Goal: Information Seeking & Learning: Learn about a topic

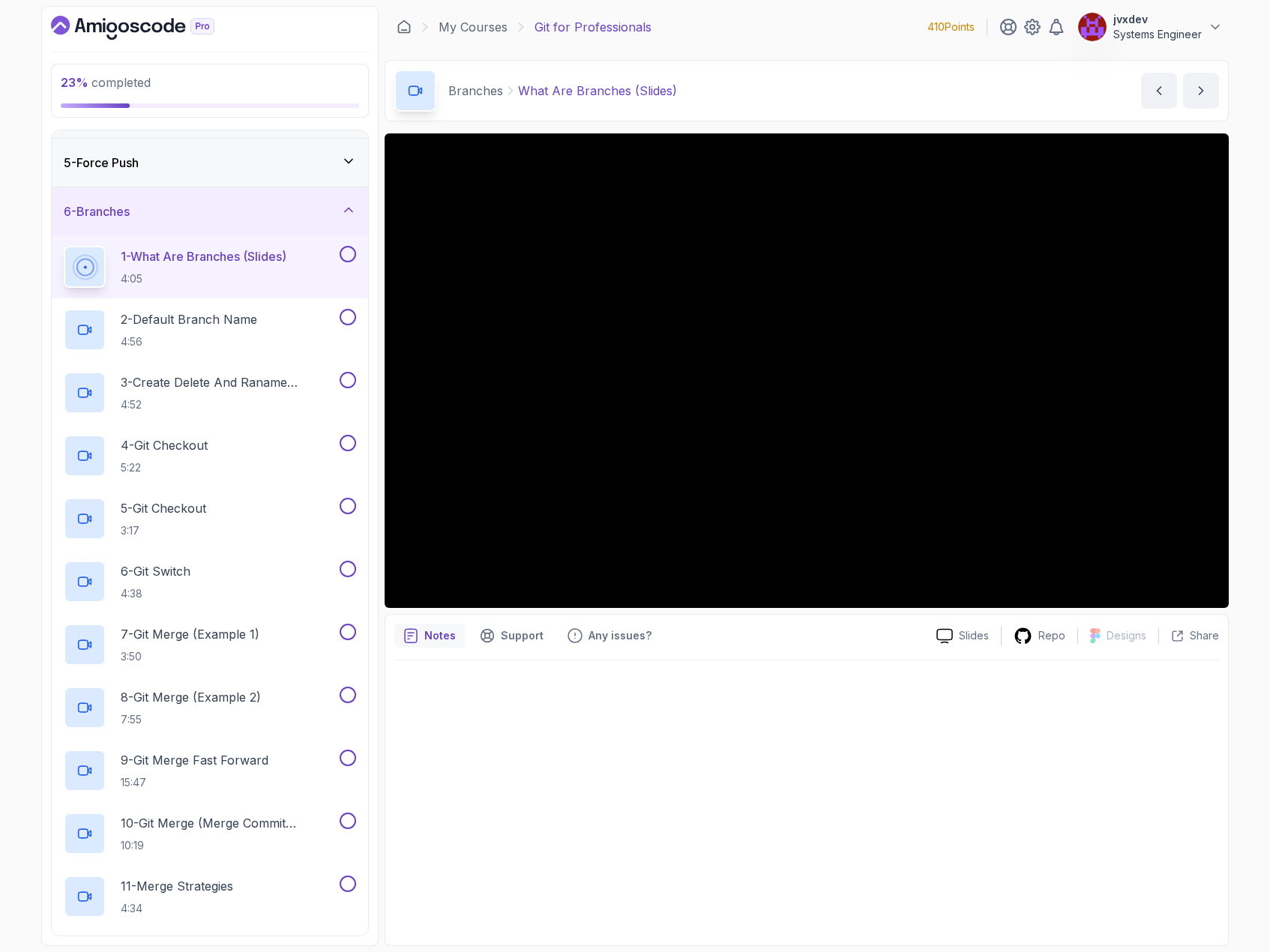
scroll to position [225, 0]
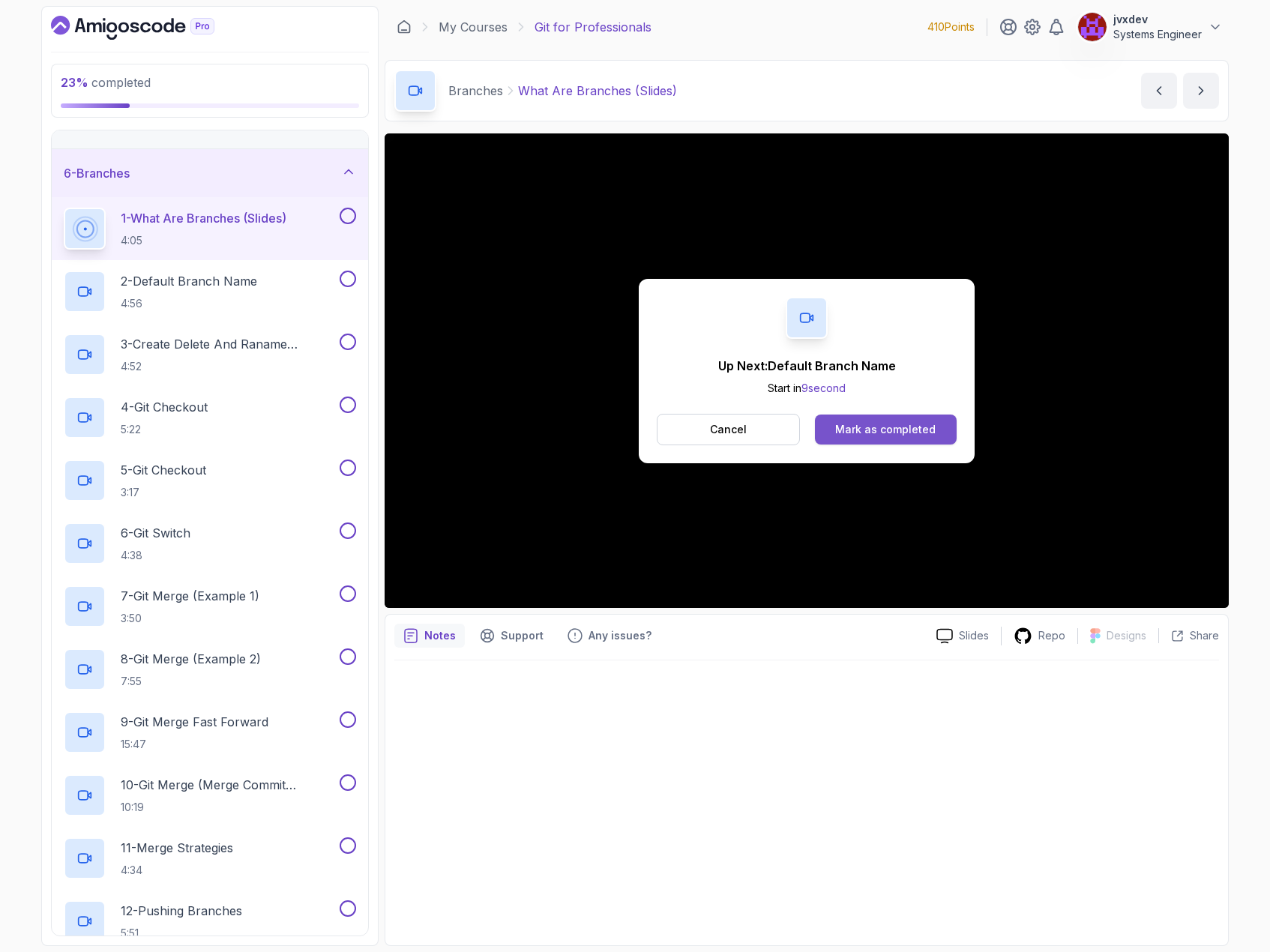
click at [936, 434] on button "Mark as completed" at bounding box center [886, 430] width 142 height 30
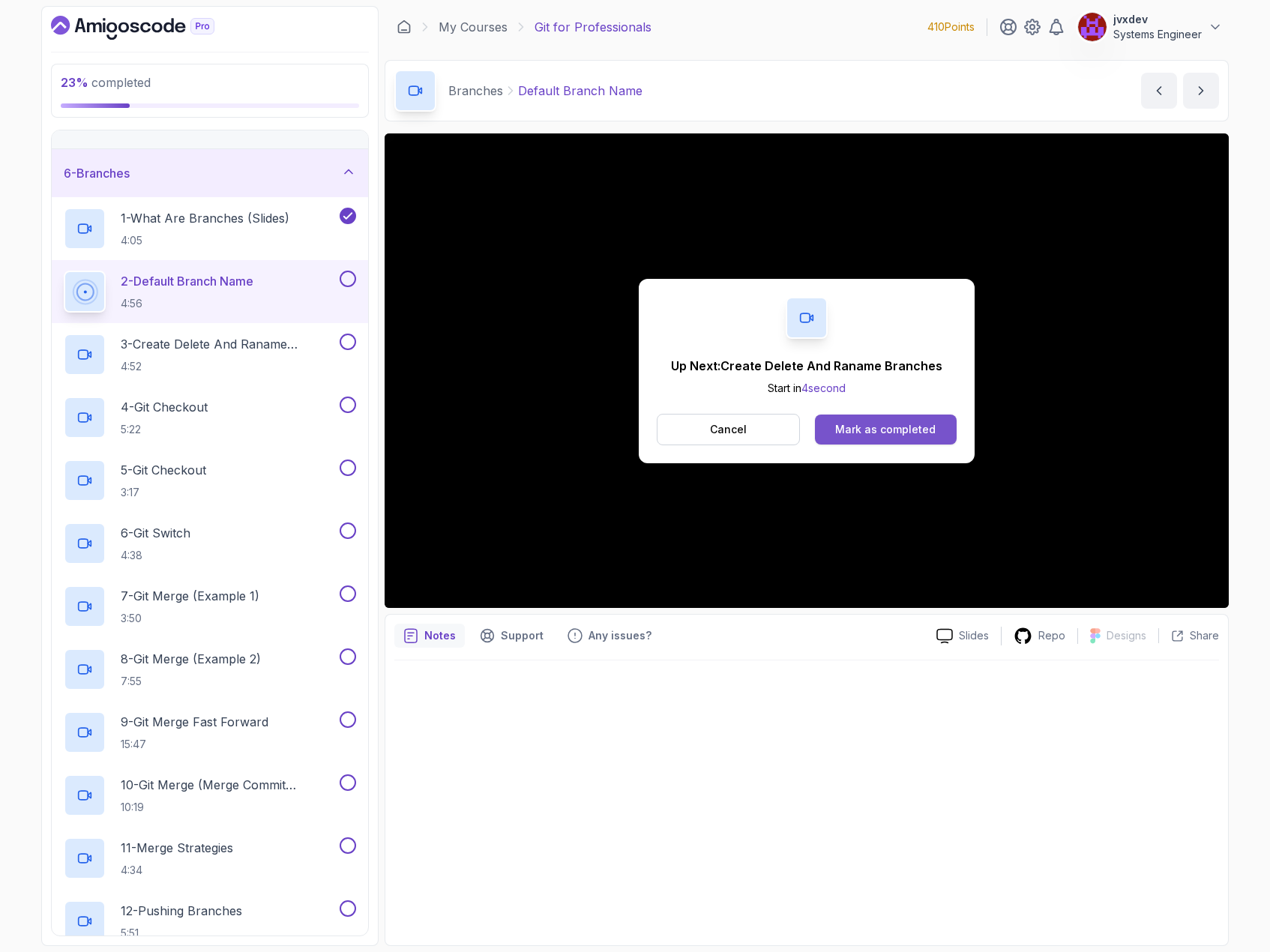
click at [924, 433] on div "Mark as completed" at bounding box center [886, 430] width 100 height 15
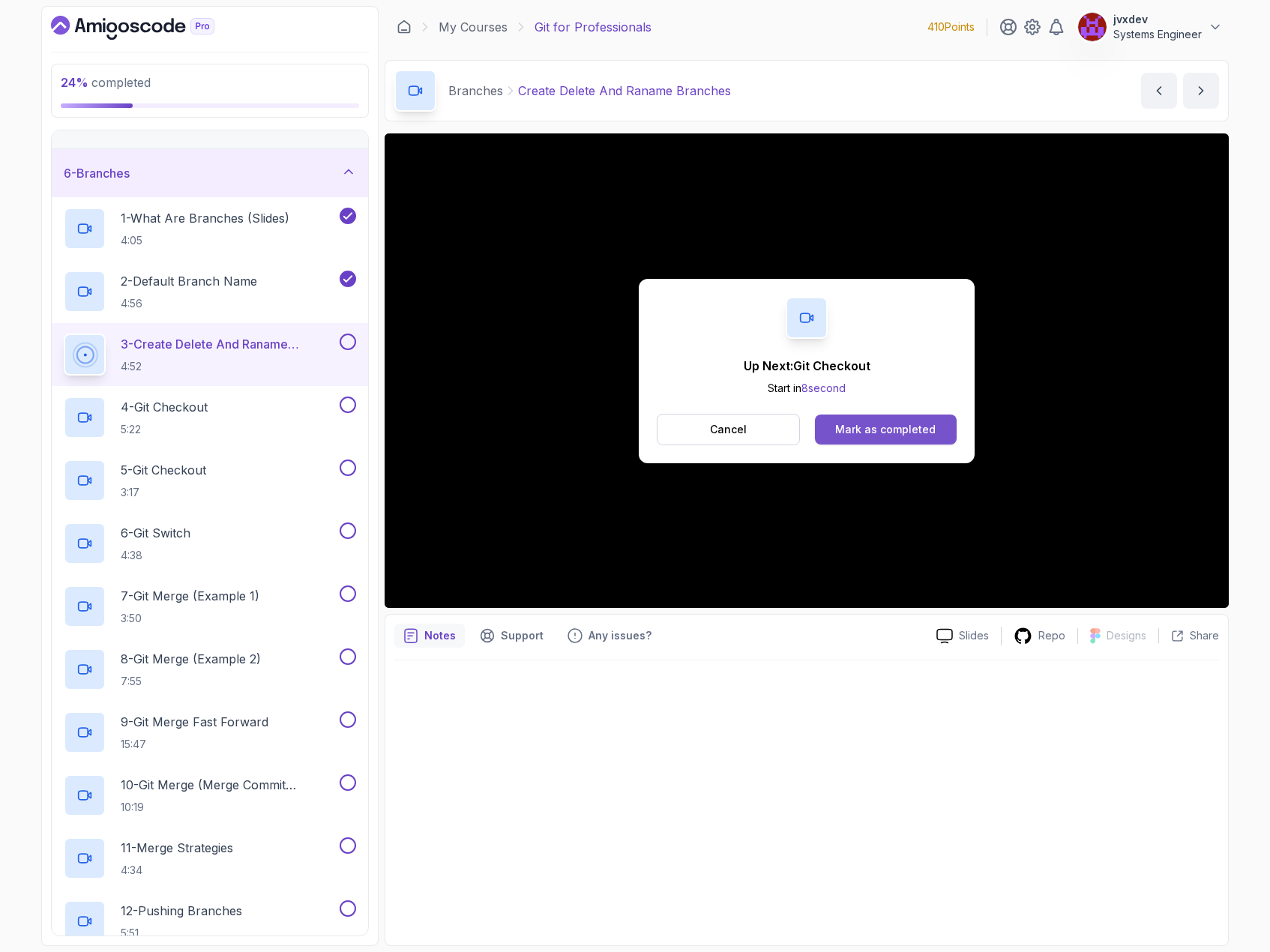
click at [858, 417] on button "Mark as completed" at bounding box center [886, 430] width 142 height 30
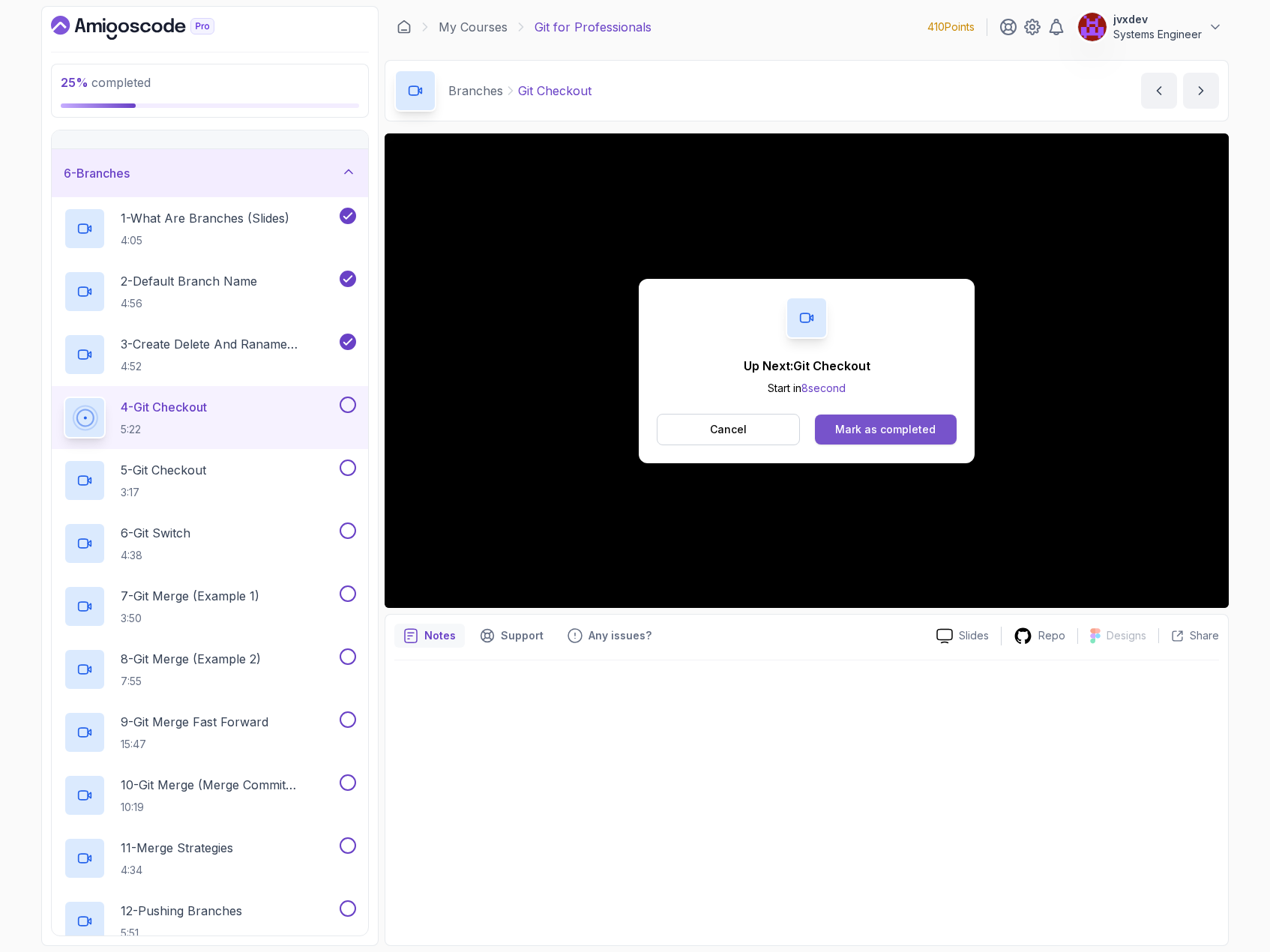
click at [883, 427] on div "Mark as completed" at bounding box center [886, 430] width 100 height 15
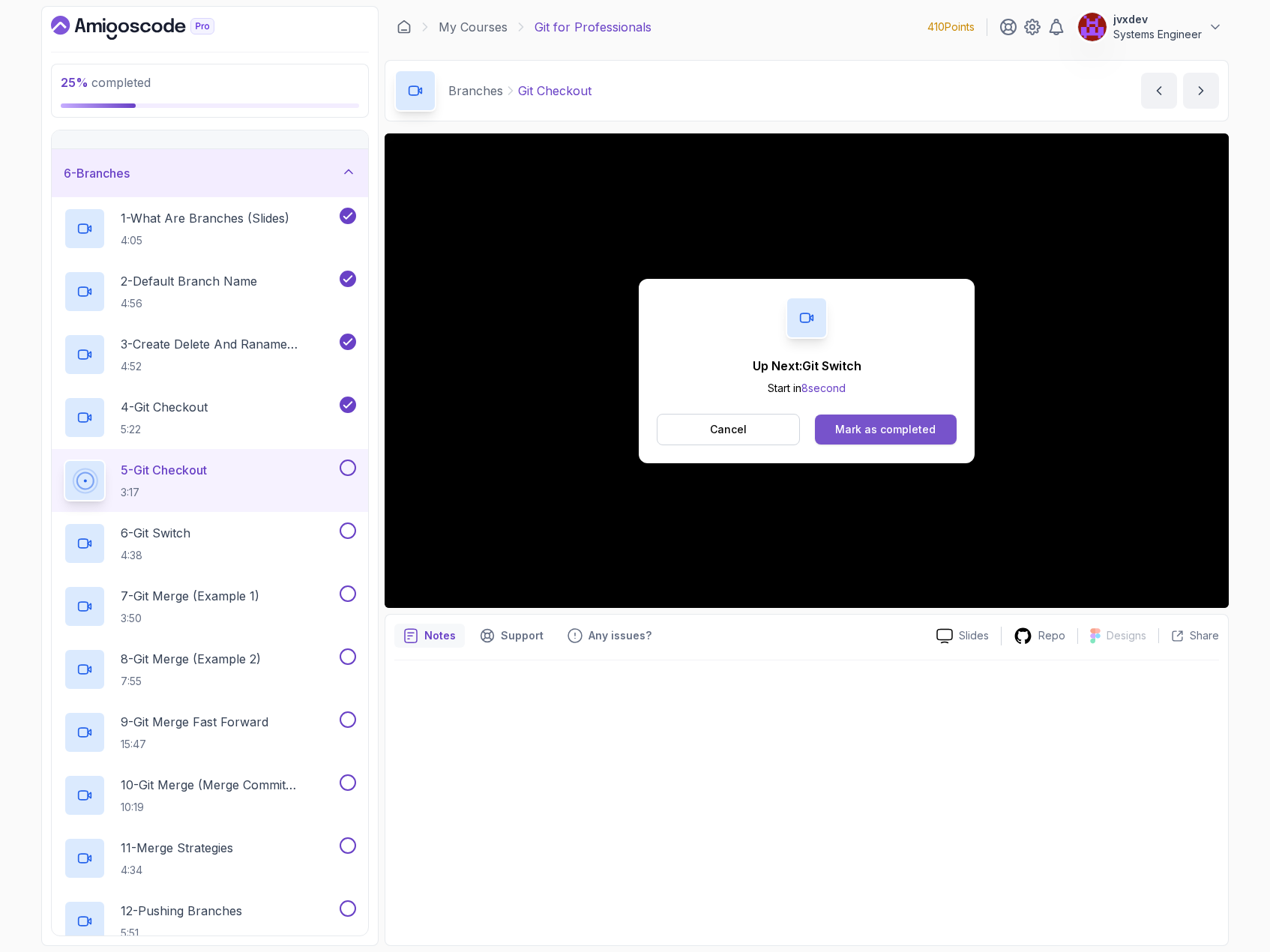
click at [886, 425] on div "Mark as completed" at bounding box center [886, 430] width 100 height 15
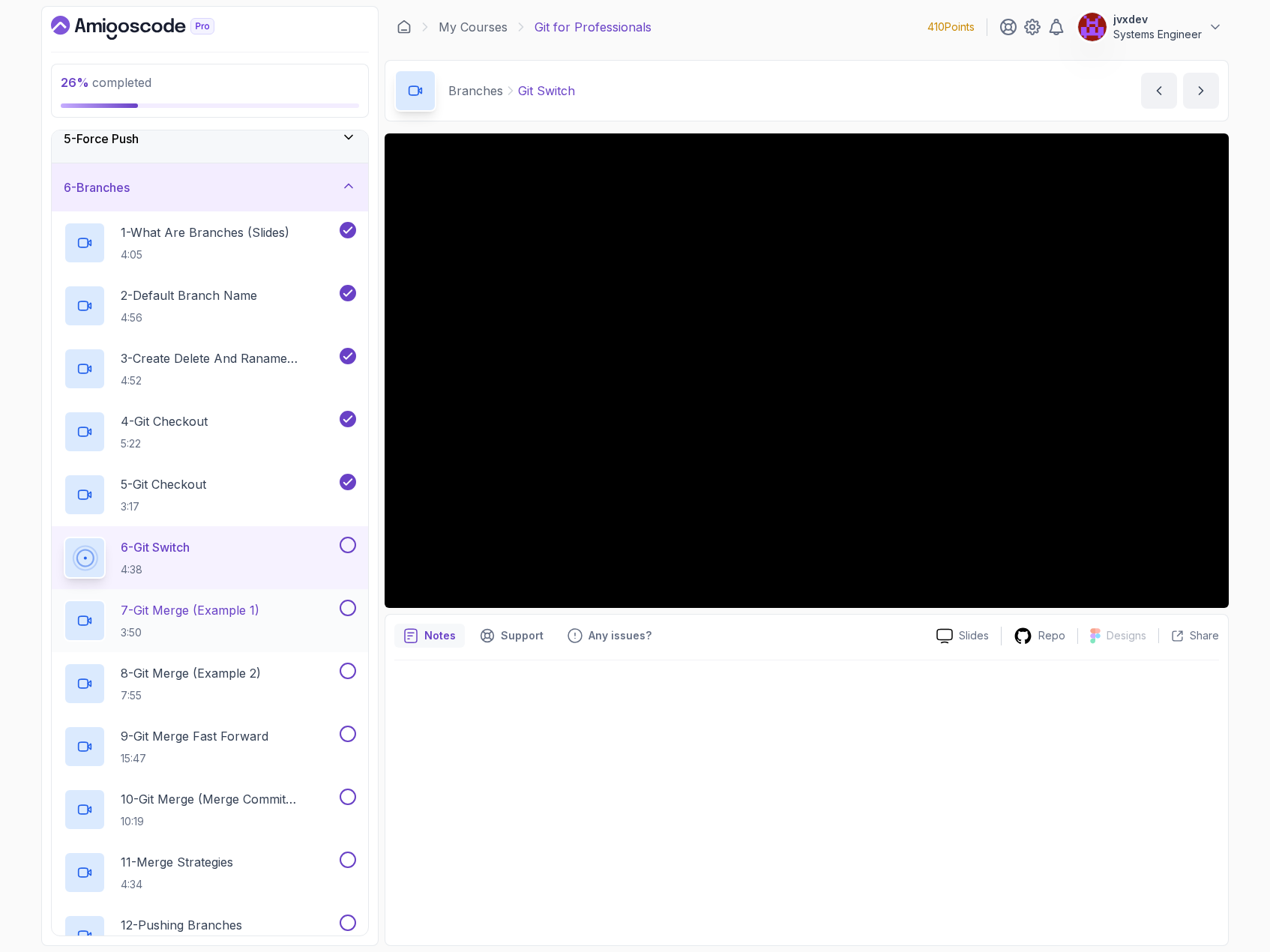
scroll to position [225, 0]
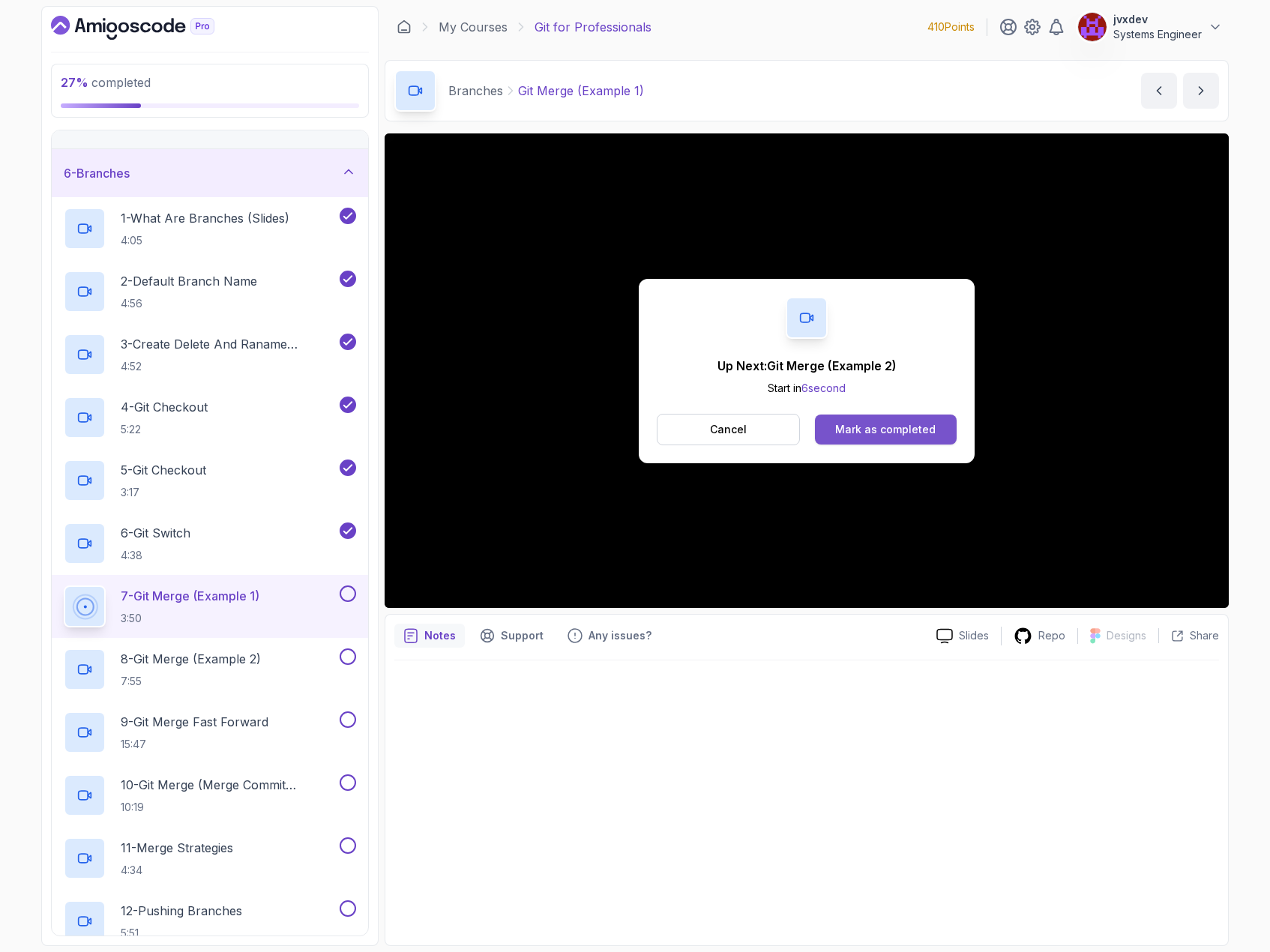
click at [885, 425] on div "Mark as completed" at bounding box center [886, 430] width 100 height 15
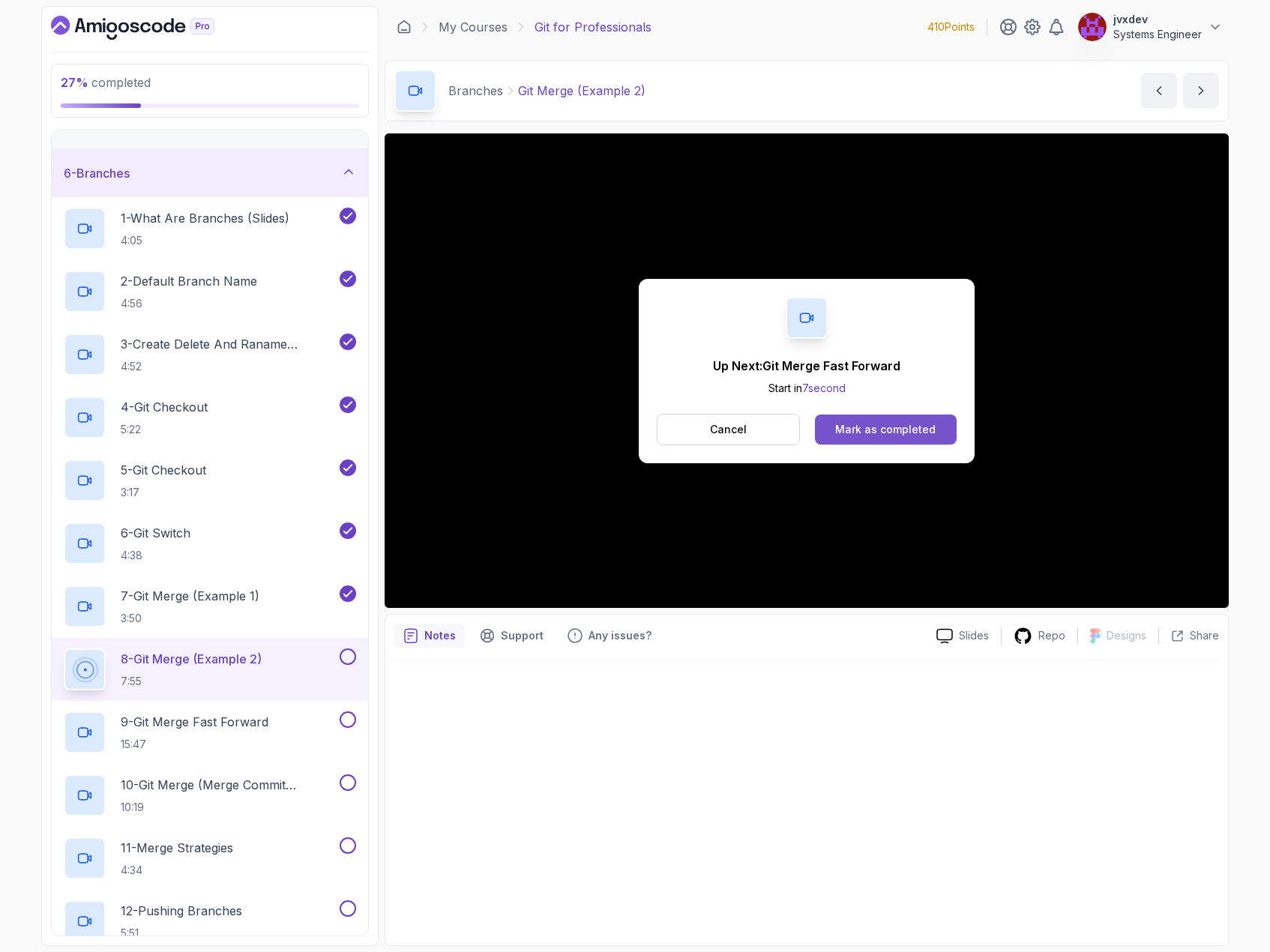
click at [910, 439] on button "Mark as completed" at bounding box center [886, 430] width 142 height 30
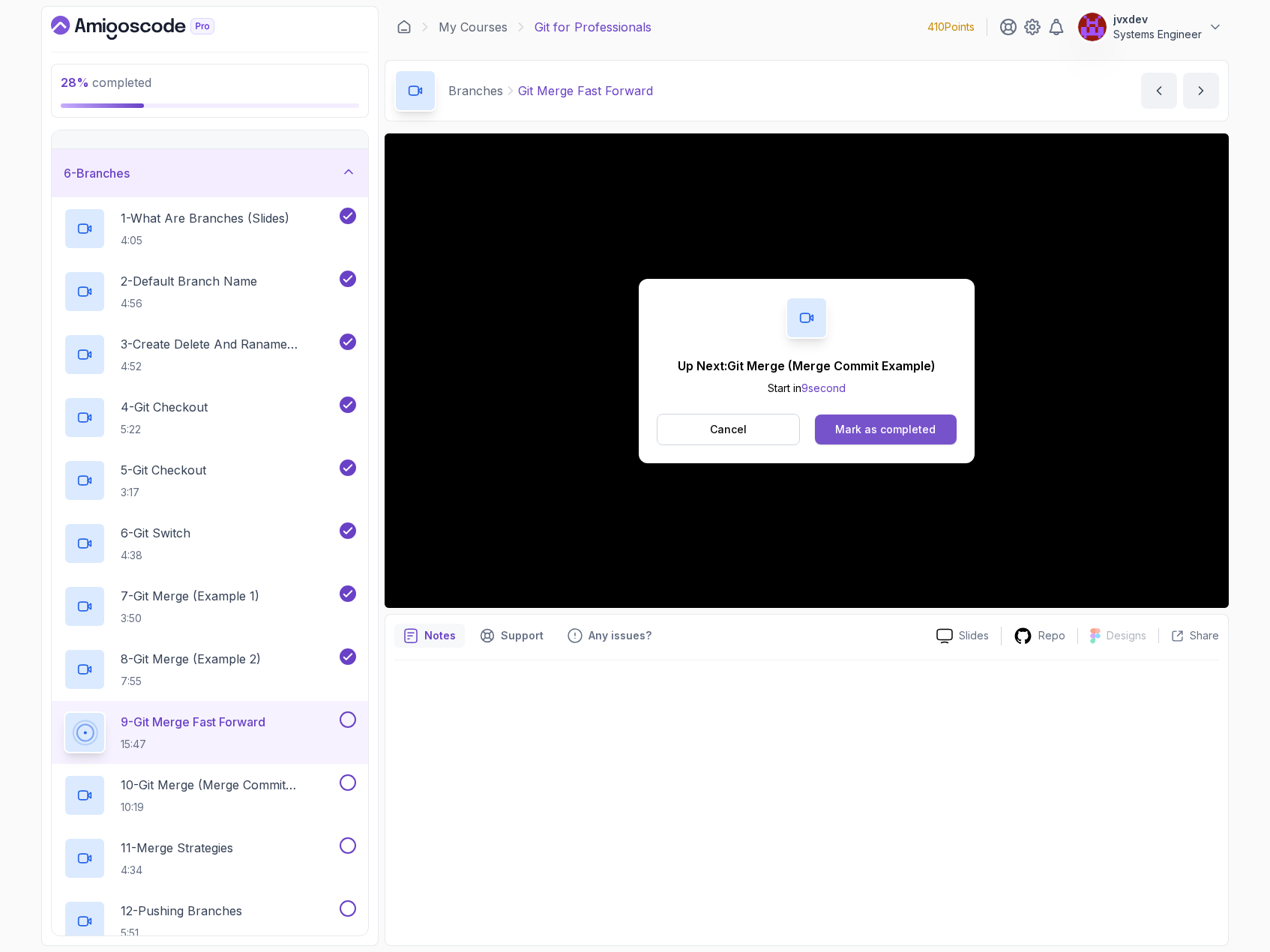
click at [926, 434] on div "Mark as completed" at bounding box center [886, 430] width 100 height 15
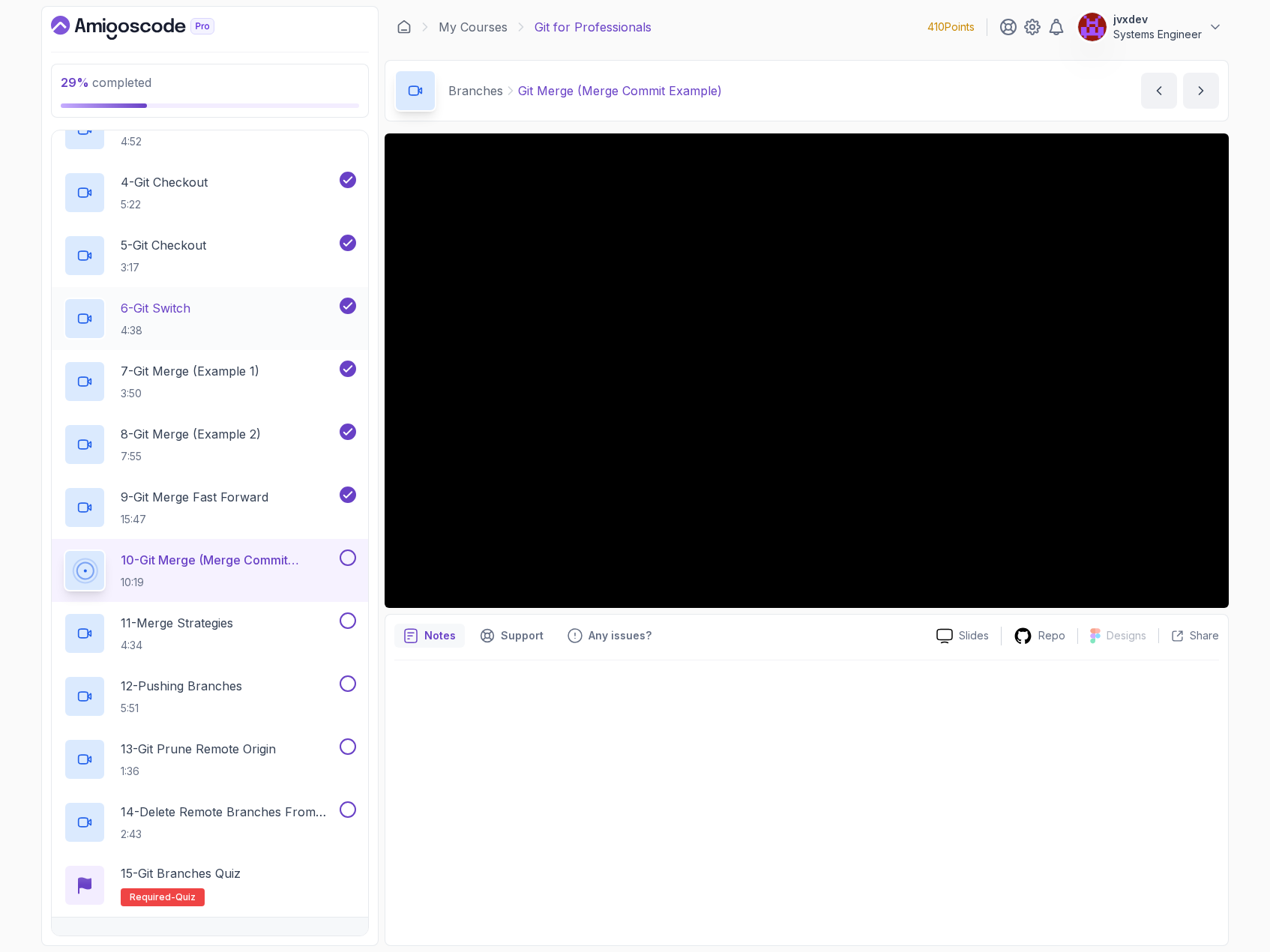
scroll to position [375, 0]
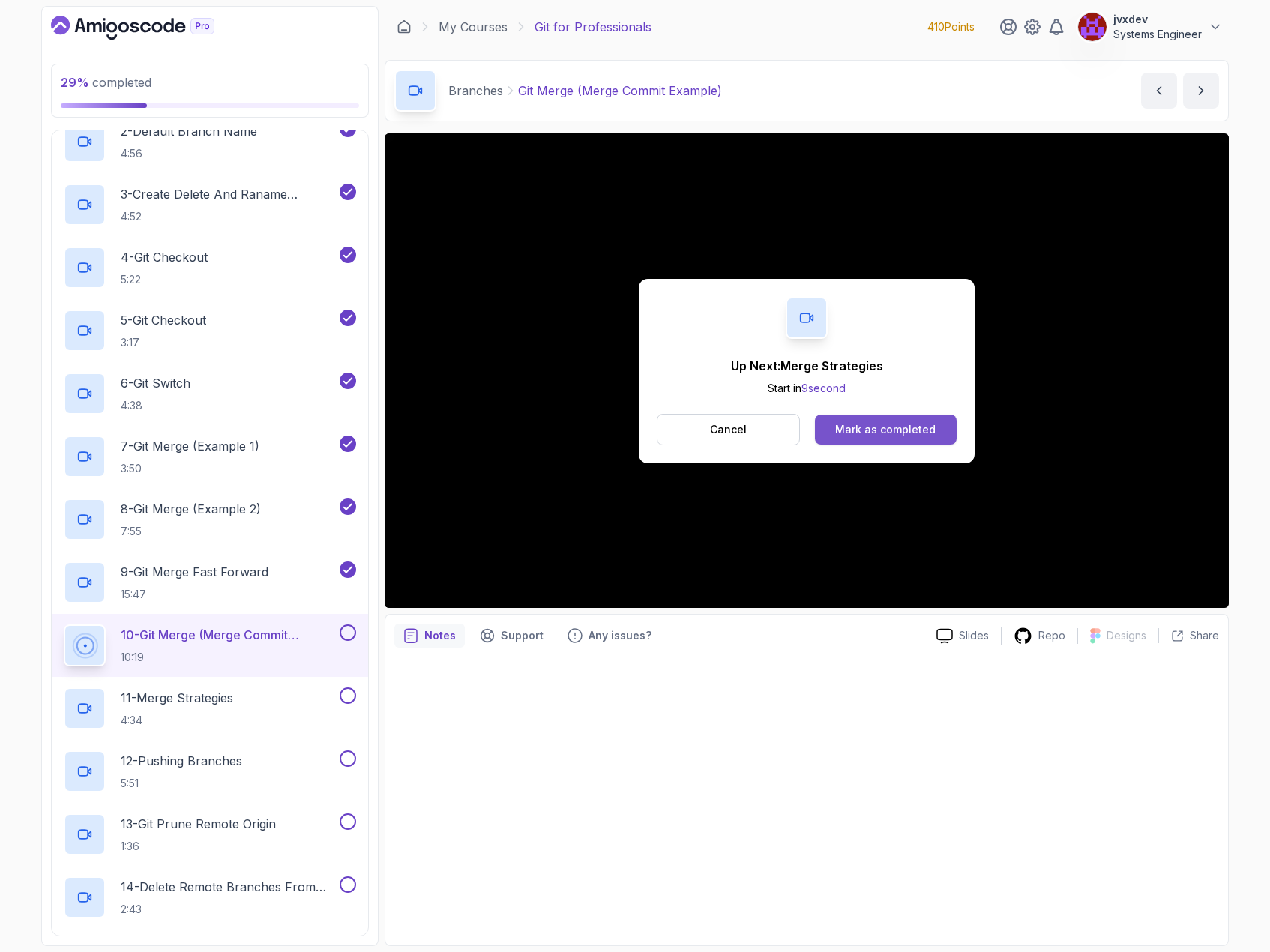
click at [893, 431] on div "Mark as completed" at bounding box center [886, 430] width 100 height 15
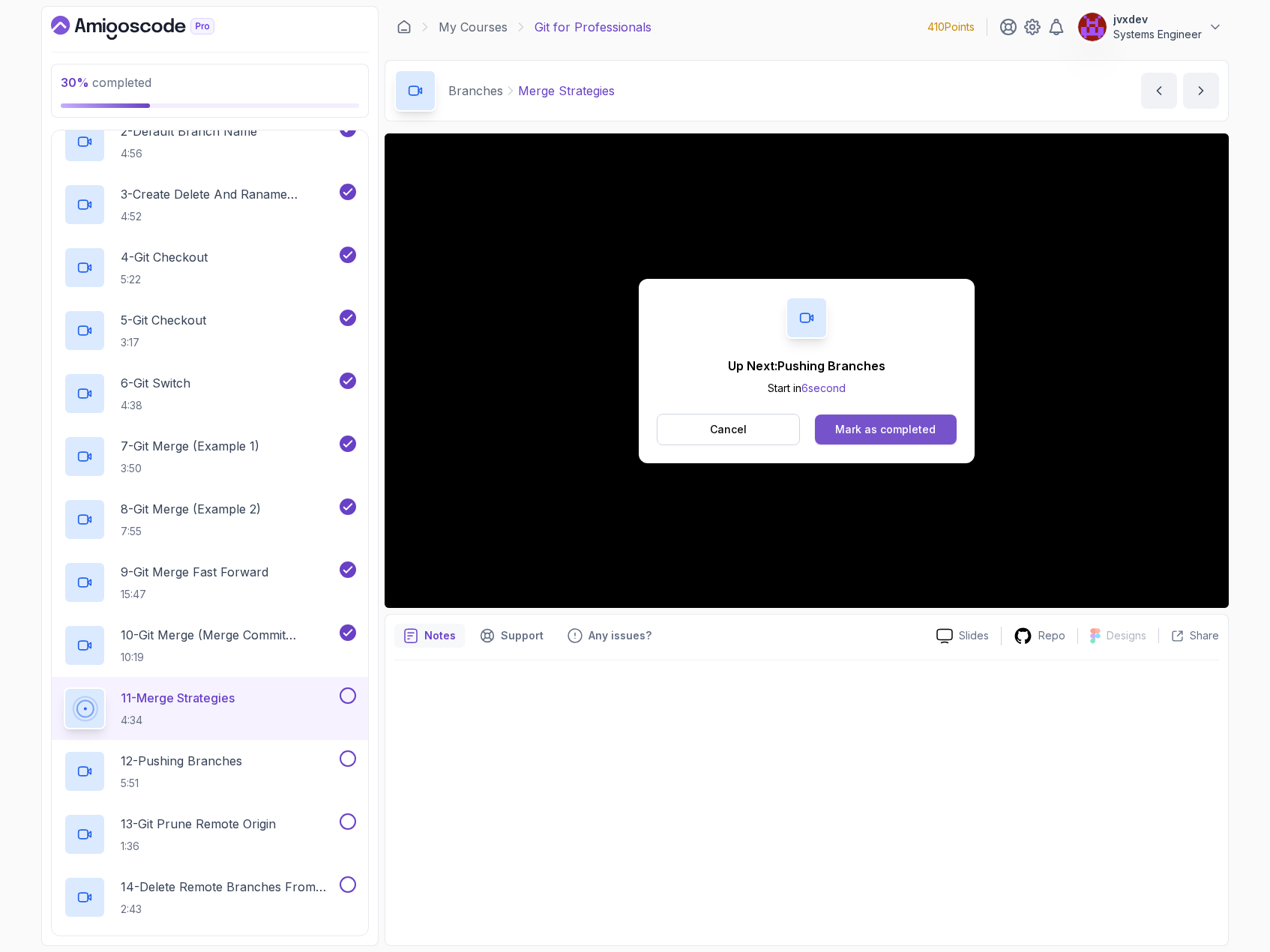
click at [914, 432] on div "Mark as completed" at bounding box center [886, 430] width 100 height 15
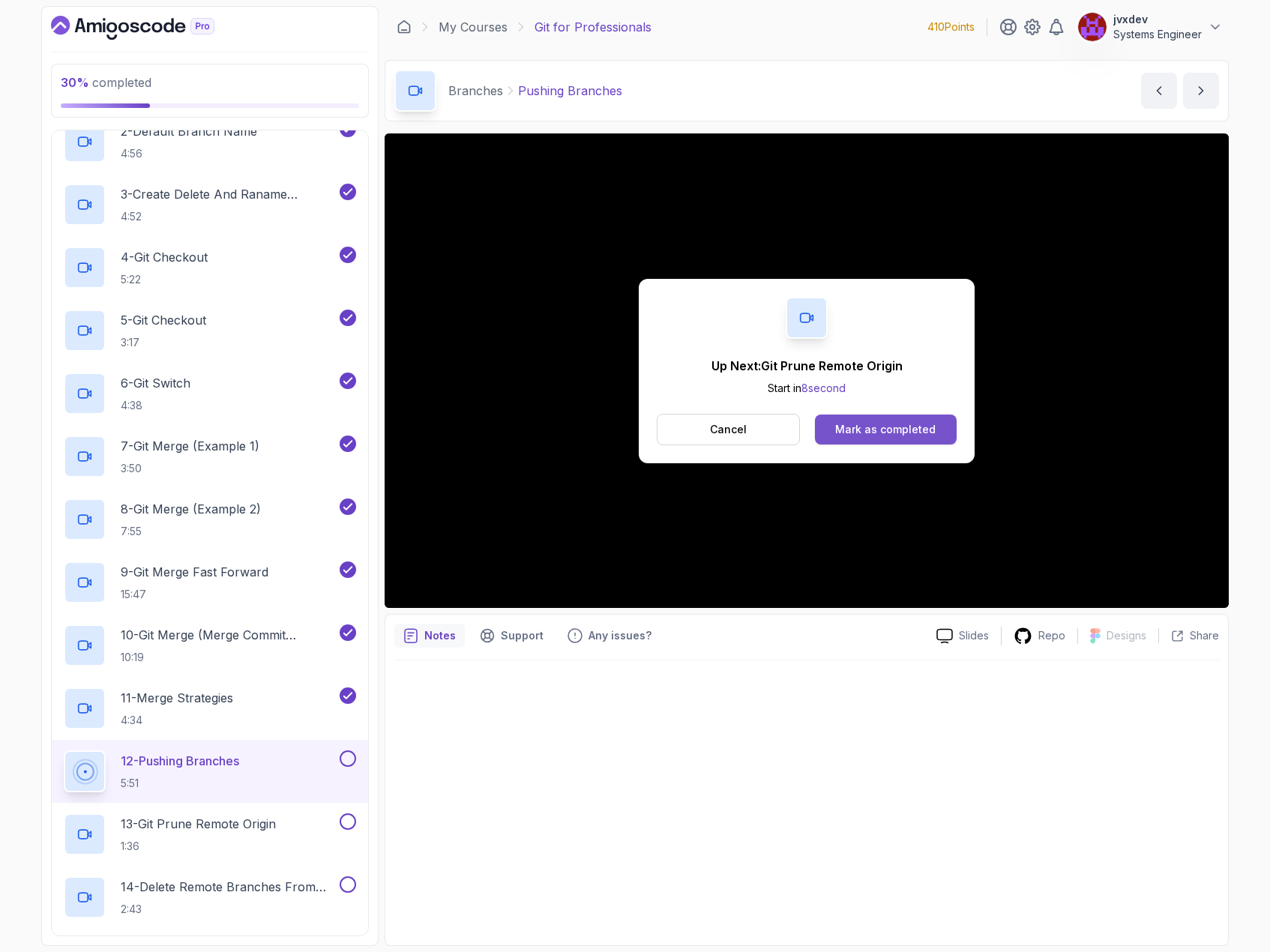
click at [934, 417] on button "Mark as completed" at bounding box center [886, 430] width 142 height 30
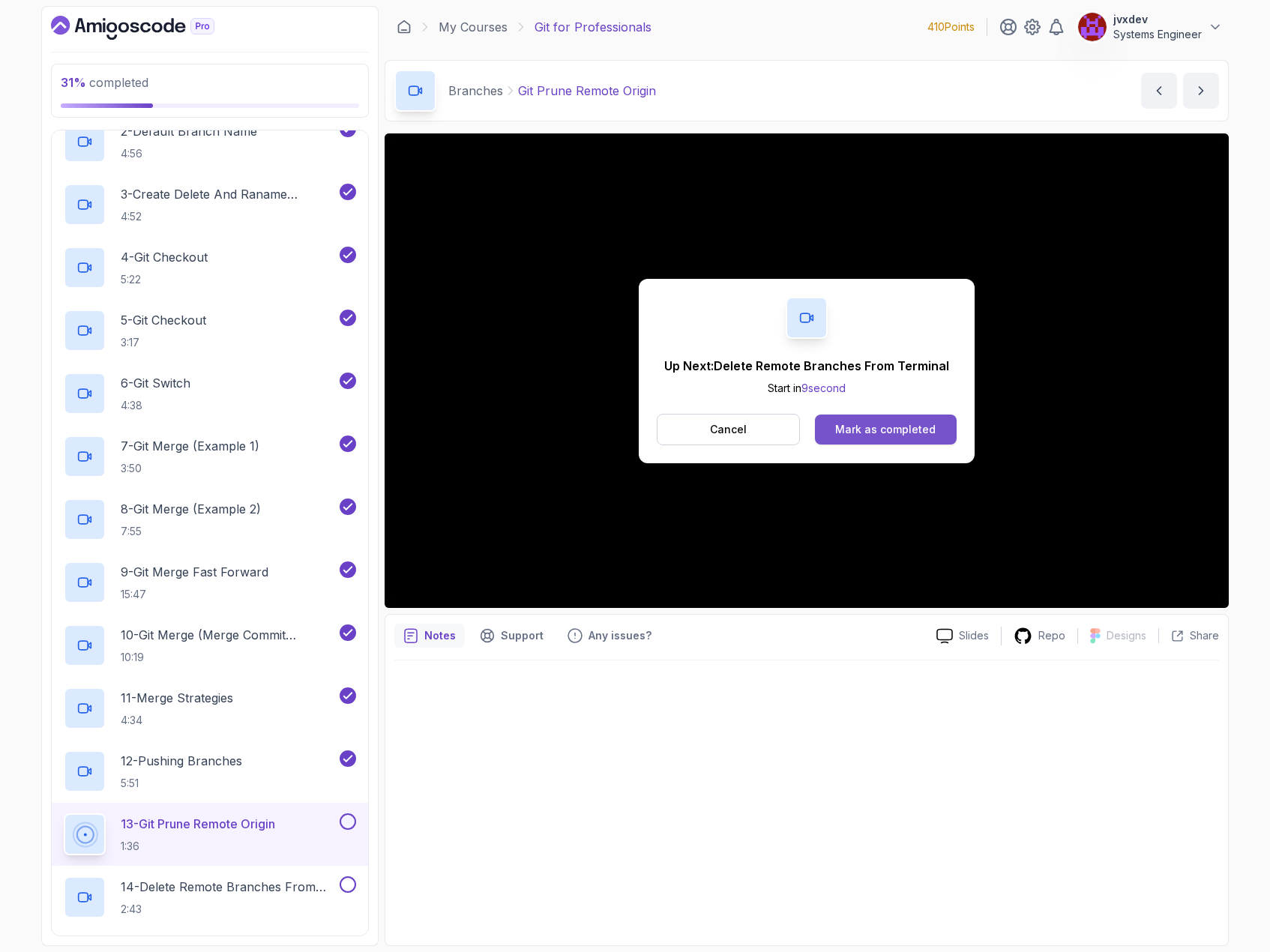
click at [929, 427] on div "Mark as completed" at bounding box center [886, 430] width 100 height 15
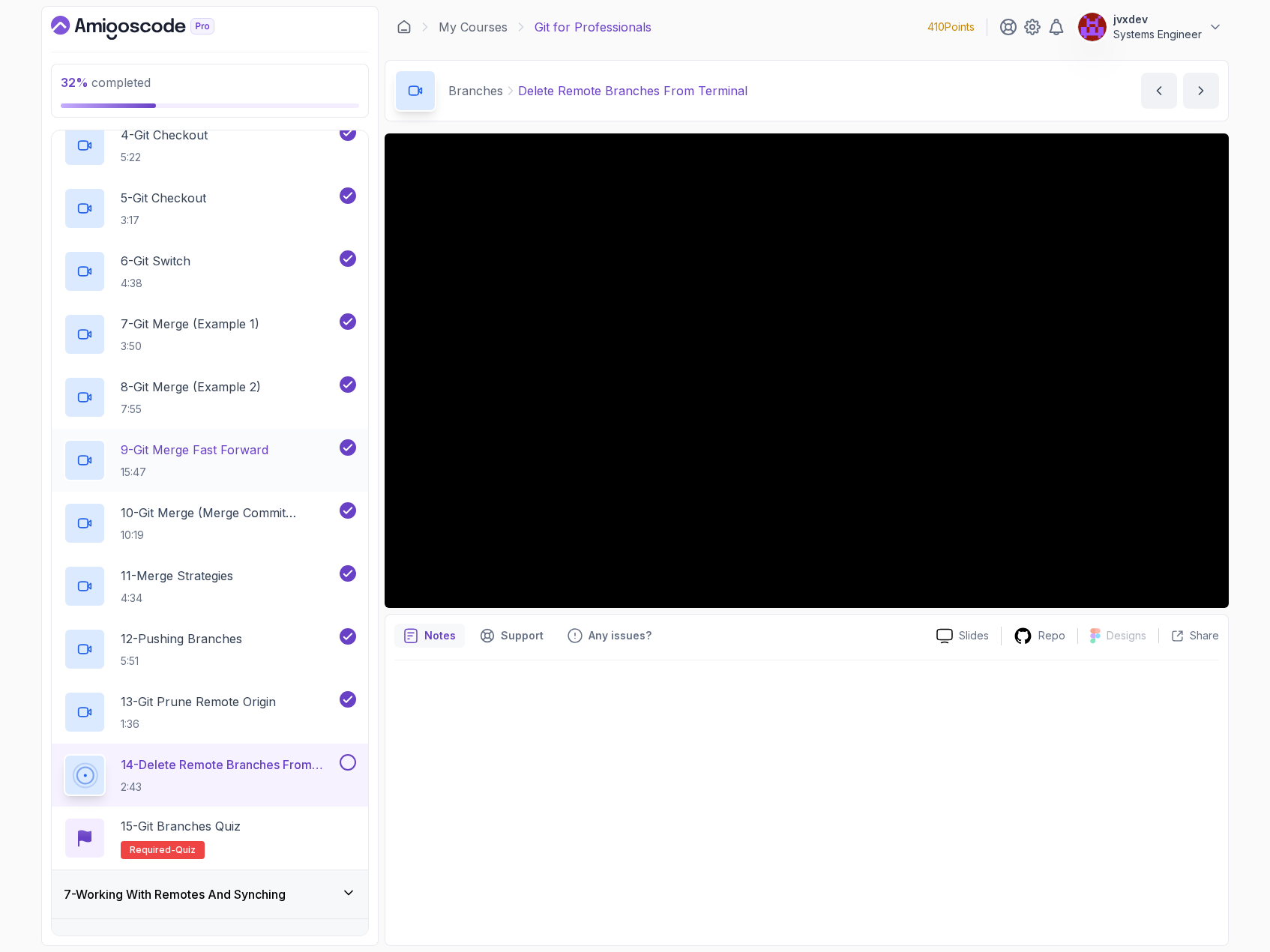
scroll to position [525, 0]
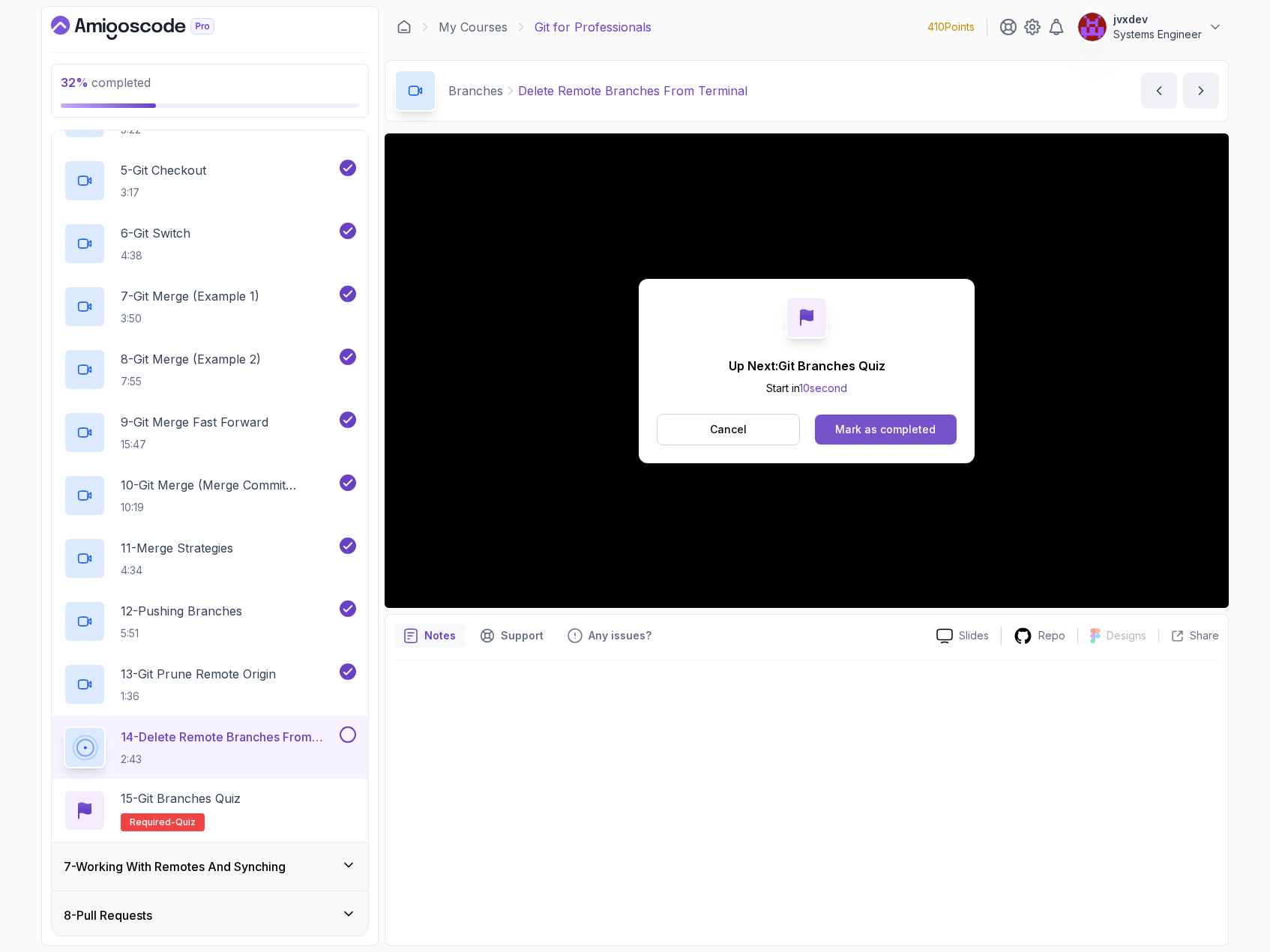
click at [869, 420] on button "Mark as completed" at bounding box center [886, 430] width 142 height 30
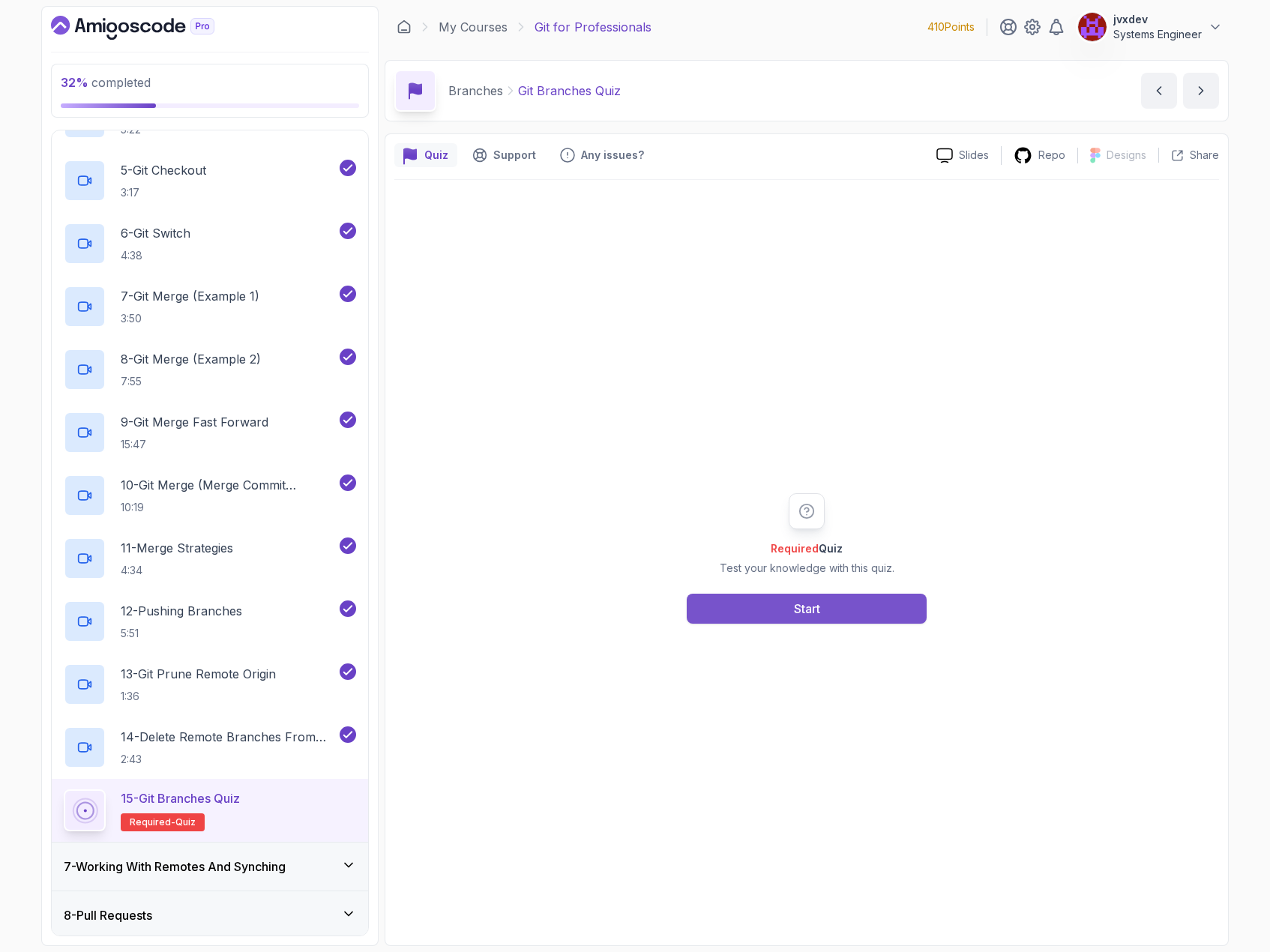
click at [871, 604] on button "Start" at bounding box center [806, 608] width 240 height 30
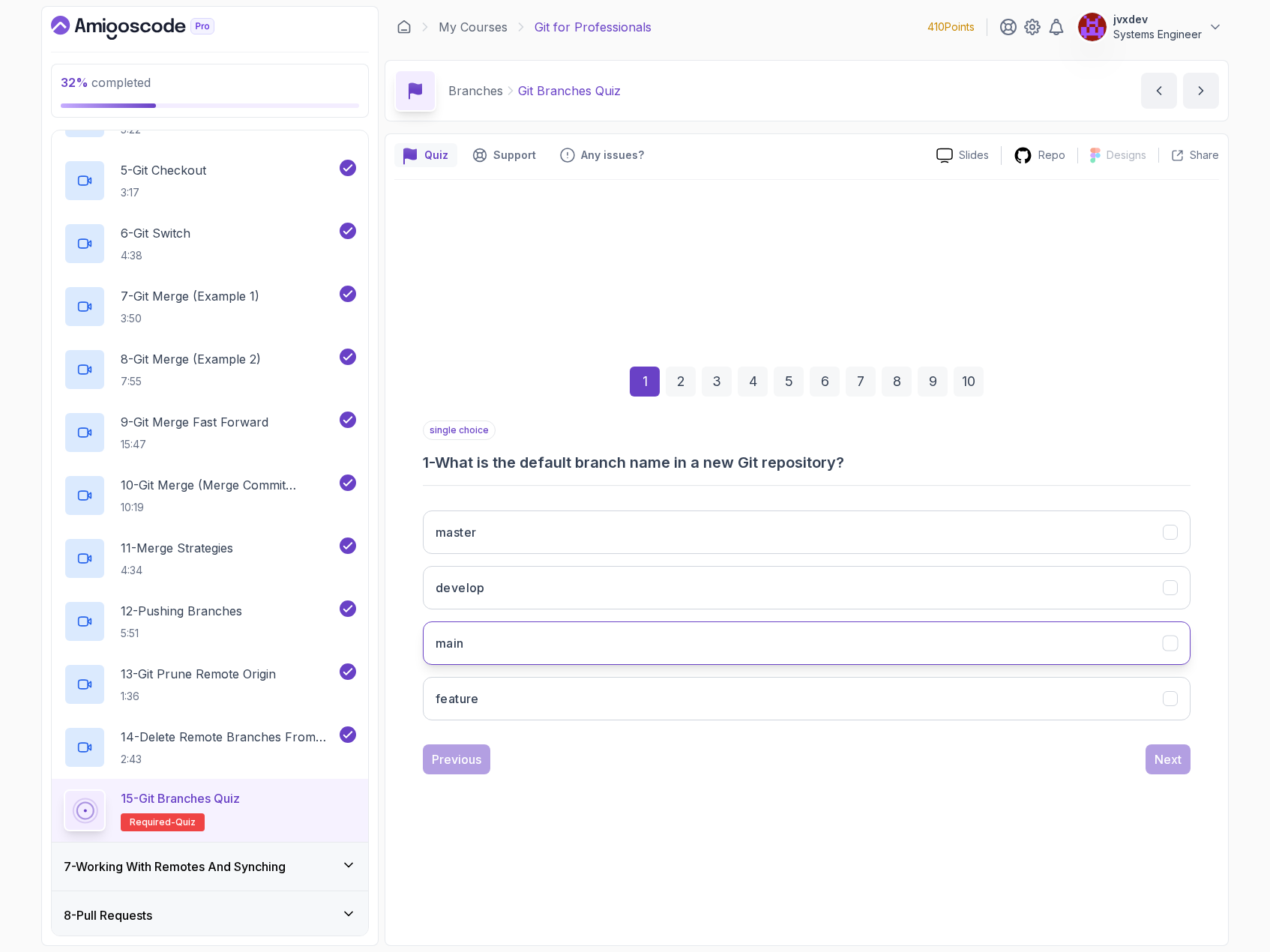
click at [622, 645] on button "main" at bounding box center [806, 643] width 768 height 44
click at [1178, 749] on button "Next" at bounding box center [1168, 759] width 45 height 30
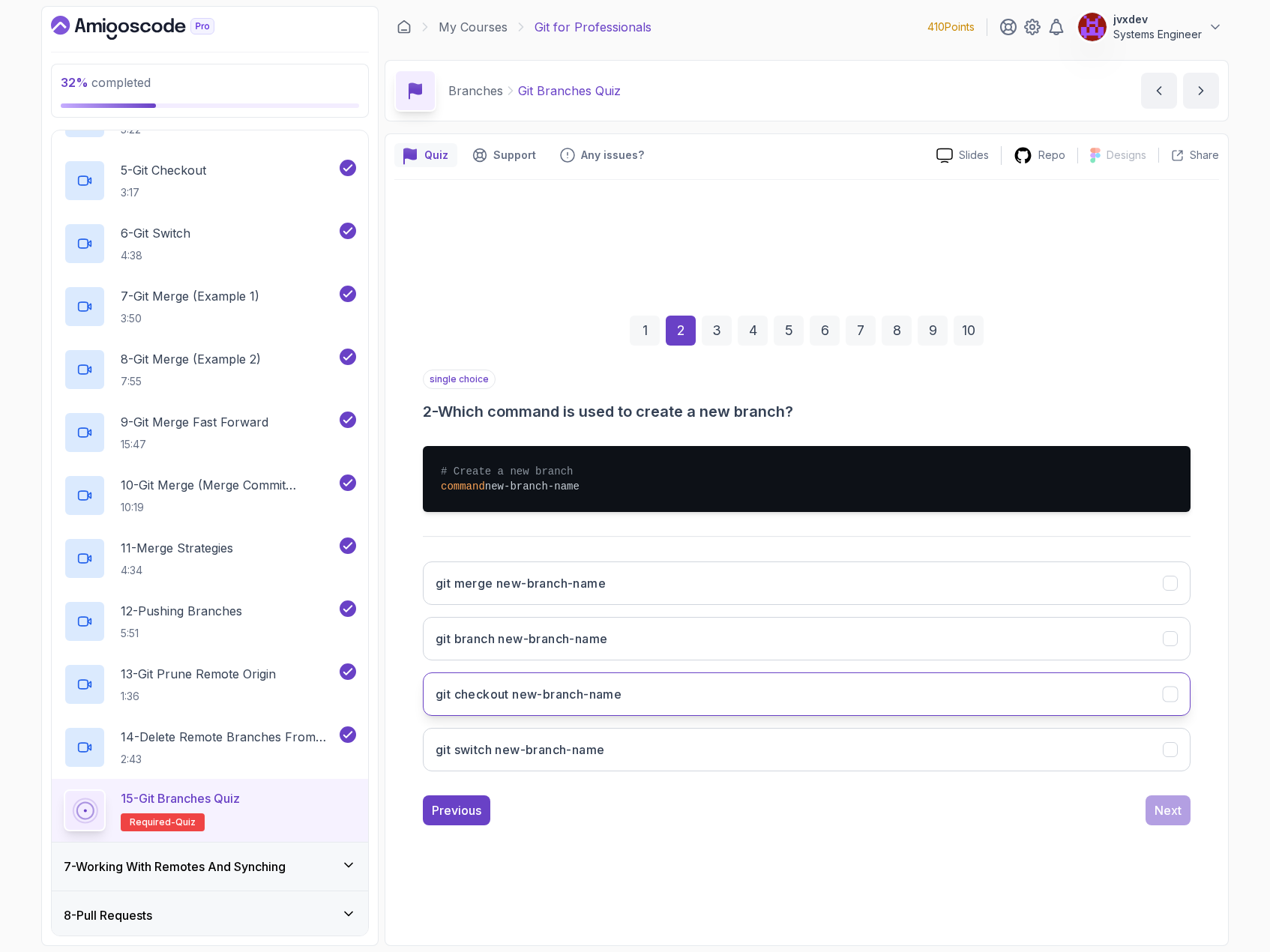
click at [716, 697] on button "git checkout new-branch-name" at bounding box center [806, 694] width 768 height 44
click at [1180, 808] on div "Next" at bounding box center [1167, 809] width 27 height 18
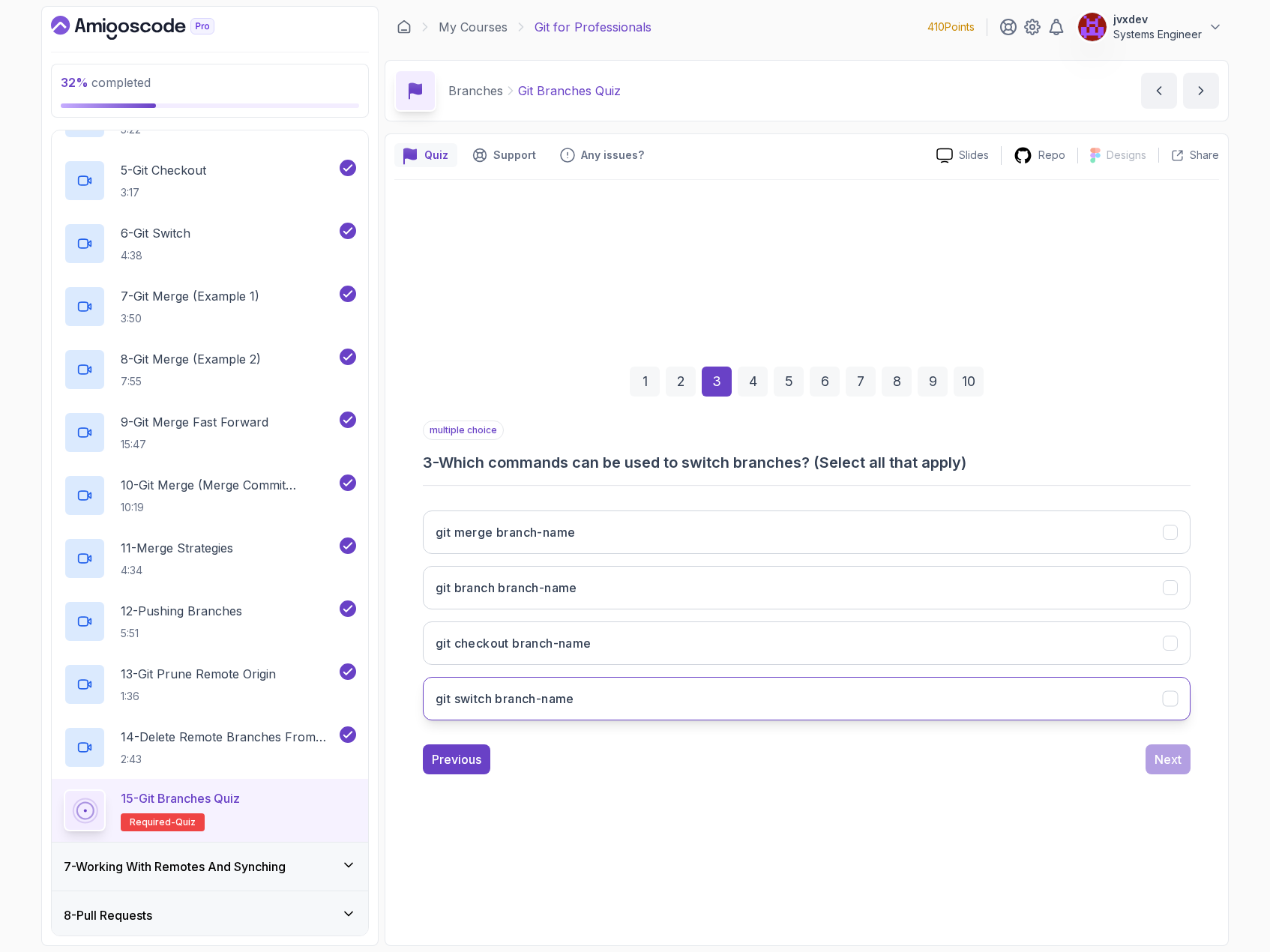
click at [739, 690] on button "git switch branch-name" at bounding box center [806, 698] width 768 height 44
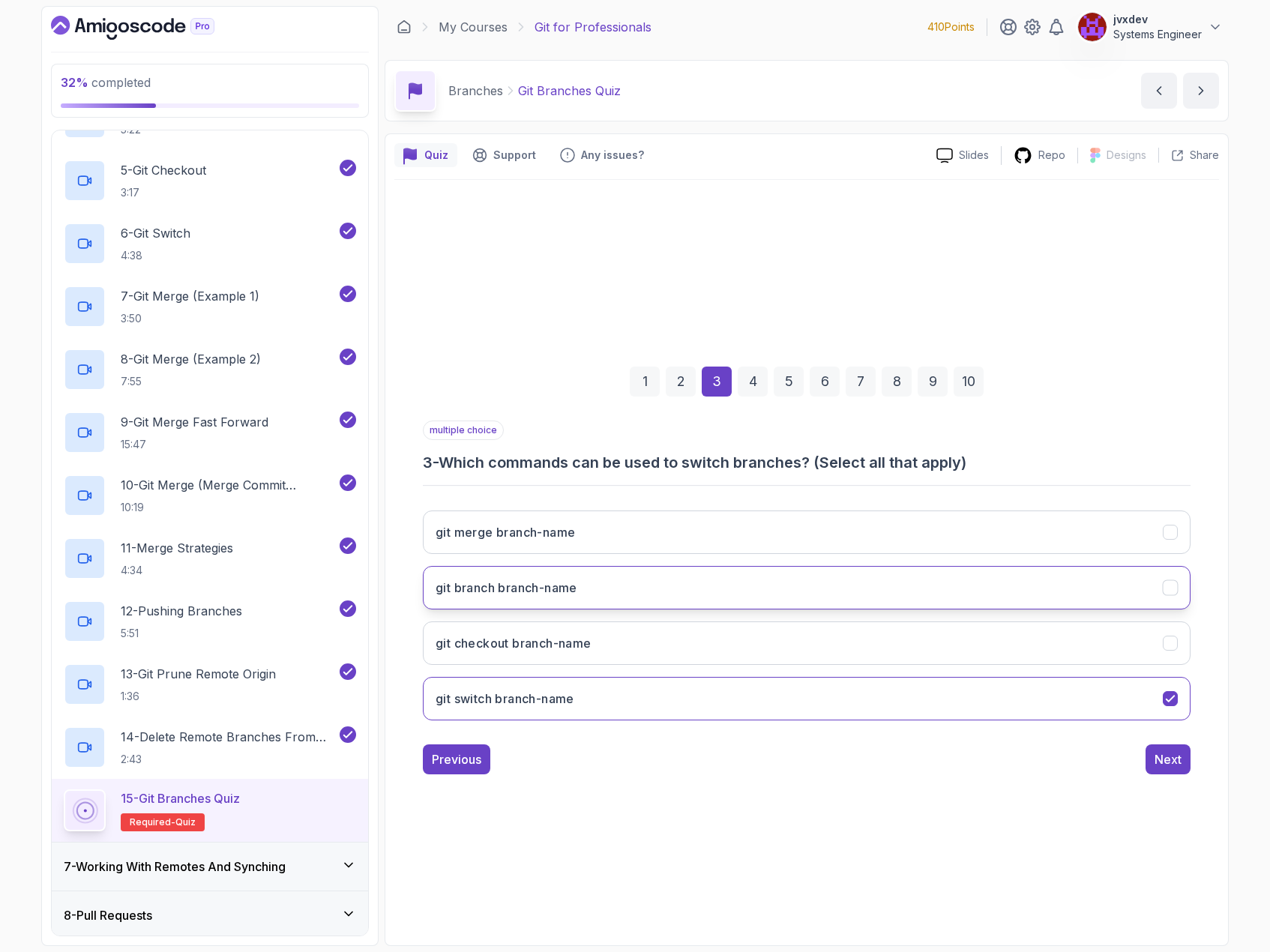
click at [721, 599] on button "git branch branch-name" at bounding box center [806, 587] width 768 height 44
click at [1151, 765] on button "Next" at bounding box center [1168, 759] width 45 height 30
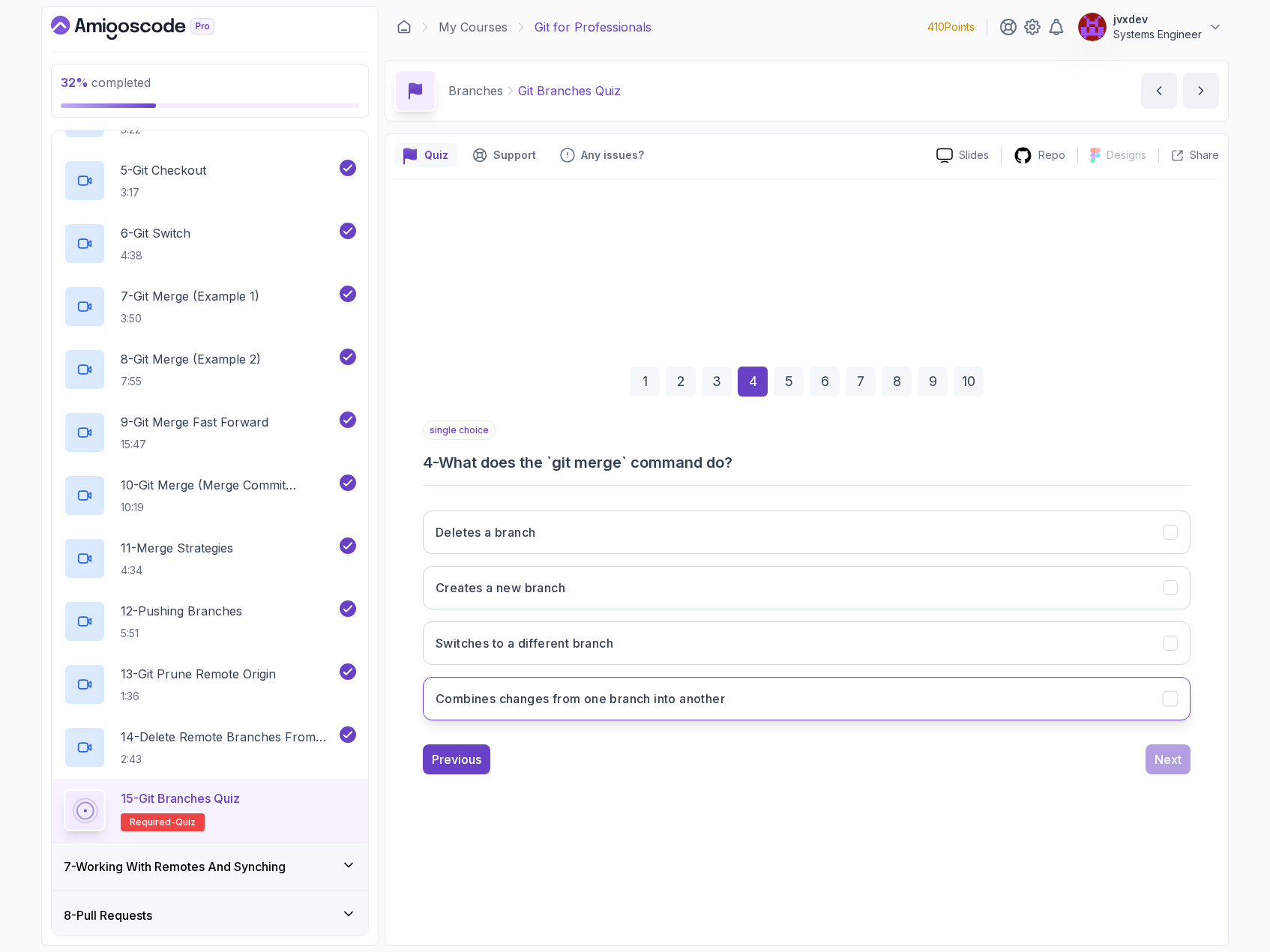
click at [746, 697] on button "Combines changes from one branch into another" at bounding box center [806, 698] width 768 height 44
click at [1176, 760] on div "Next" at bounding box center [1167, 758] width 27 height 18
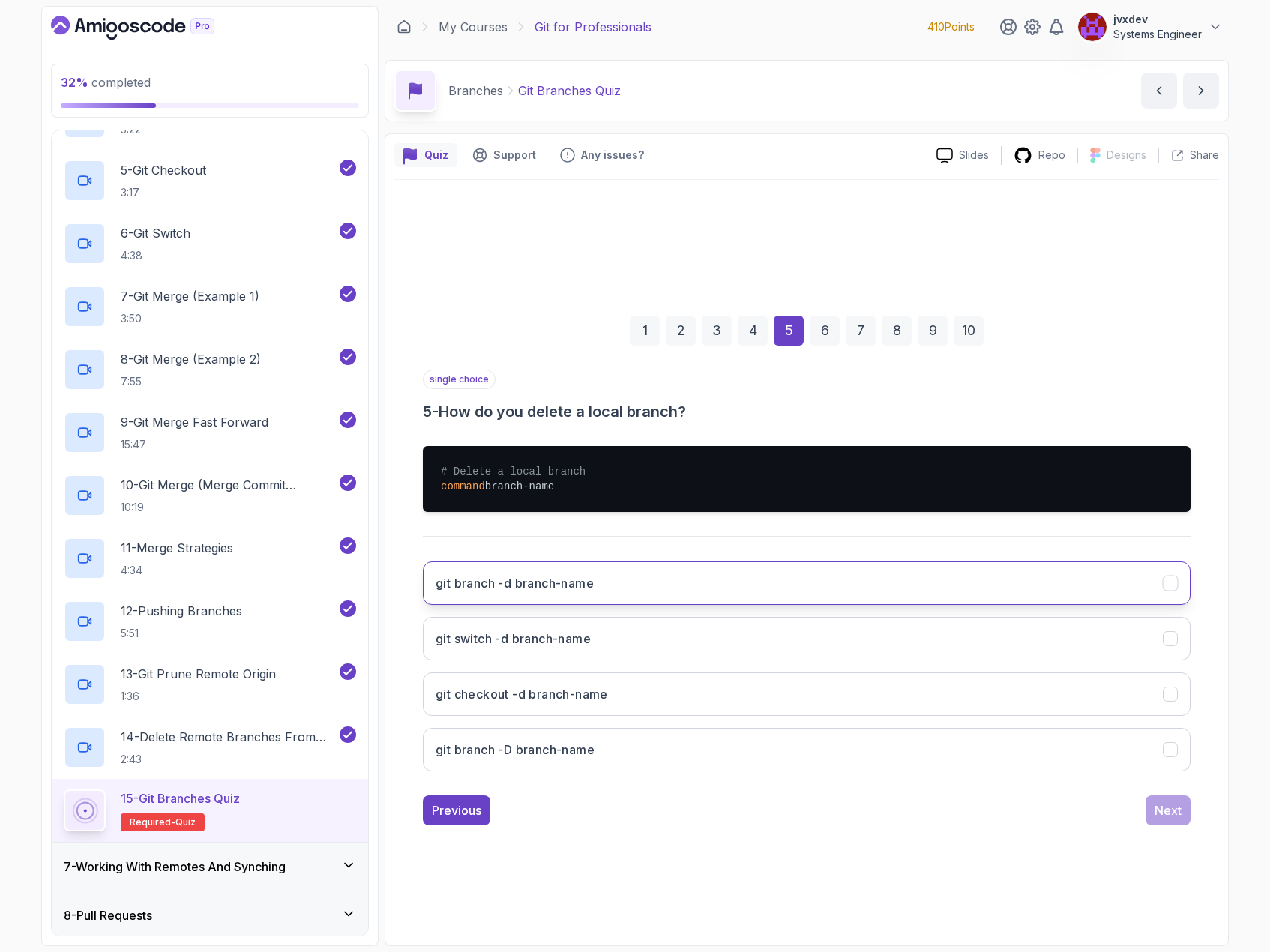
click at [623, 576] on button "git branch -d branch-name" at bounding box center [806, 582] width 768 height 44
click at [1161, 819] on div "Next" at bounding box center [1167, 809] width 27 height 18
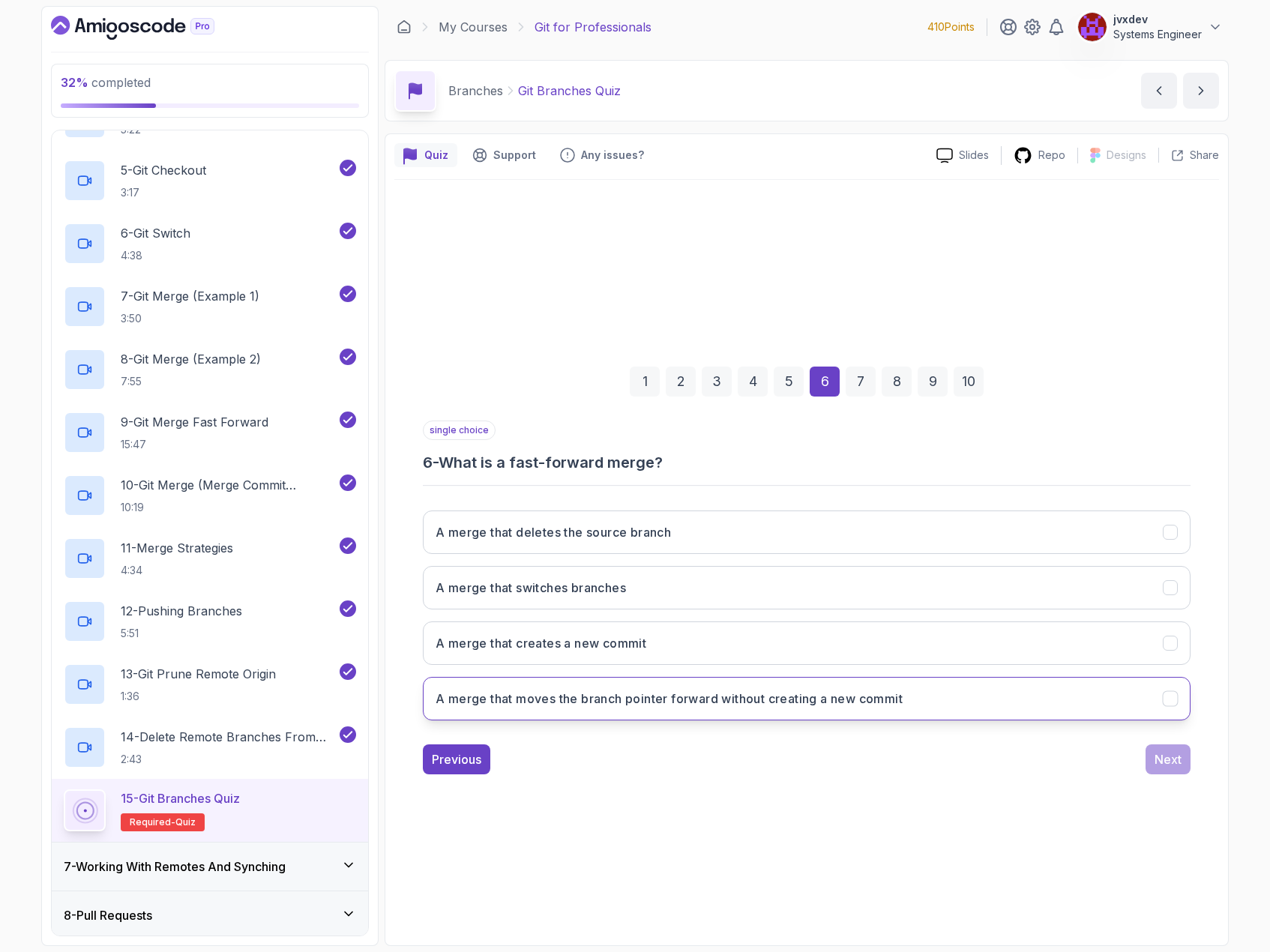
click at [821, 709] on button "A merge that moves the branch pointer forward without creating a new commit" at bounding box center [806, 698] width 768 height 44
click at [1166, 765] on div "Next" at bounding box center [1167, 758] width 27 height 18
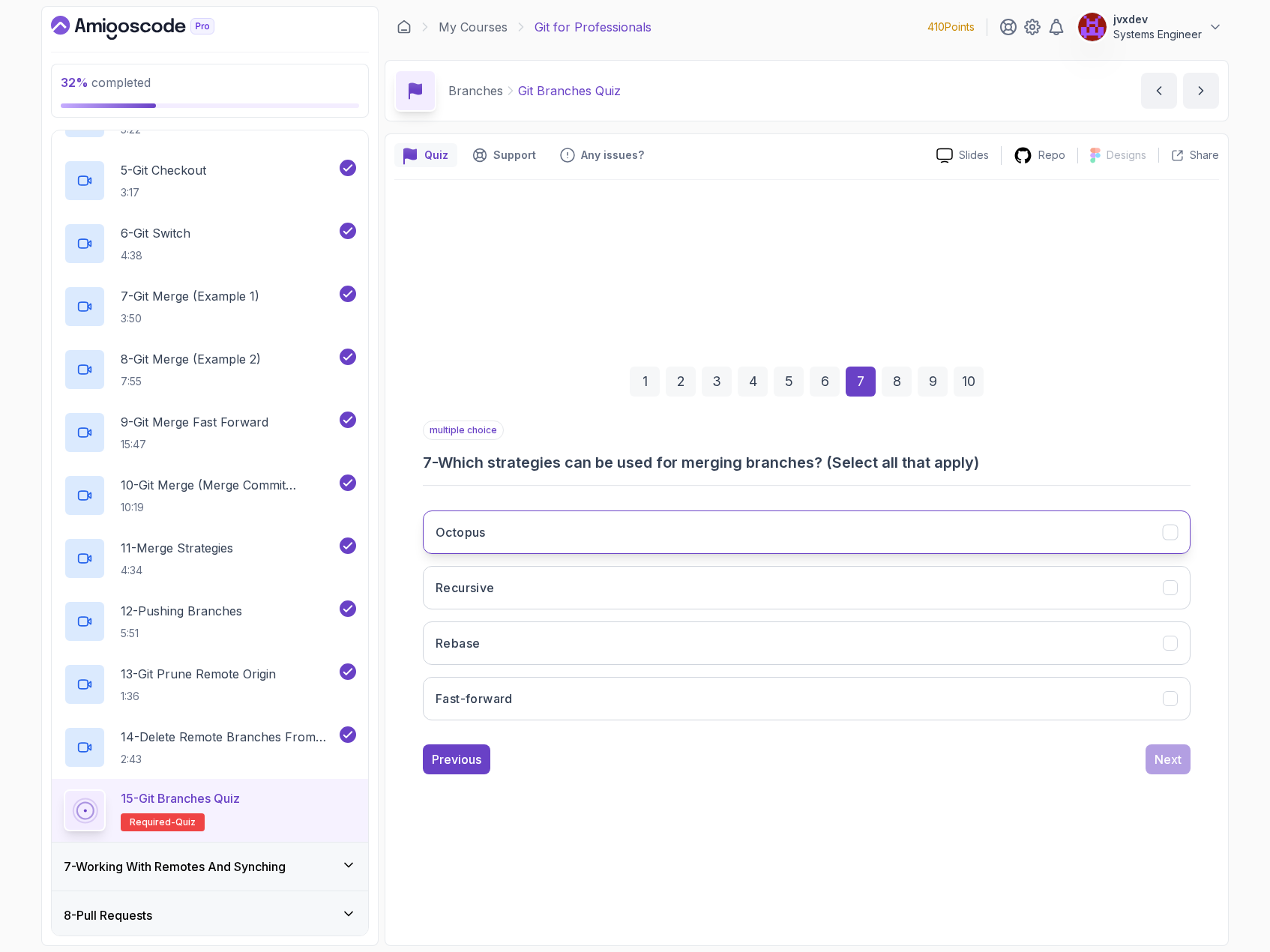
click at [560, 530] on button "Octopus" at bounding box center [806, 532] width 768 height 44
click at [547, 588] on button "Recursive" at bounding box center [806, 587] width 768 height 44
click at [542, 697] on button "Fast-forward" at bounding box center [806, 698] width 768 height 44
click at [1171, 769] on button "Next" at bounding box center [1168, 759] width 45 height 30
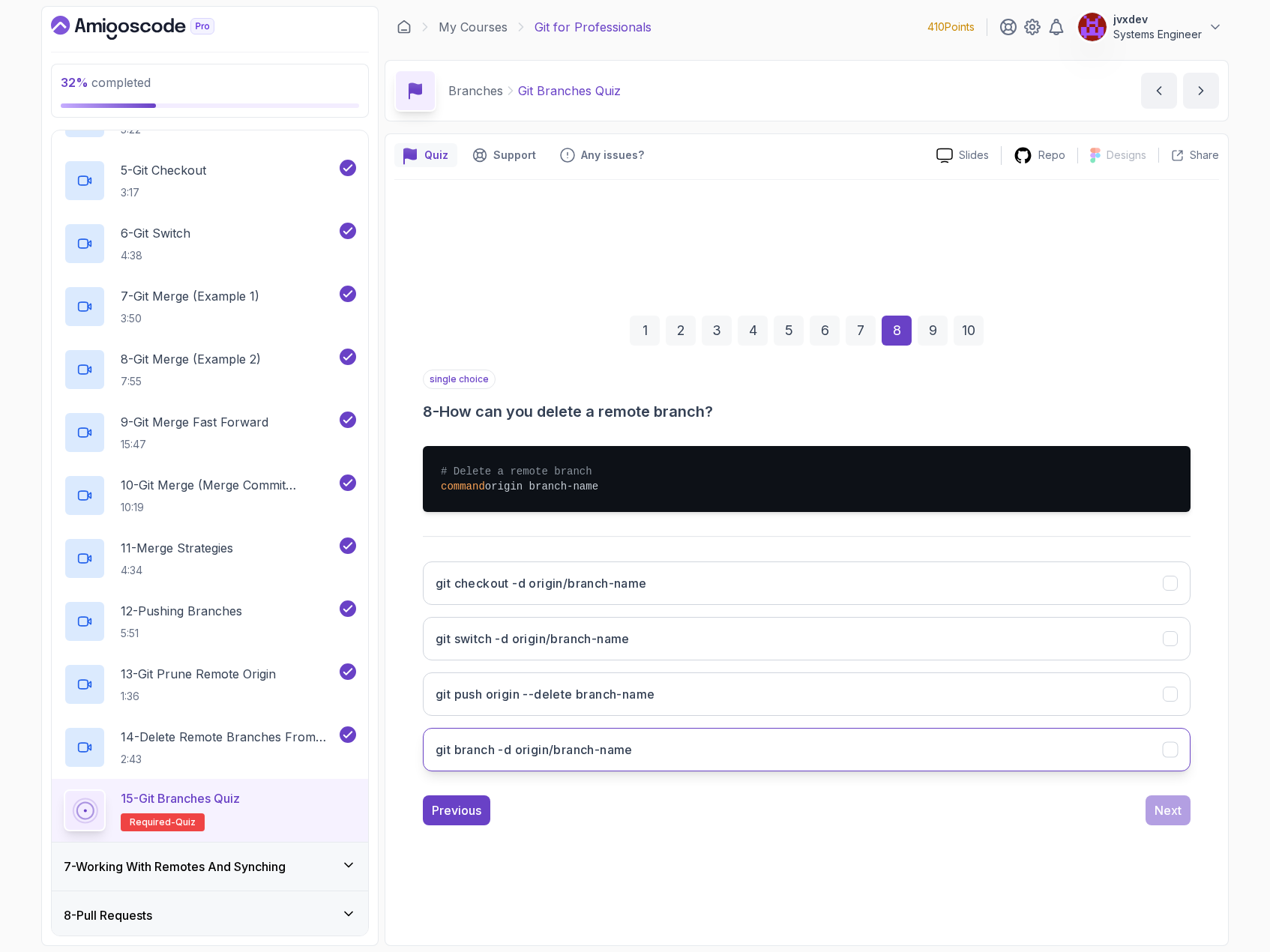
click at [696, 750] on button "git branch -d origin/branch-name" at bounding box center [806, 749] width 768 height 44
click at [1177, 804] on div "Next" at bounding box center [1167, 809] width 27 height 18
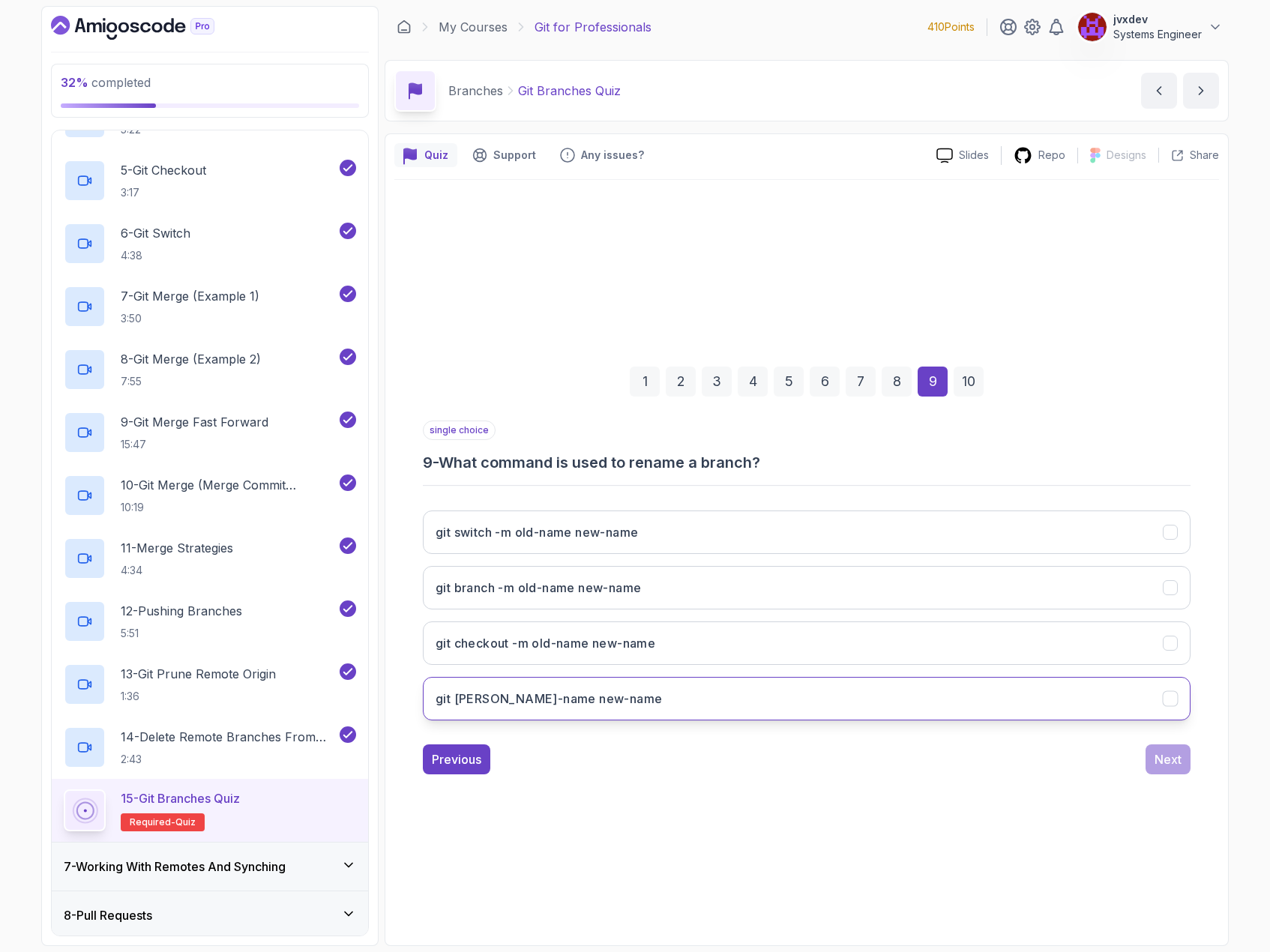
click at [800, 698] on button "git rename old-name new-name" at bounding box center [806, 698] width 768 height 44
click at [1159, 767] on div "Next" at bounding box center [1167, 758] width 27 height 18
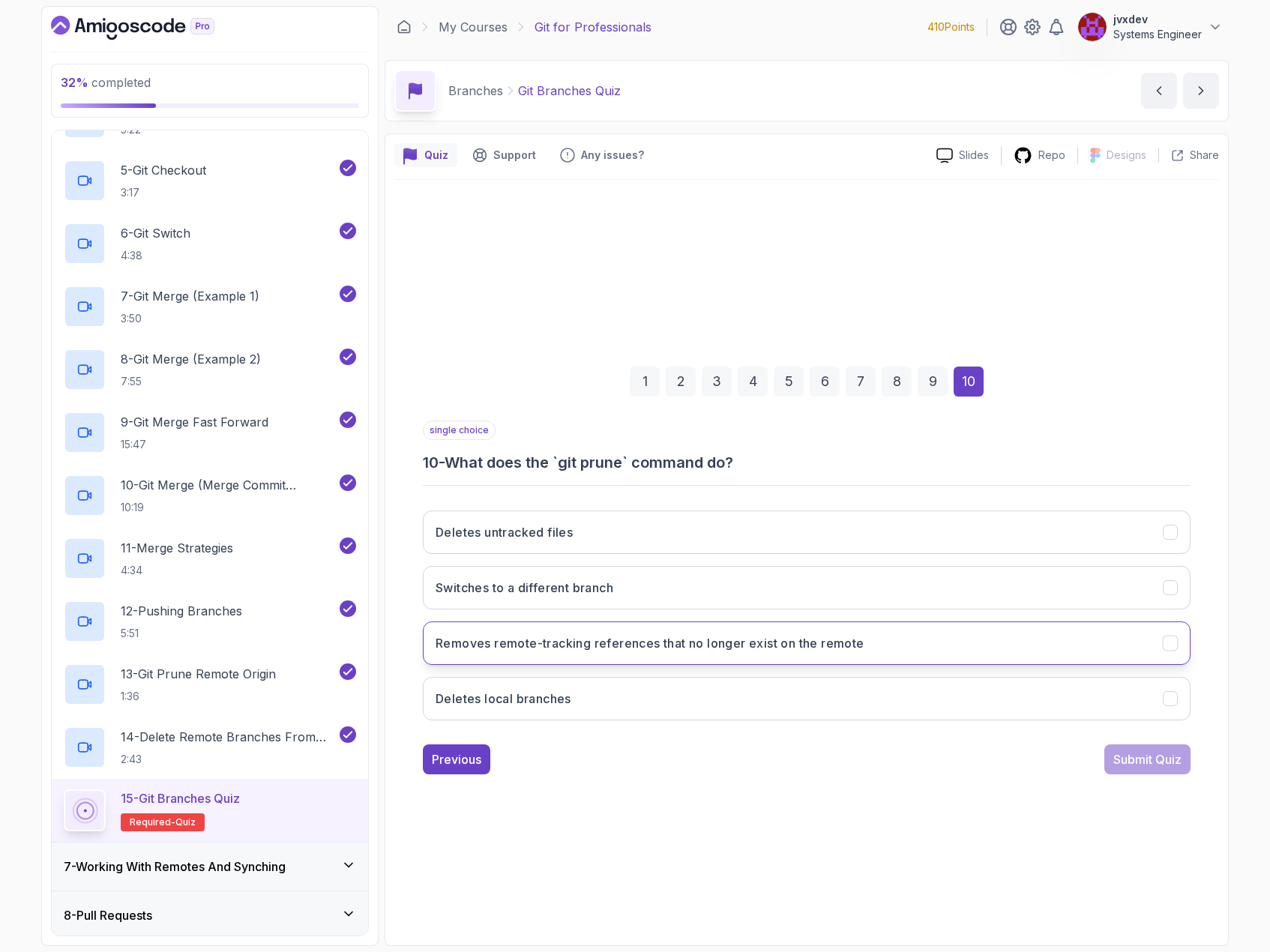
click at [667, 650] on h3 "Removes remote-tracking references that no longer exist on the remote" at bounding box center [649, 643] width 429 height 18
click at [1164, 765] on div "Submit Quiz" at bounding box center [1148, 758] width 69 height 18
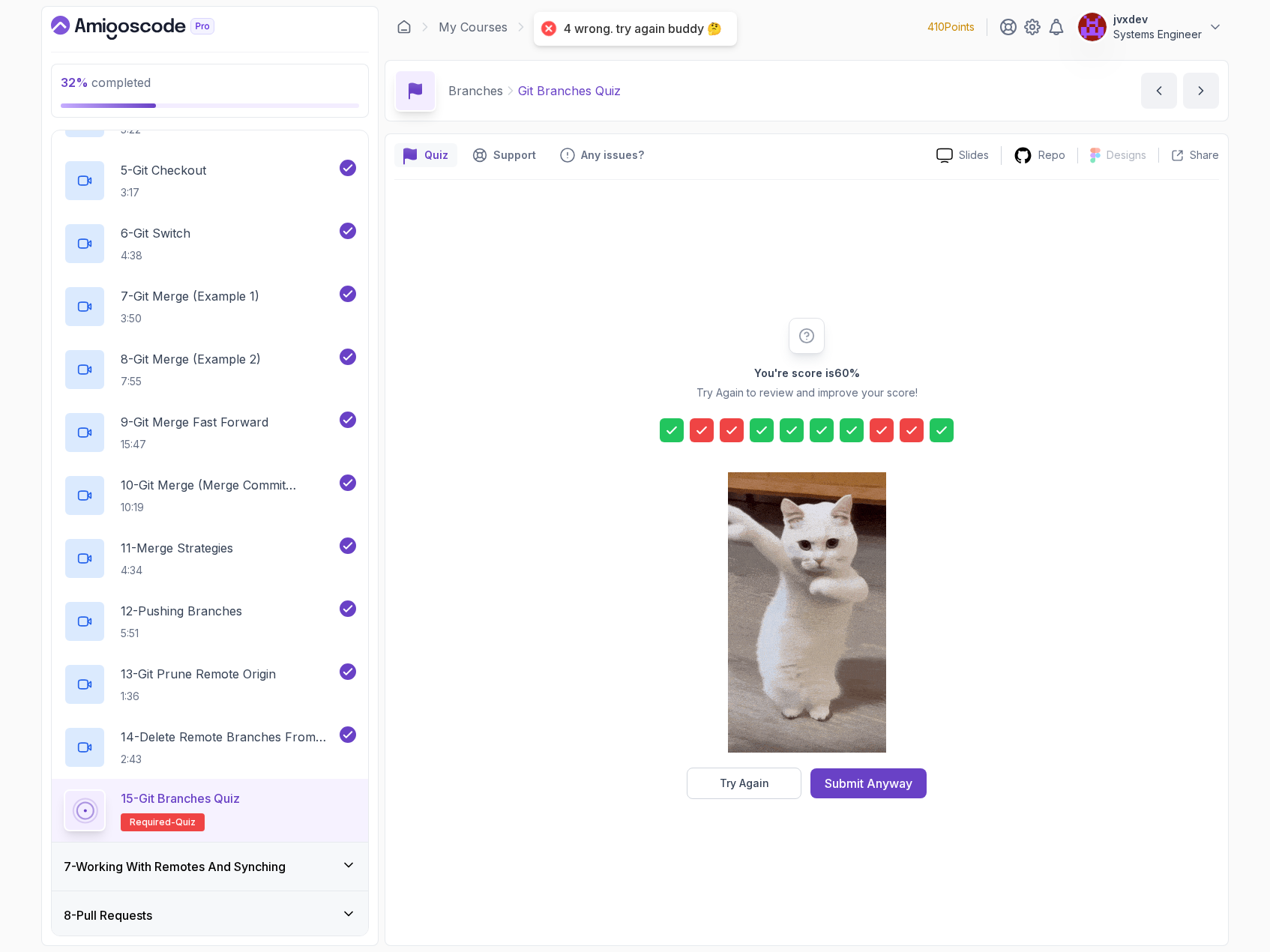
click at [698, 422] on icon at bounding box center [701, 430] width 15 height 15
click at [773, 784] on button "Try Again" at bounding box center [744, 783] width 115 height 31
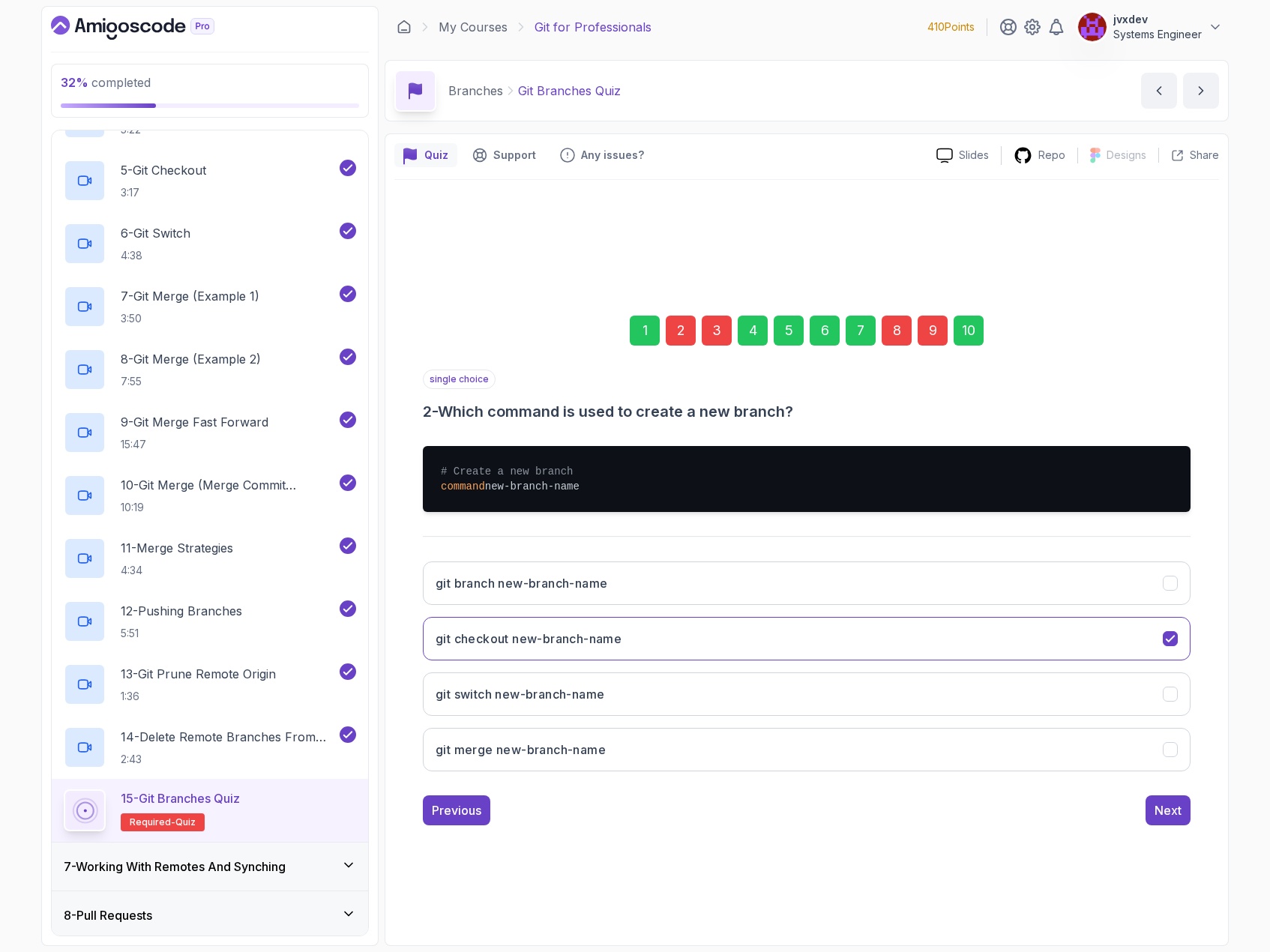
click at [682, 328] on div "2" at bounding box center [681, 331] width 30 height 30
click at [639, 332] on div "1" at bounding box center [645, 331] width 30 height 30
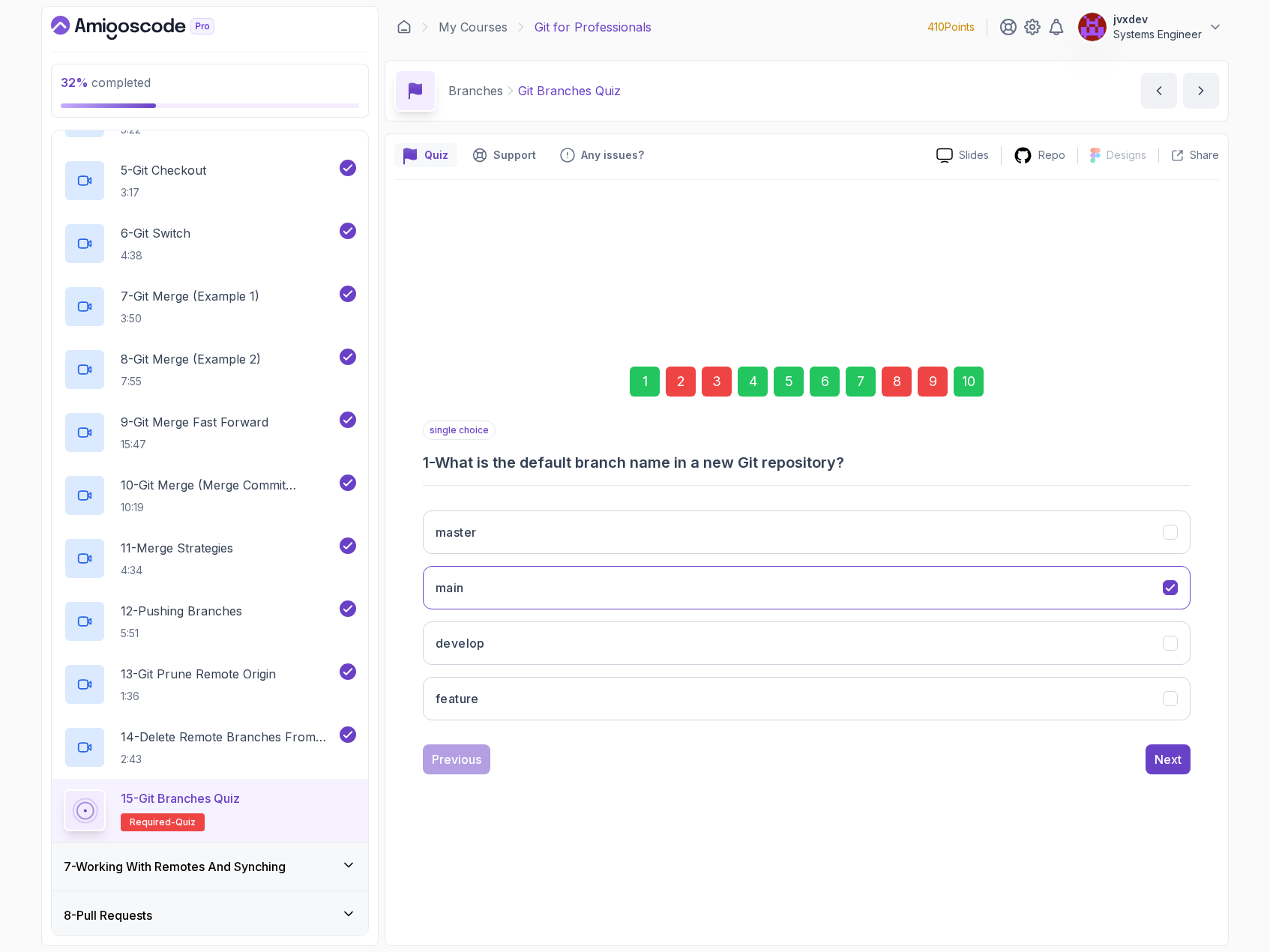
click at [689, 372] on div "2" at bounding box center [681, 382] width 30 height 30
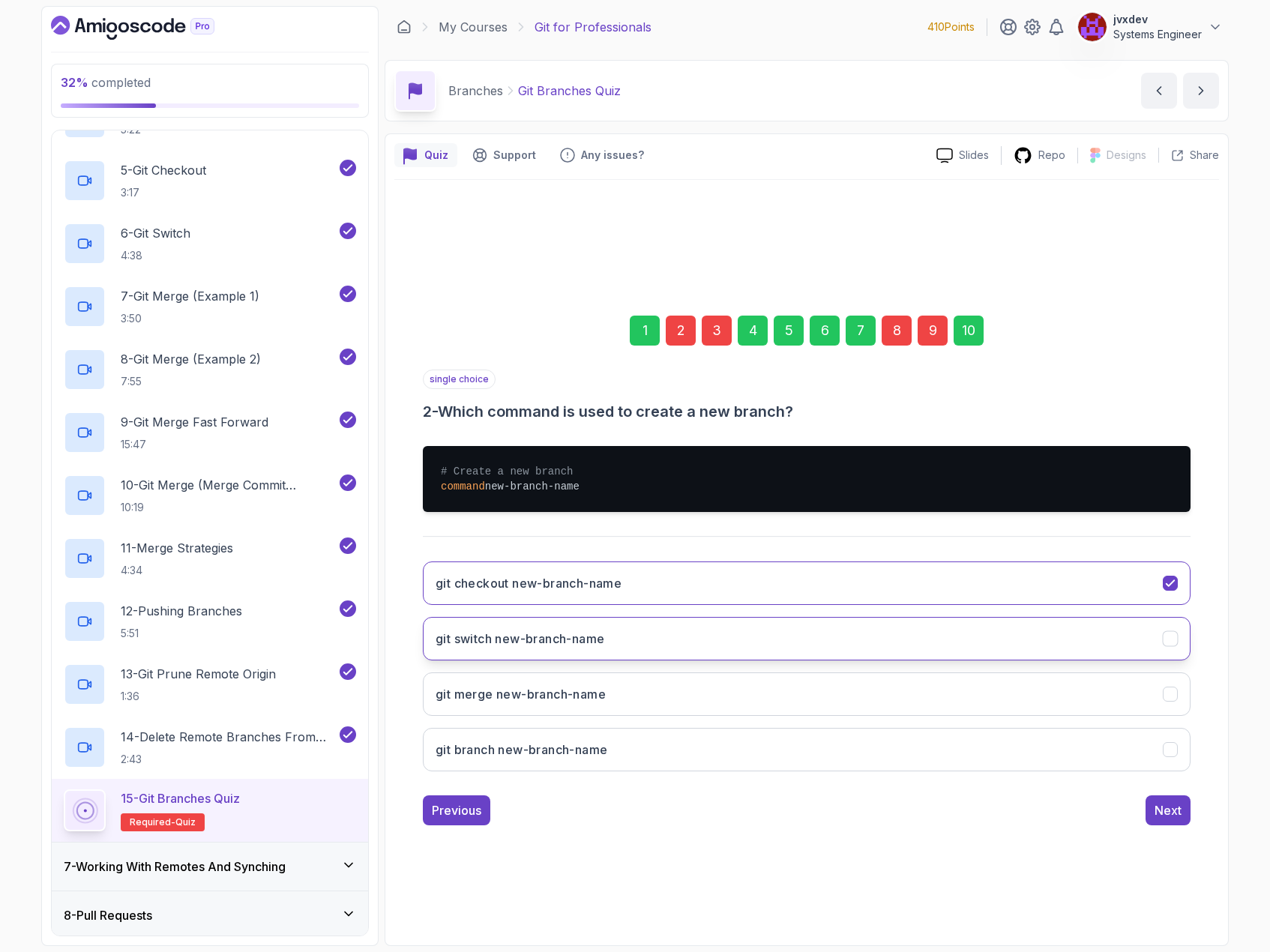
click at [698, 640] on button "git switch new-branch-name" at bounding box center [806, 638] width 768 height 44
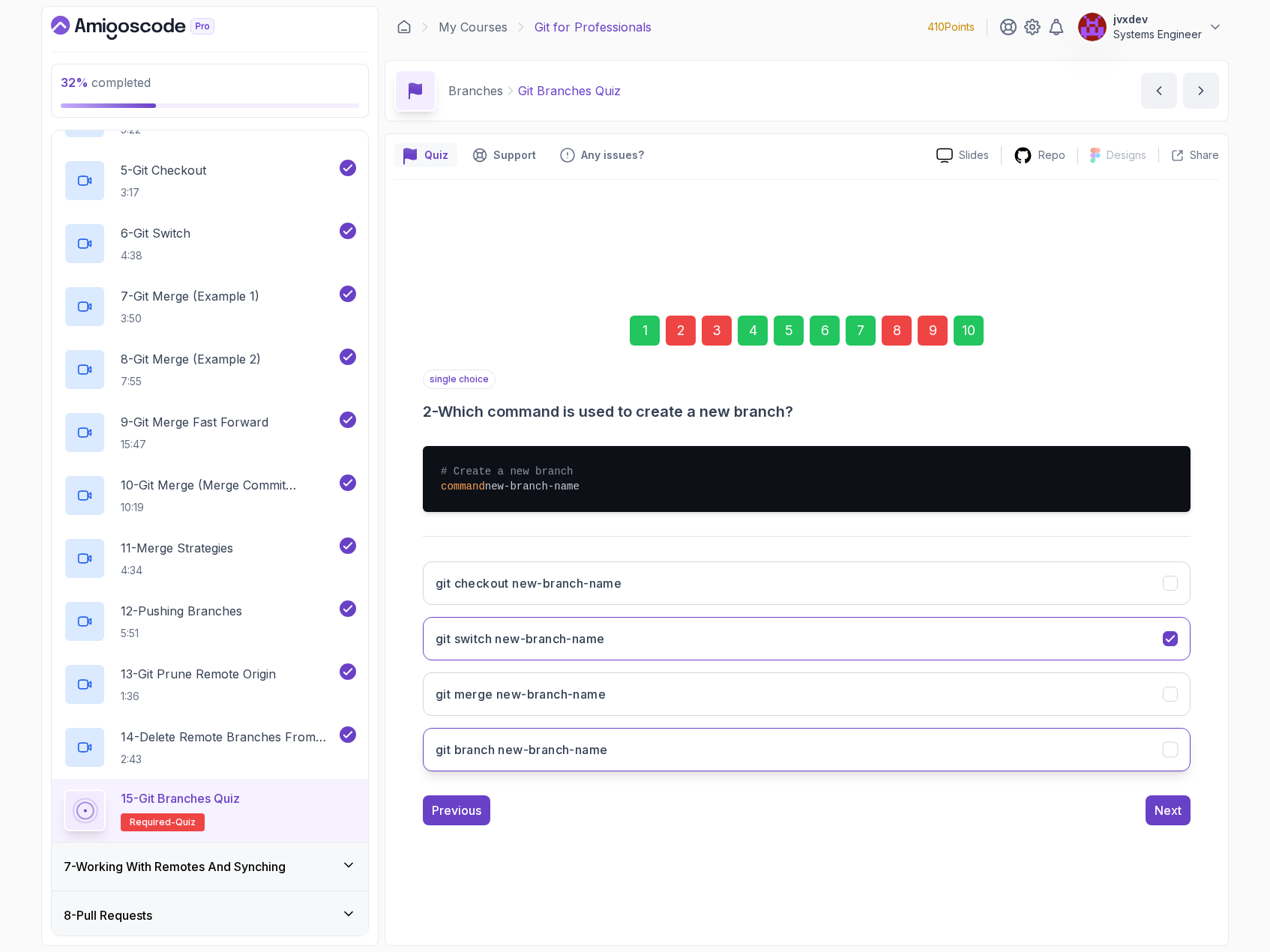
click at [682, 749] on button "git branch new-branch-name" at bounding box center [806, 749] width 768 height 44
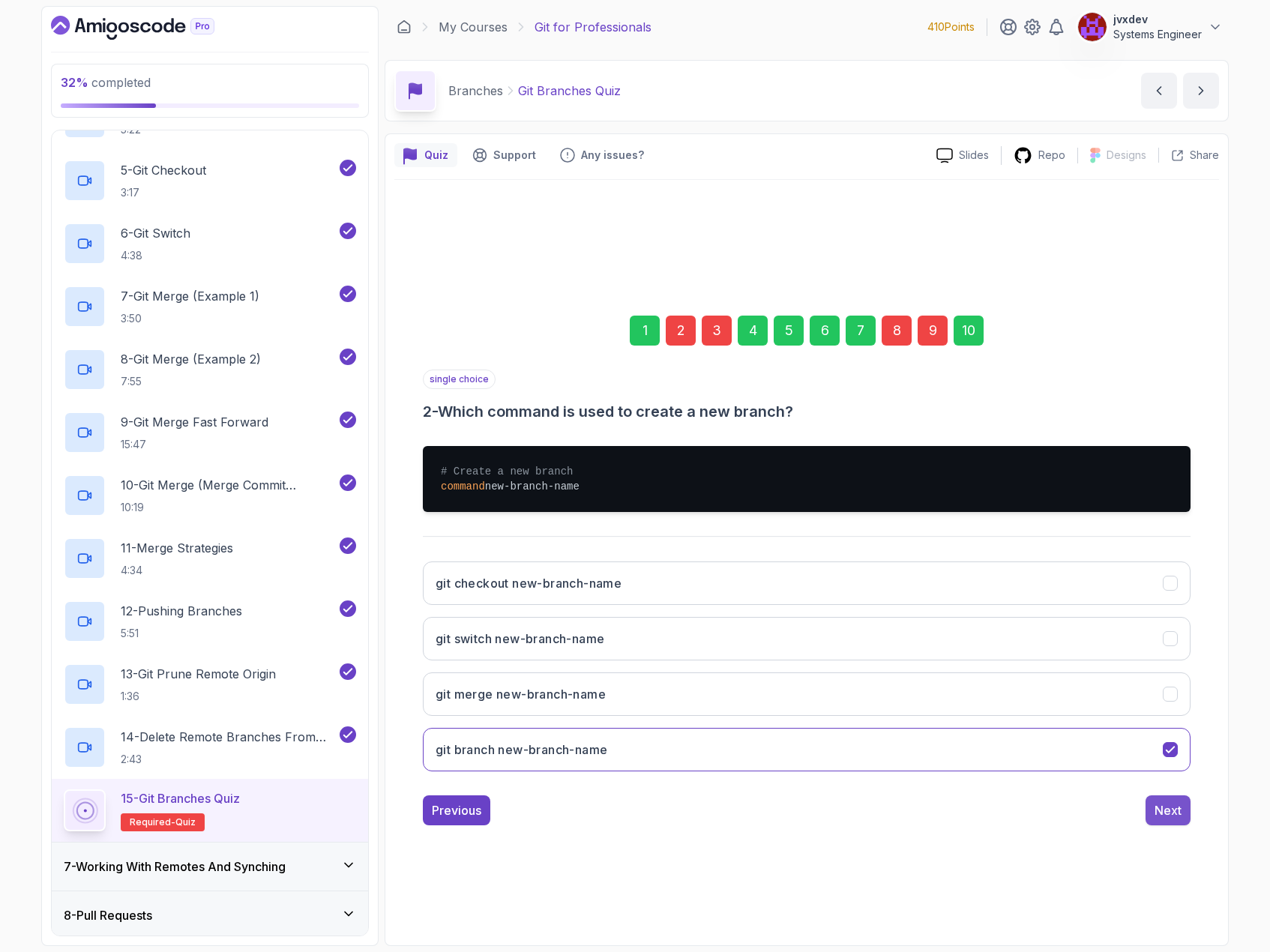
click at [1168, 820] on button "Next" at bounding box center [1168, 810] width 45 height 30
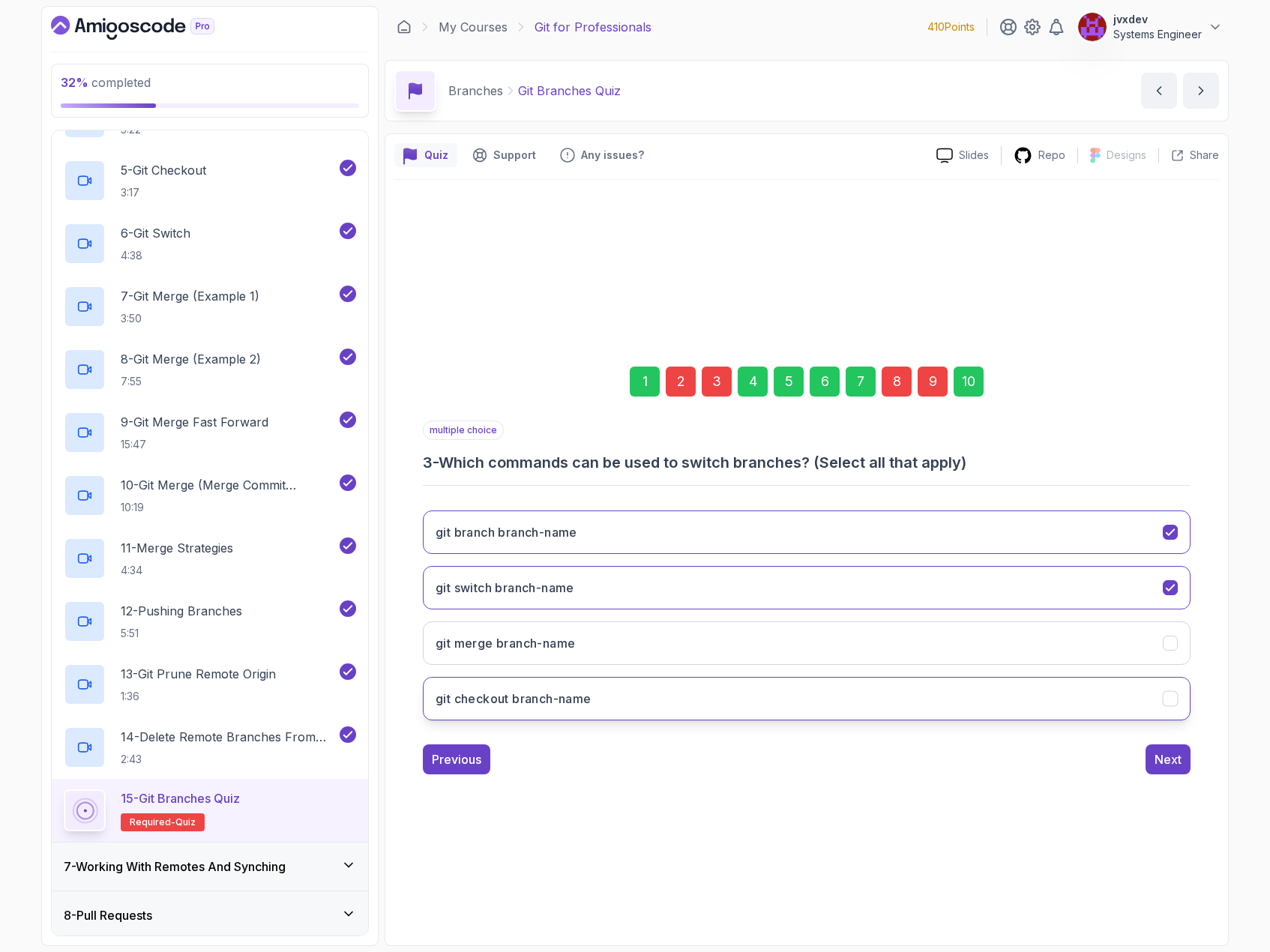
click at [678, 686] on button "git checkout branch-name" at bounding box center [806, 698] width 768 height 44
click at [708, 517] on button "git branch branch-name" at bounding box center [806, 532] width 768 height 44
click at [1165, 761] on div "Next" at bounding box center [1167, 758] width 27 height 18
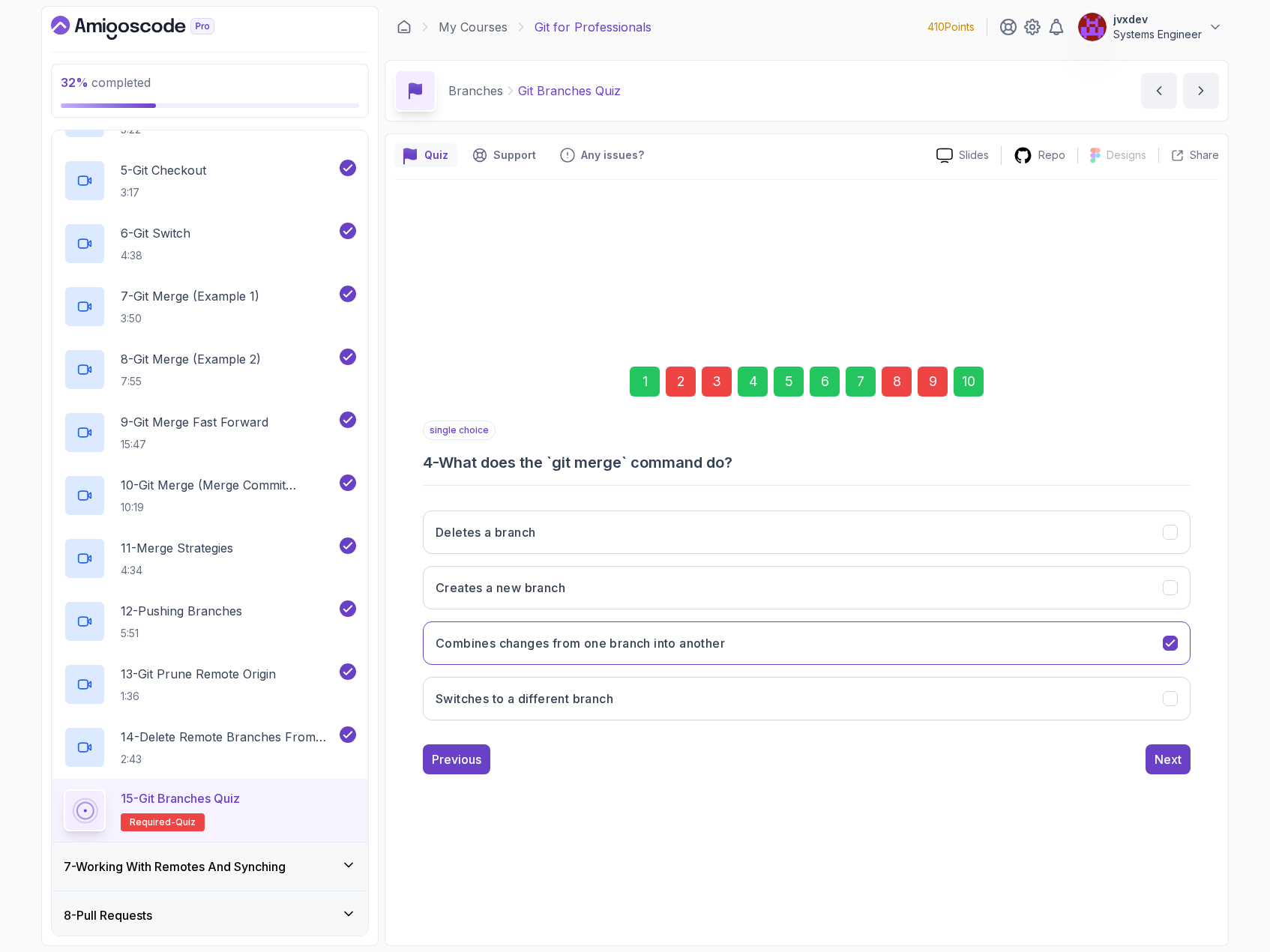
click at [888, 389] on div "8" at bounding box center [897, 382] width 30 height 30
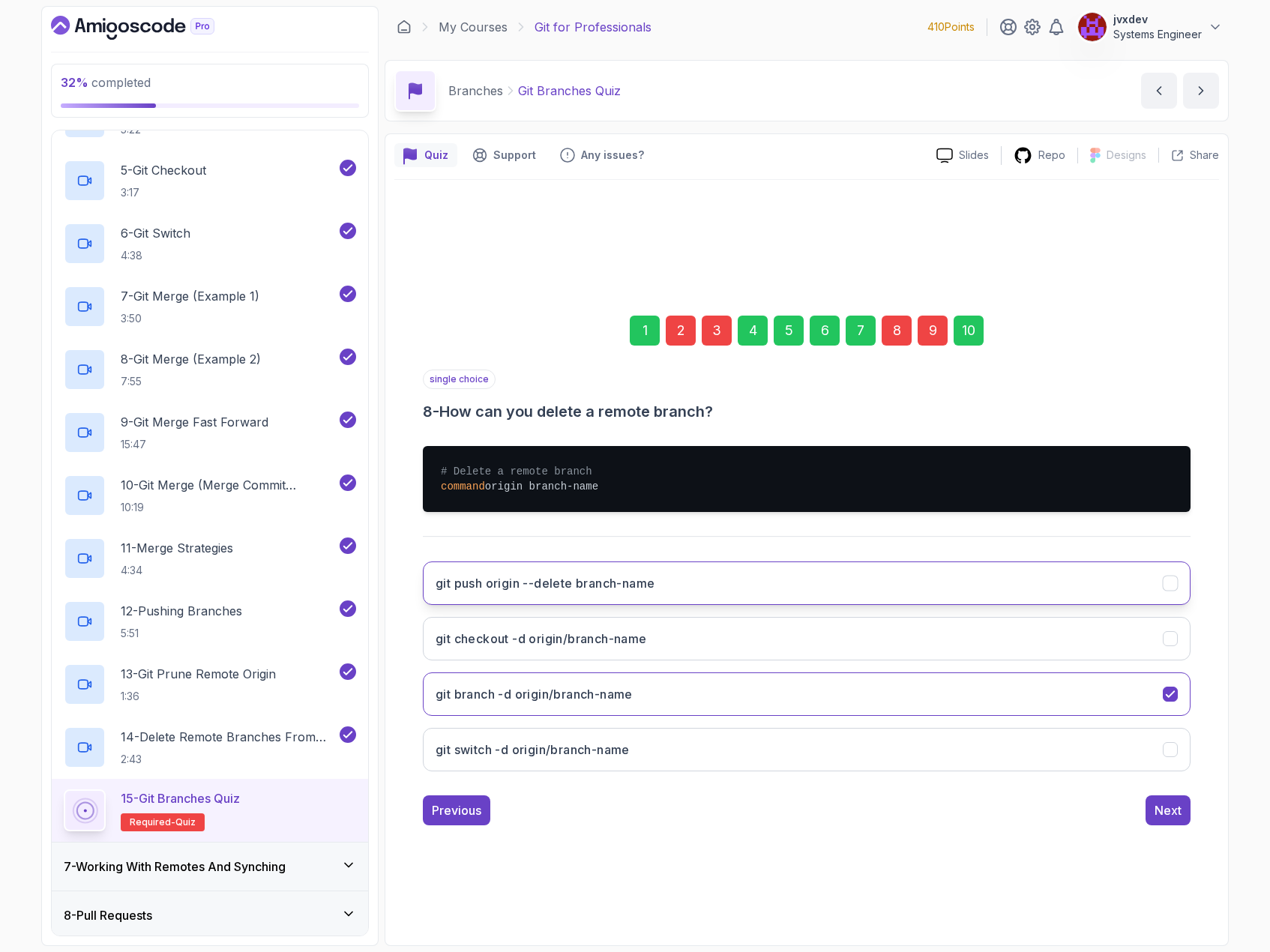
click at [798, 585] on button "git push origin --delete branch-name" at bounding box center [806, 582] width 768 height 44
click at [1176, 808] on div "Next" at bounding box center [1167, 809] width 27 height 18
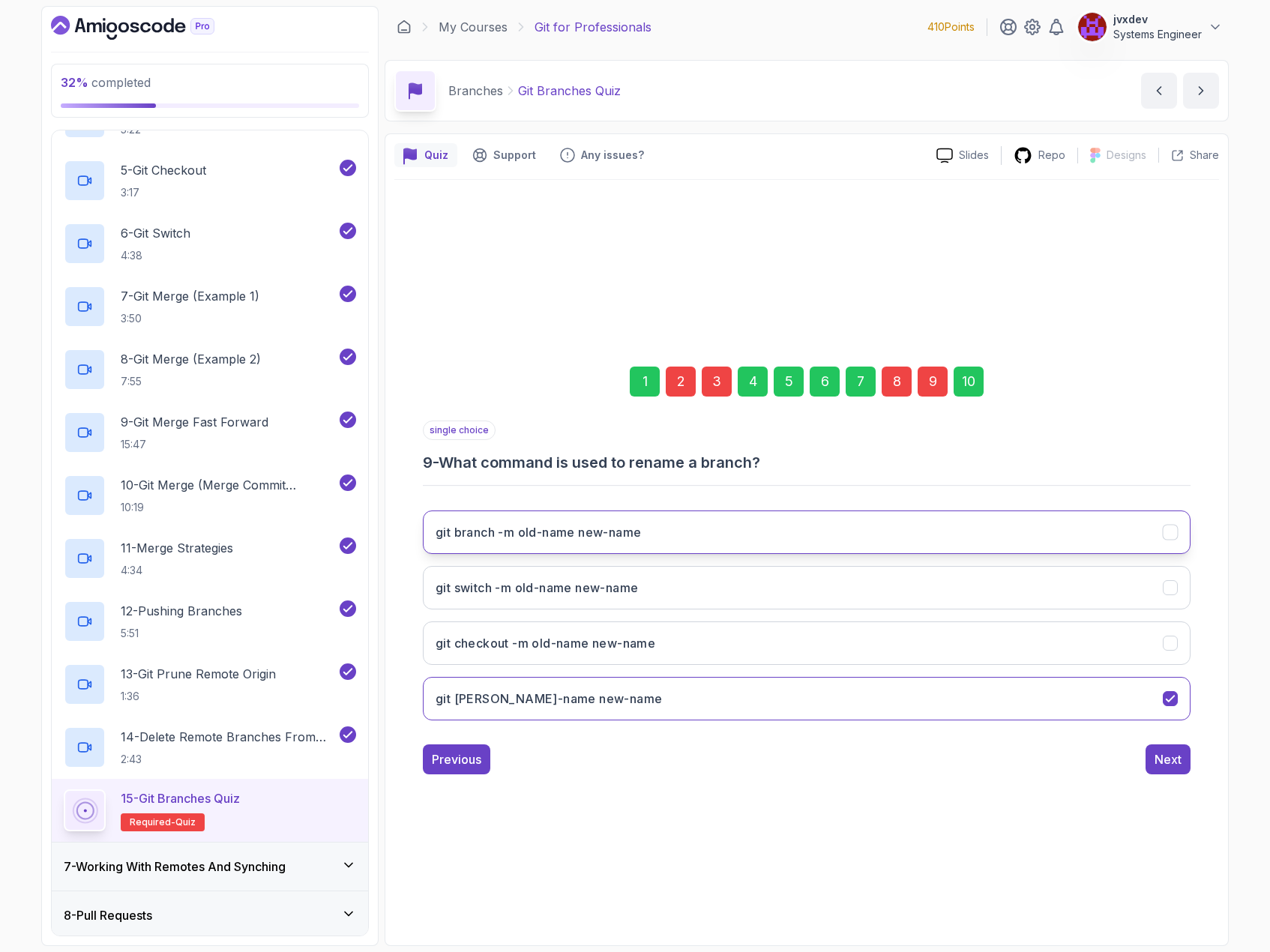
click at [888, 541] on button "git branch -m old-name new-name" at bounding box center [806, 532] width 768 height 44
click at [1158, 764] on div "Next" at bounding box center [1167, 758] width 27 height 18
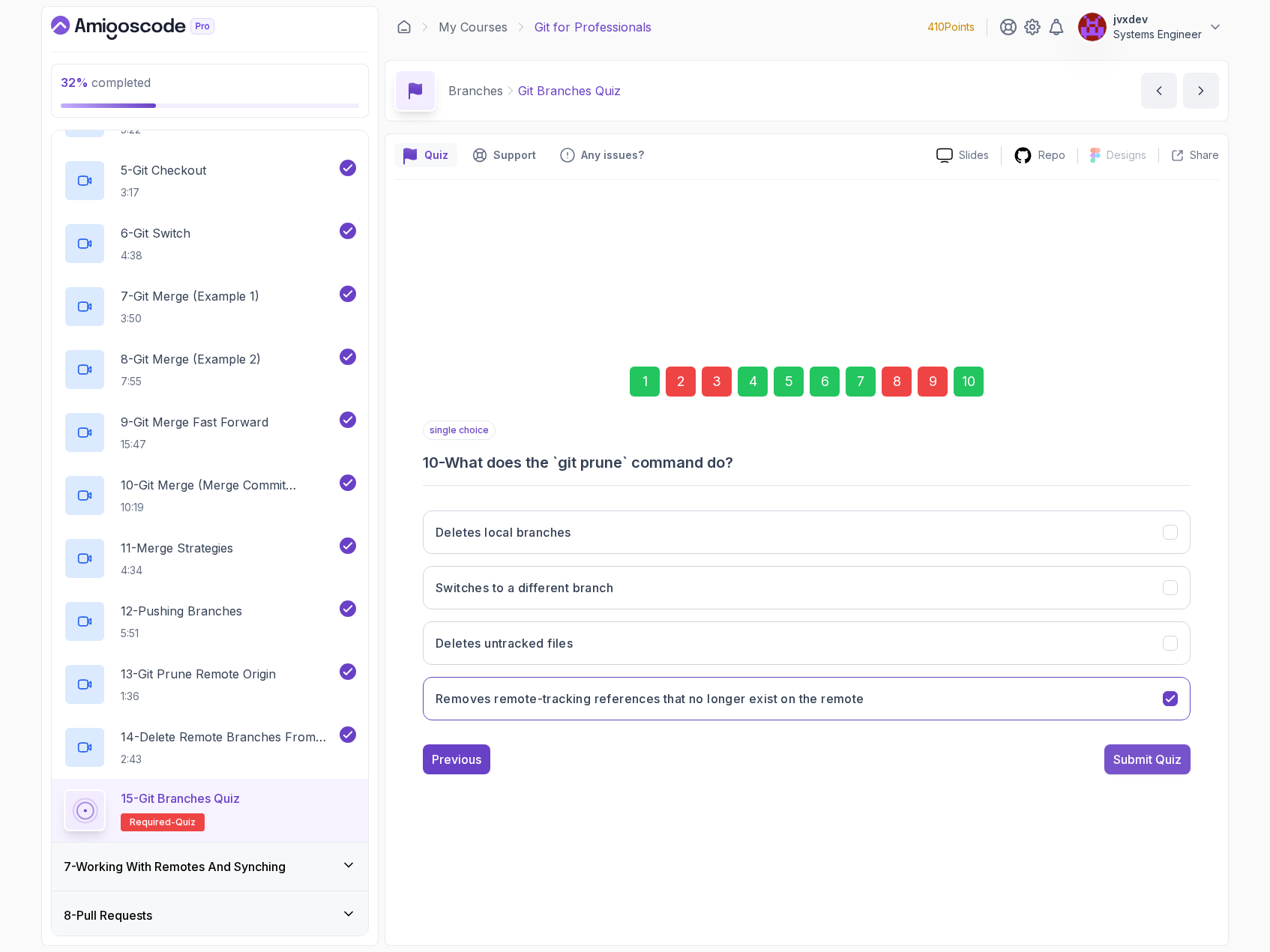
click at [1166, 760] on div "Submit Quiz" at bounding box center [1148, 758] width 69 height 18
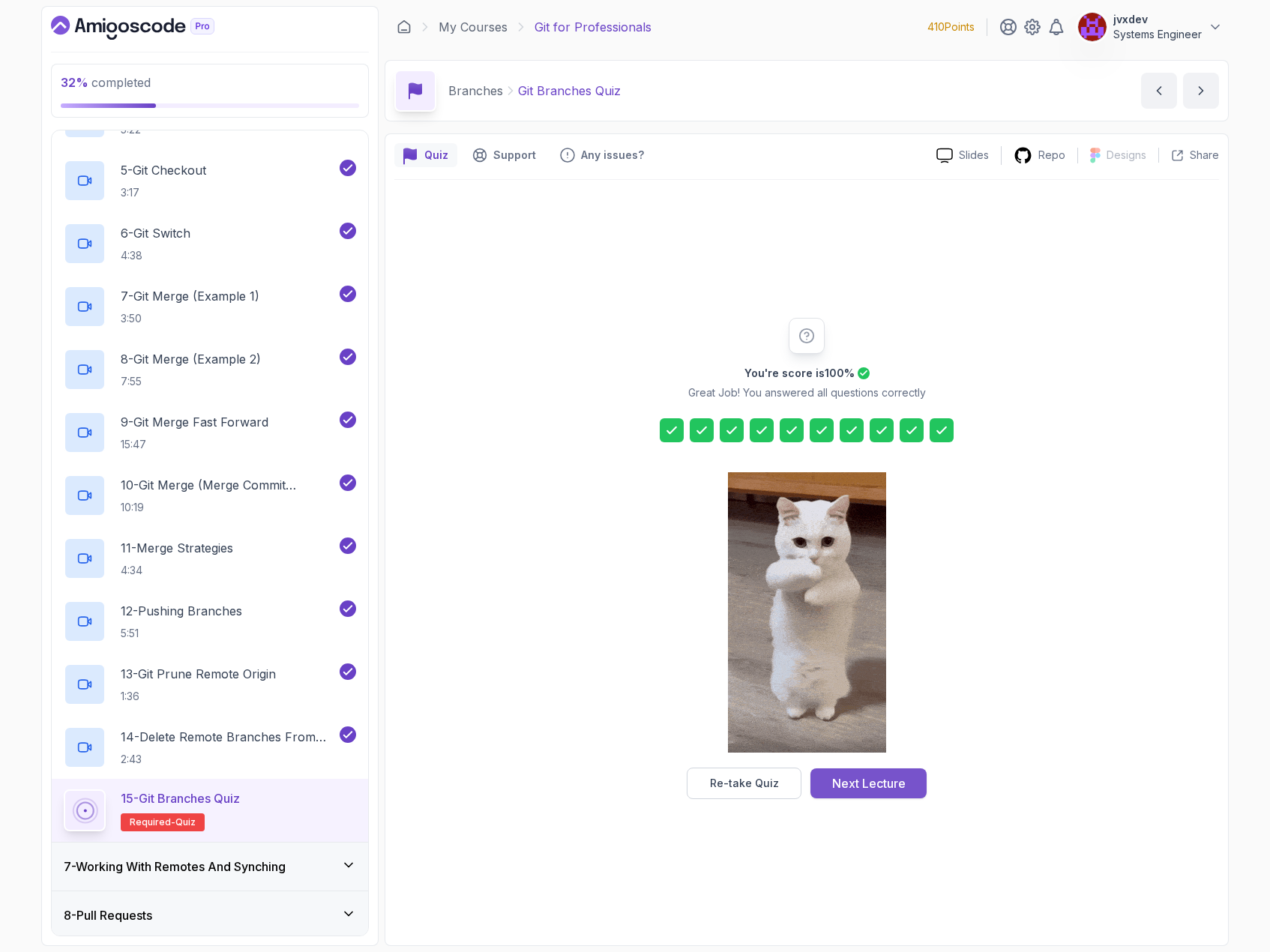
click at [895, 792] on div "Next Lecture" at bounding box center [868, 783] width 73 height 18
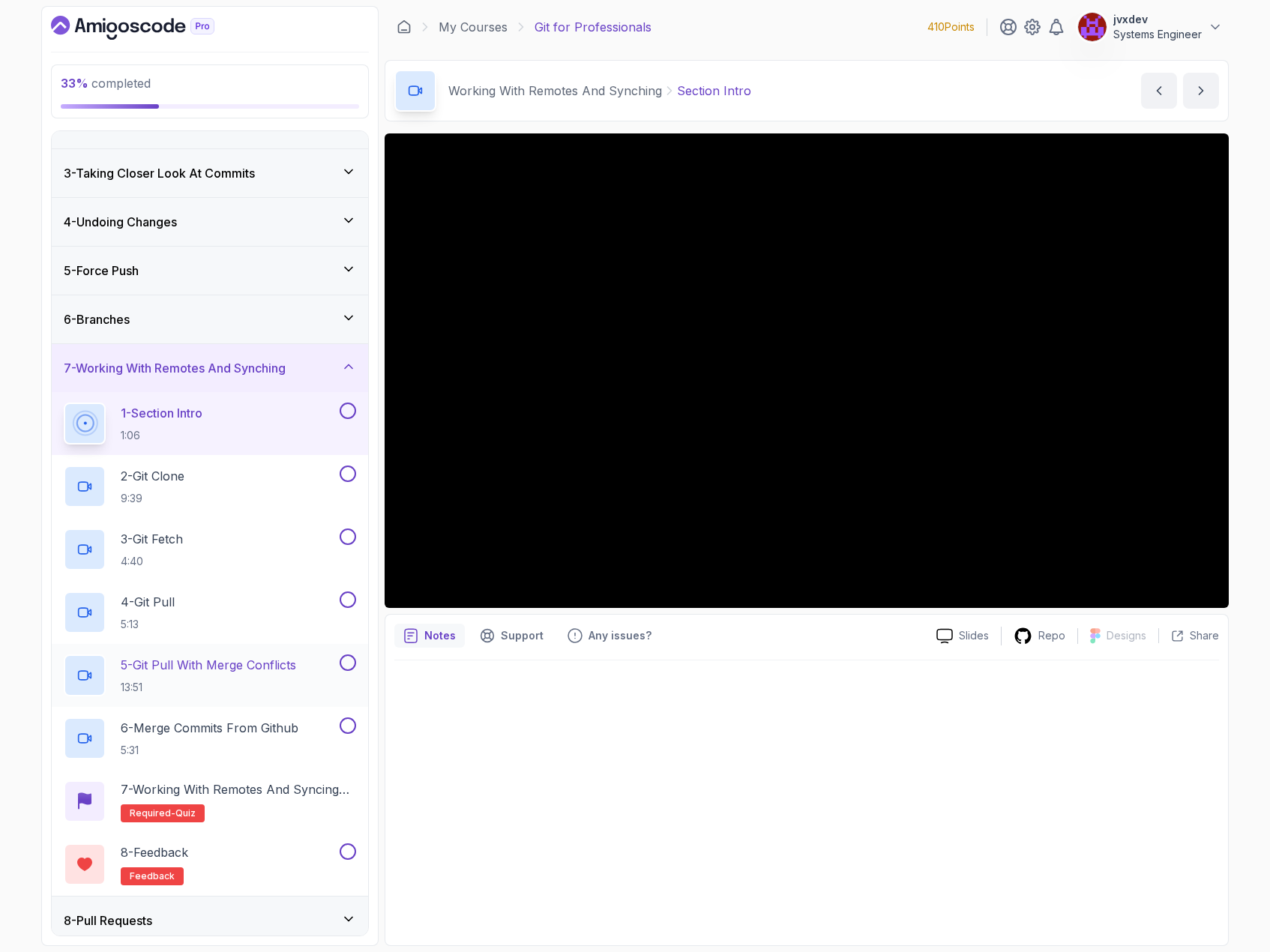
scroll to position [73, 0]
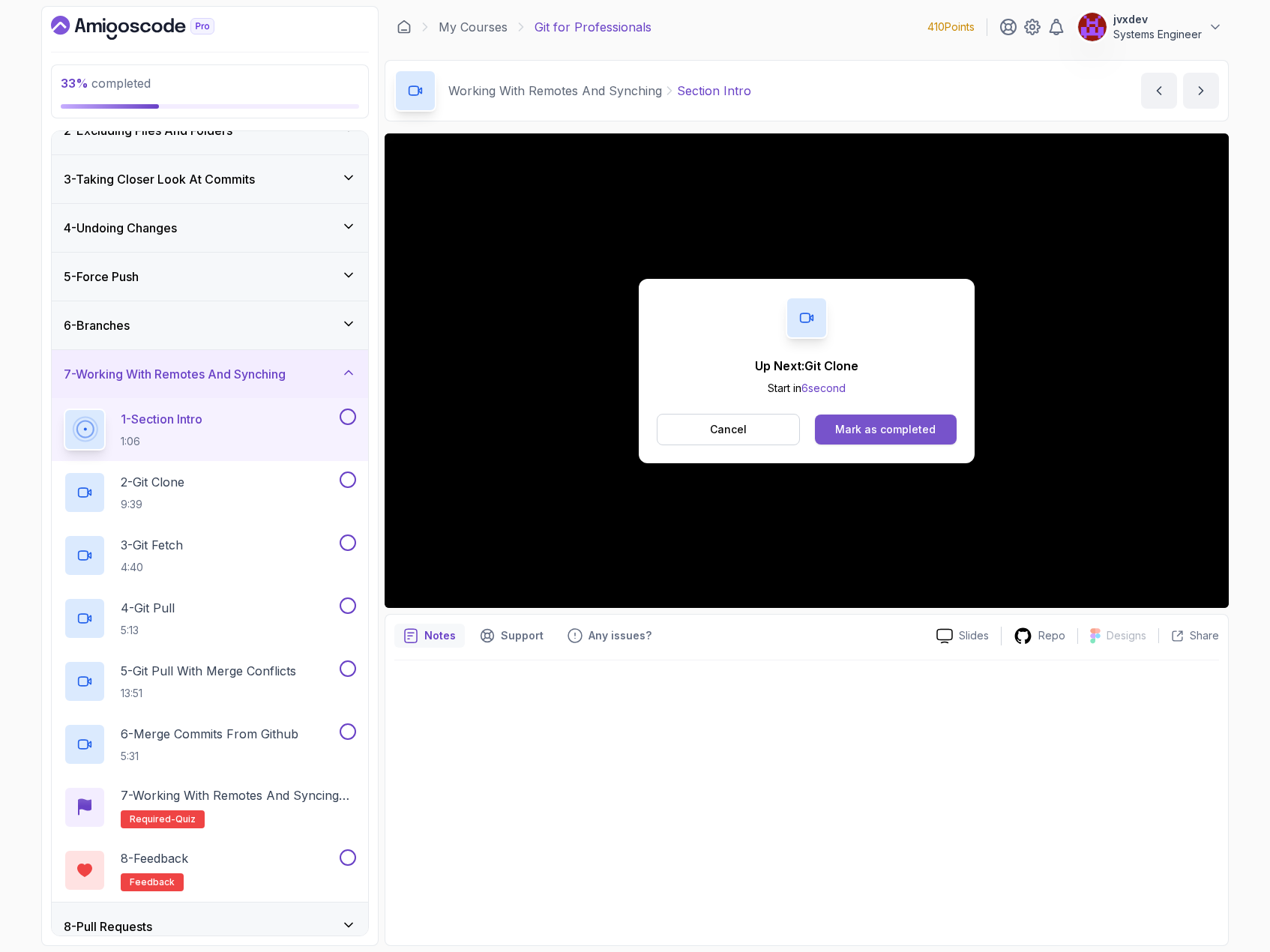
click at [926, 434] on div "Mark as completed" at bounding box center [886, 430] width 100 height 15
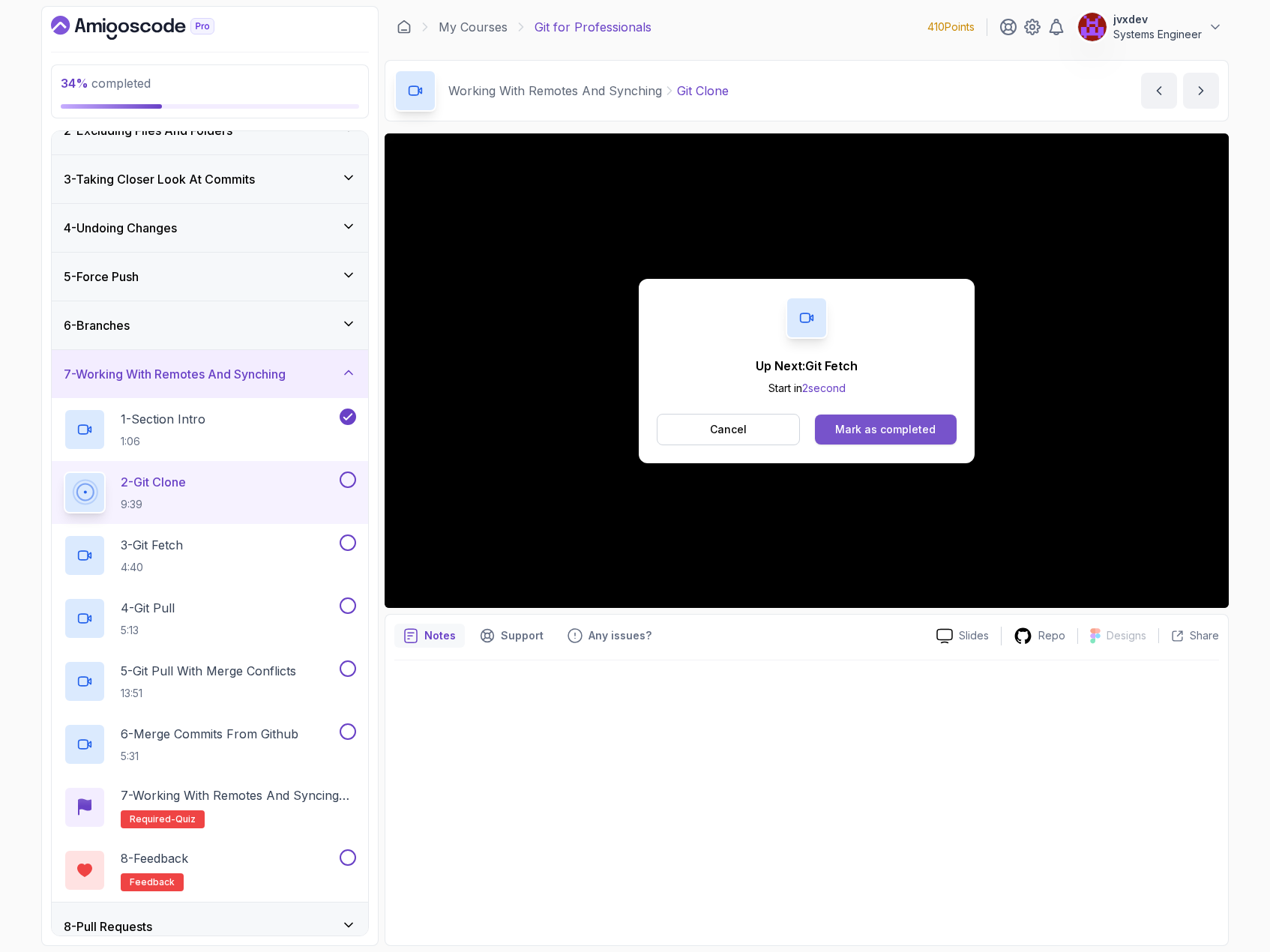
click at [904, 430] on div "Mark as completed" at bounding box center [886, 430] width 100 height 15
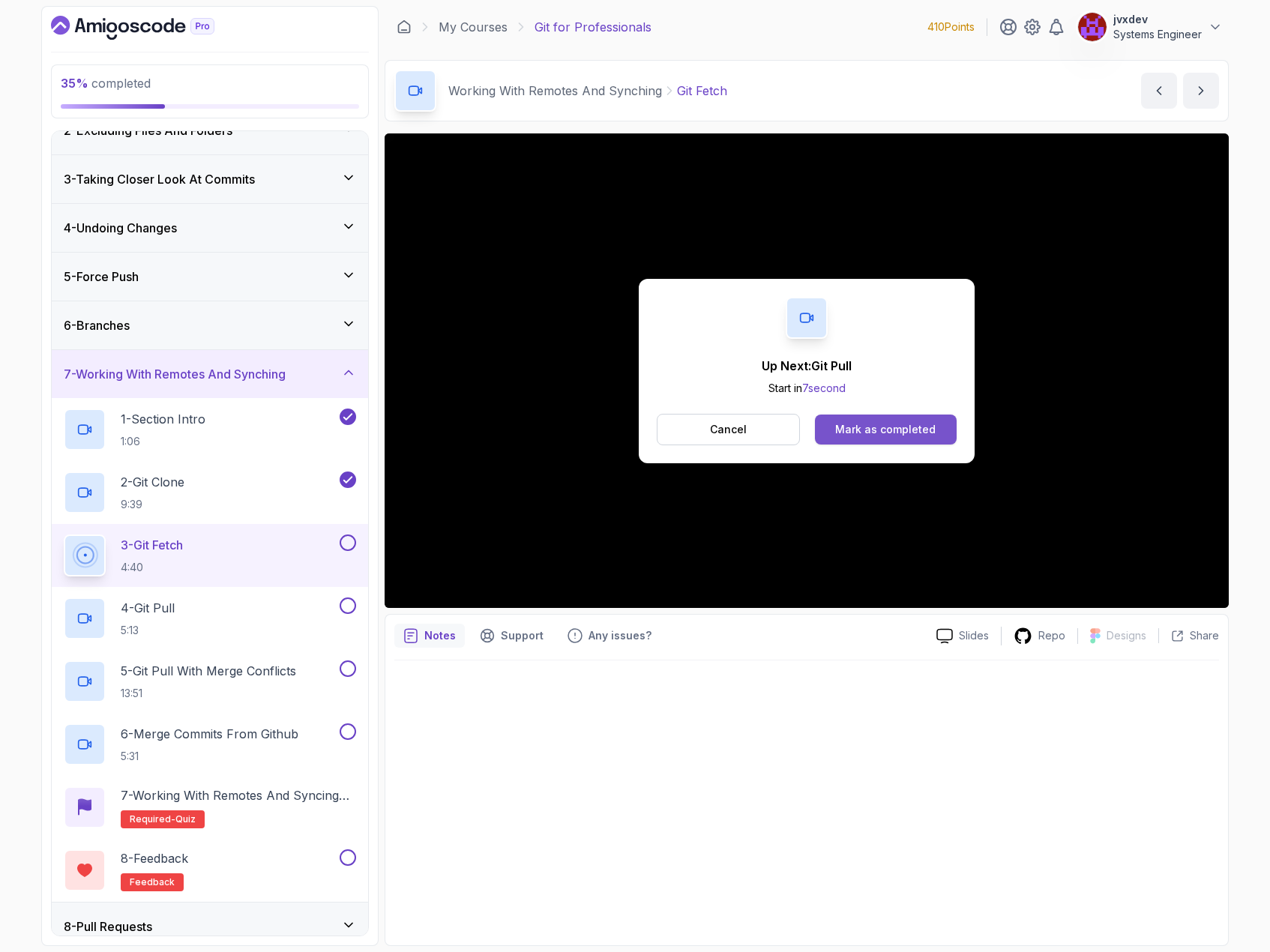
click at [844, 419] on button "Mark as completed" at bounding box center [886, 430] width 142 height 30
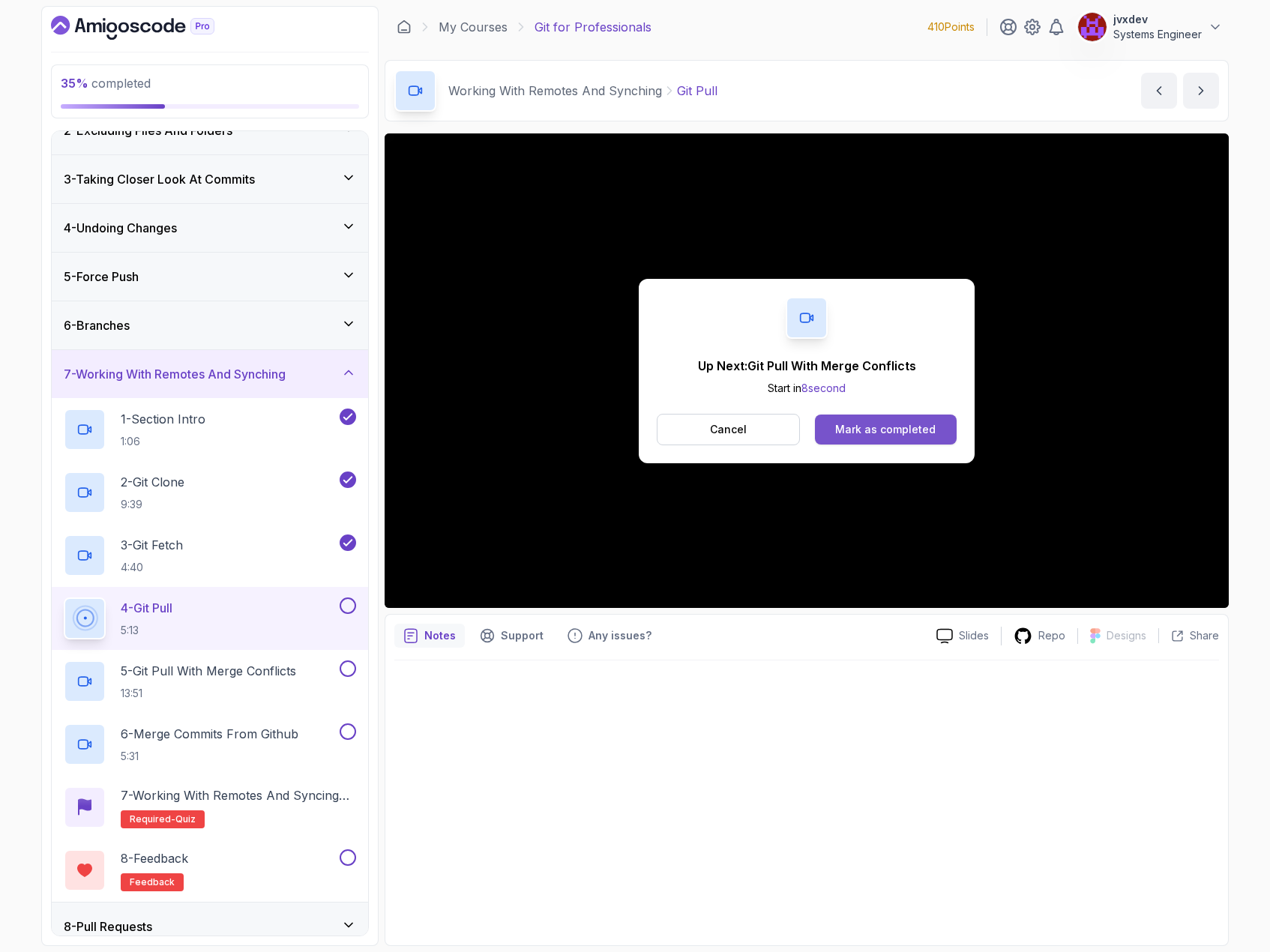
click at [906, 420] on button "Mark as completed" at bounding box center [886, 430] width 142 height 30
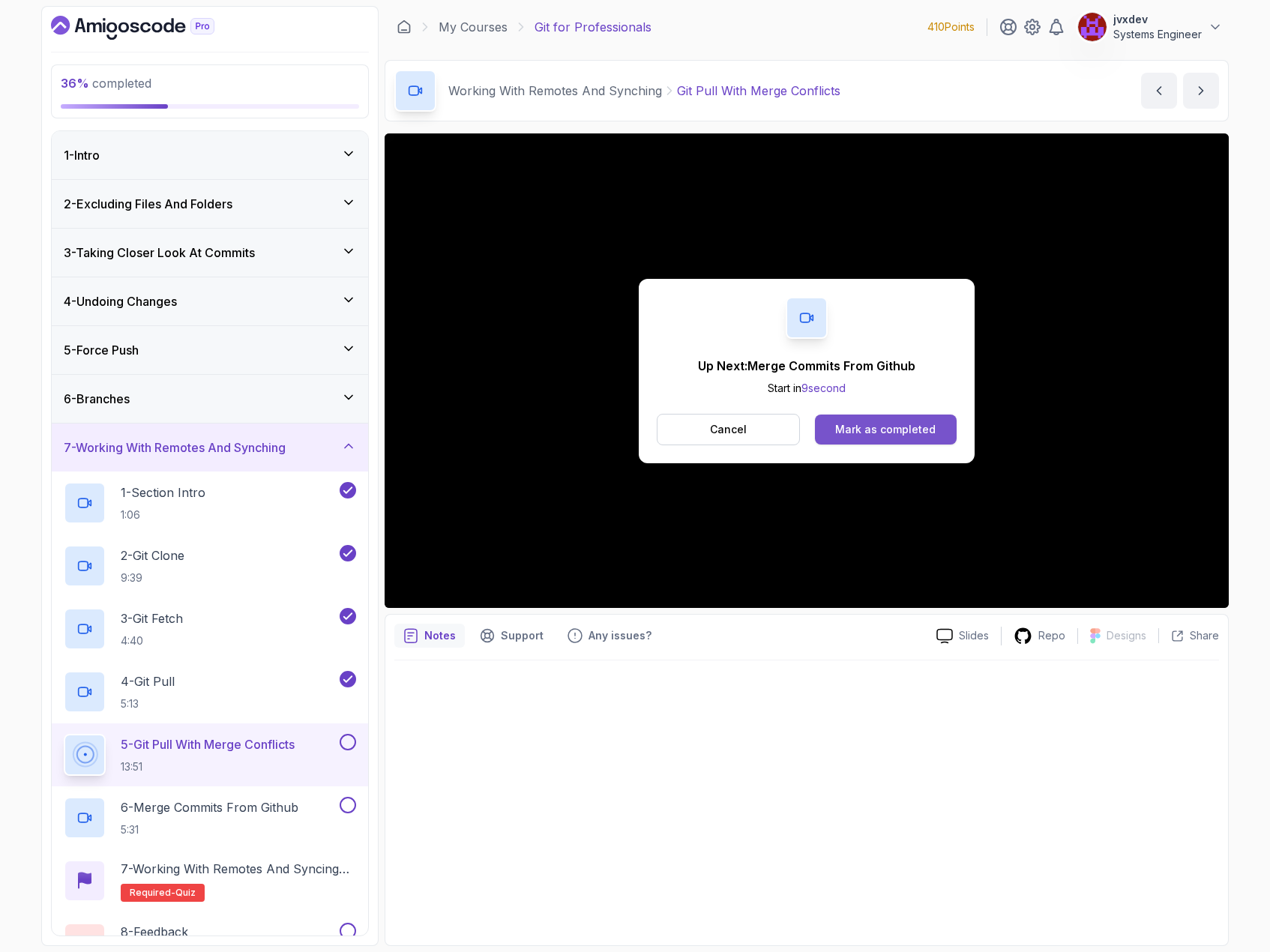
click at [871, 419] on button "Mark as completed" at bounding box center [886, 430] width 142 height 30
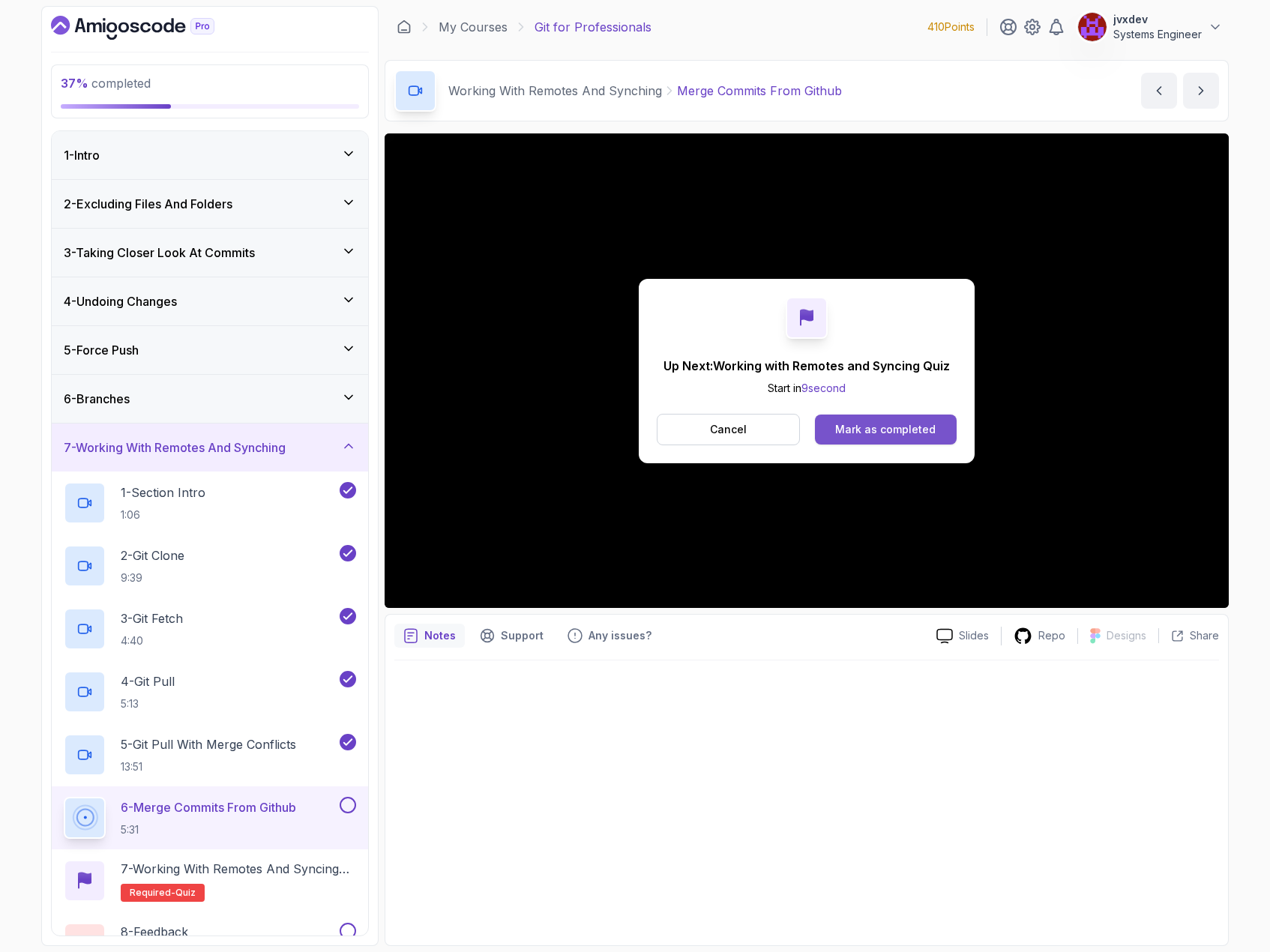
click at [895, 433] on div "Mark as completed" at bounding box center [886, 430] width 100 height 15
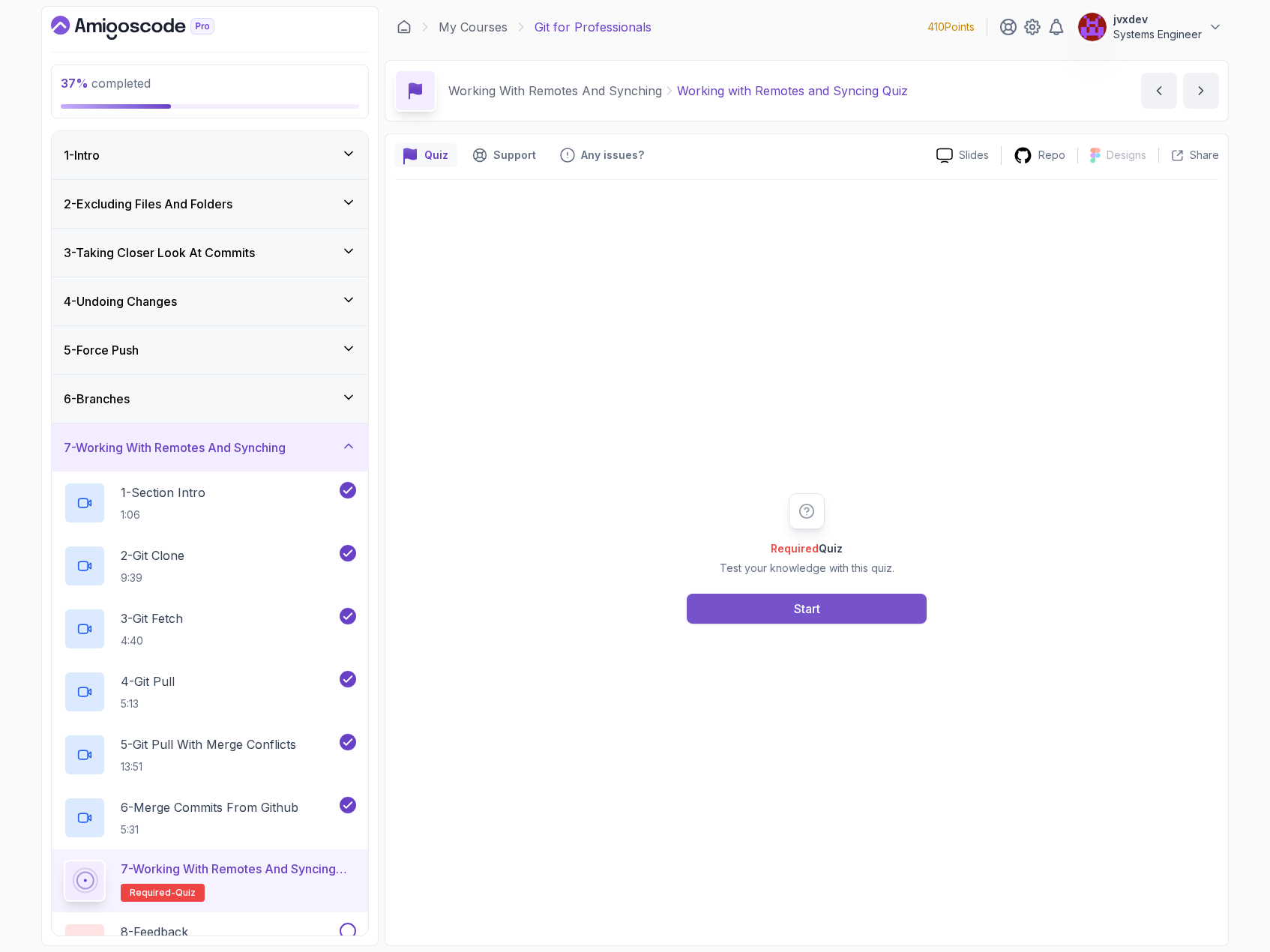
click at [819, 620] on button "Start" at bounding box center [806, 608] width 240 height 30
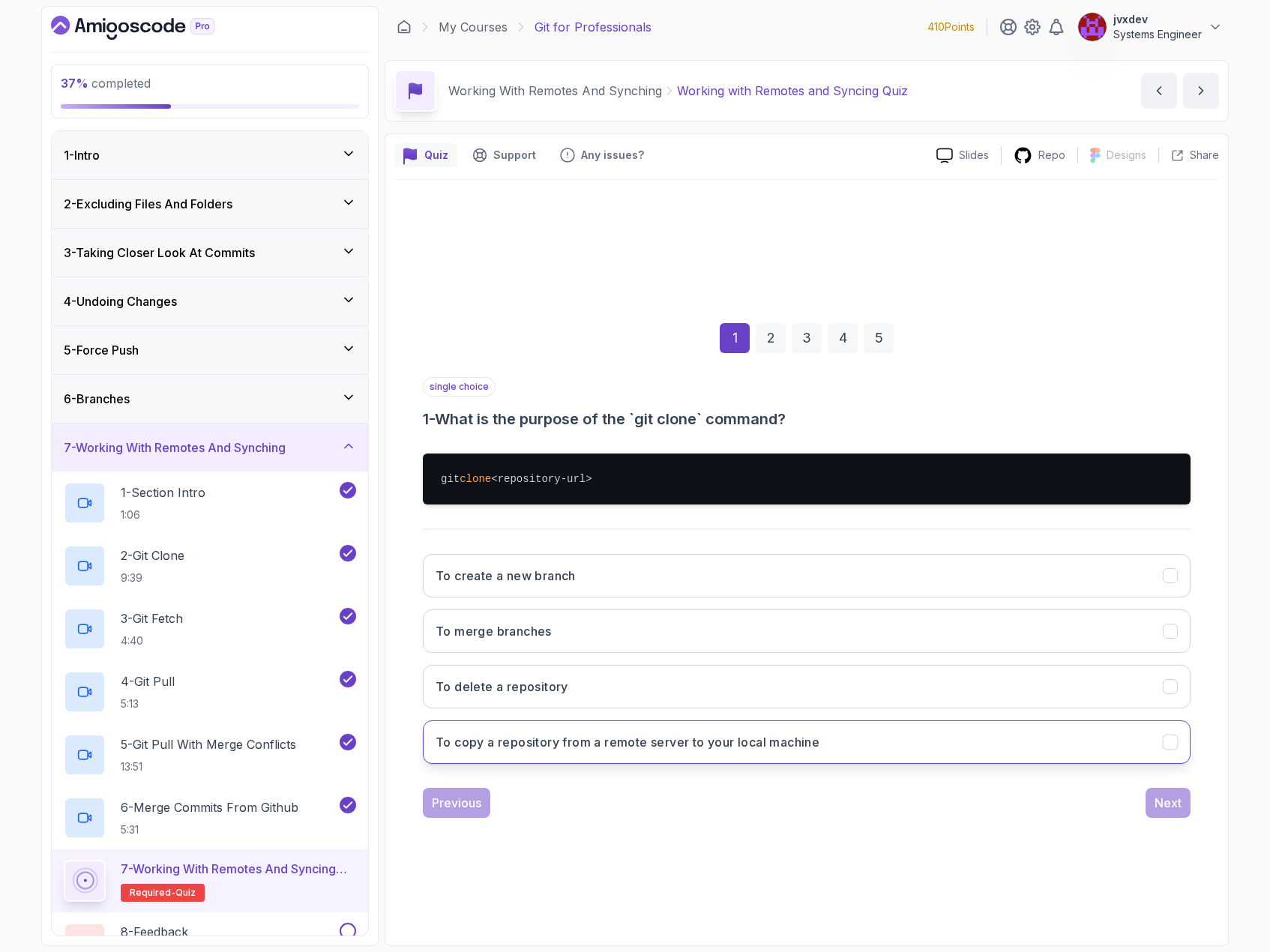
click at [687, 745] on h3 "To copy a repository from a remote server to your local machine" at bounding box center [627, 742] width 384 height 18
click at [1163, 812] on button "Next" at bounding box center [1168, 803] width 45 height 30
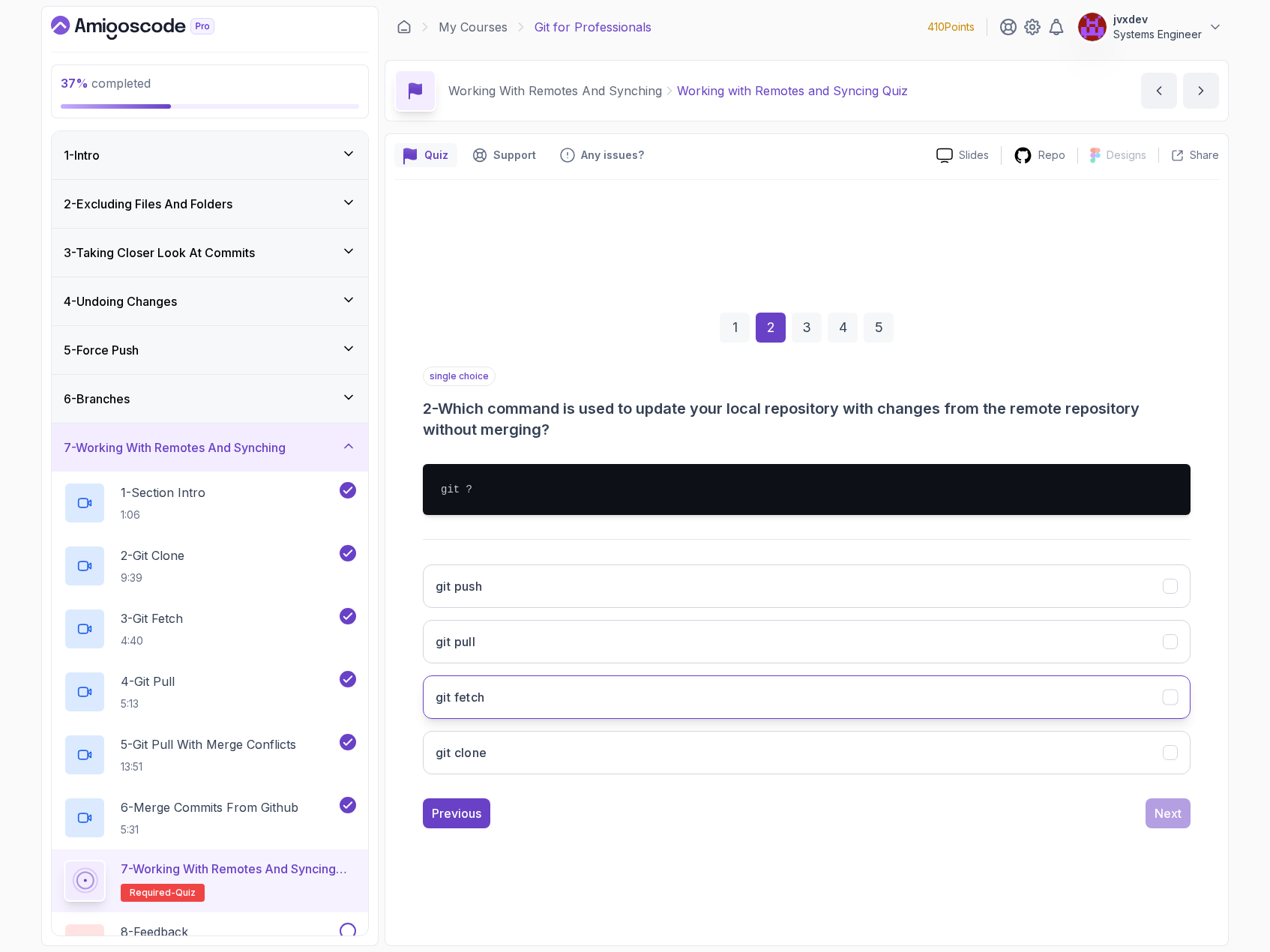
click at [590, 687] on button "git fetch" at bounding box center [806, 696] width 768 height 44
click at [1182, 820] on button "Next" at bounding box center [1168, 813] width 45 height 30
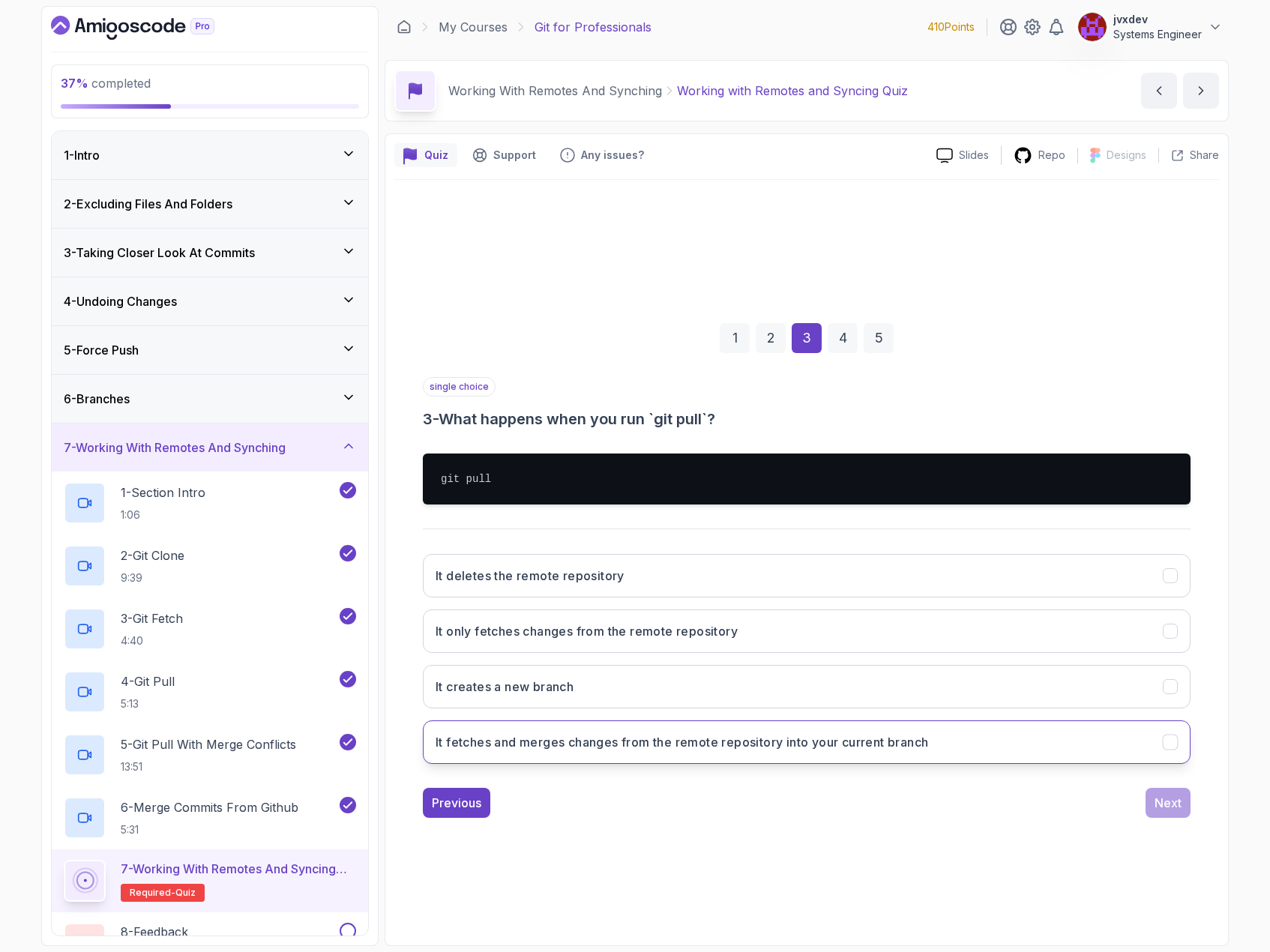
click at [577, 748] on h3 "It fetches and merges changes from the remote repository into your current bran…" at bounding box center [682, 742] width 493 height 18
click at [1169, 806] on div "Next" at bounding box center [1167, 802] width 27 height 18
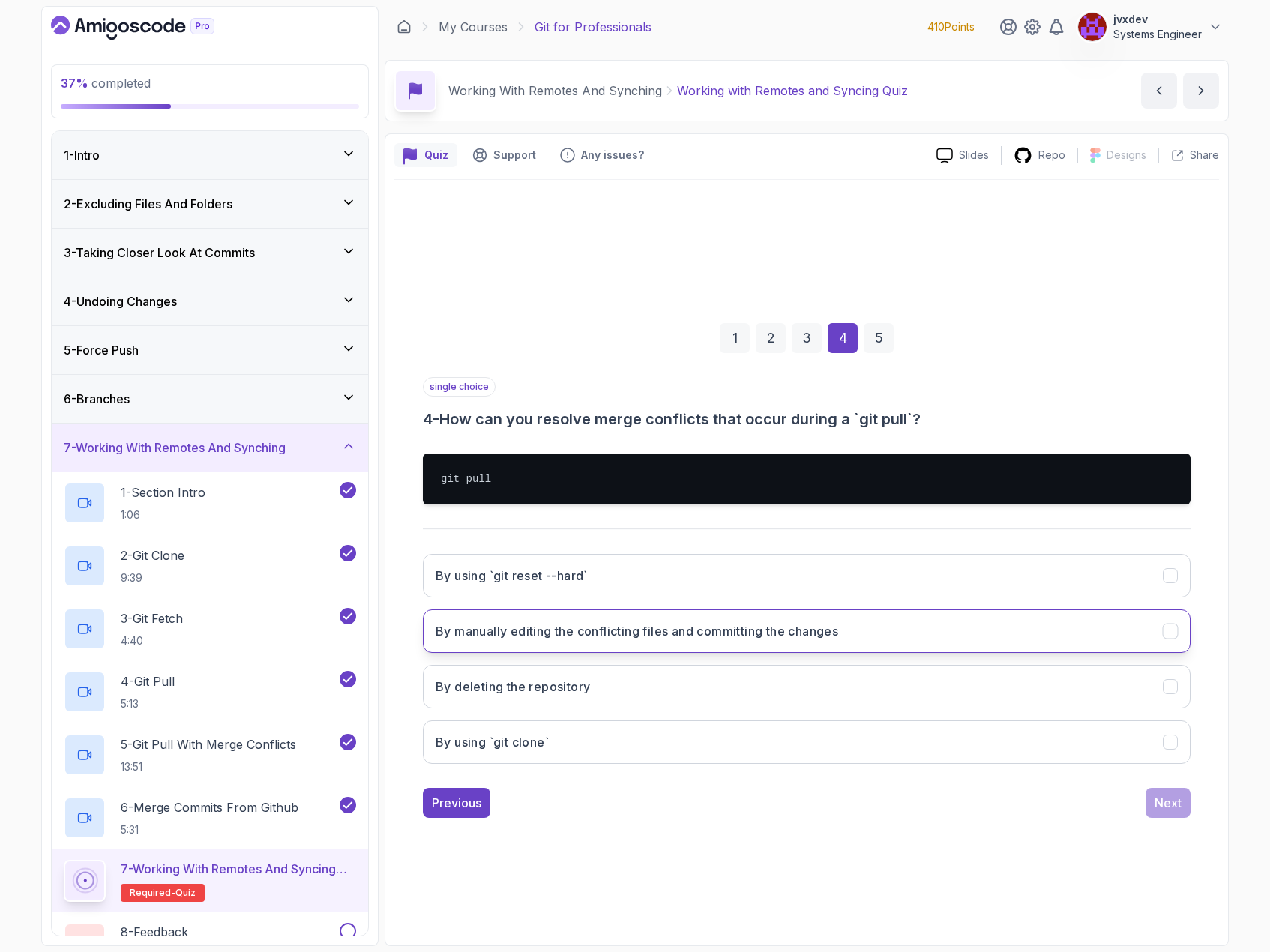
click at [556, 639] on h3 "By manually editing the conflicting files and committing the changes" at bounding box center [636, 631] width 403 height 18
click at [1165, 806] on div "Next" at bounding box center [1167, 802] width 27 height 18
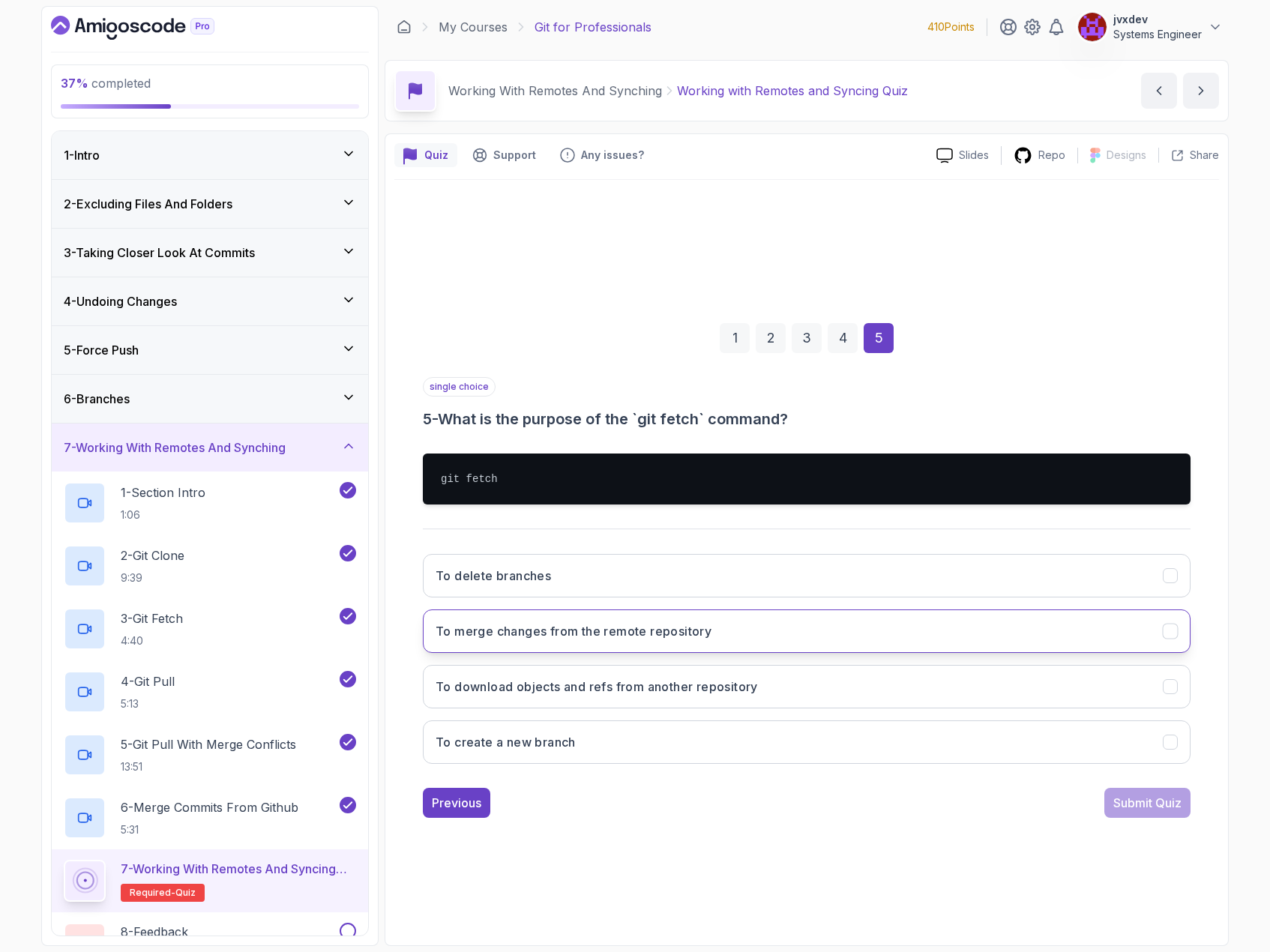
click at [650, 646] on button "To merge changes from the remote repository" at bounding box center [806, 631] width 768 height 44
click at [1146, 808] on div "Submit Quiz" at bounding box center [1148, 802] width 69 height 18
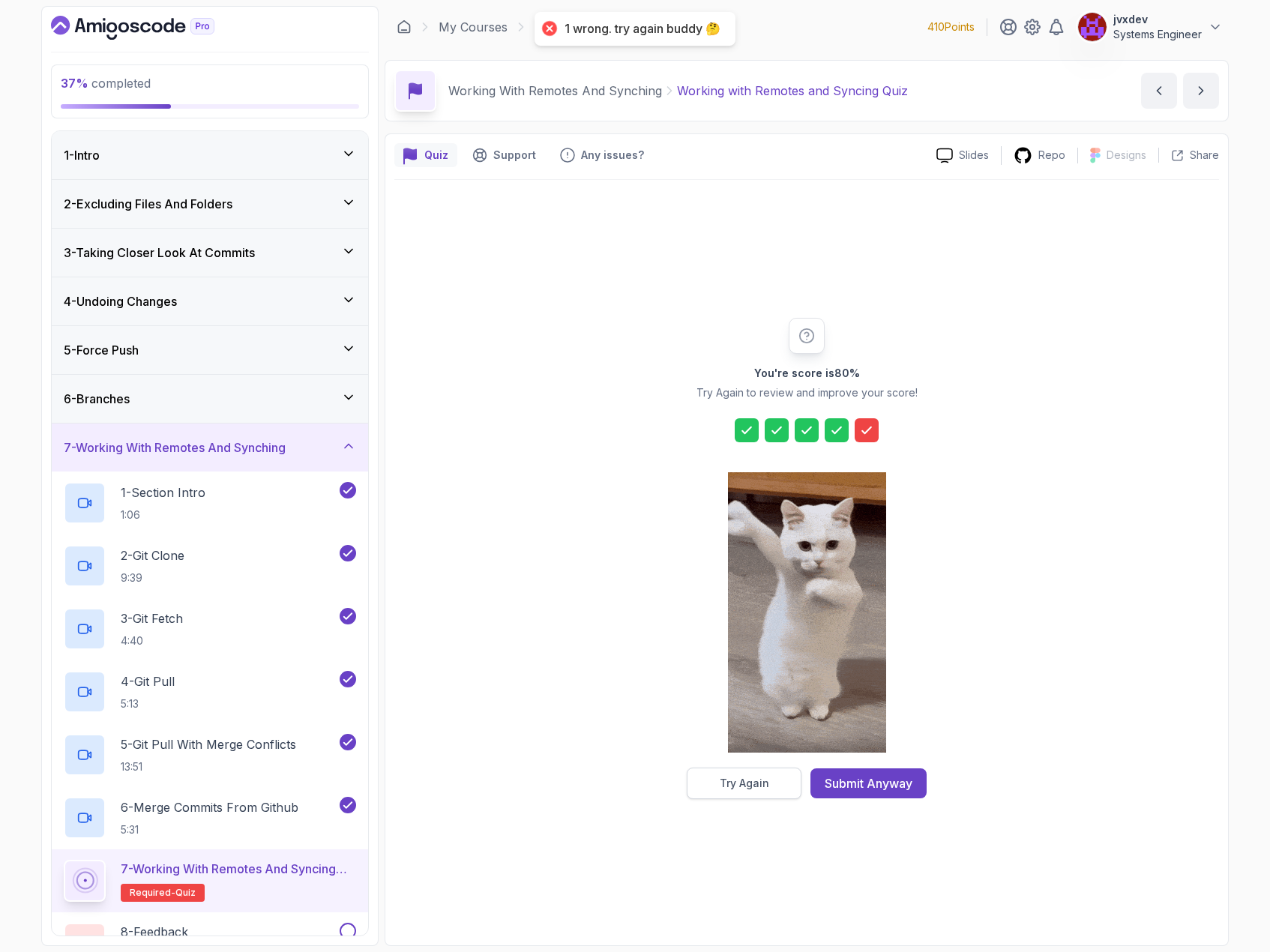
click at [784, 782] on button "Try Again" at bounding box center [744, 783] width 115 height 31
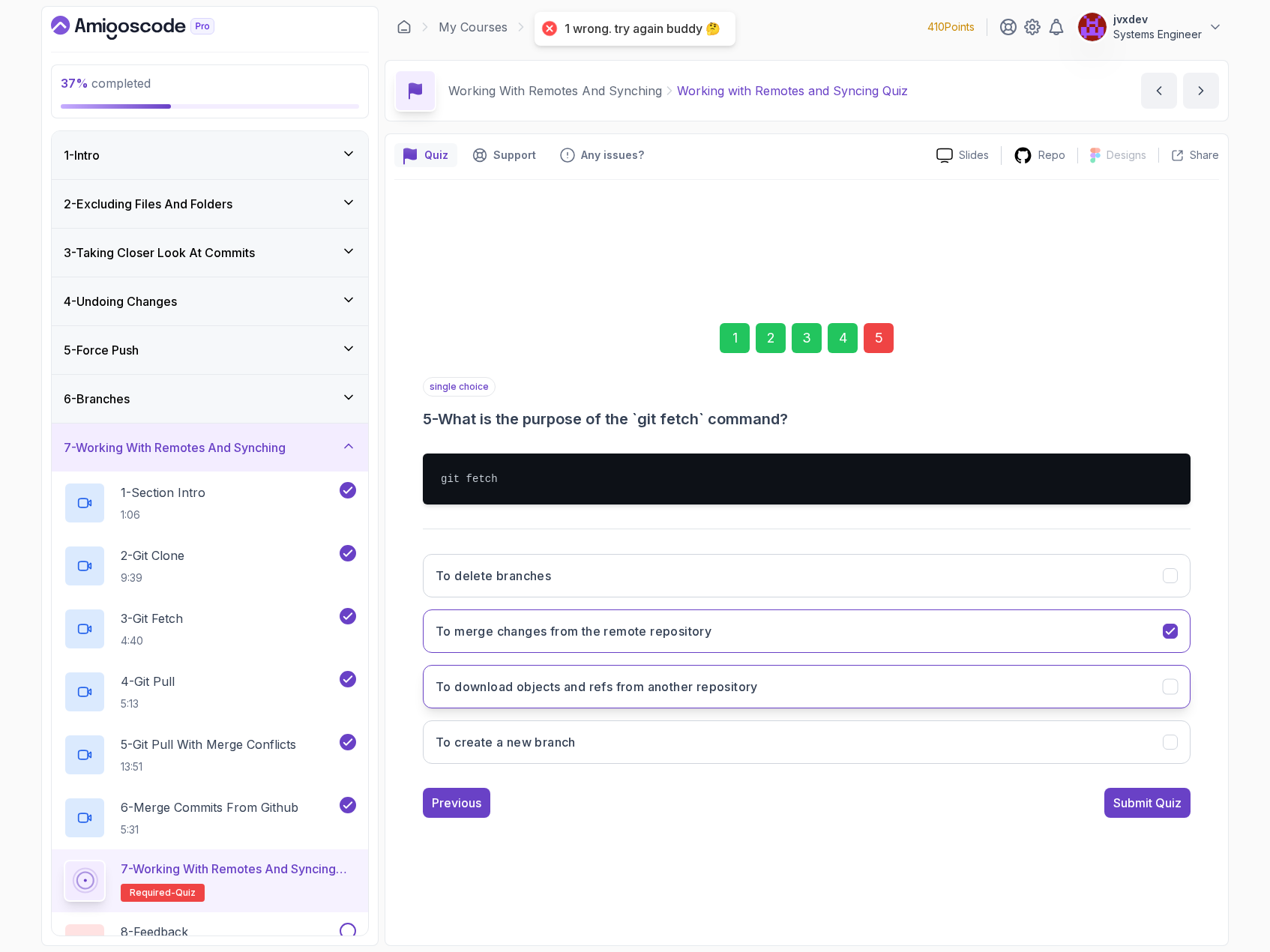
click at [582, 669] on button "To download objects and refs from another repository" at bounding box center [806, 686] width 768 height 44
click at [1137, 810] on div "Submit Quiz" at bounding box center [1148, 802] width 69 height 18
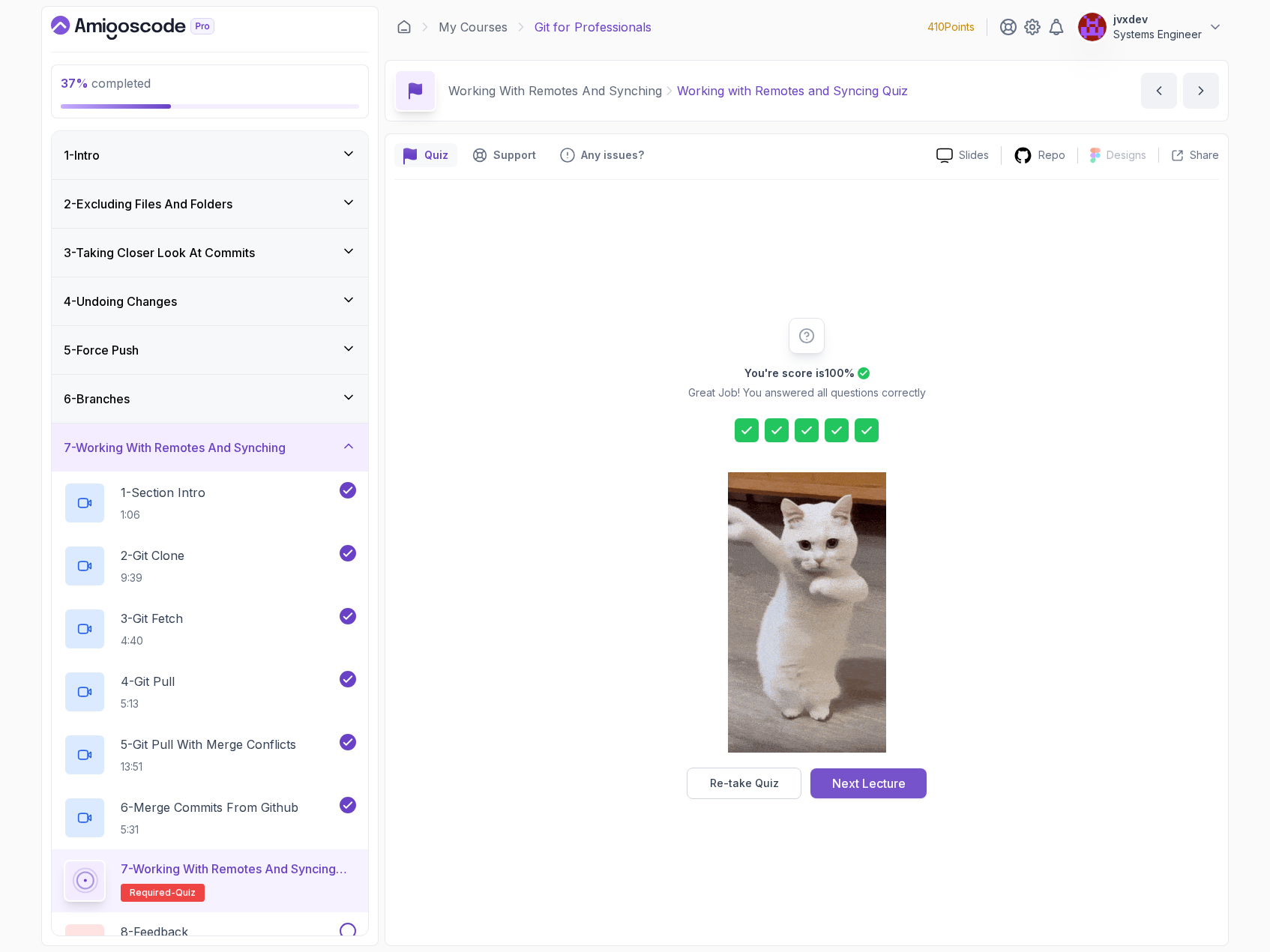
click at [894, 783] on div "Next Lecture" at bounding box center [868, 783] width 73 height 18
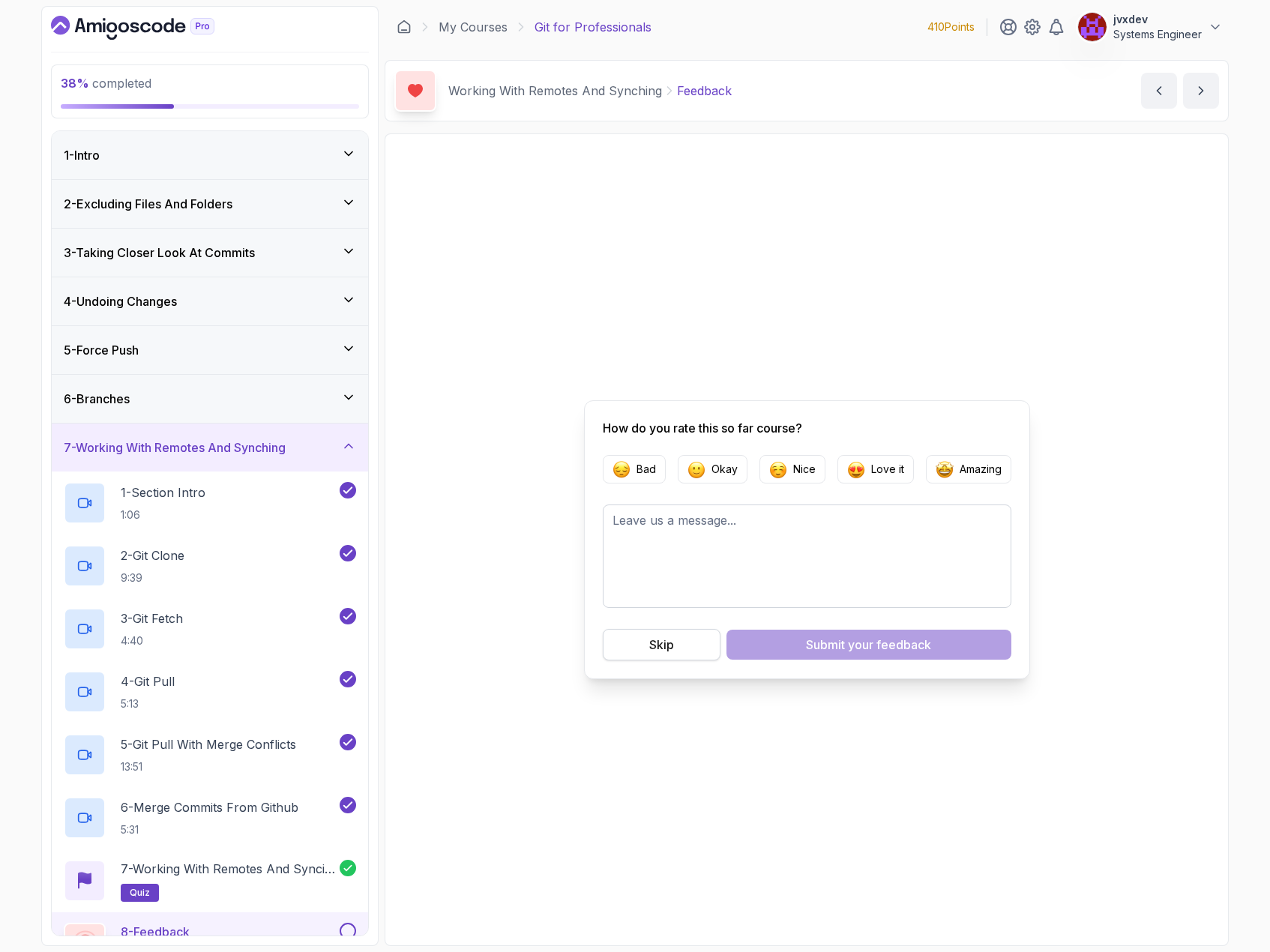
click at [674, 650] on button "Skip" at bounding box center [661, 645] width 118 height 31
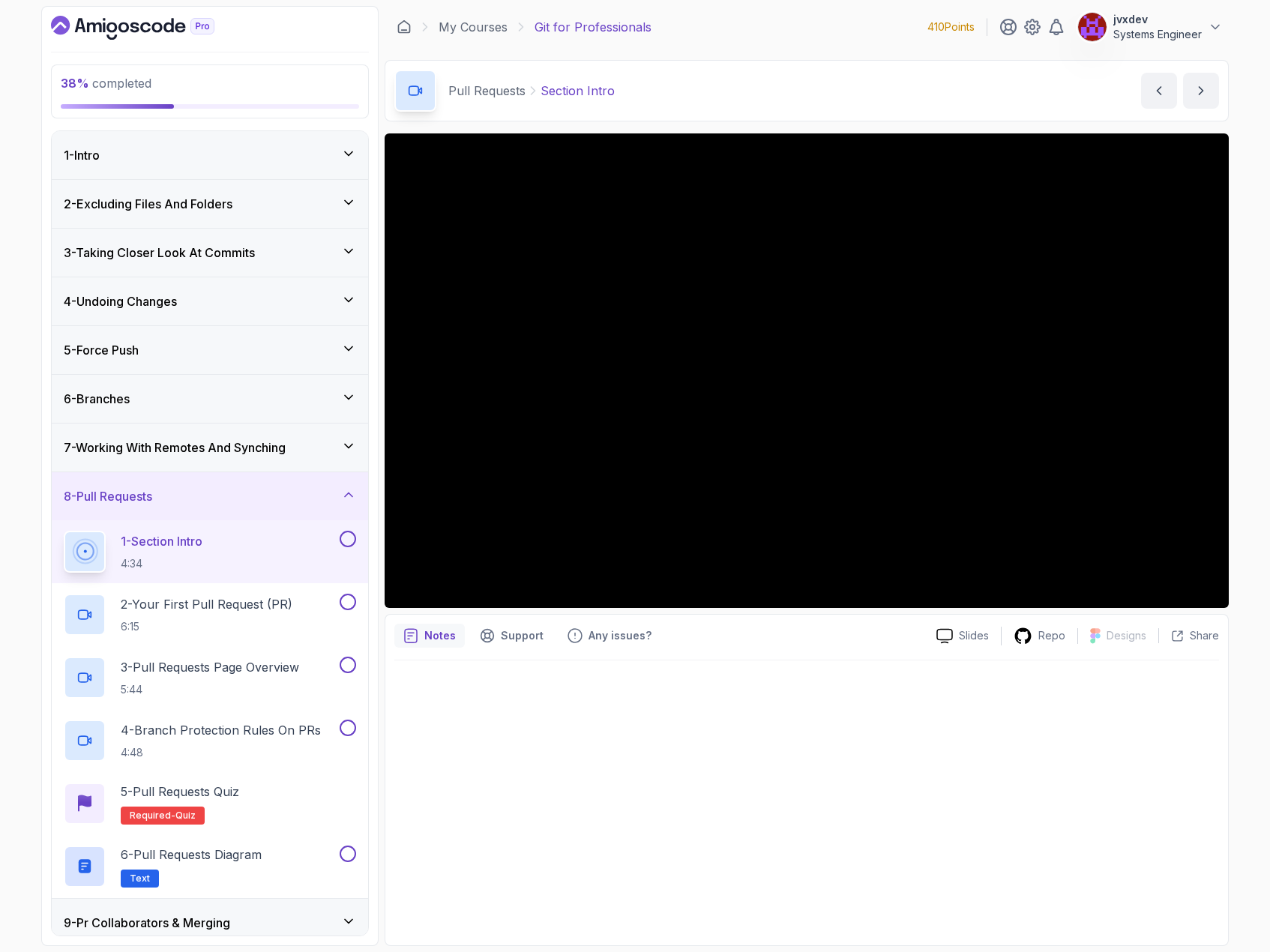
click at [301, 447] on div "7 - Working With Remotes And Synching" at bounding box center [210, 446] width 293 height 18
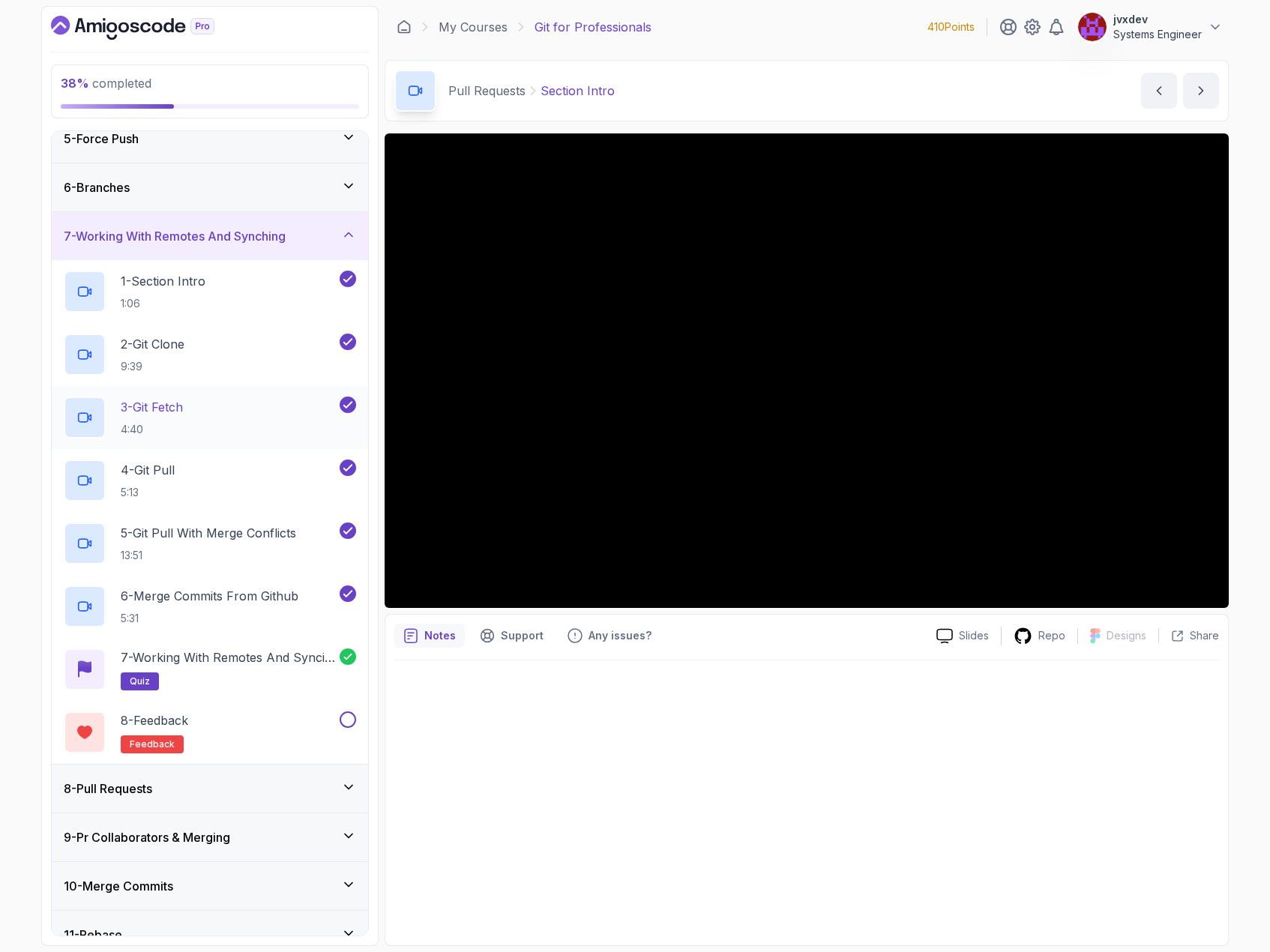
scroll to position [300, 0]
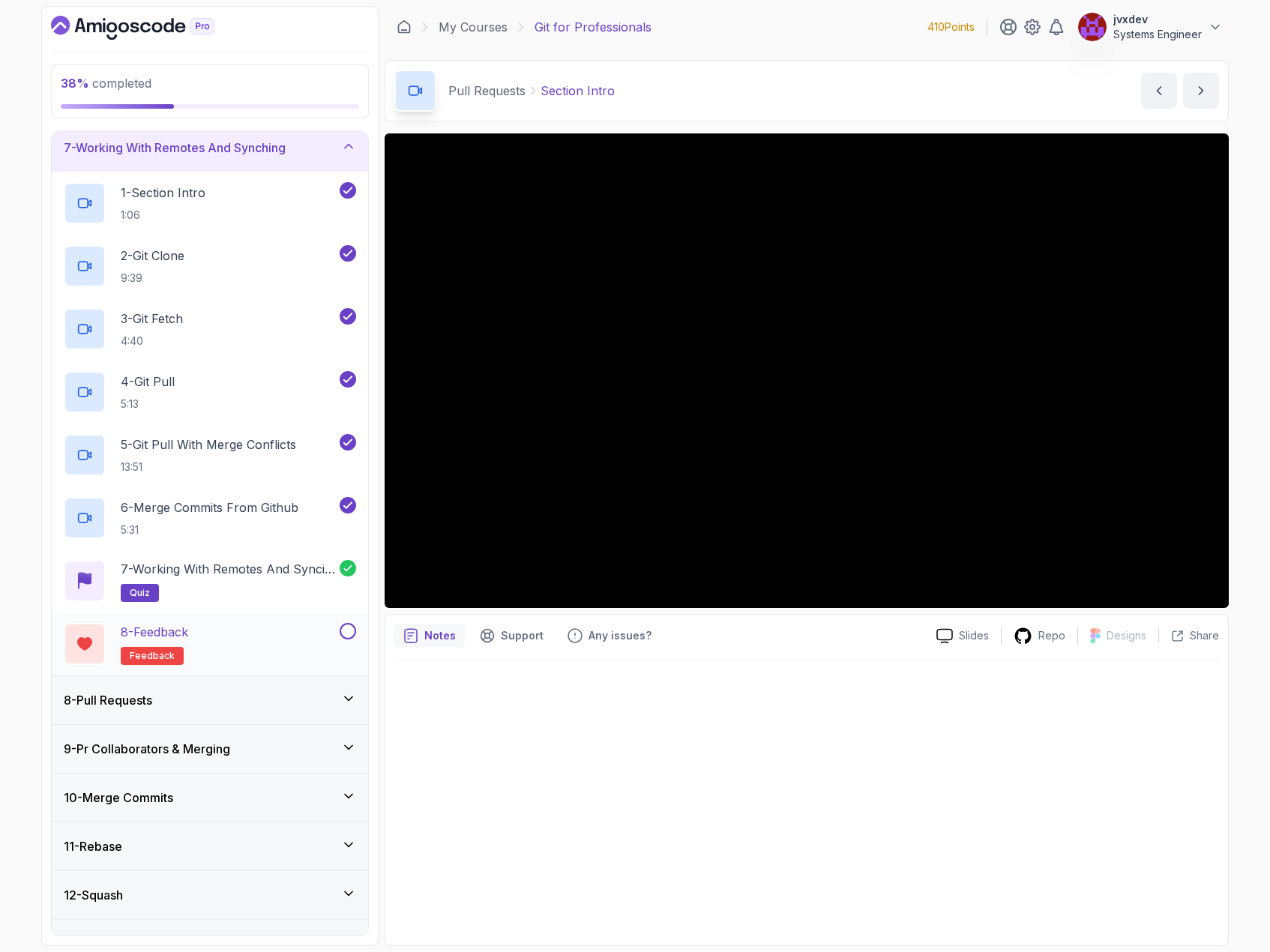
click at [266, 642] on div "8 - Feedback feedback" at bounding box center [200, 644] width 273 height 42
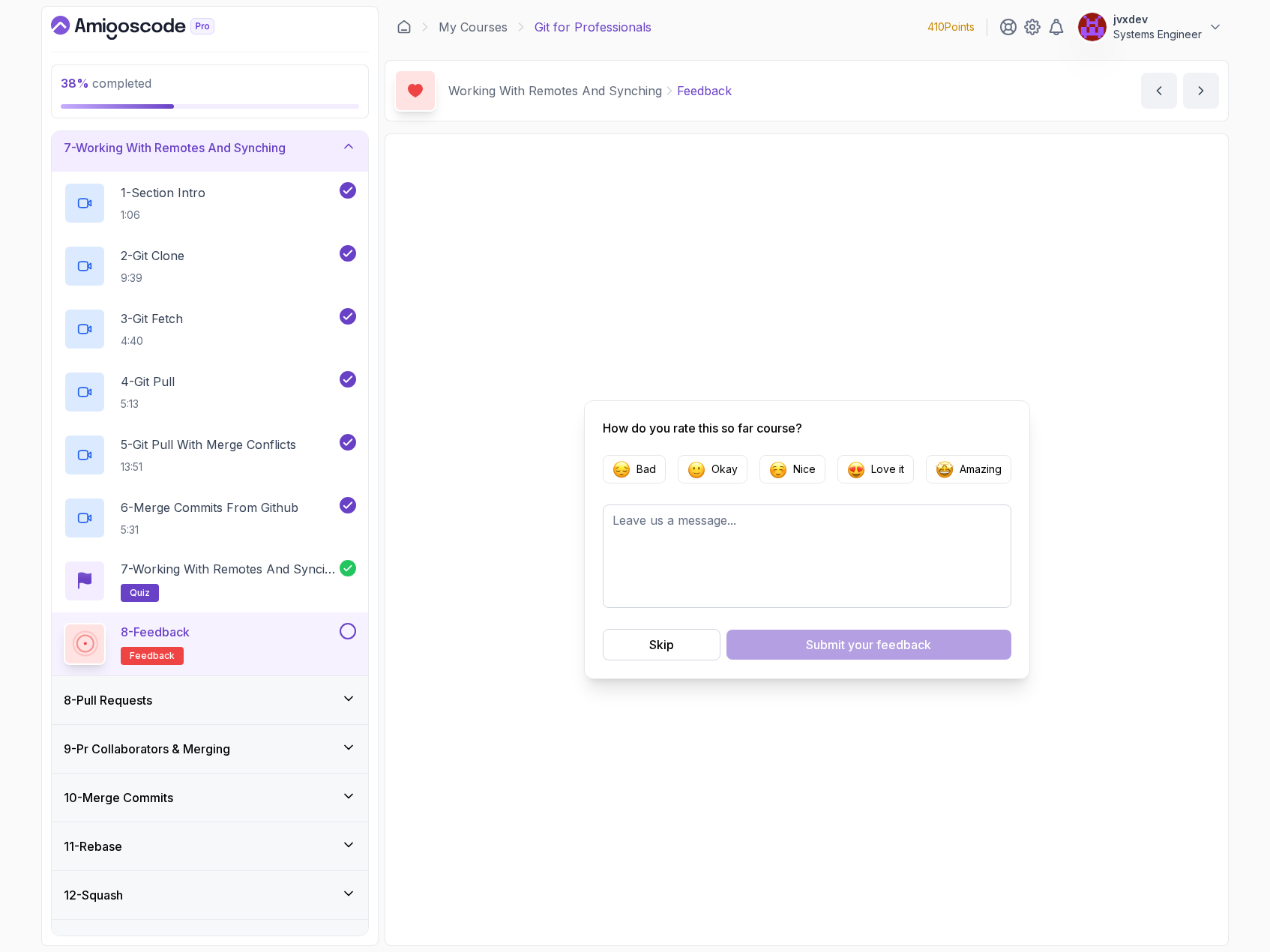
click at [346, 628] on button at bounding box center [348, 632] width 17 height 17
click at [296, 705] on div "8 - Pull Requests" at bounding box center [210, 699] width 293 height 18
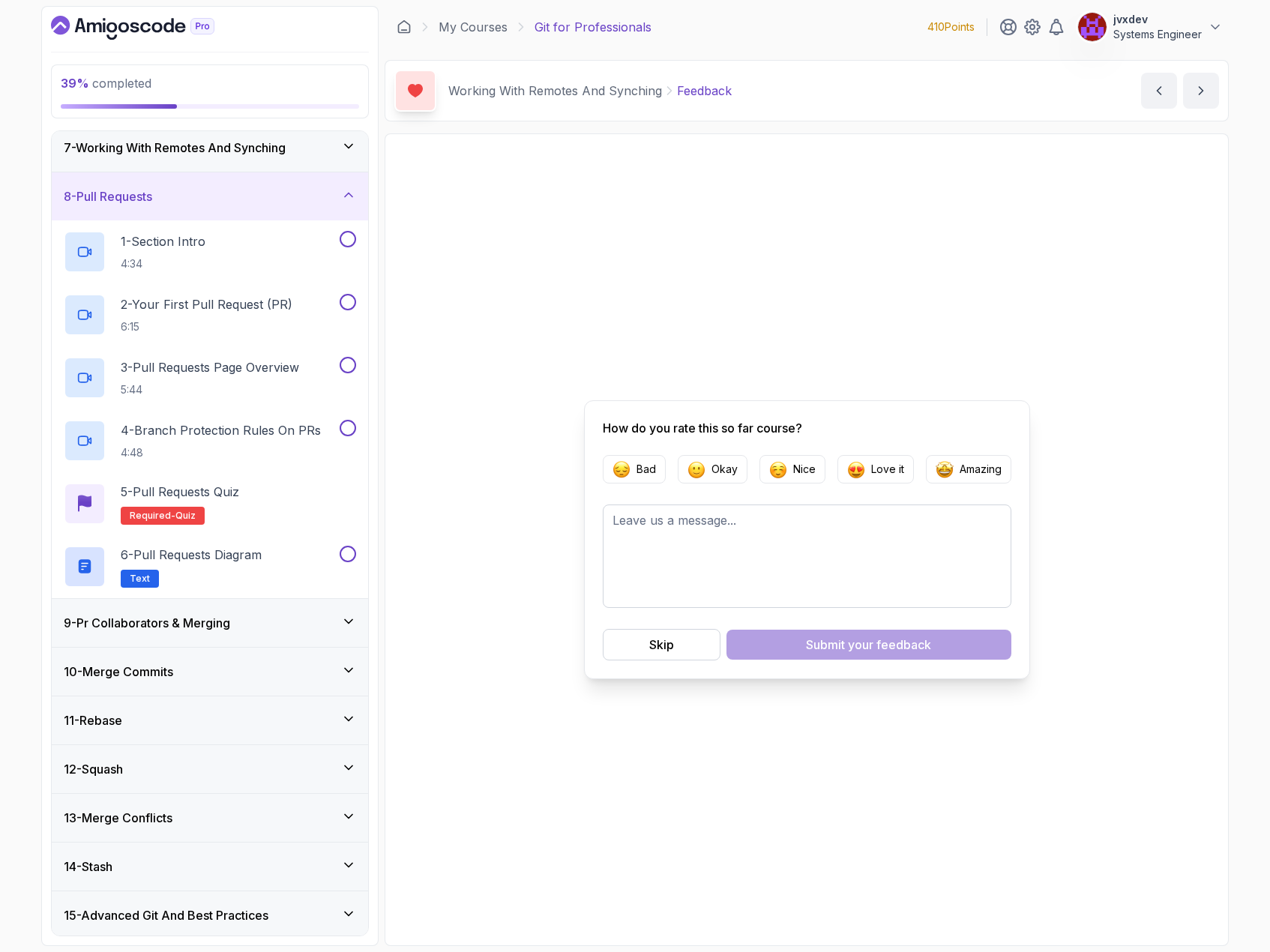
click at [285, 157] on div "7 - Working With Remotes And Synching" at bounding box center [210, 148] width 317 height 48
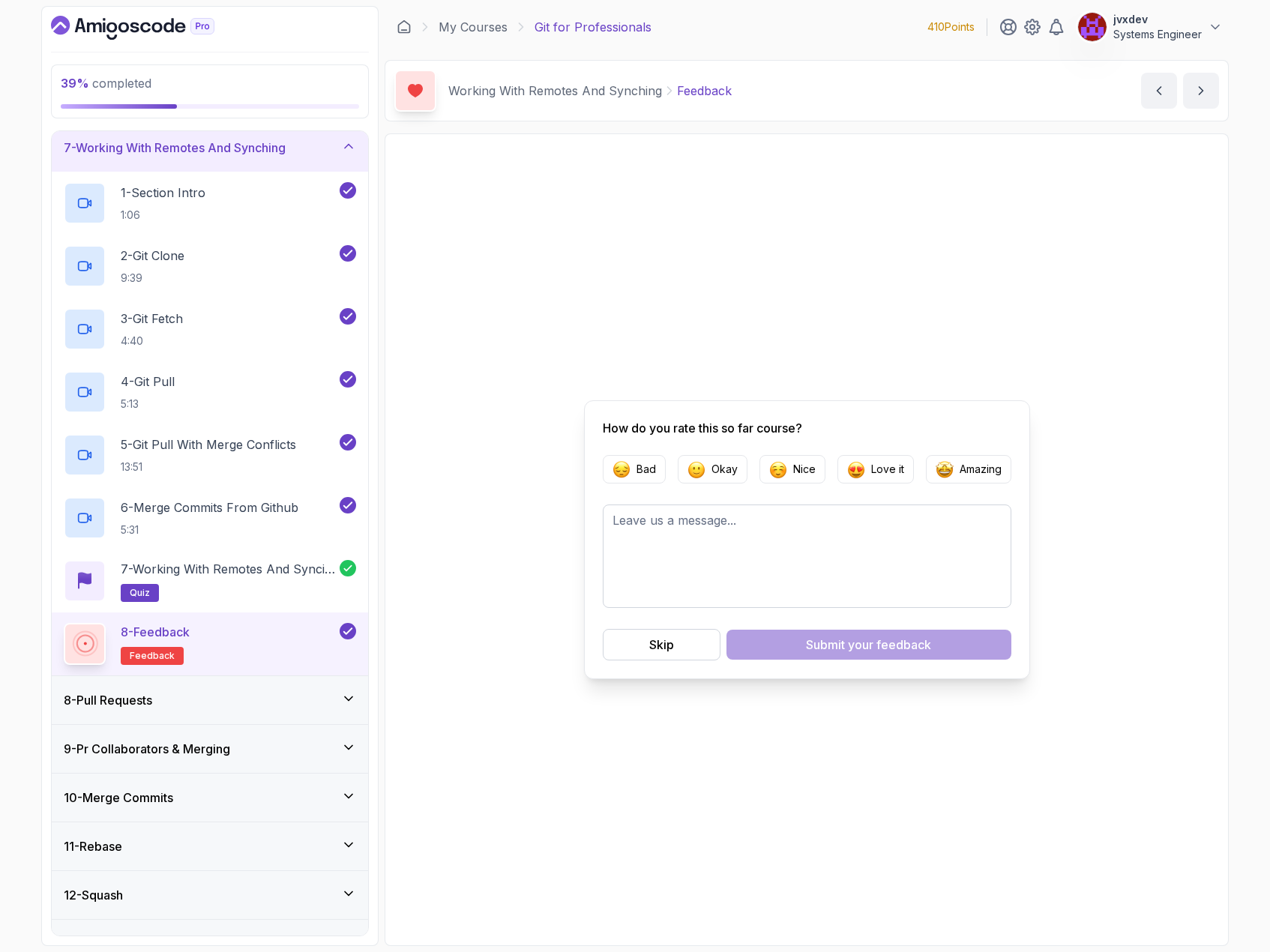
click at [303, 699] on div "8 - Pull Requests" at bounding box center [210, 699] width 293 height 18
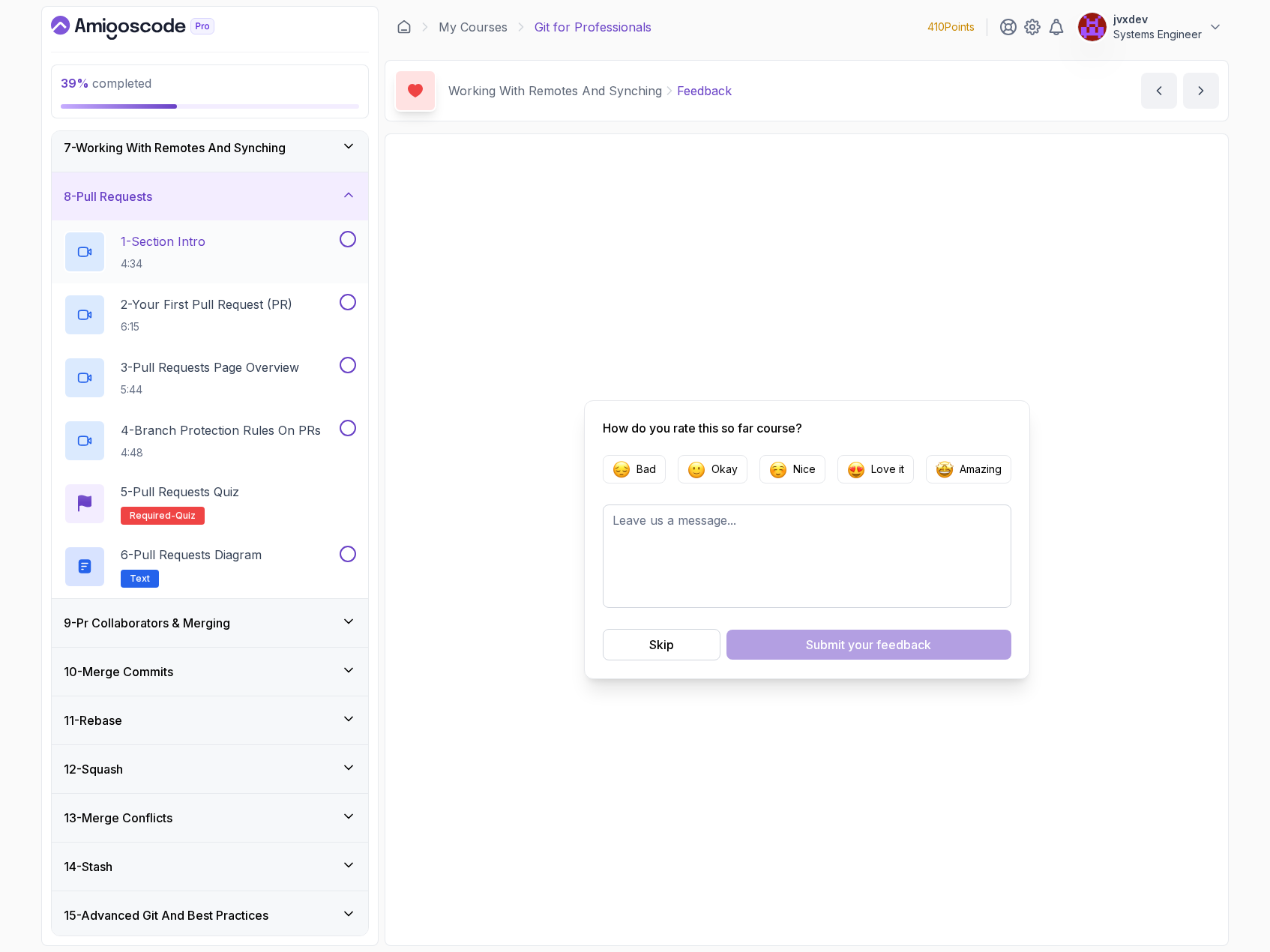
click at [313, 246] on div "1 - Section Intro 4:34" at bounding box center [200, 251] width 273 height 42
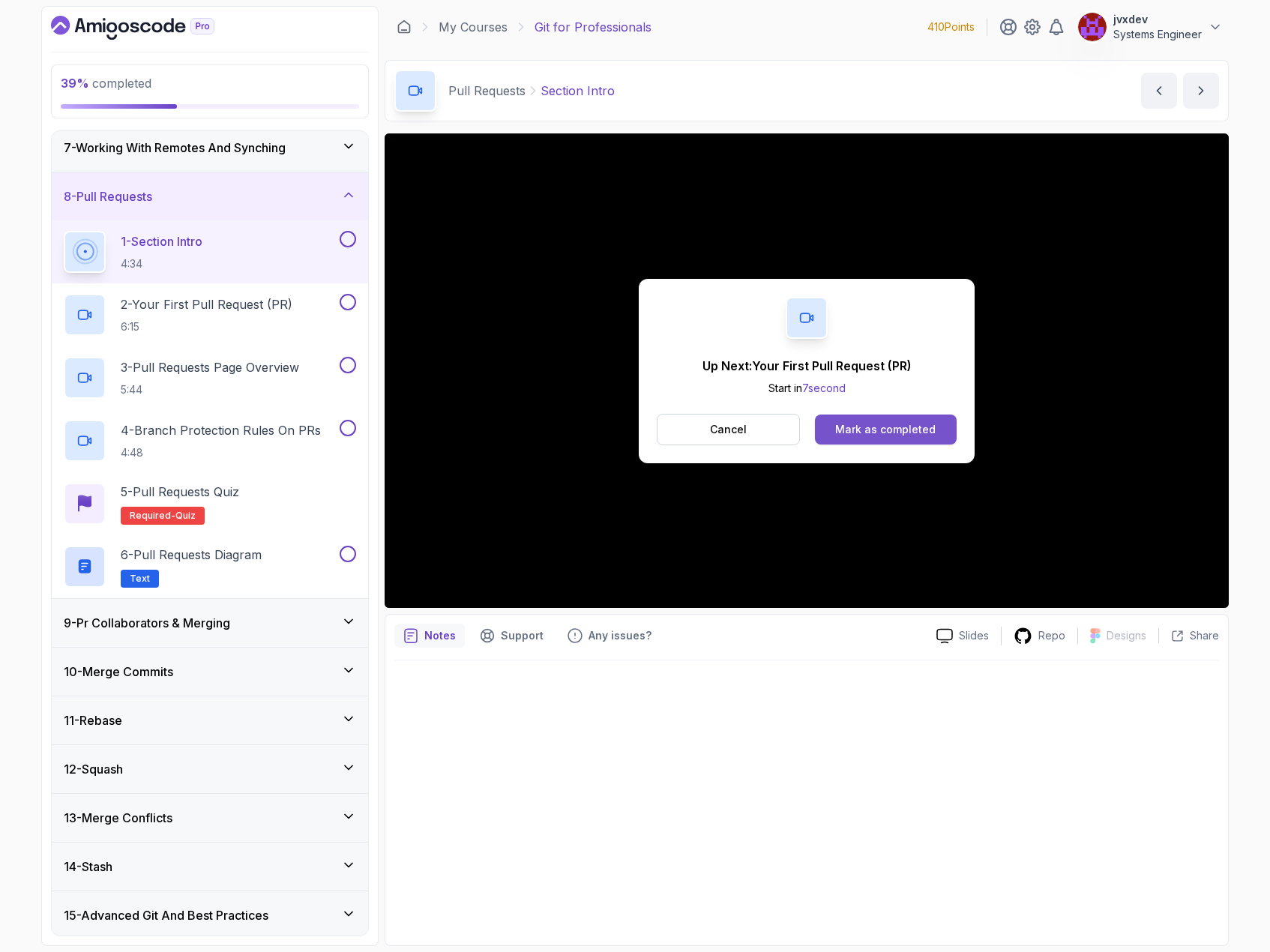
click at [871, 424] on div "Mark as completed" at bounding box center [886, 430] width 100 height 15
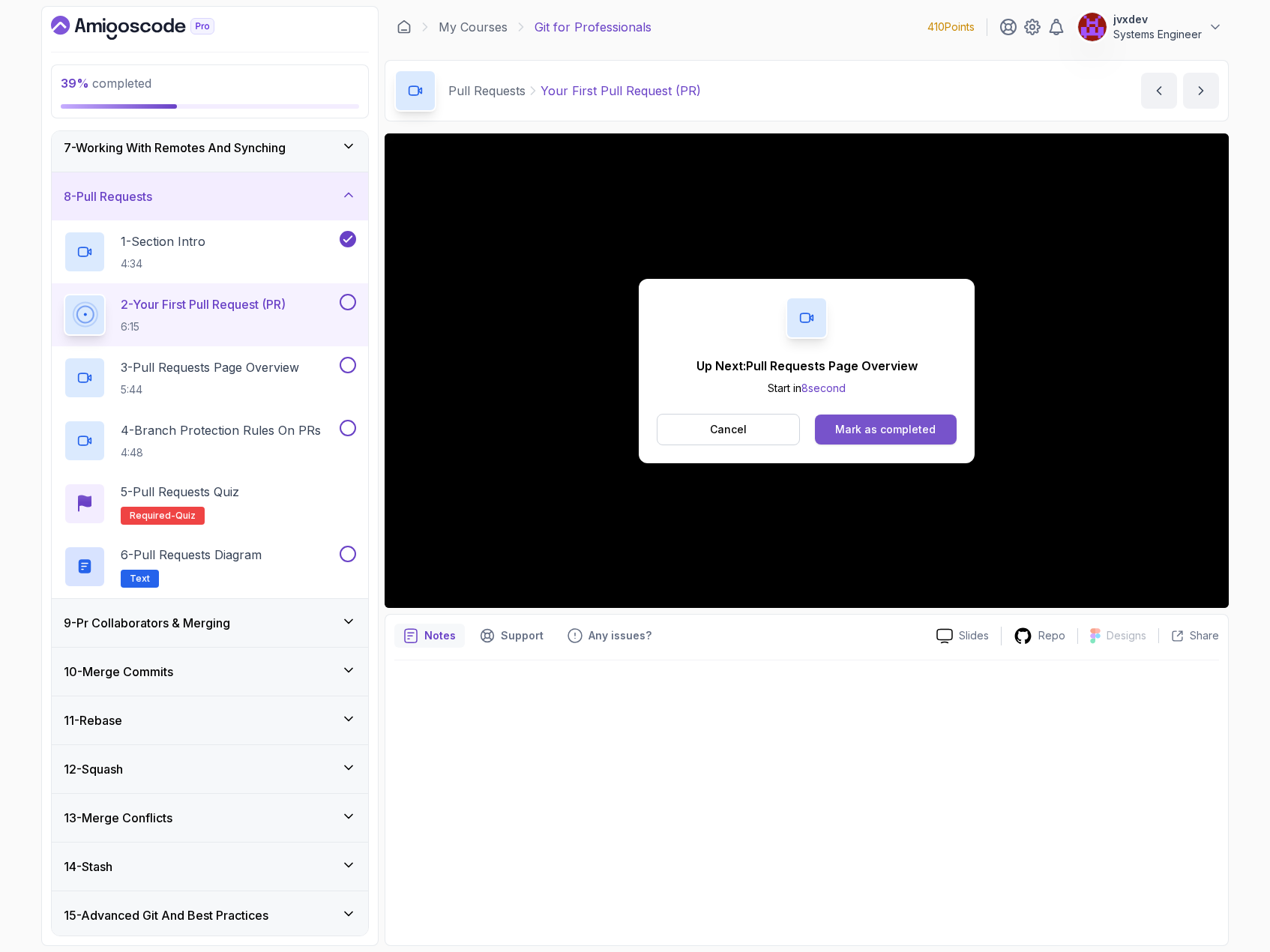
click at [937, 443] on button "Mark as completed" at bounding box center [886, 430] width 142 height 30
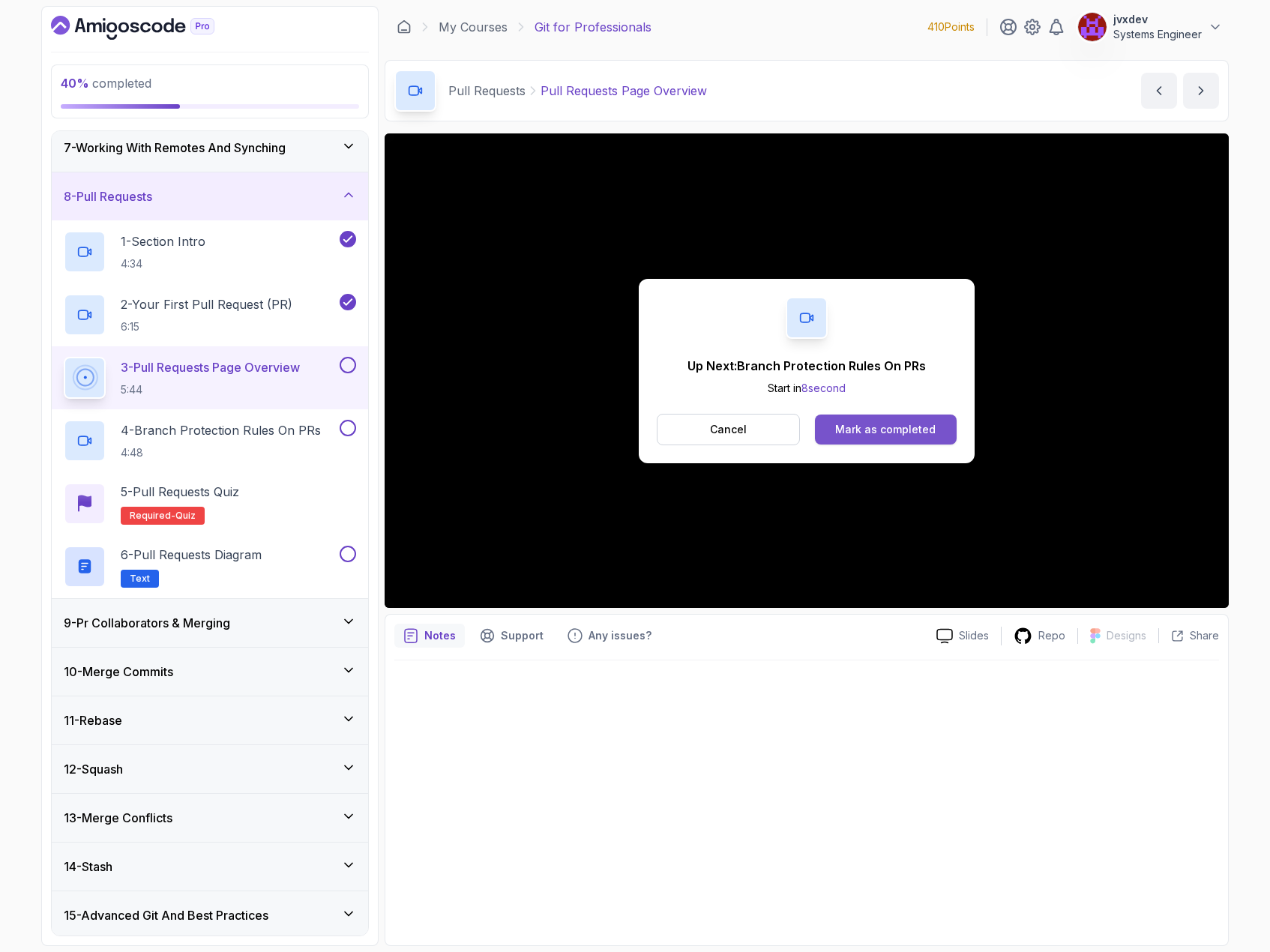
click at [903, 424] on div "Mark as completed" at bounding box center [886, 430] width 100 height 15
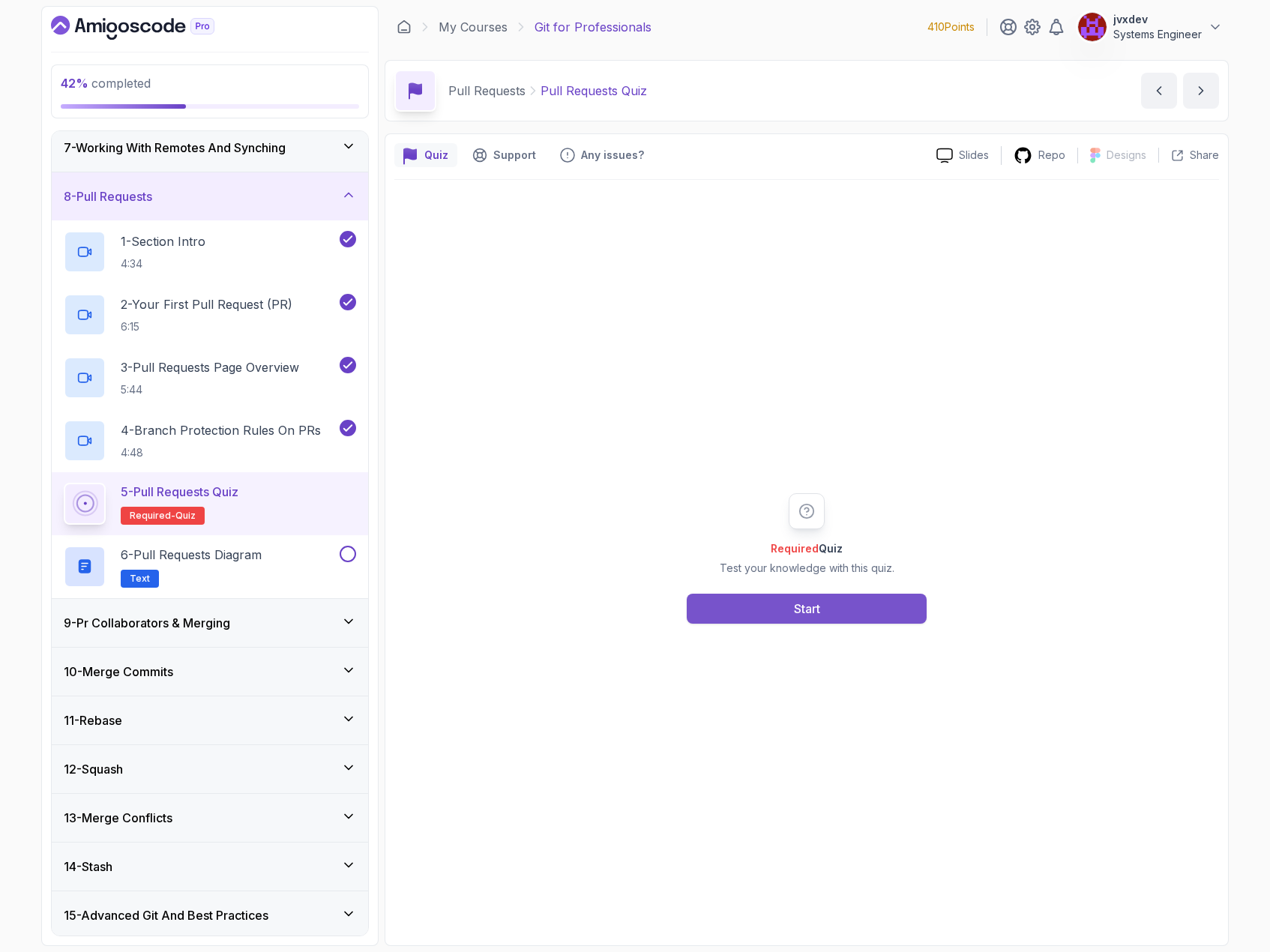
click at [776, 595] on button "Start" at bounding box center [806, 608] width 240 height 30
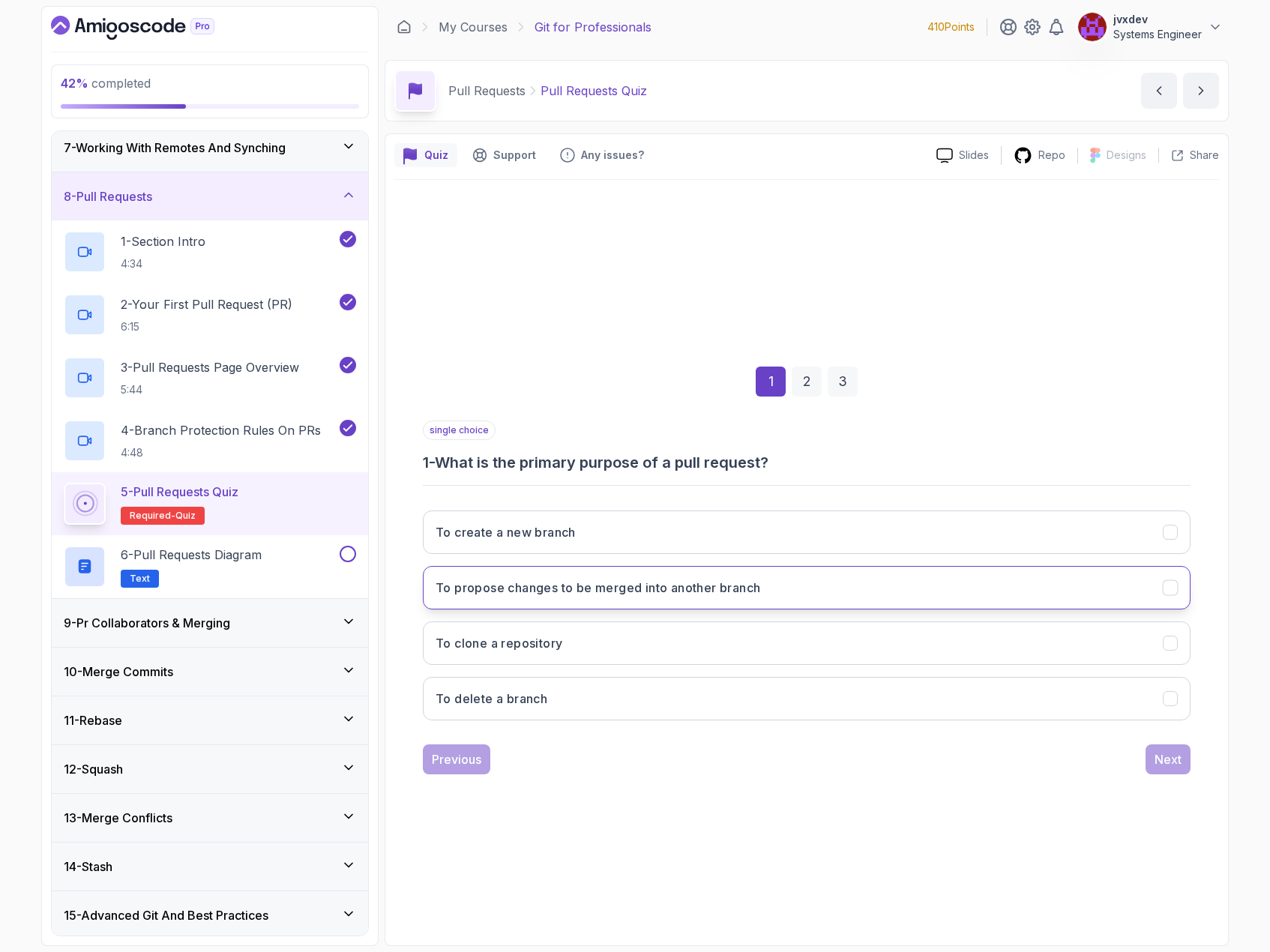
click at [836, 583] on button "To propose changes to be merged into another branch" at bounding box center [806, 587] width 768 height 44
click at [1176, 750] on div "Next" at bounding box center [1167, 758] width 27 height 18
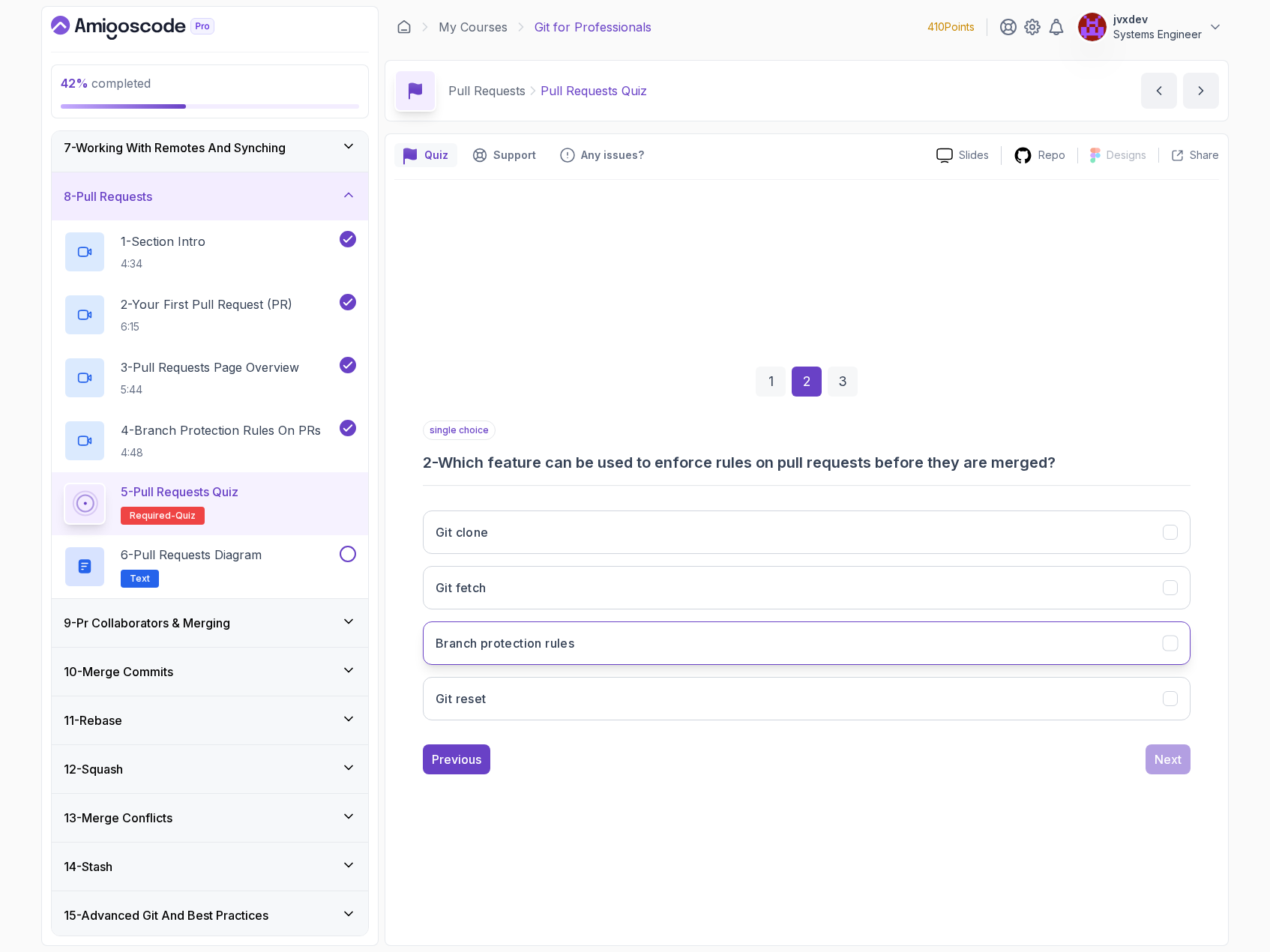
click at [635, 657] on button "Branch protection rules" at bounding box center [806, 643] width 768 height 44
click at [1168, 753] on div "Next" at bounding box center [1167, 758] width 27 height 18
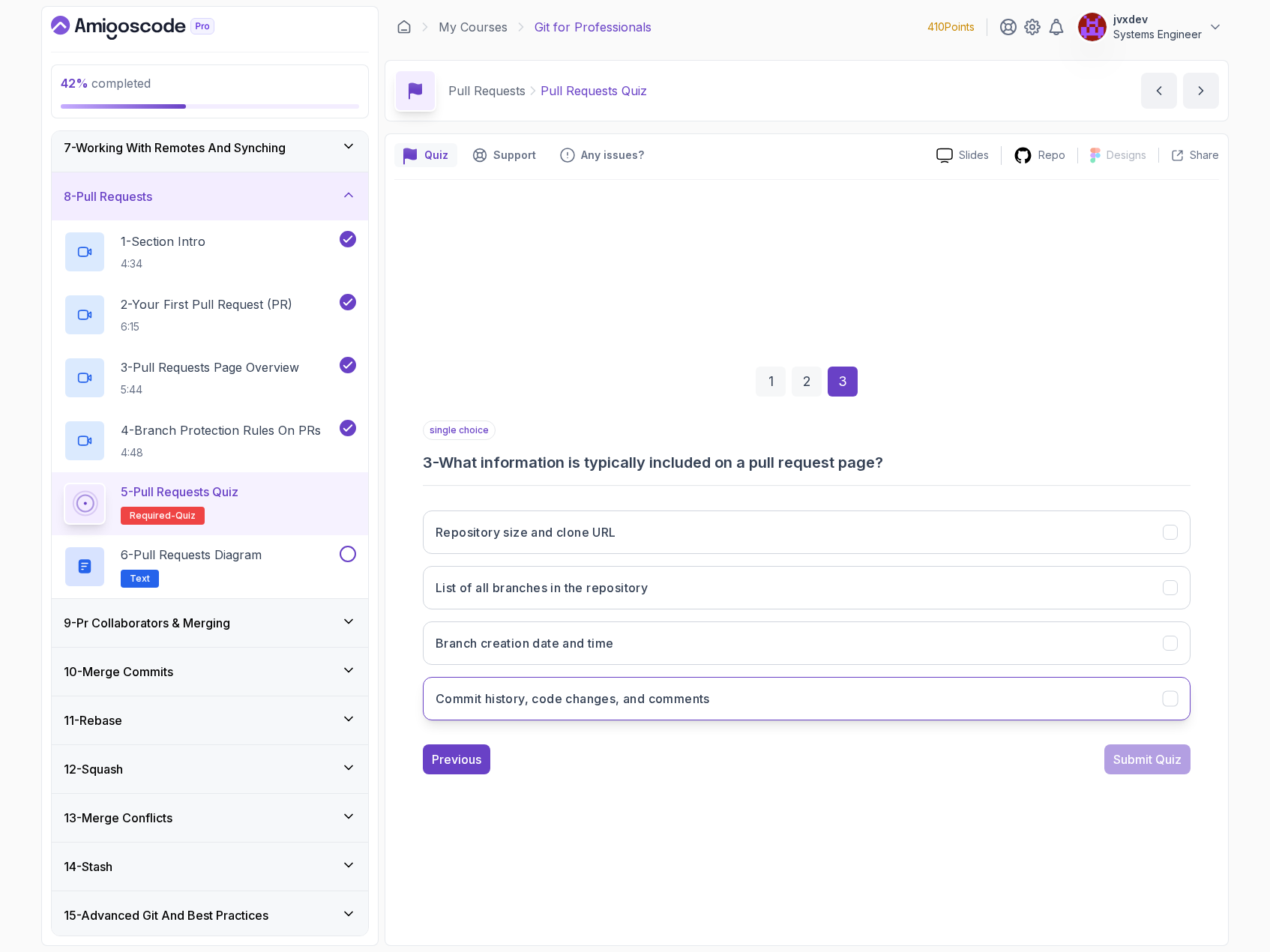
click at [764, 693] on button "Commit history, code changes, and comments" at bounding box center [806, 698] width 768 height 44
click at [1177, 758] on div "Submit Quiz" at bounding box center [1148, 758] width 69 height 18
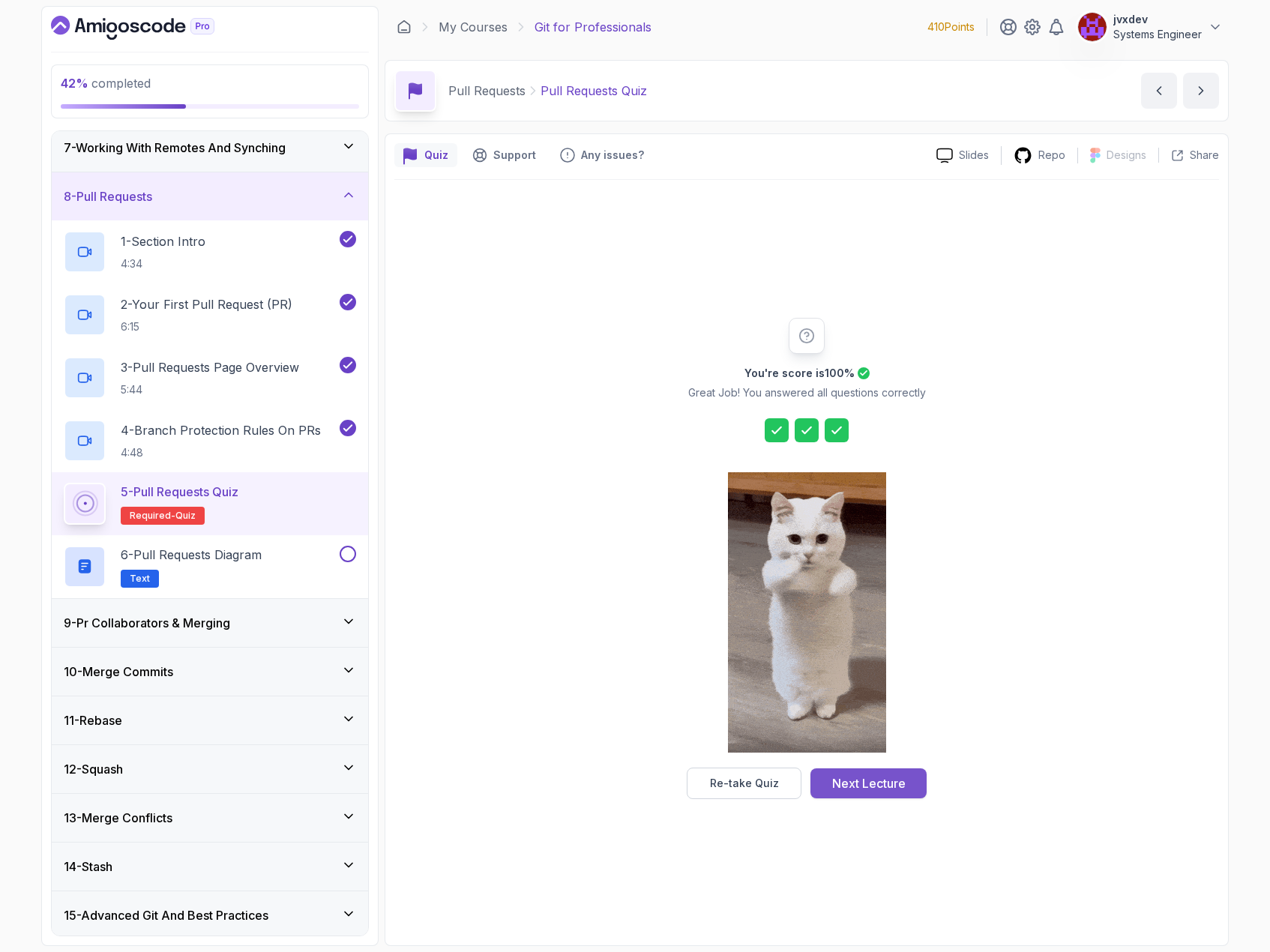
click at [887, 780] on div "Next Lecture" at bounding box center [868, 783] width 73 height 18
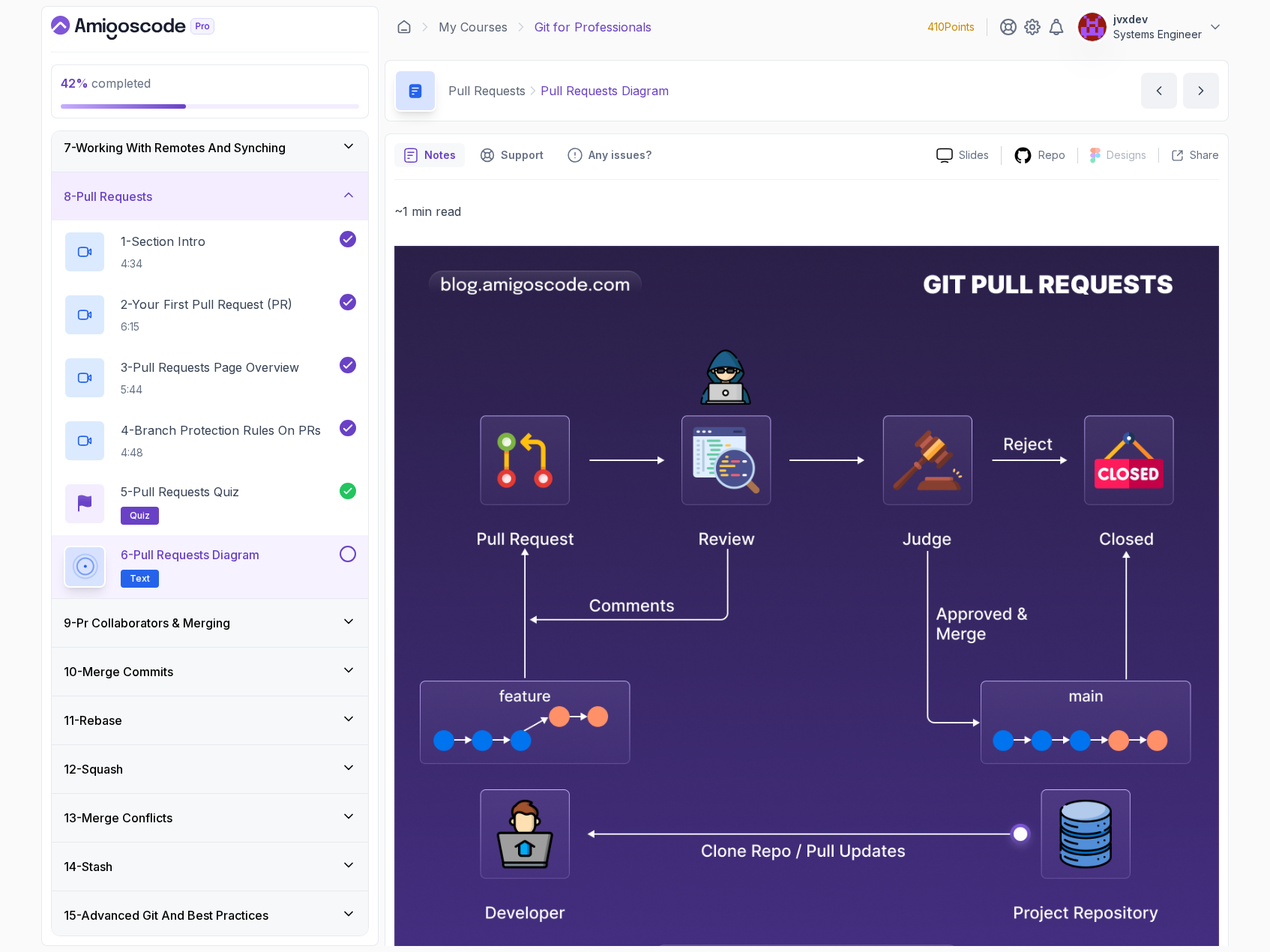
click at [259, 559] on p "6 - Pull Requests Diagram" at bounding box center [190, 554] width 139 height 18
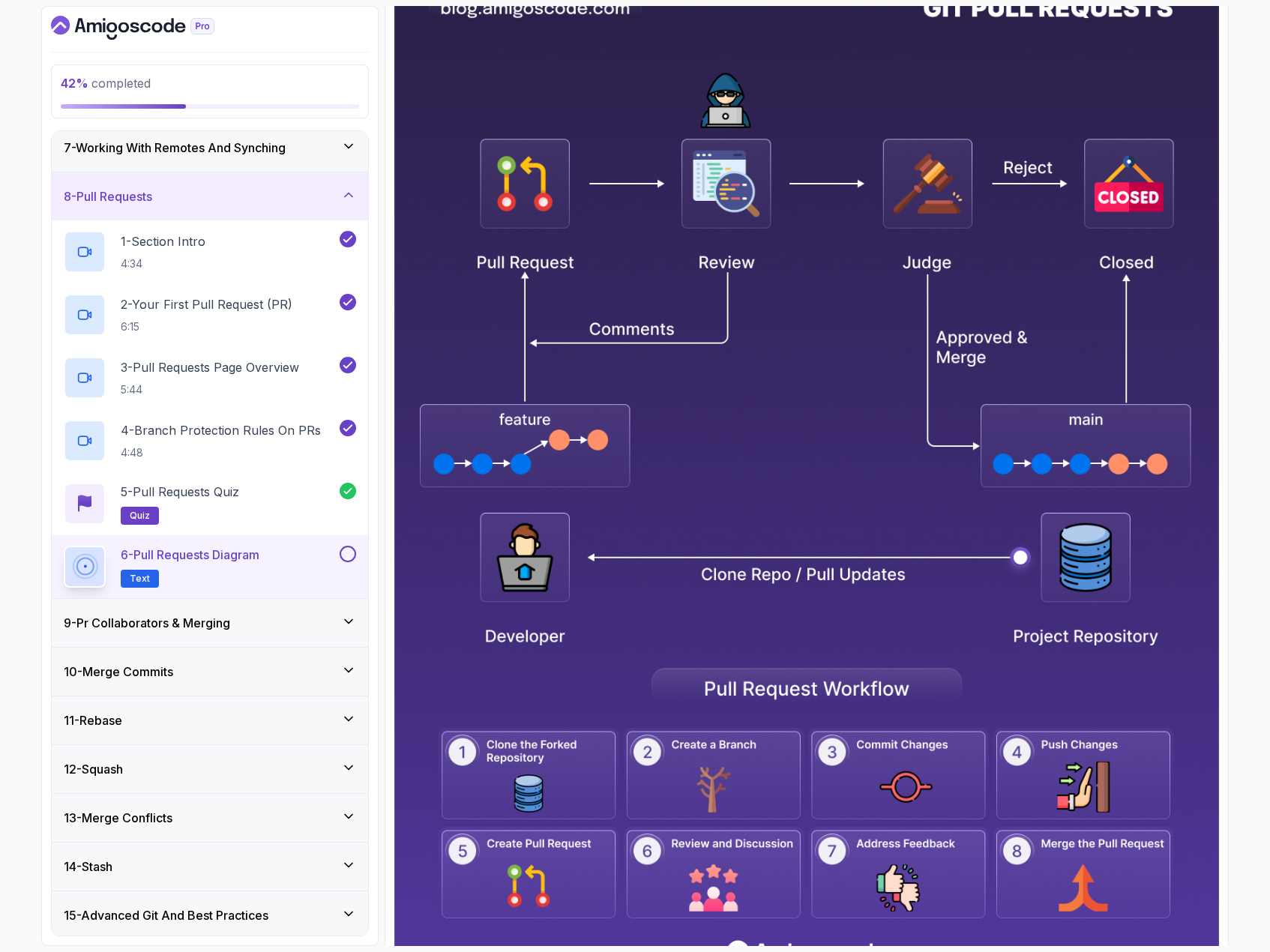
scroll to position [376, 0]
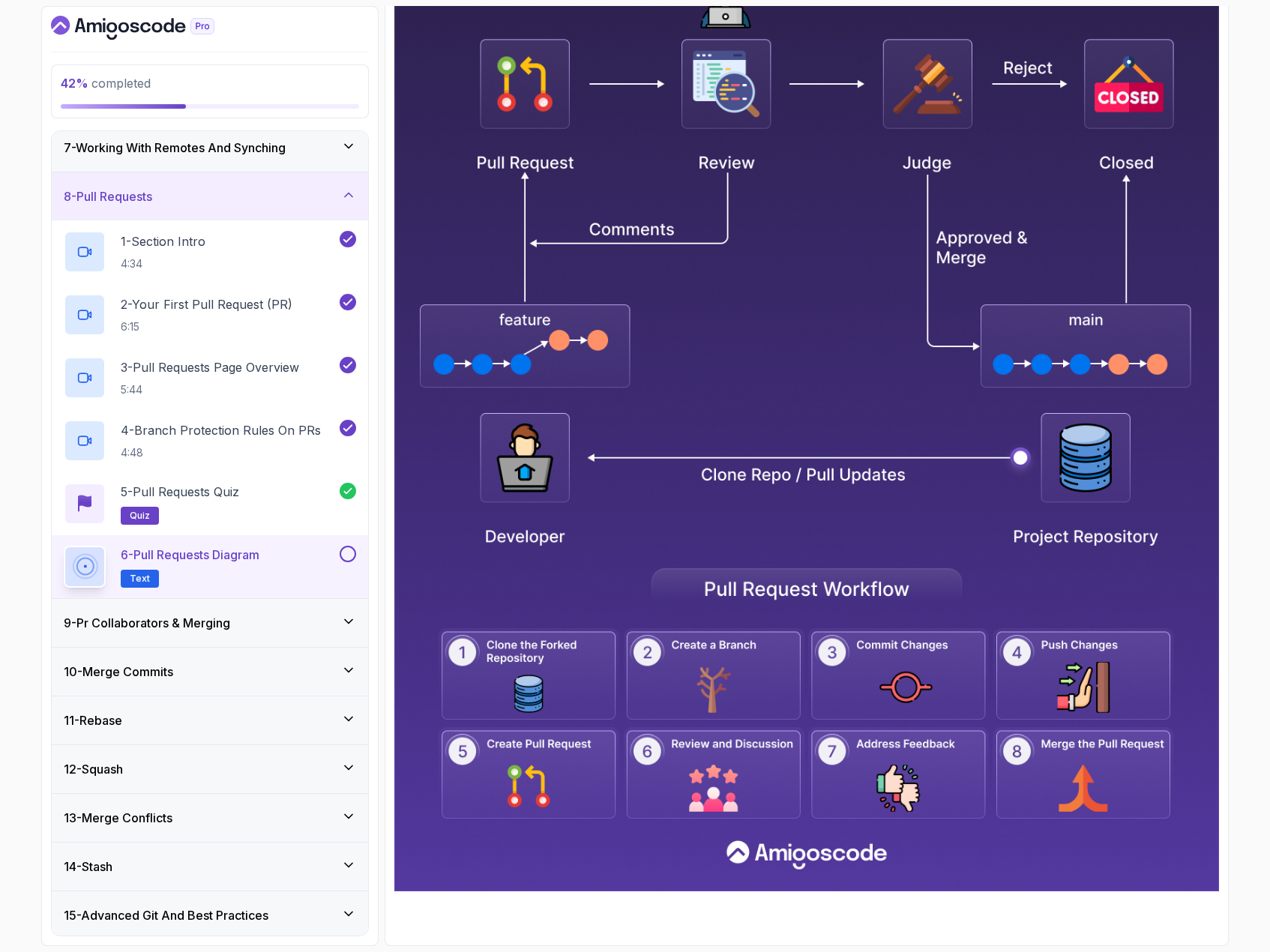
click at [350, 557] on button at bounding box center [348, 554] width 17 height 17
click at [349, 622] on icon at bounding box center [348, 621] width 7 height 4
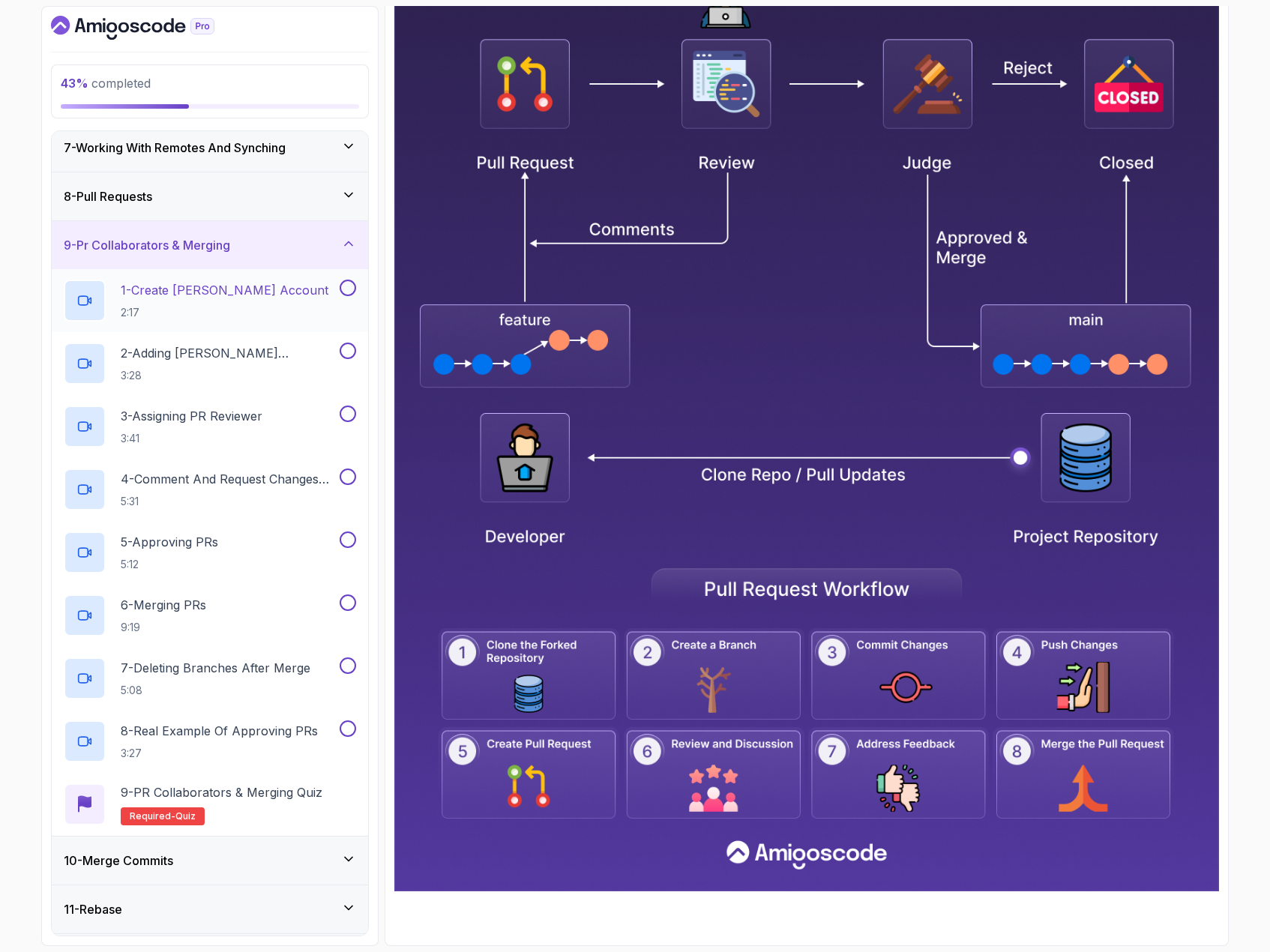
click at [275, 305] on p "2:17" at bounding box center [224, 312] width 207 height 15
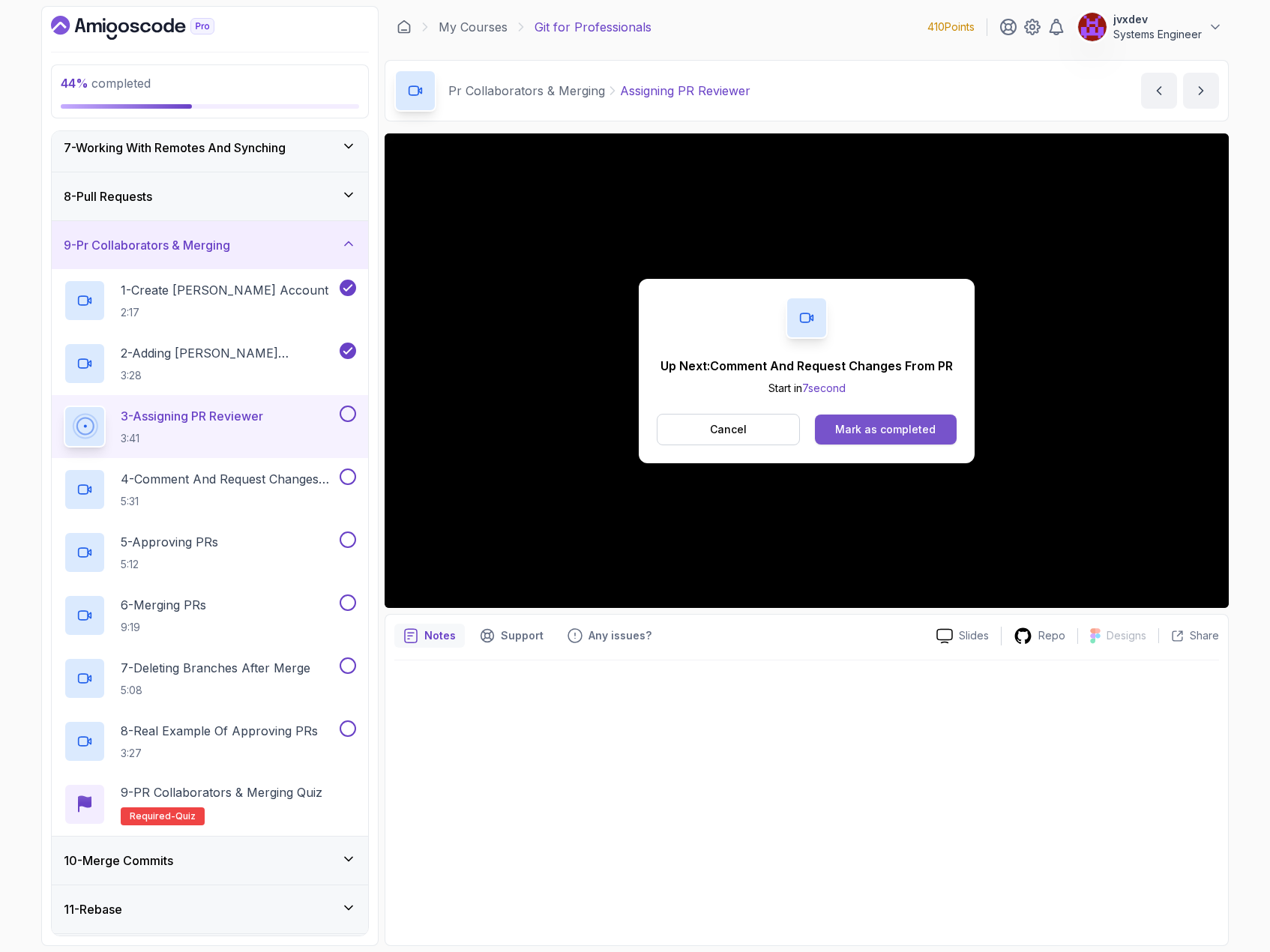
click at [903, 432] on div "Mark as completed" at bounding box center [886, 430] width 100 height 15
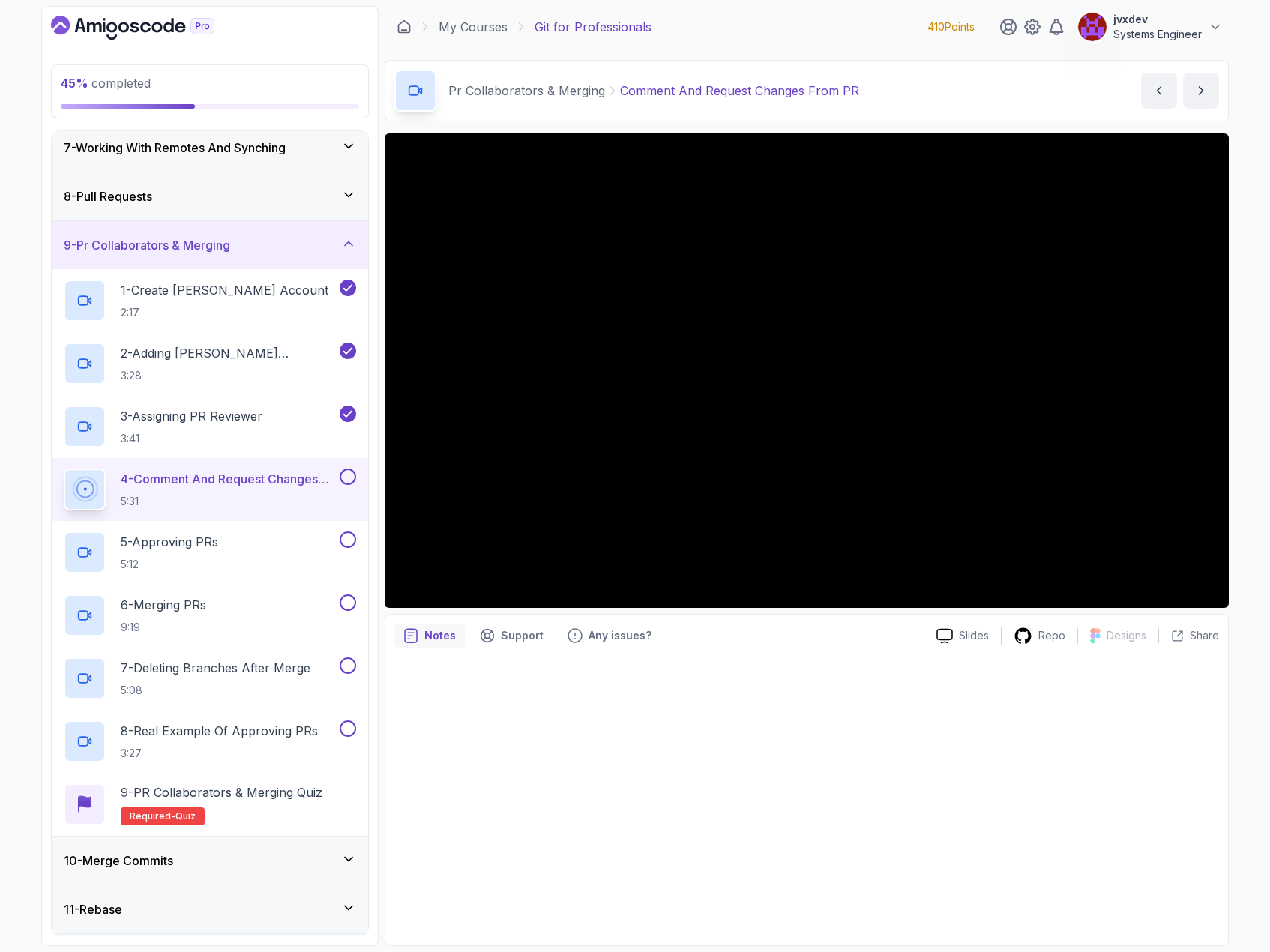
click at [1016, 753] on div at bounding box center [807, 798] width 824 height 276
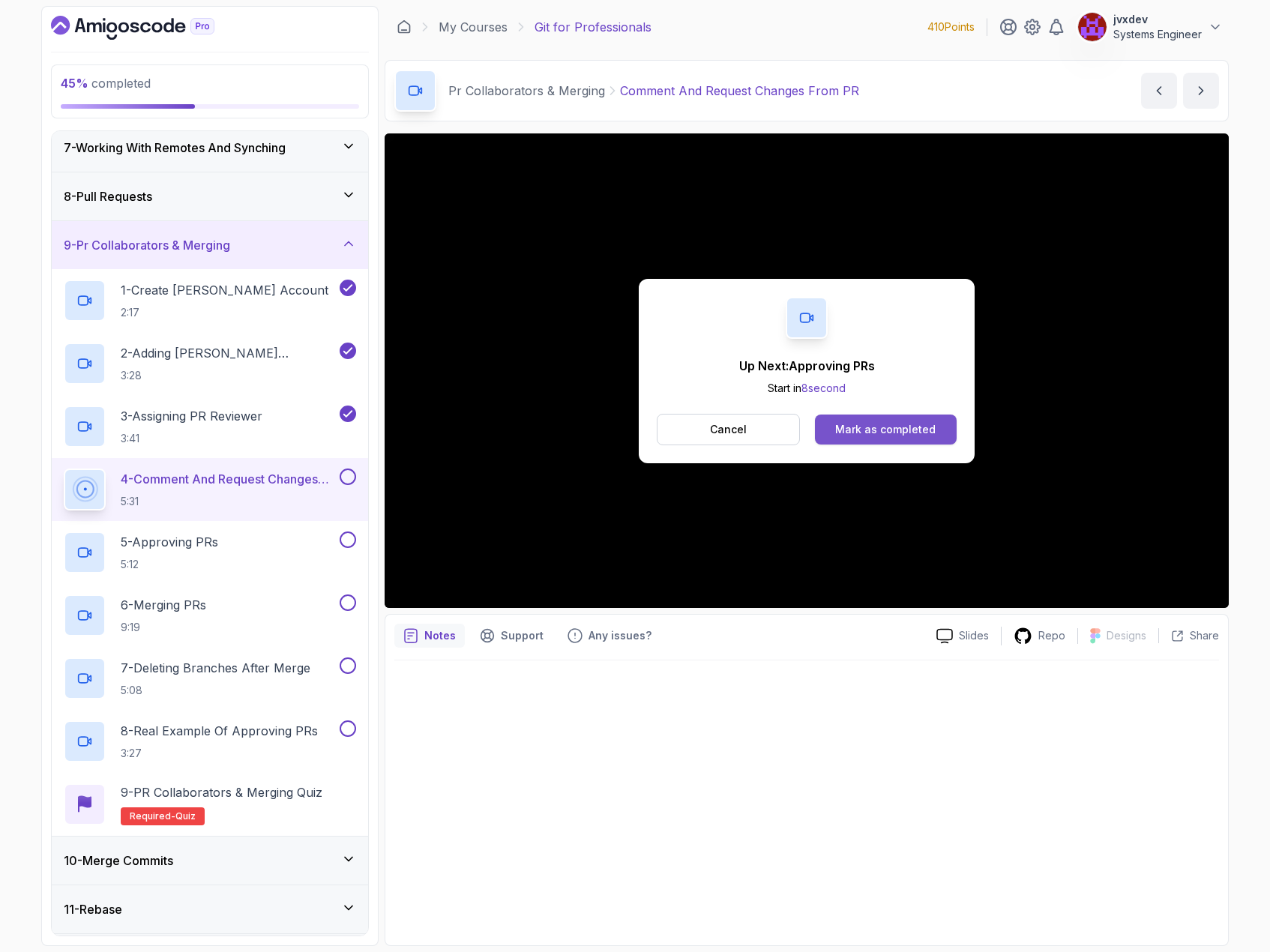
click at [877, 422] on div "Mark as completed" at bounding box center [886, 430] width 100 height 15
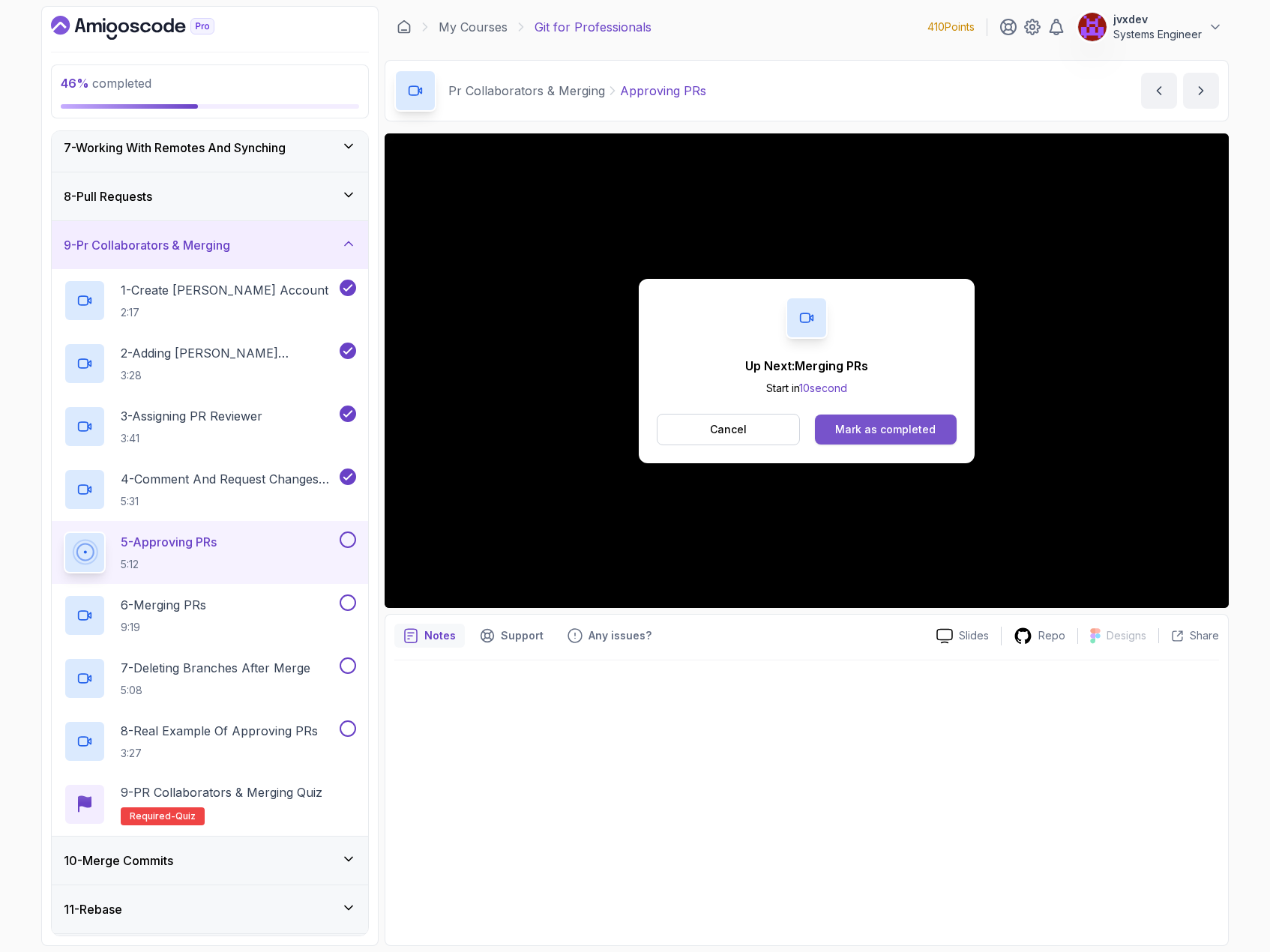
click at [917, 438] on button "Mark as completed" at bounding box center [886, 430] width 142 height 30
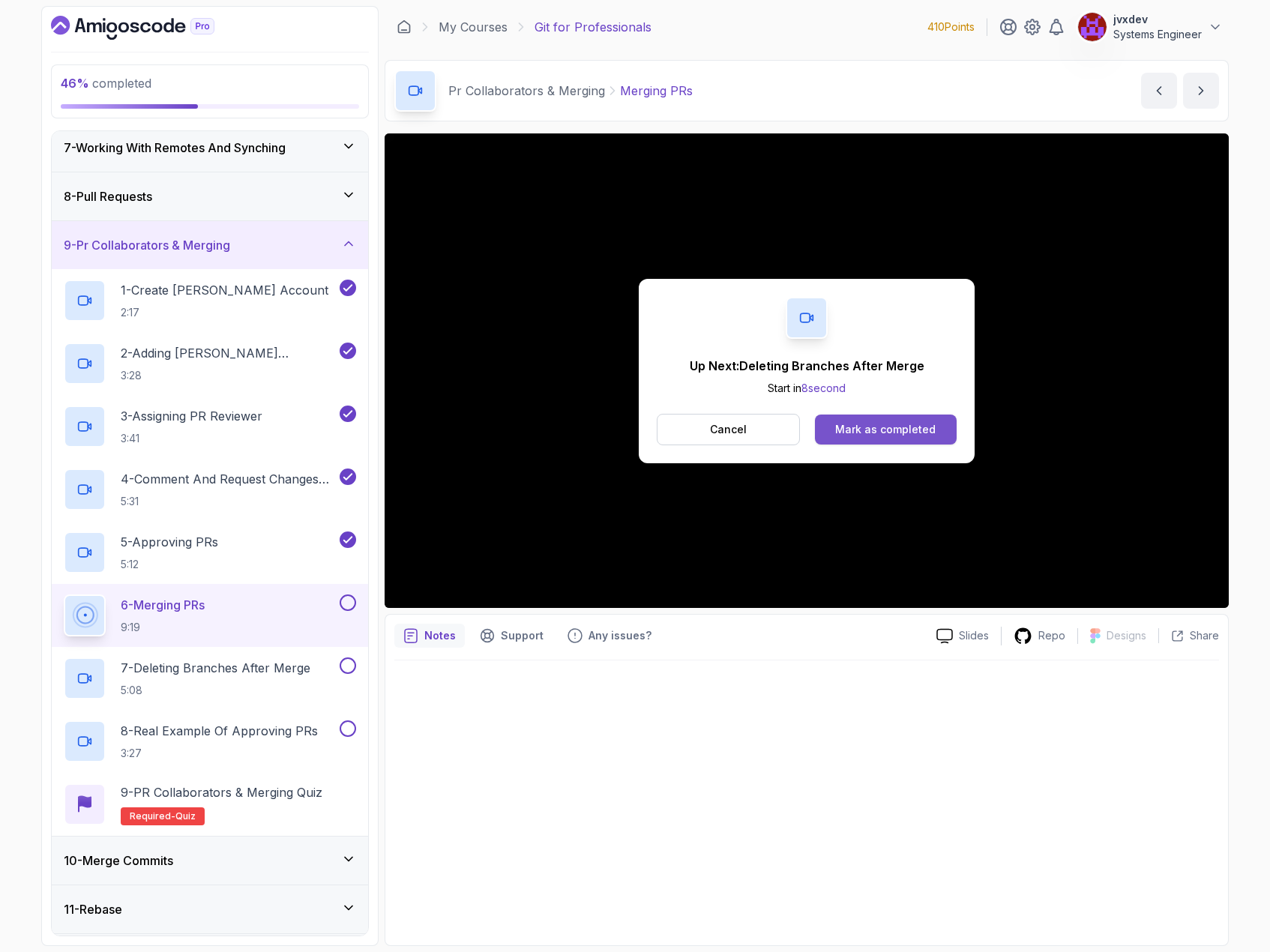
click at [933, 422] on div "Mark as completed" at bounding box center [886, 430] width 100 height 15
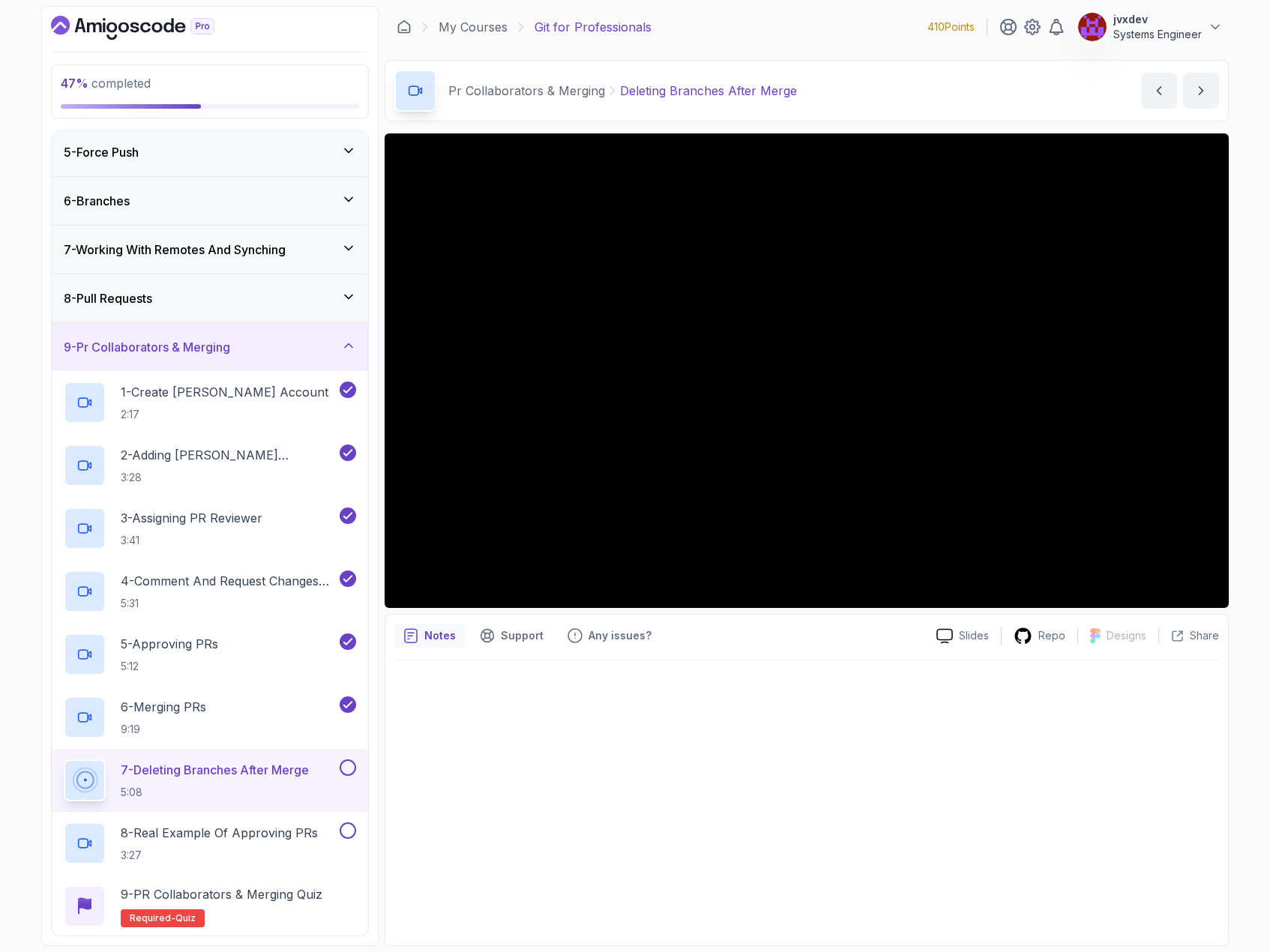
scroll to position [225, 0]
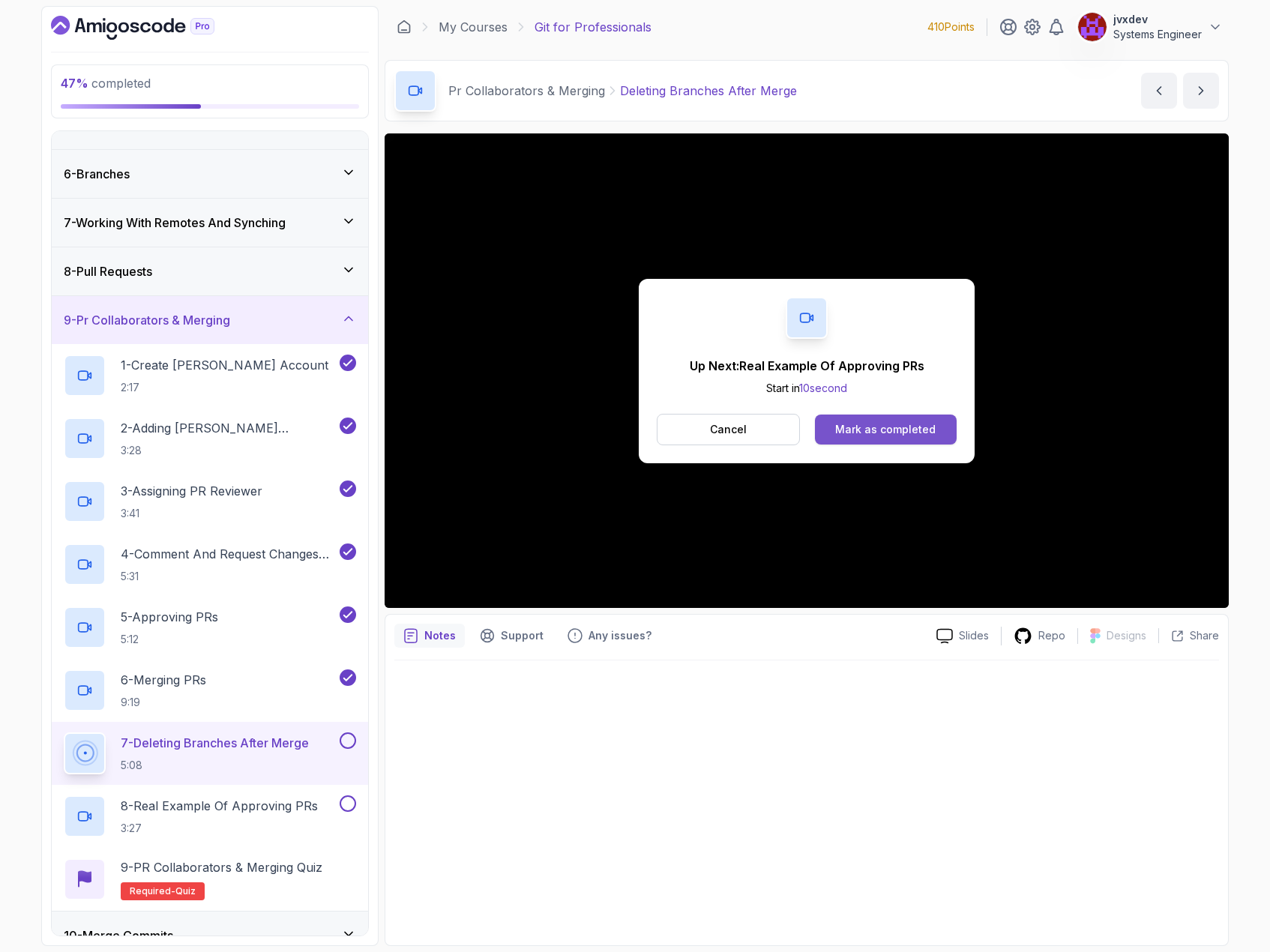
click at [907, 423] on div "Mark as completed" at bounding box center [886, 430] width 100 height 15
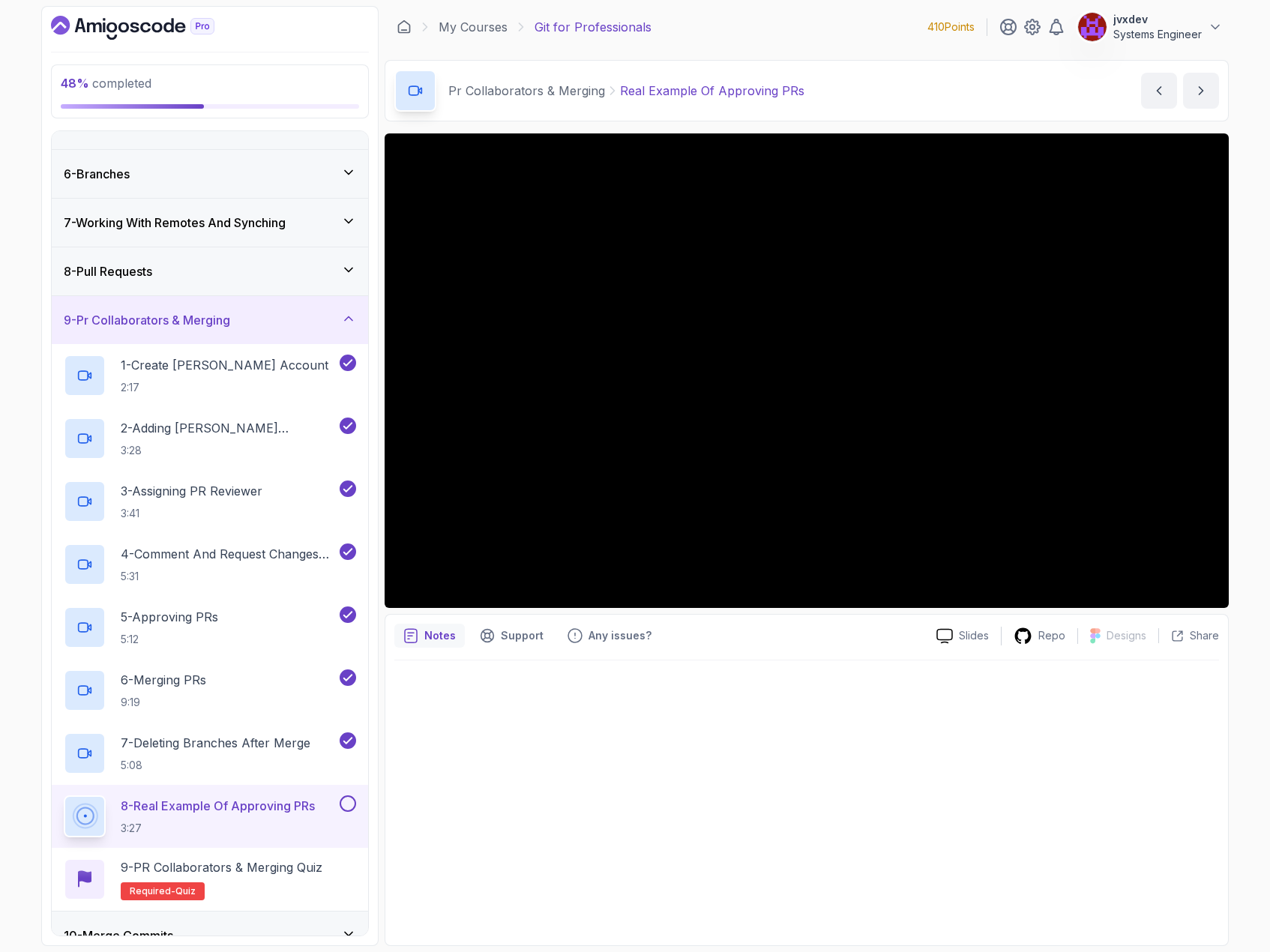
click at [890, 779] on div at bounding box center [807, 798] width 824 height 276
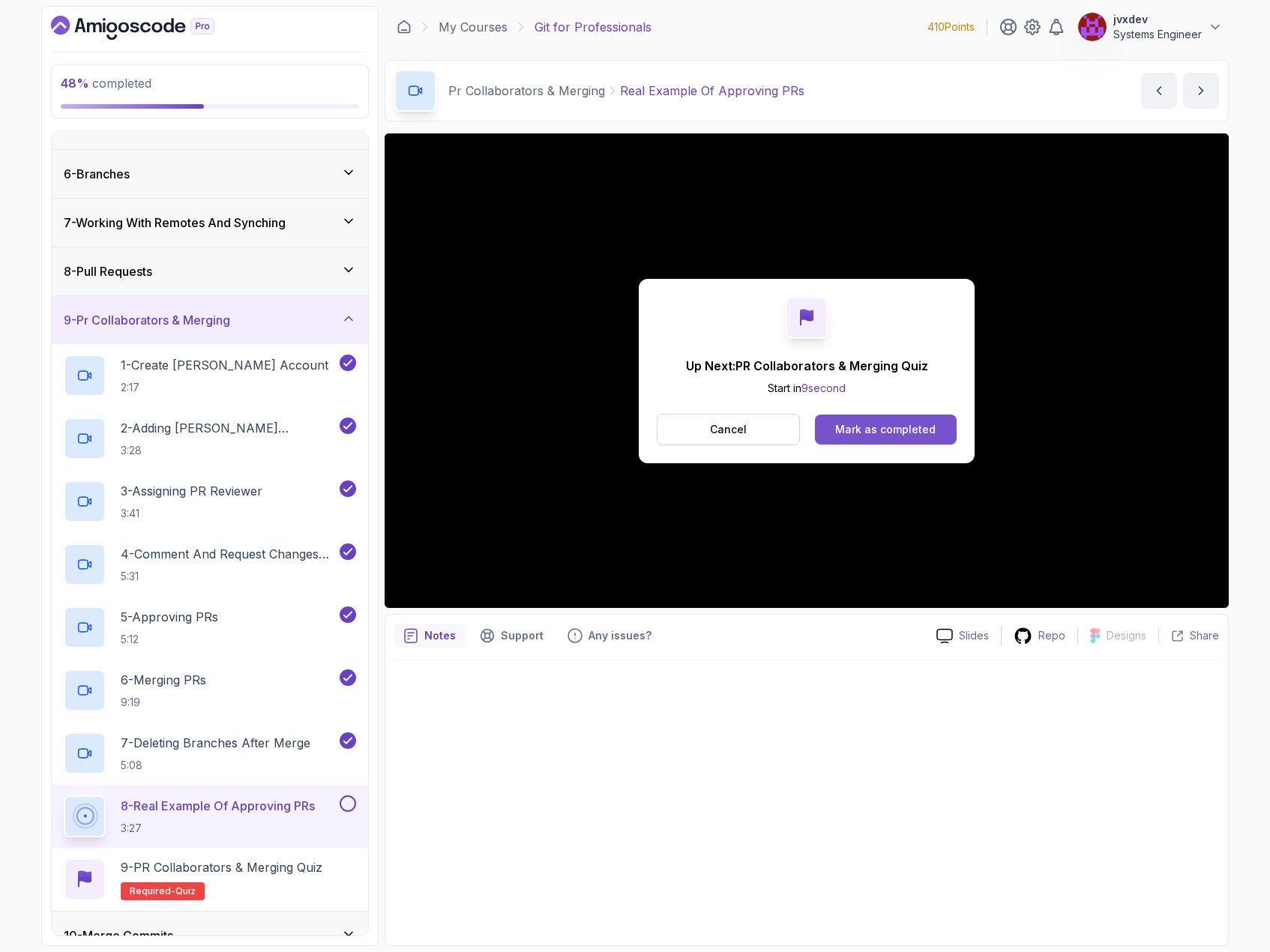
click at [918, 432] on div "Mark as completed" at bounding box center [886, 430] width 100 height 15
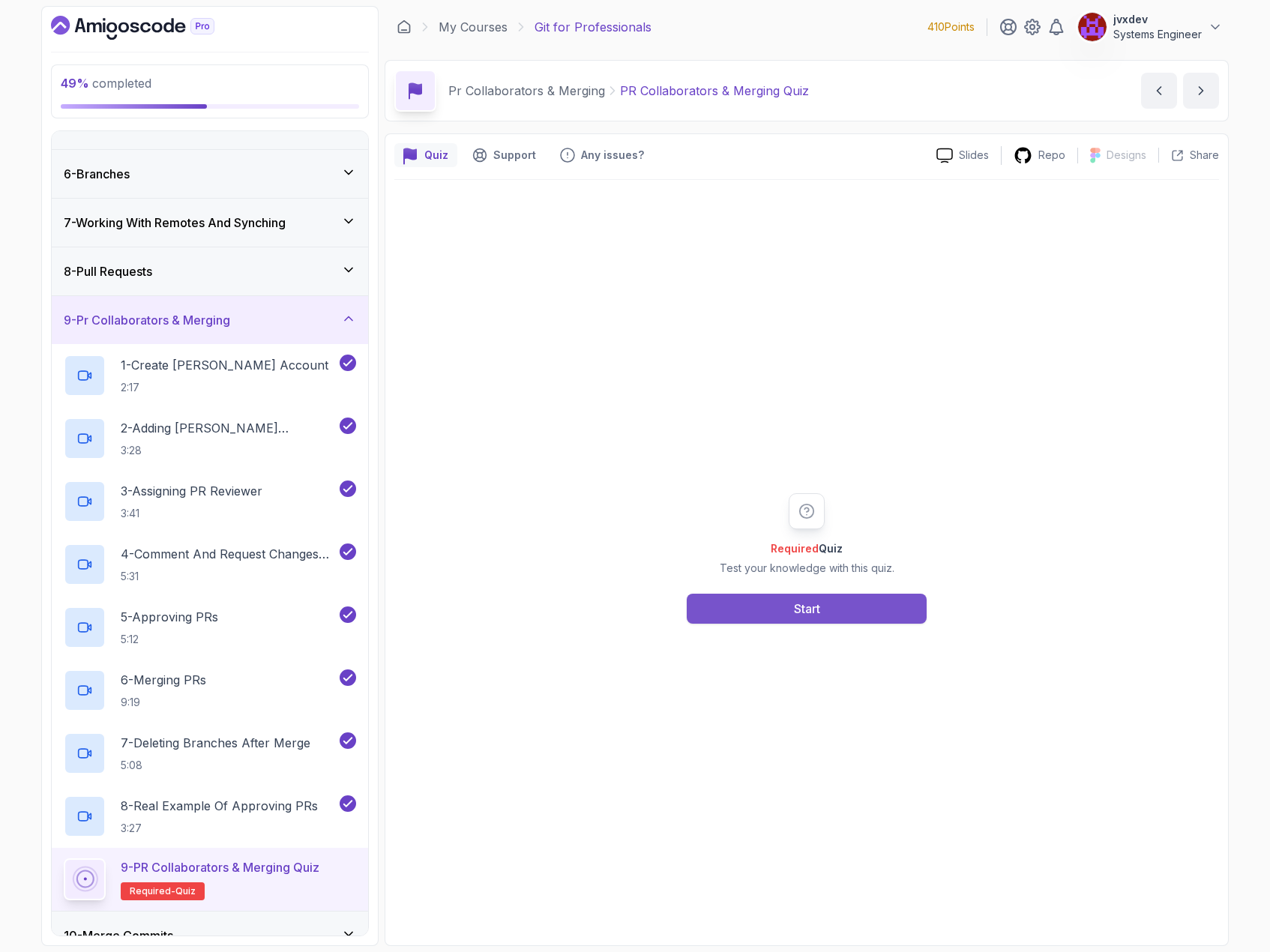
click at [861, 615] on button "Start" at bounding box center [806, 608] width 240 height 30
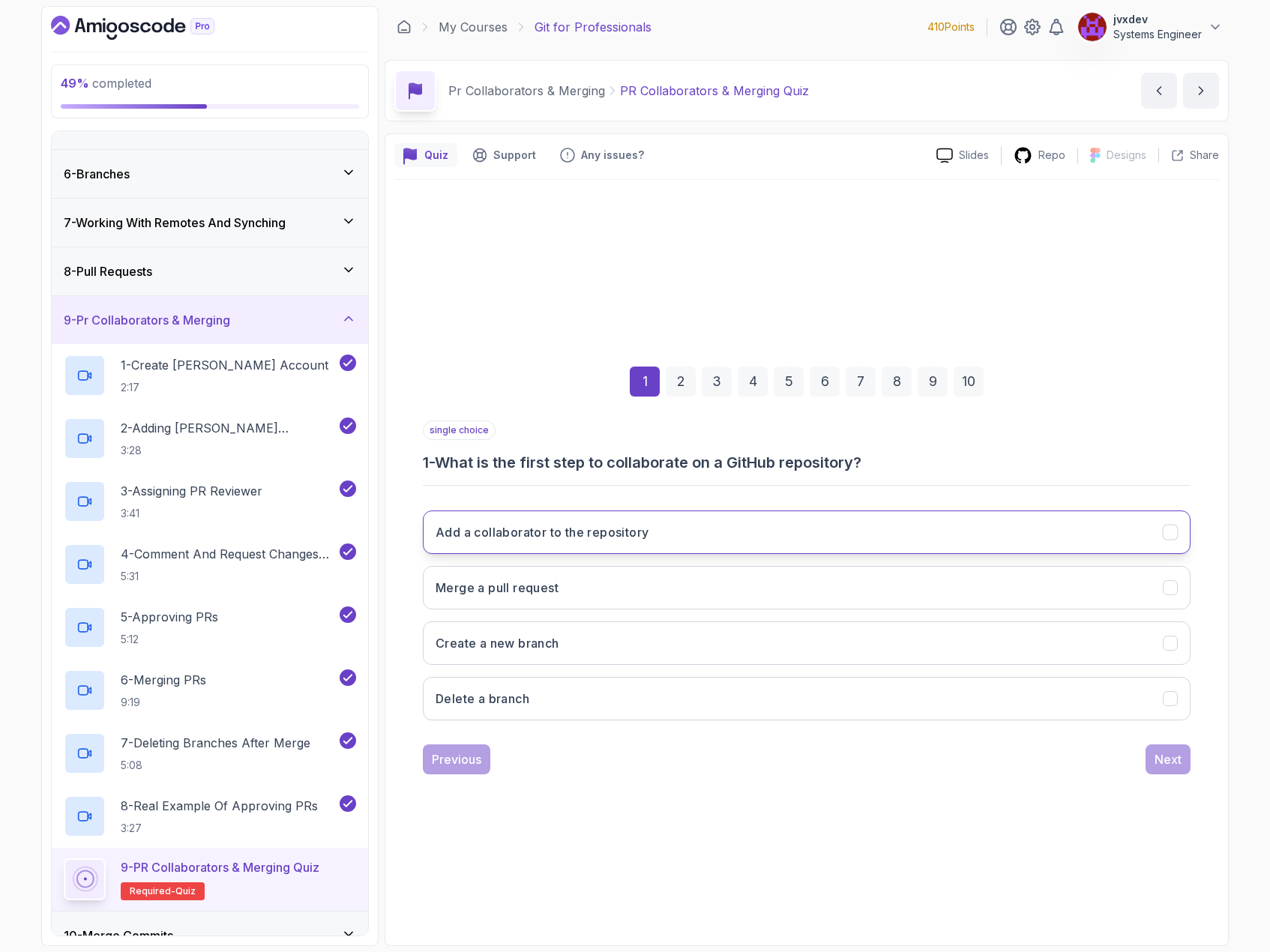
click at [598, 525] on h3 "Add a collaborator to the repository" at bounding box center [542, 532] width 213 height 18
click at [1172, 760] on div "Next" at bounding box center [1167, 758] width 27 height 18
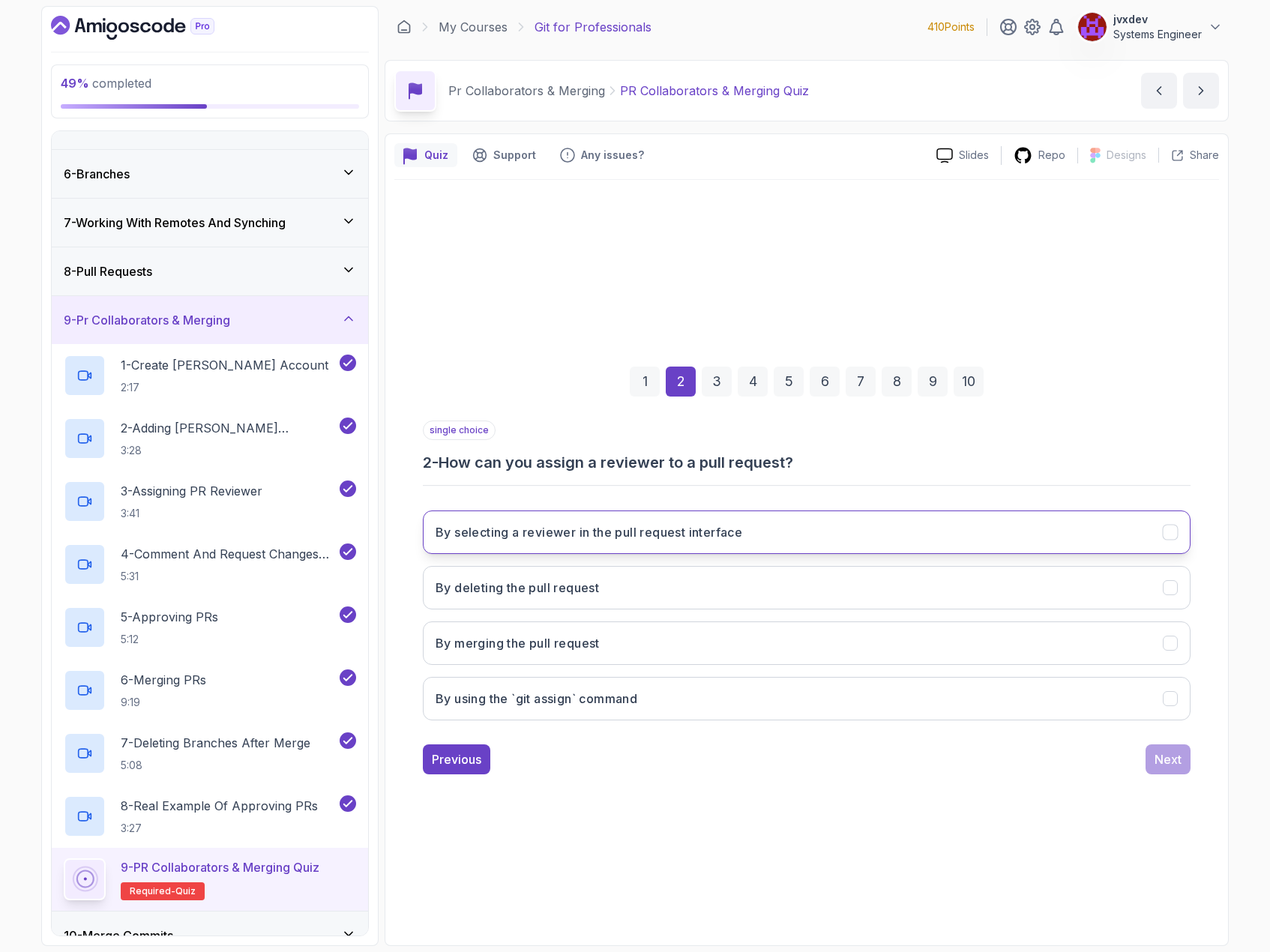
click at [729, 530] on h3 "By selecting a reviewer in the pull request interface" at bounding box center [588, 532] width 307 height 18
click at [1179, 760] on div "Next" at bounding box center [1167, 758] width 27 height 18
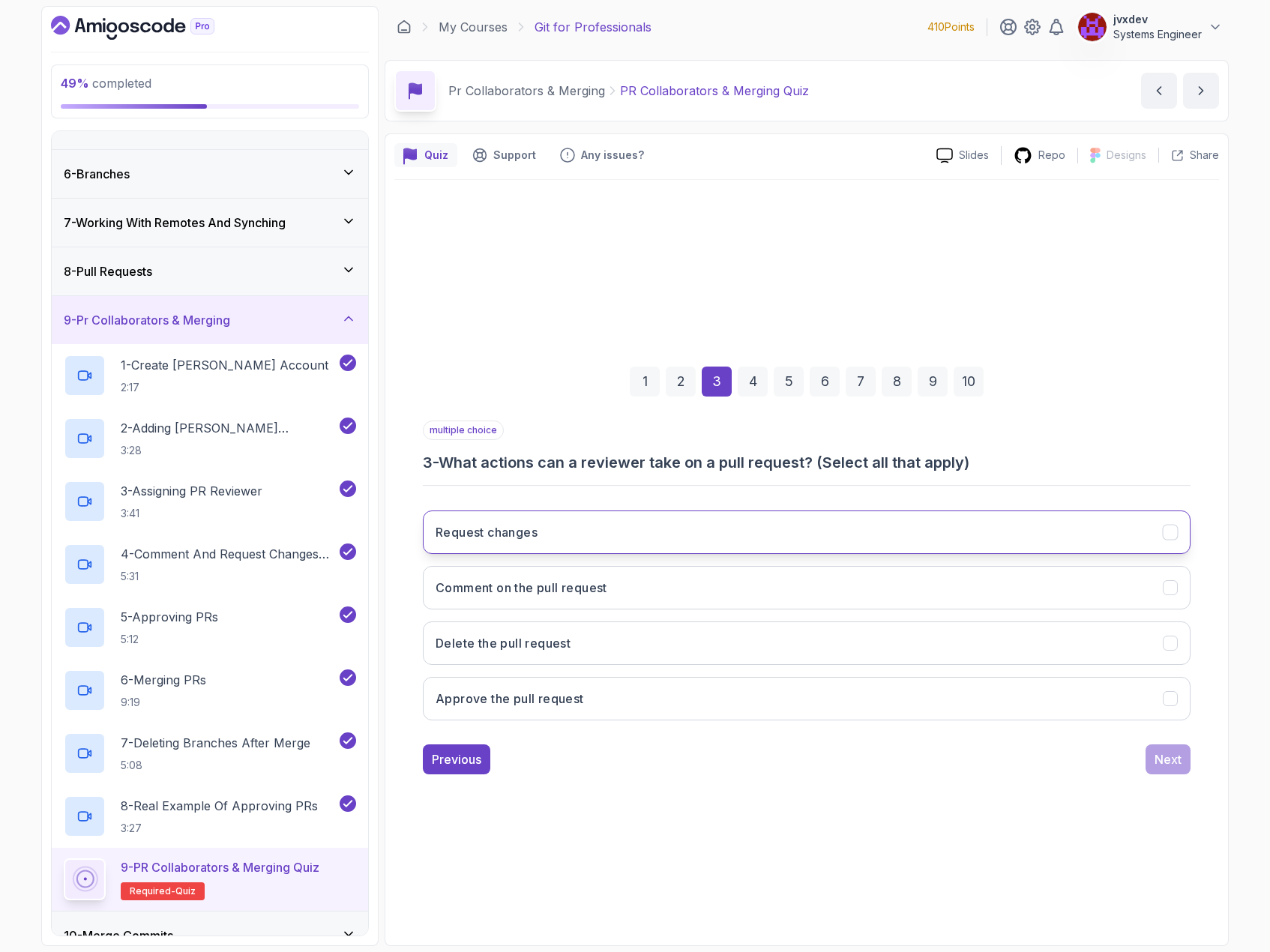
click at [635, 529] on button "Request changes" at bounding box center [806, 532] width 768 height 44
click at [604, 592] on h3 "Comment on the pull request" at bounding box center [521, 587] width 171 height 18
click at [608, 696] on button "Approve the pull request" at bounding box center [806, 698] width 768 height 44
click at [1184, 757] on button "Next" at bounding box center [1168, 759] width 45 height 30
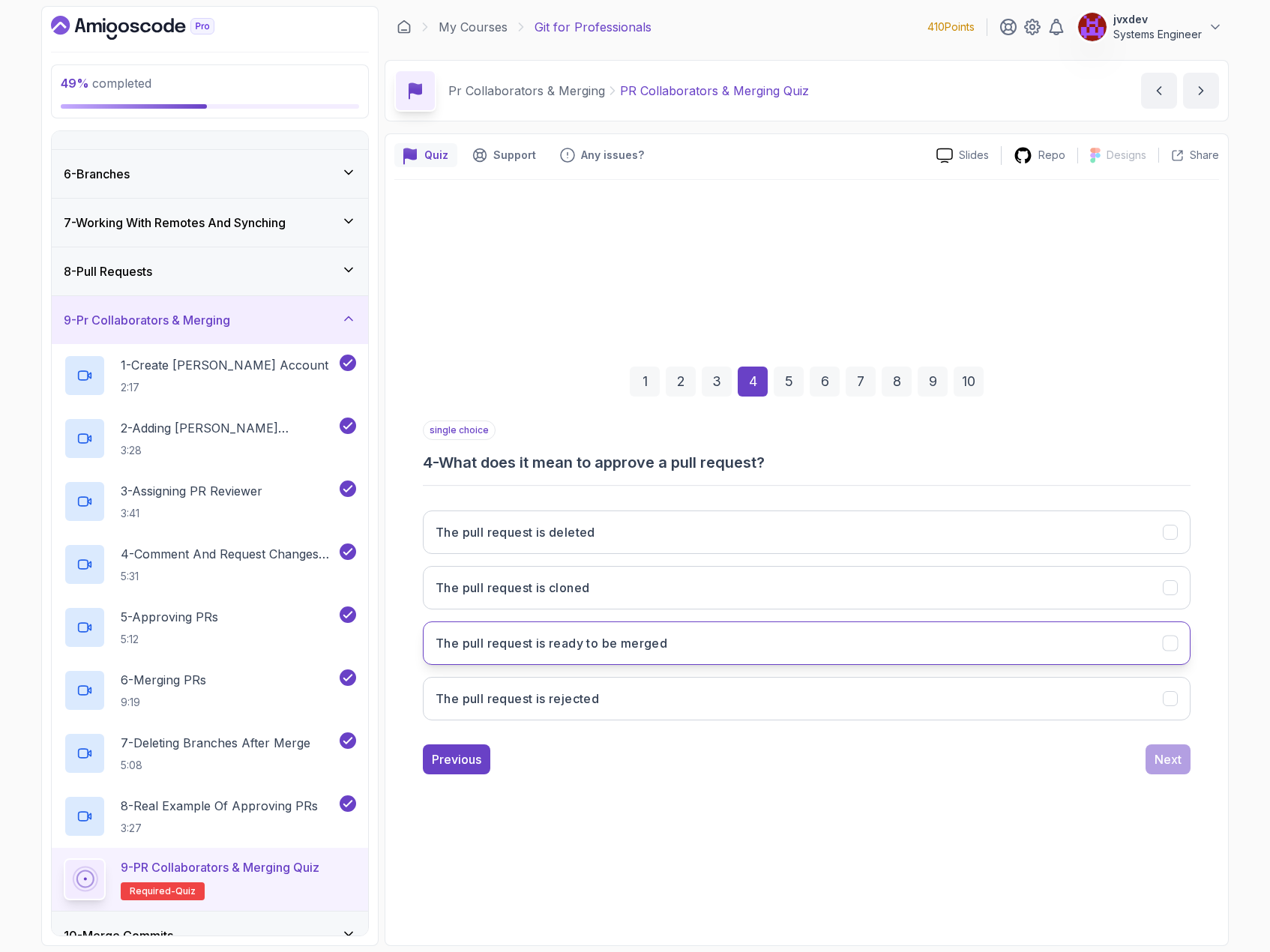
click at [686, 633] on button "The pull request is ready to be merged" at bounding box center [806, 643] width 768 height 44
click at [1158, 761] on div "Next" at bounding box center [1167, 758] width 27 height 18
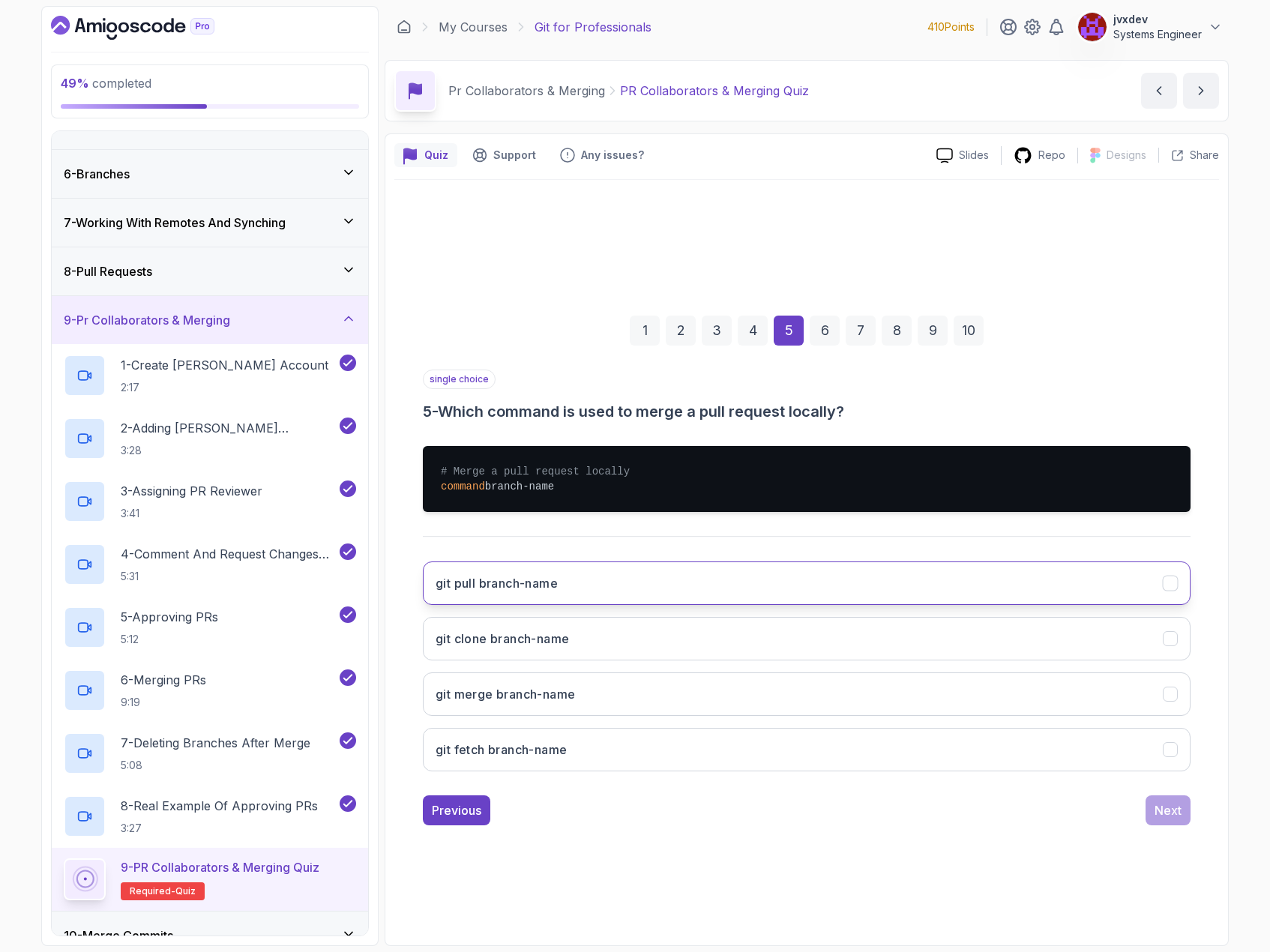
click at [597, 579] on button "git pull branch-name" at bounding box center [806, 582] width 768 height 44
click at [1163, 811] on div "Next" at bounding box center [1167, 809] width 27 height 18
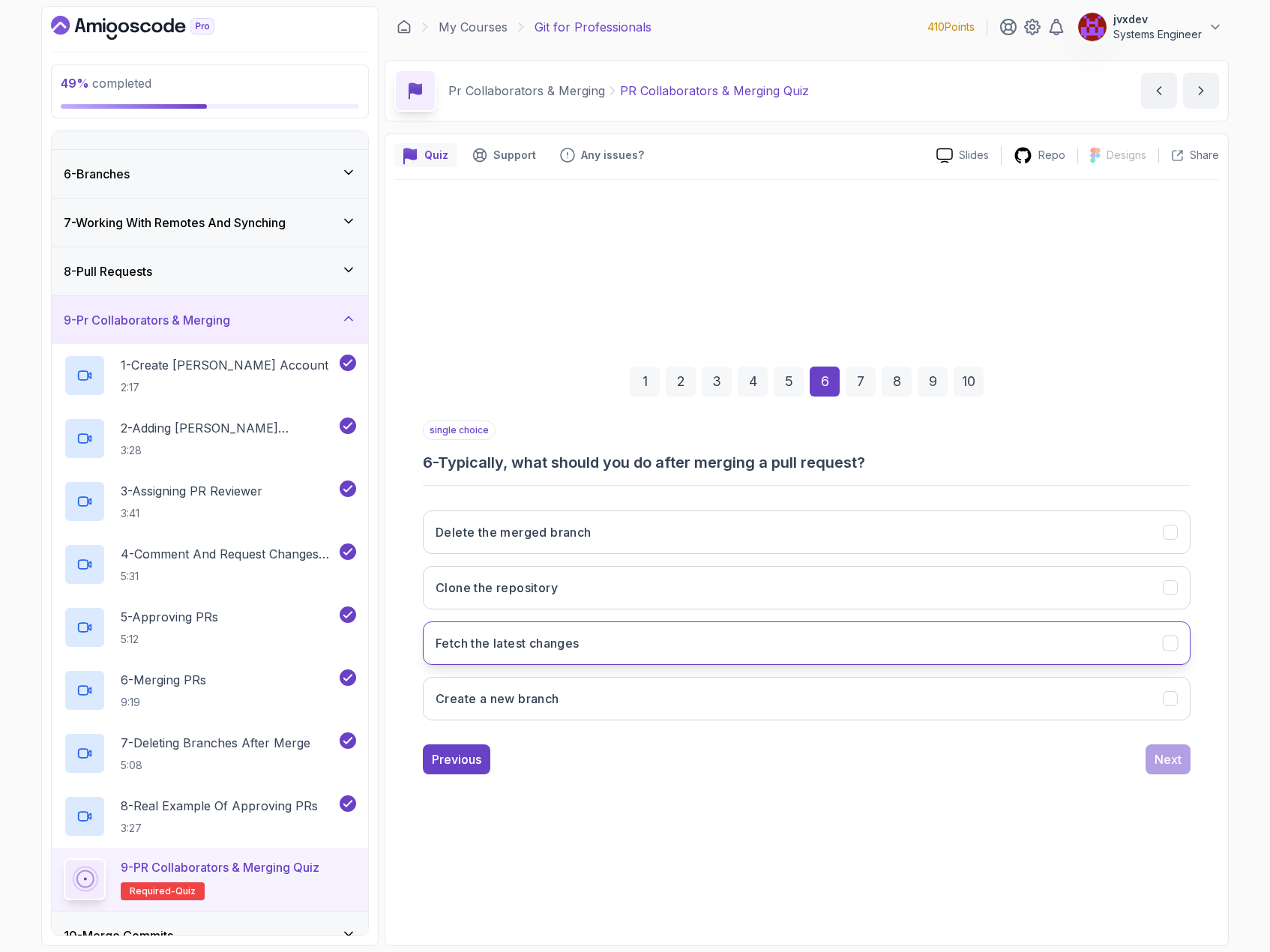
click at [626, 643] on button "Fetch the latest changes" at bounding box center [806, 643] width 768 height 44
click at [1162, 758] on div "Next" at bounding box center [1167, 758] width 27 height 18
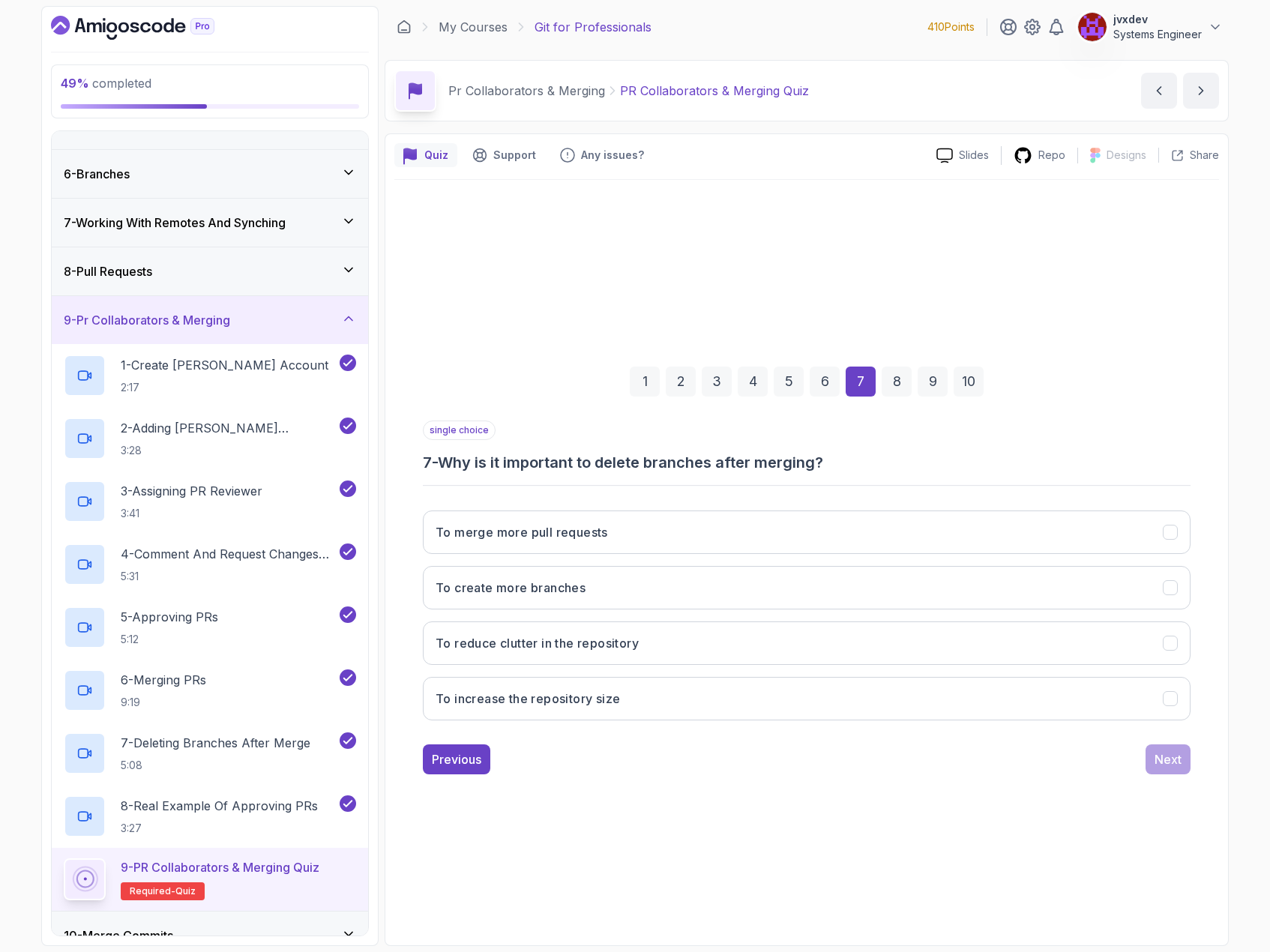
click at [491, 756] on div "Previous Next" at bounding box center [806, 759] width 768 height 30
click at [479, 757] on div "Previous" at bounding box center [456, 758] width 49 height 18
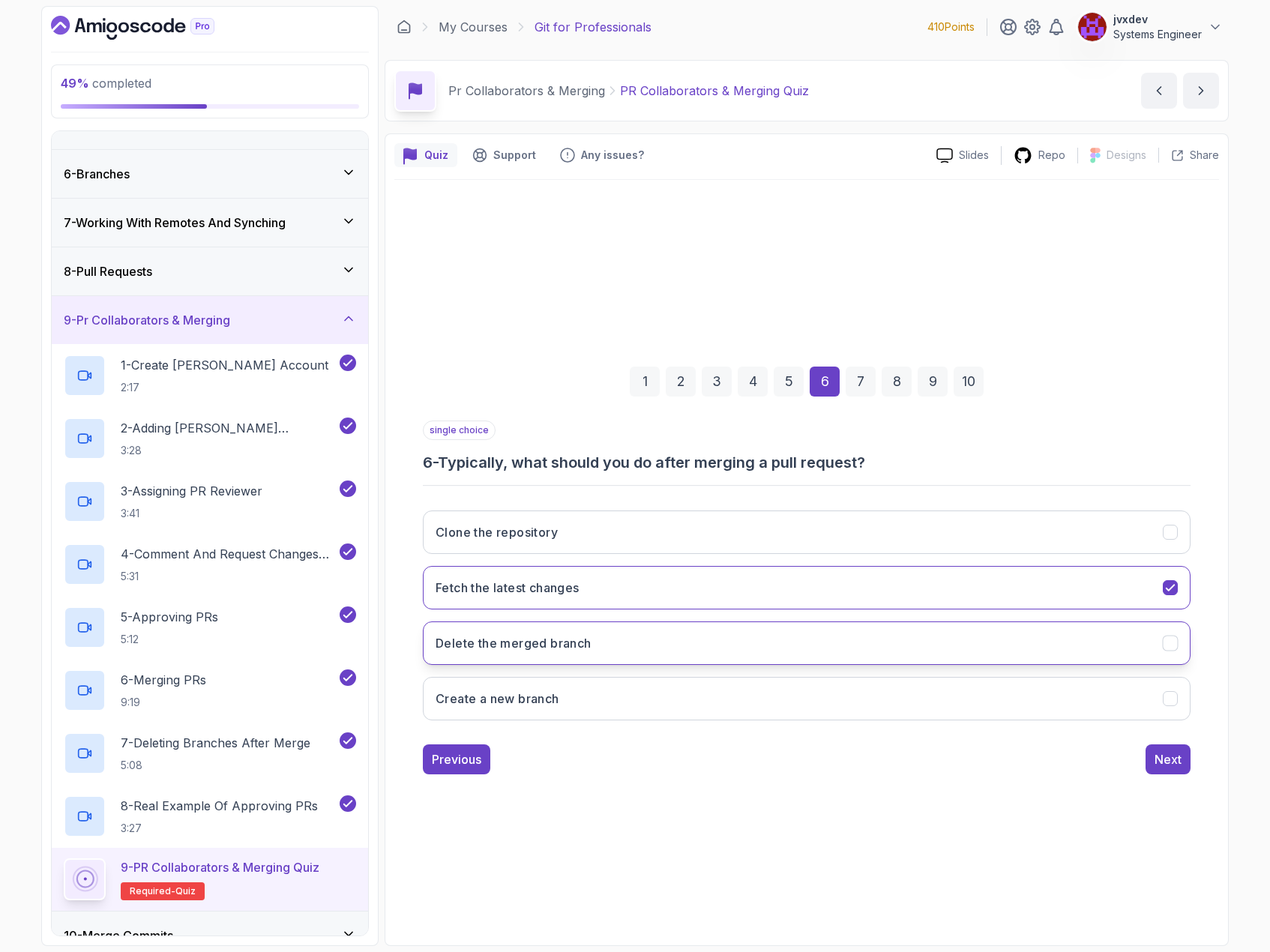
click at [611, 644] on button "Delete the merged branch" at bounding box center [806, 643] width 768 height 44
click at [1161, 769] on button "Next" at bounding box center [1168, 759] width 45 height 30
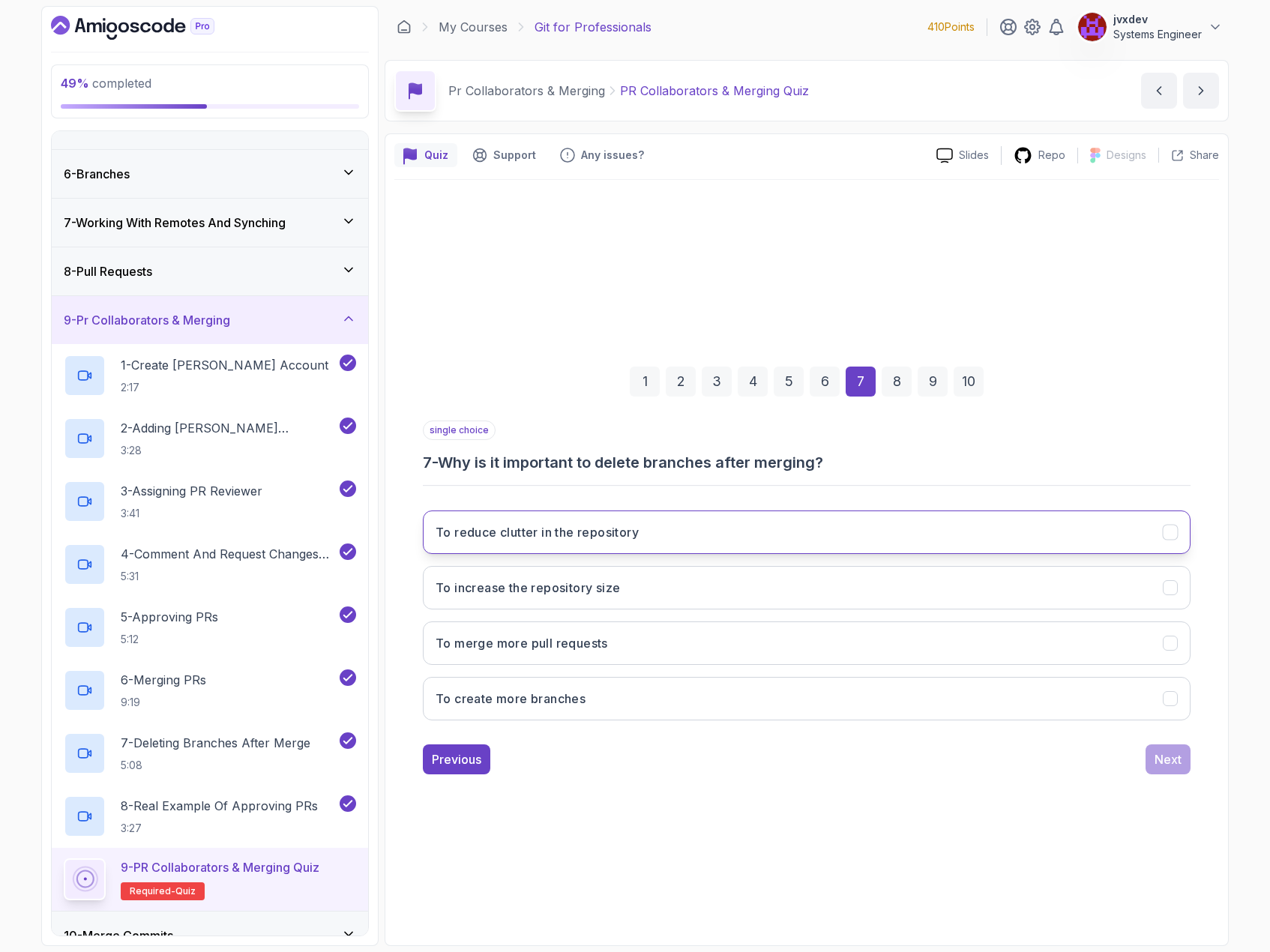
click at [621, 543] on button "To reduce clutter in the repository" at bounding box center [806, 532] width 768 height 44
click at [1155, 768] on div "Next" at bounding box center [1167, 758] width 27 height 18
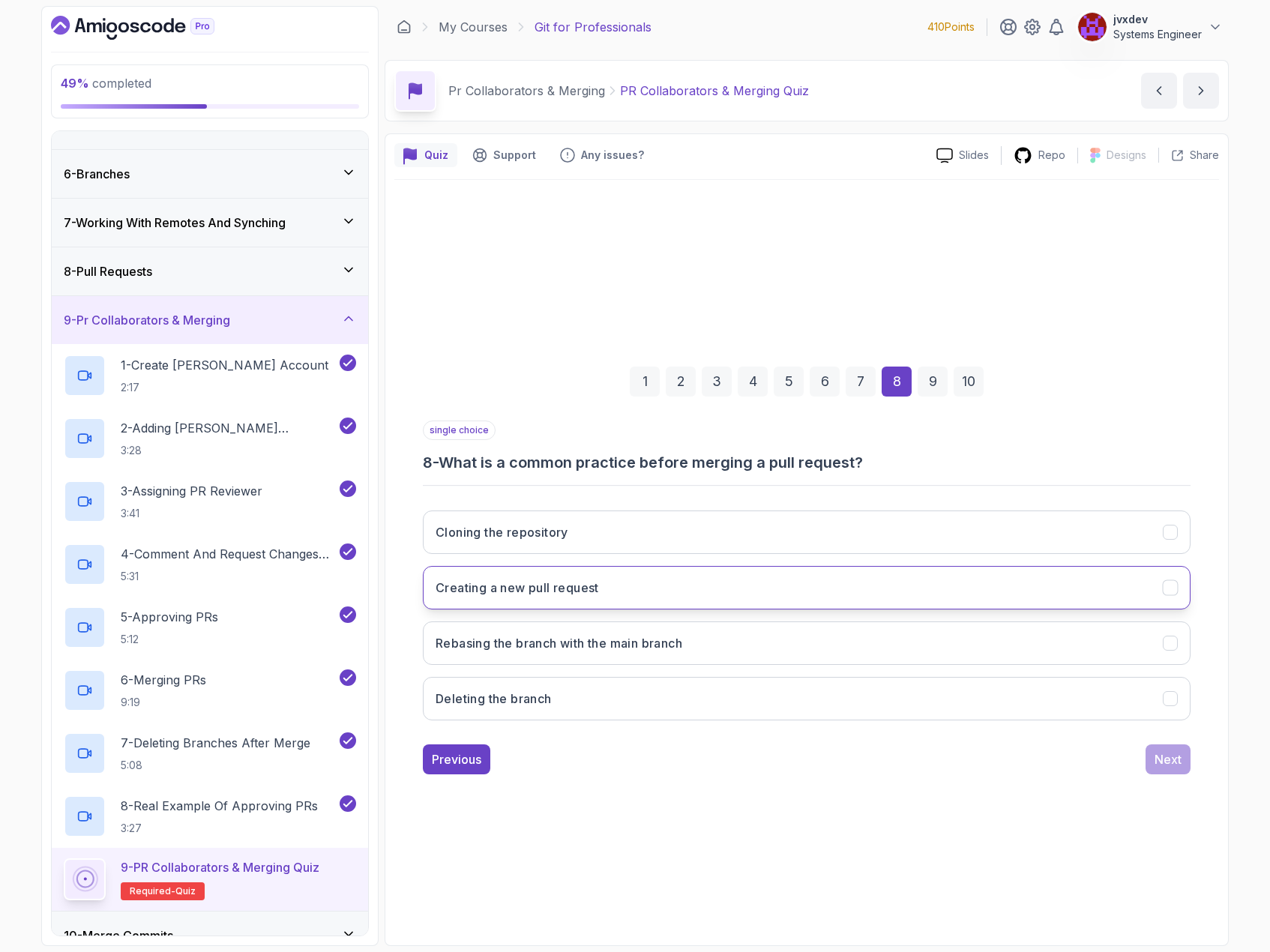
click at [828, 594] on button "Creating a new pull request" at bounding box center [806, 587] width 768 height 44
click at [1175, 764] on div "Next" at bounding box center [1167, 758] width 27 height 18
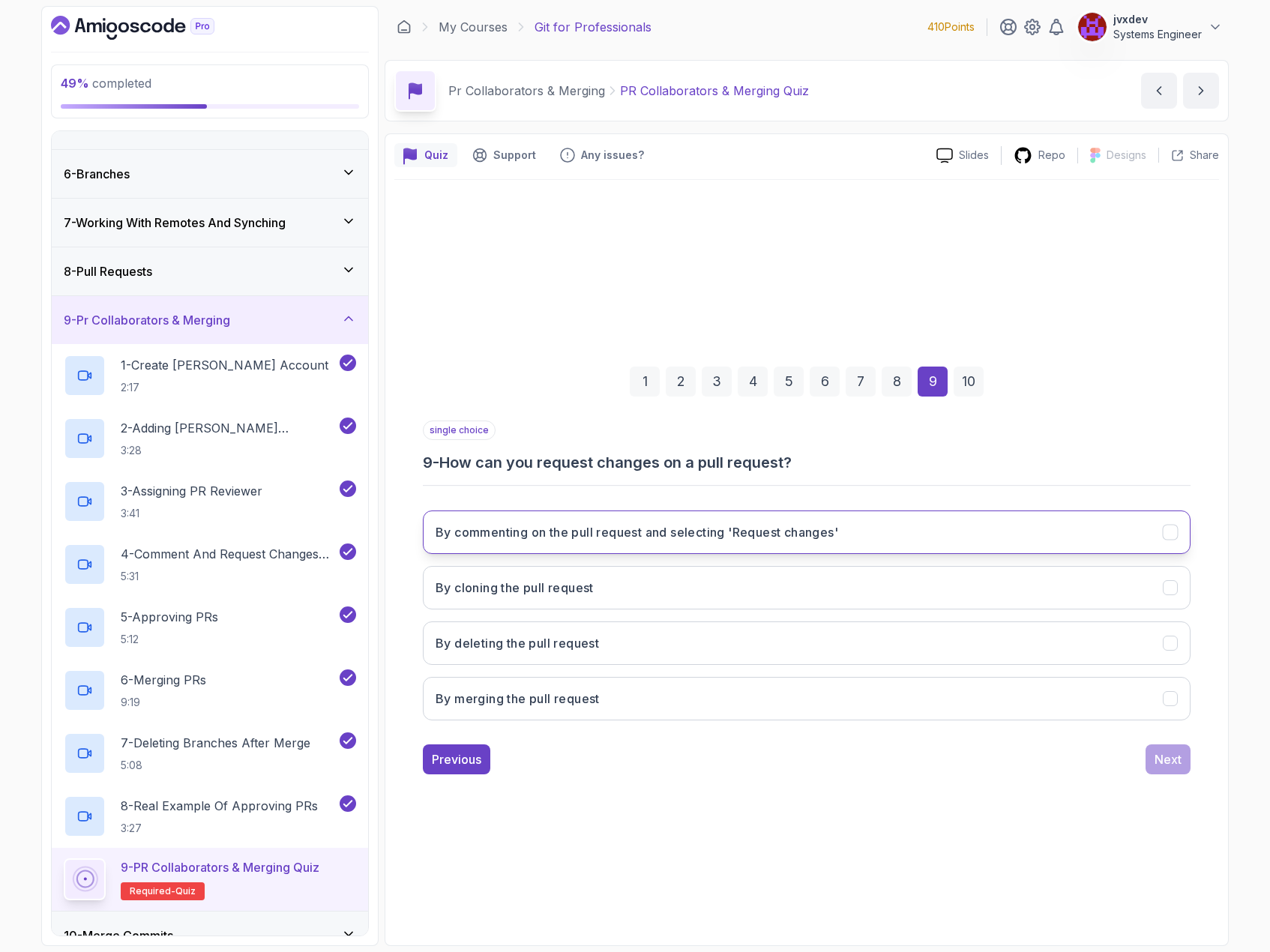
click at [793, 532] on h3 "By commenting on the pull request and selecting 'Request changes'" at bounding box center [636, 532] width 403 height 18
click at [1159, 759] on div "Next" at bounding box center [1167, 758] width 27 height 18
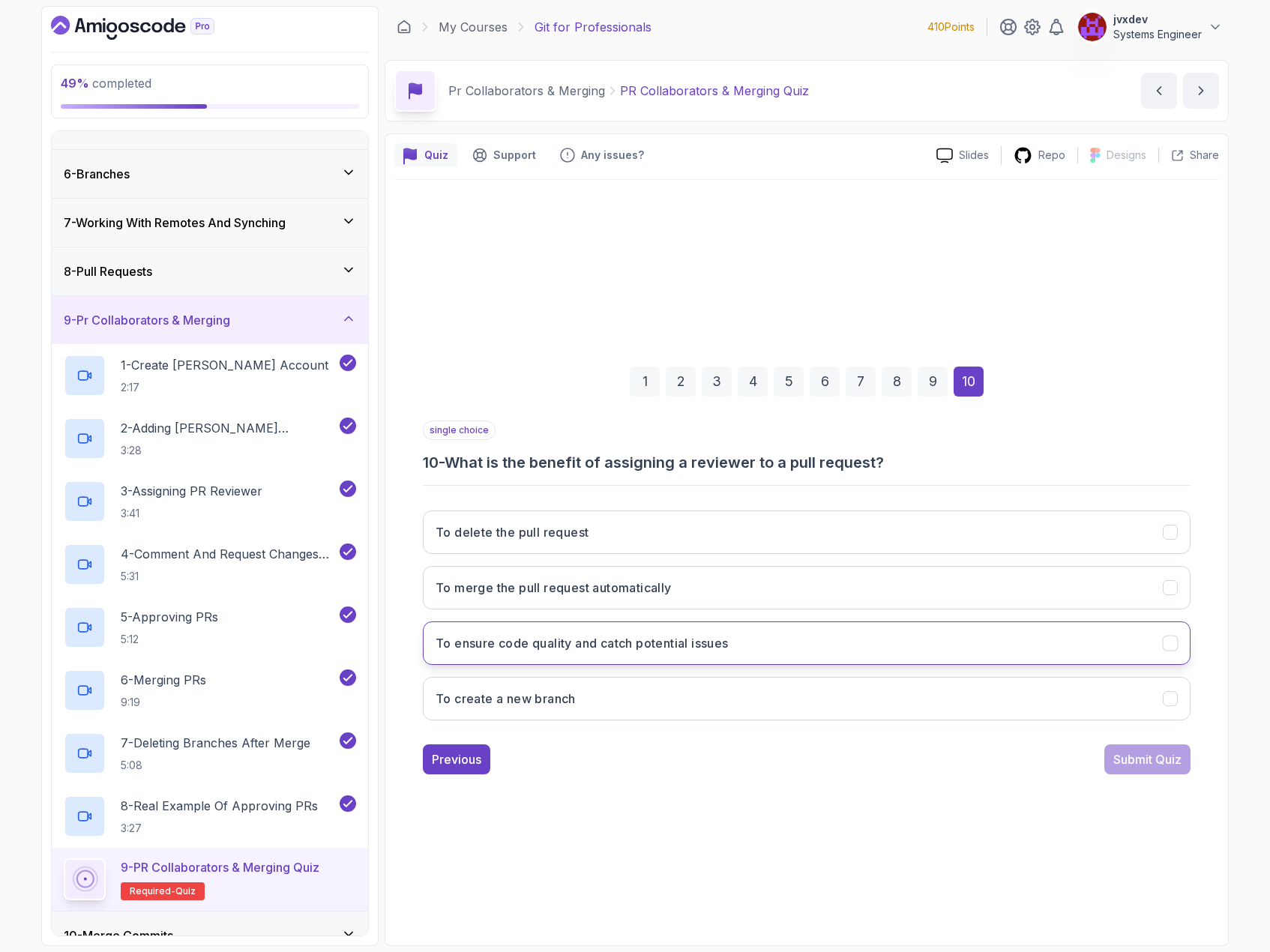
click at [815, 633] on button "To ensure code quality and catch potential issues" at bounding box center [806, 643] width 768 height 44
click at [1142, 759] on div "Submit Quiz" at bounding box center [1148, 758] width 69 height 18
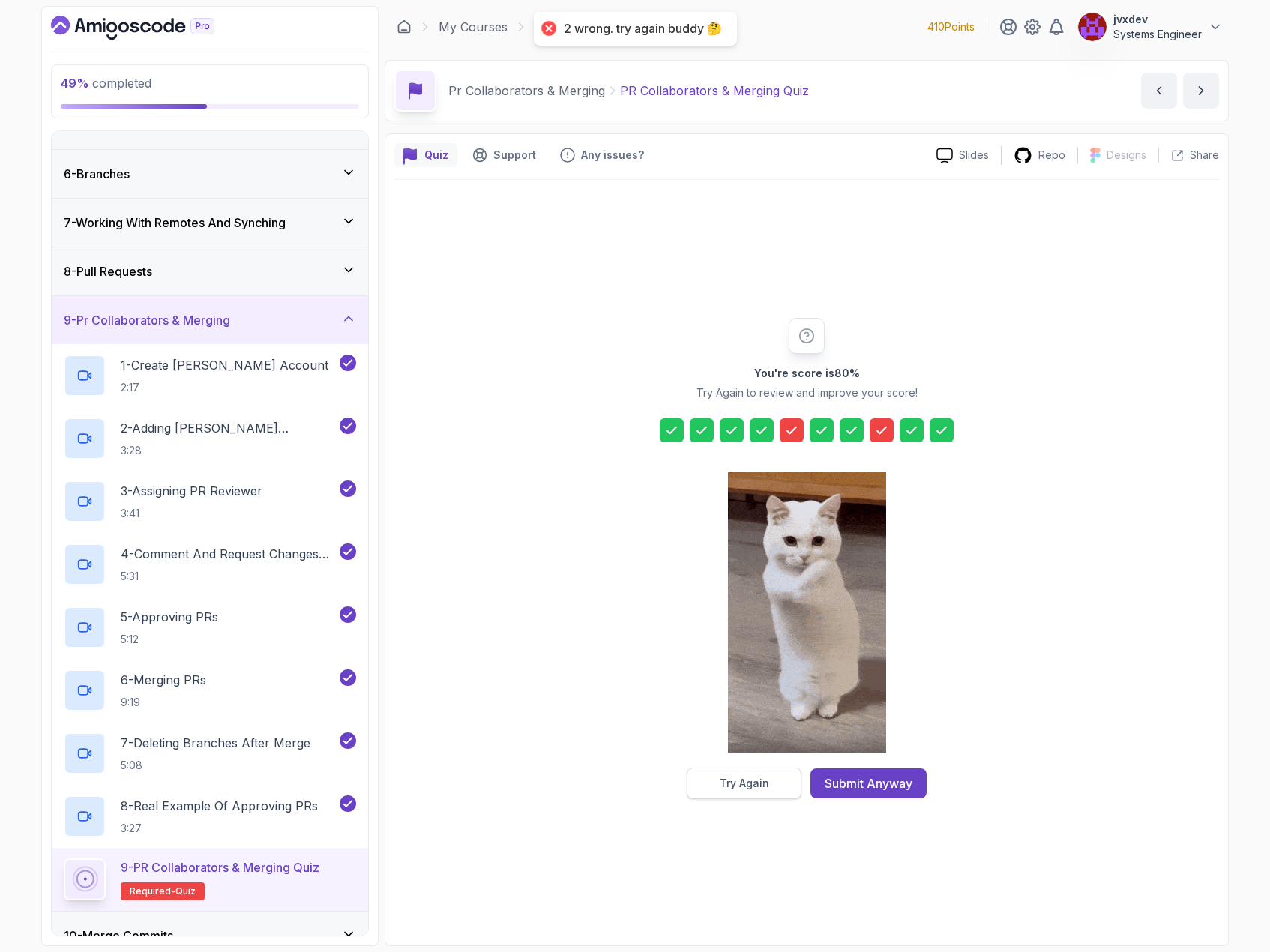
click at [772, 774] on button "Try Again" at bounding box center [744, 783] width 115 height 31
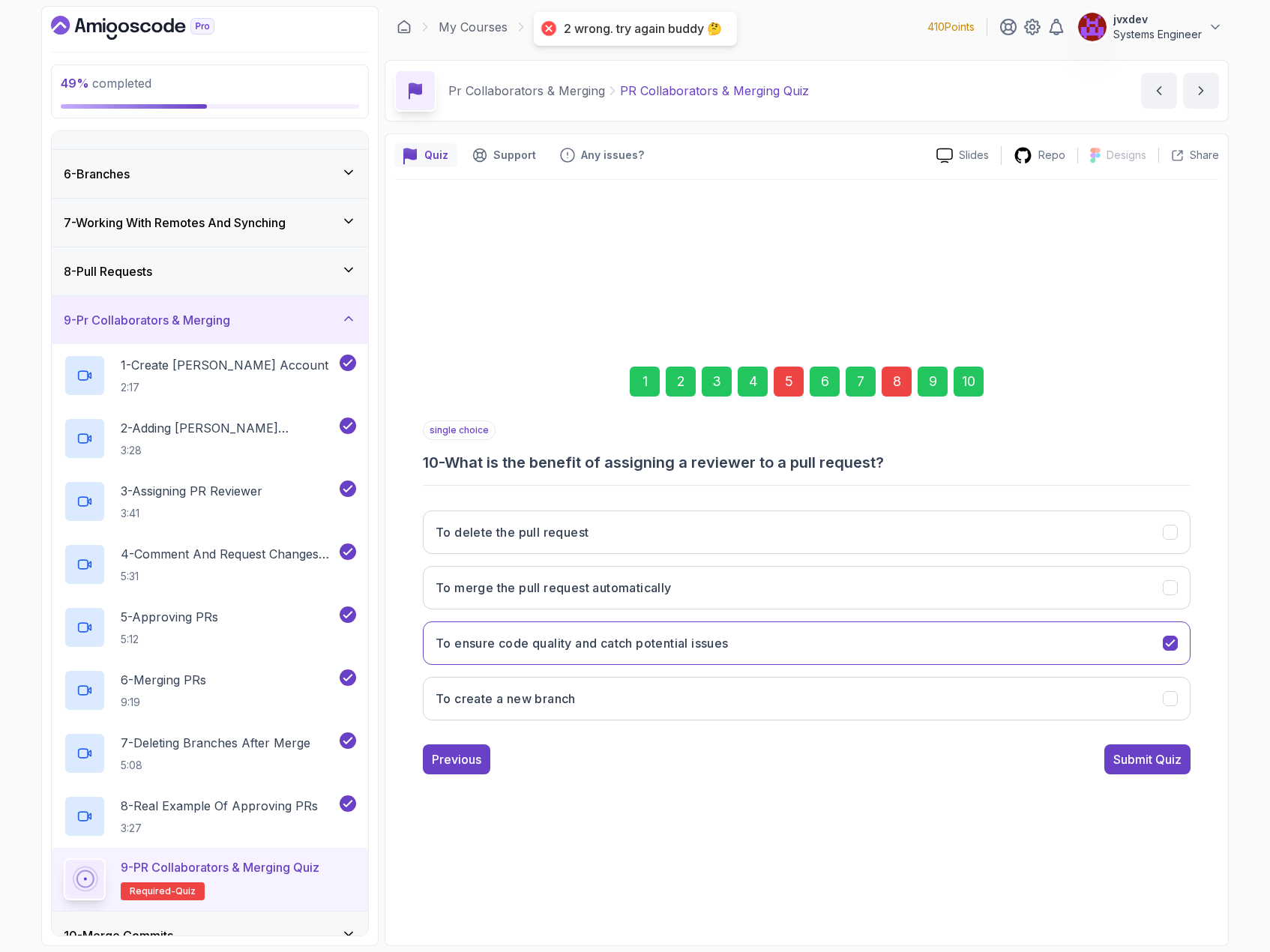
click at [797, 387] on div "5" at bounding box center [788, 382] width 30 height 30
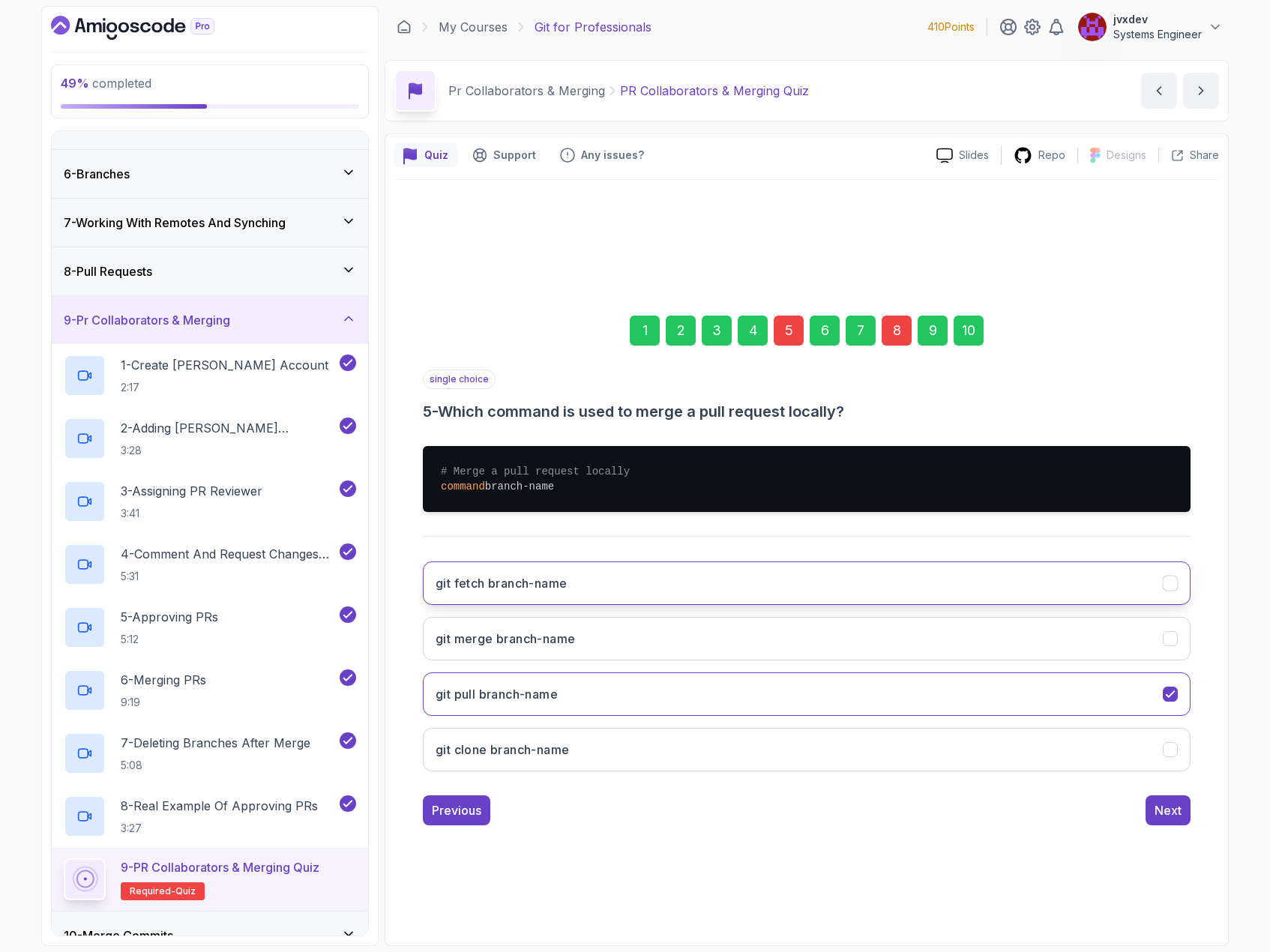
click at [660, 579] on button "git fetch branch-name" at bounding box center [806, 582] width 768 height 44
click at [896, 334] on div "8" at bounding box center [897, 331] width 30 height 30
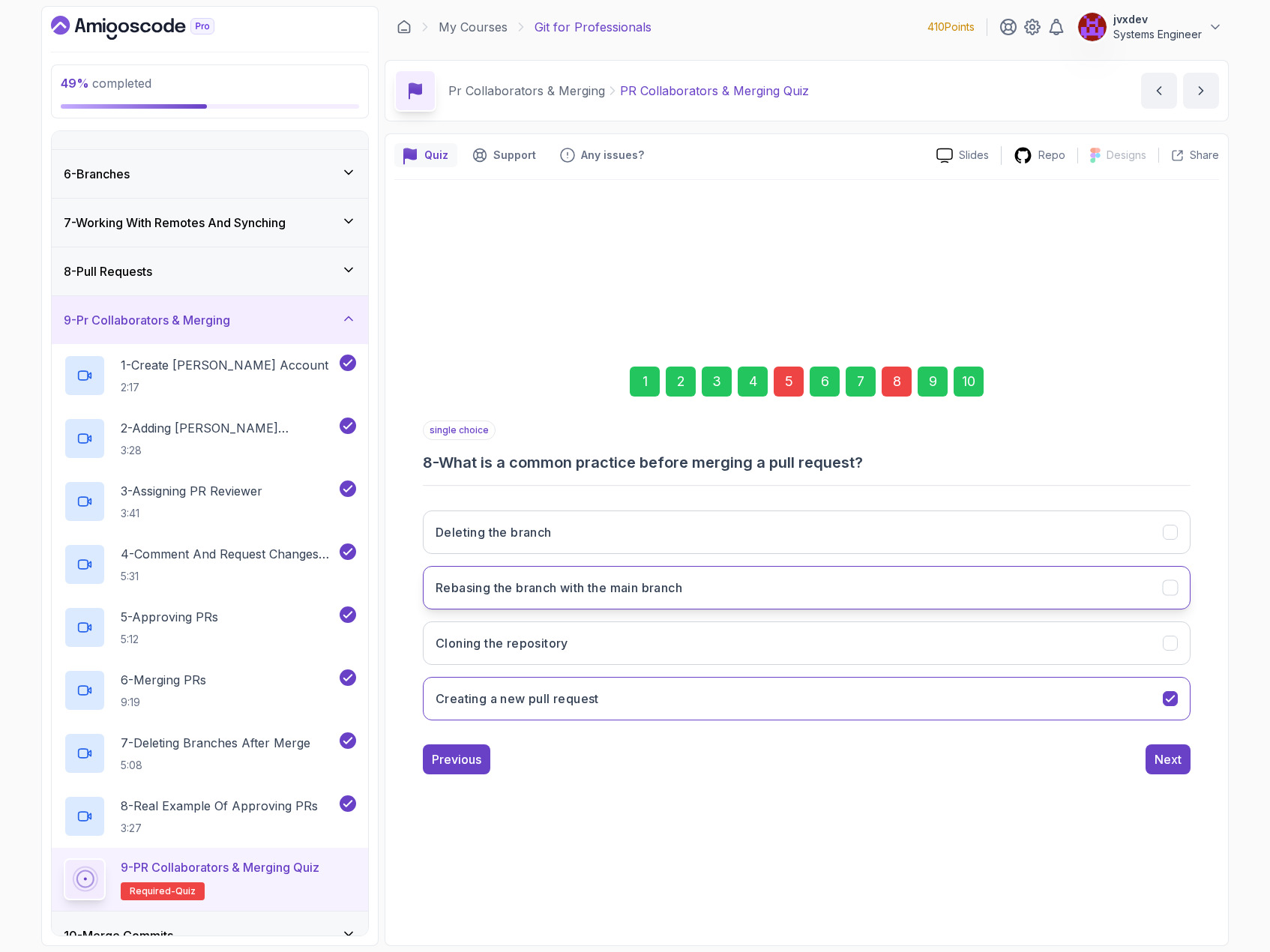
click at [633, 589] on h3 "Rebasing the branch with the main branch" at bounding box center [559, 587] width 246 height 18
click at [1169, 761] on div "Next" at bounding box center [1167, 758] width 27 height 18
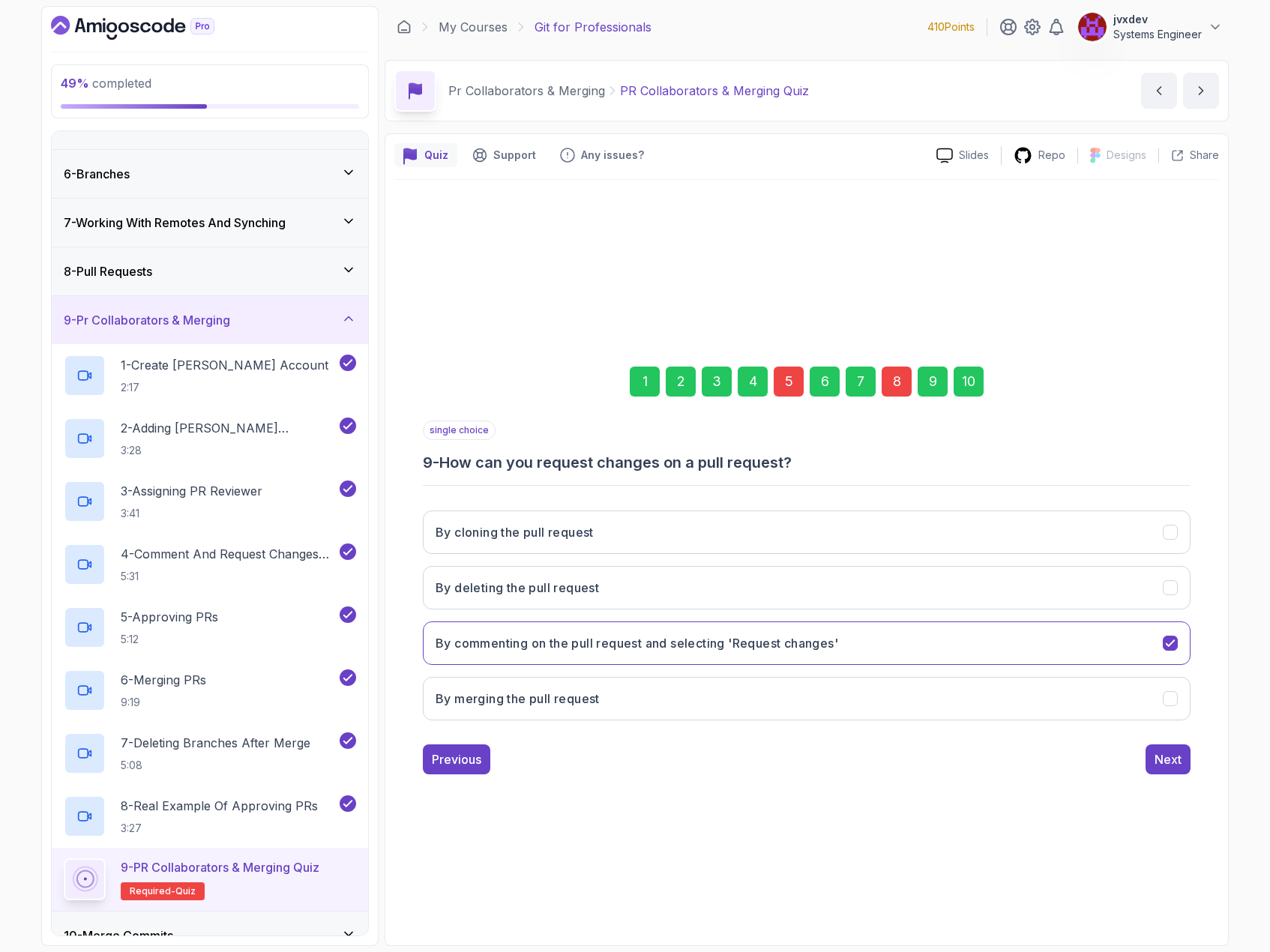
click at [1169, 761] on div "Next" at bounding box center [1167, 758] width 27 height 18
click at [1169, 760] on div "Submit Quiz" at bounding box center [1148, 758] width 69 height 18
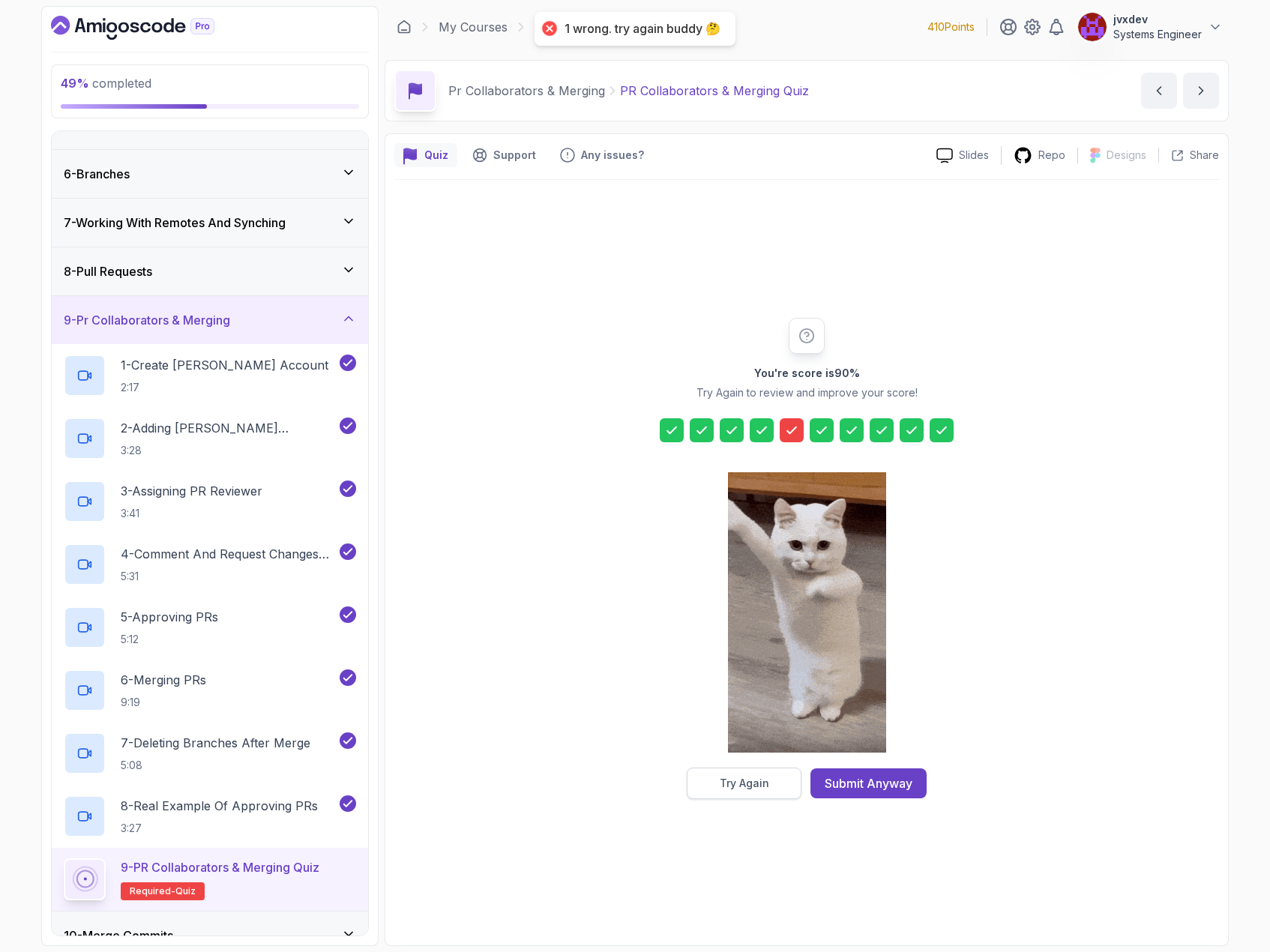
click at [766, 791] on button "Try Again" at bounding box center [744, 783] width 115 height 31
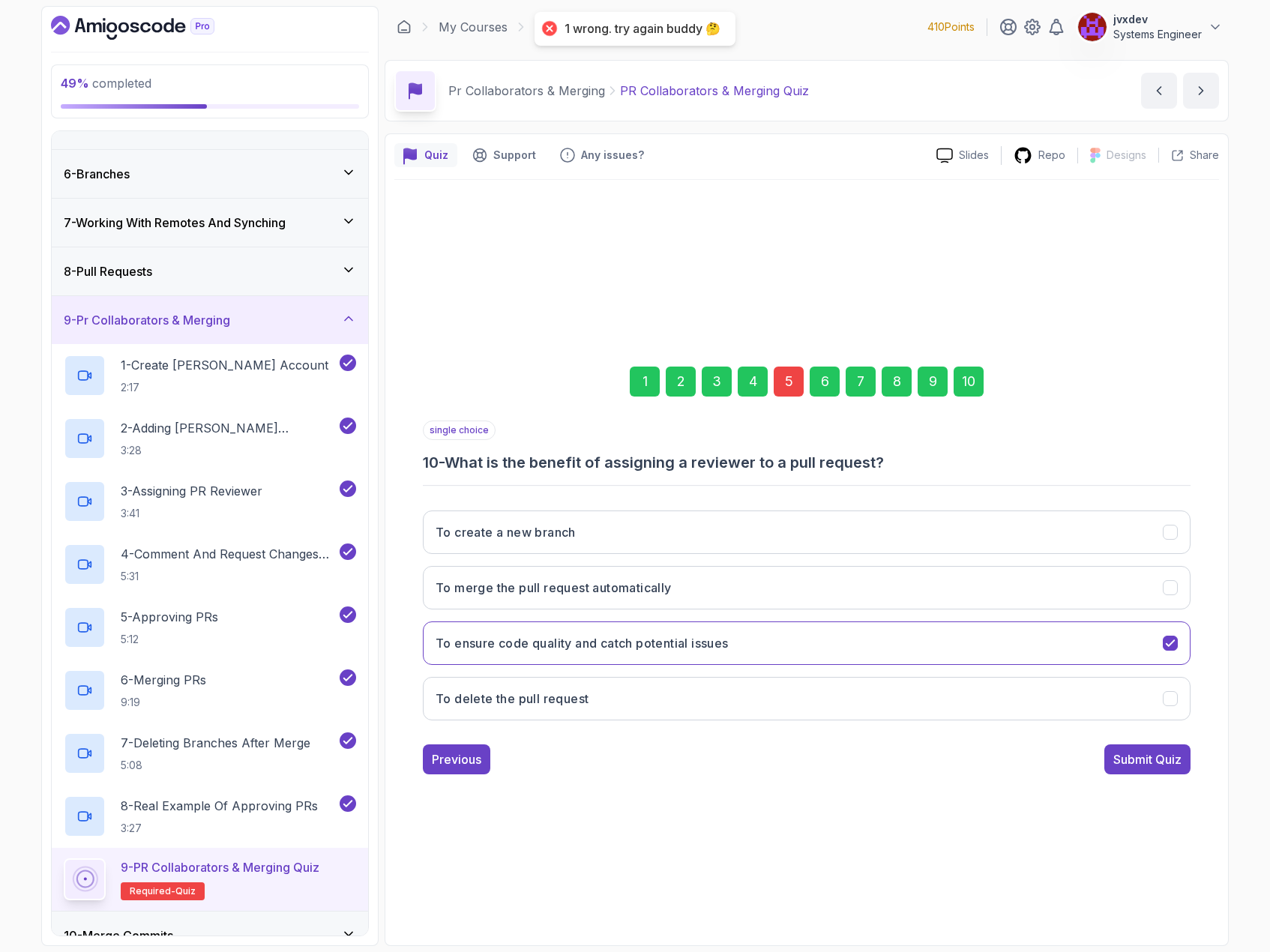
click at [780, 386] on div "5" at bounding box center [788, 382] width 30 height 30
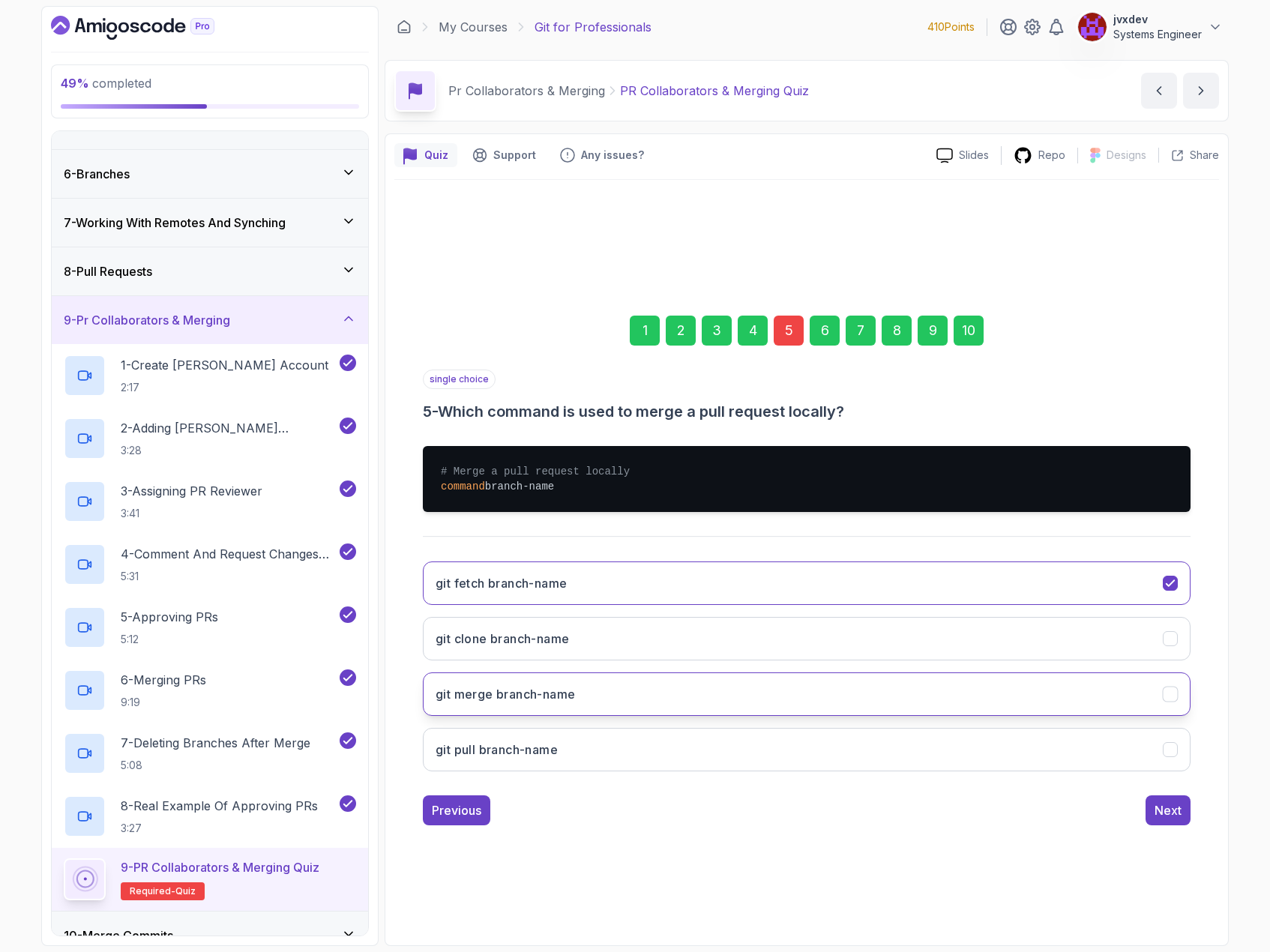
click at [641, 683] on button "git merge branch-name" at bounding box center [806, 694] width 768 height 44
click at [1163, 802] on div "Next" at bounding box center [1167, 809] width 27 height 18
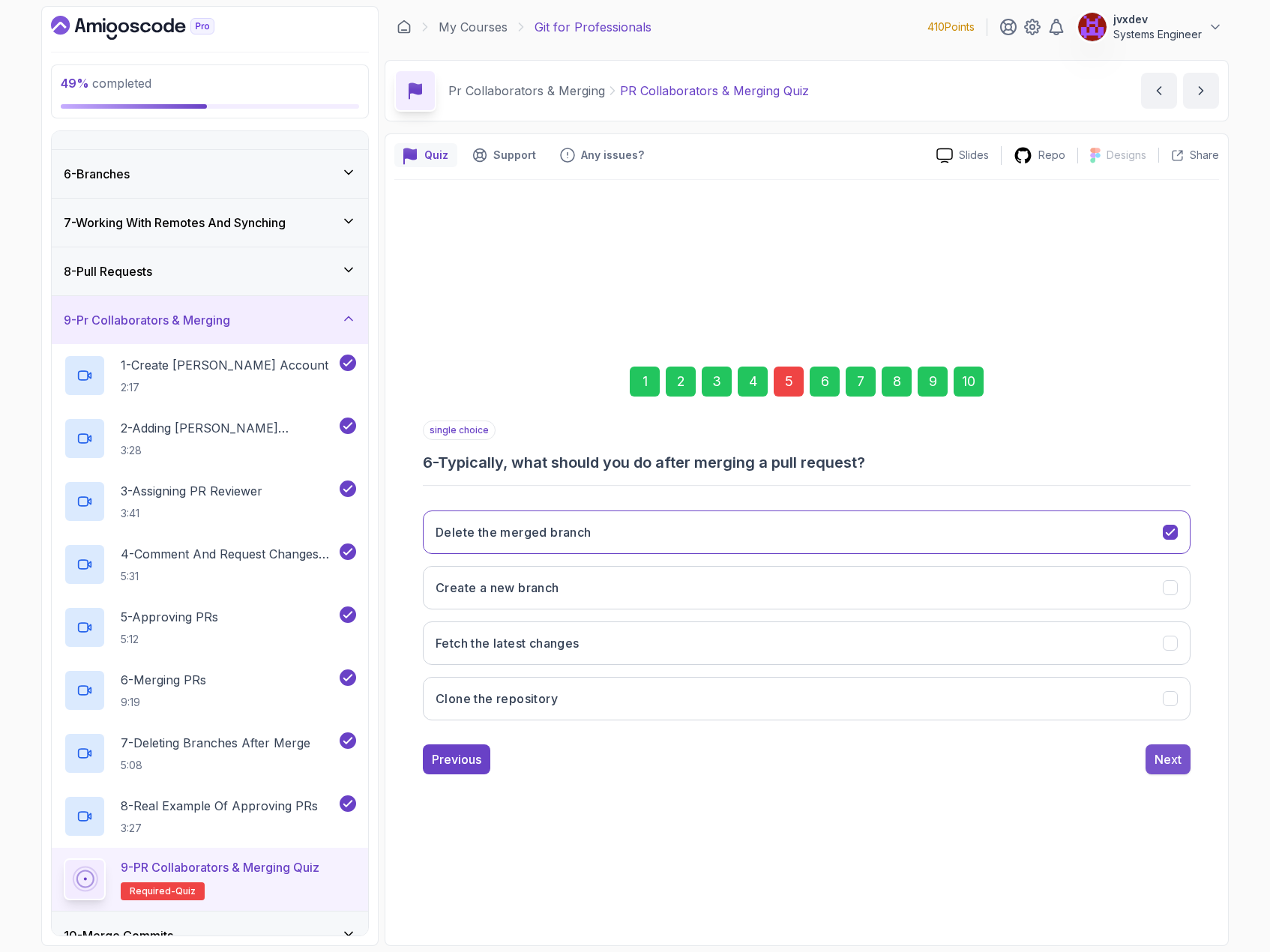
click at [1171, 764] on div "Next" at bounding box center [1167, 758] width 27 height 18
click at [1151, 757] on button "Next" at bounding box center [1168, 759] width 45 height 30
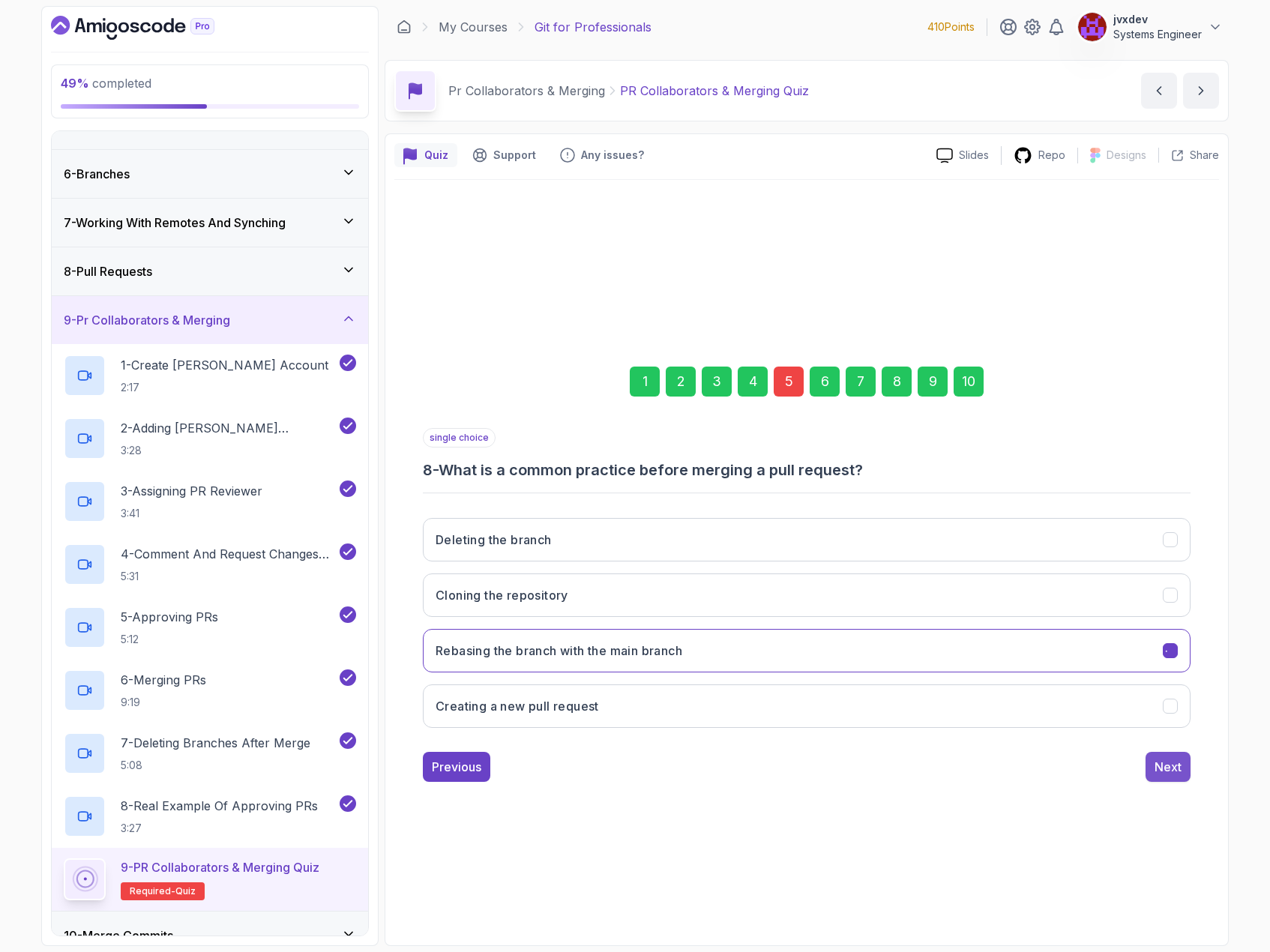
click at [1162, 758] on div "Next" at bounding box center [1167, 766] width 27 height 18
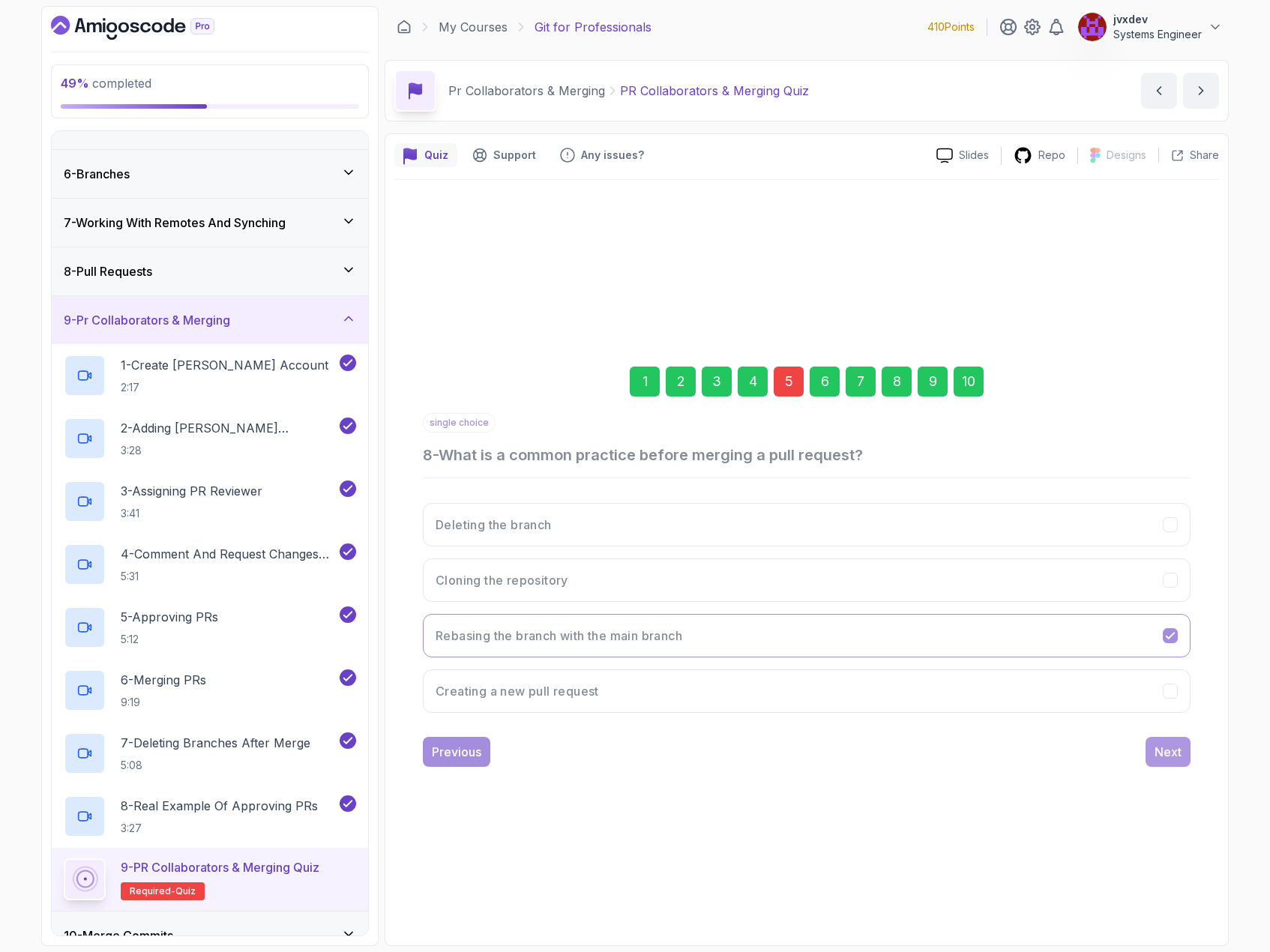
click at [1165, 757] on div "Next" at bounding box center [1167, 751] width 27 height 18
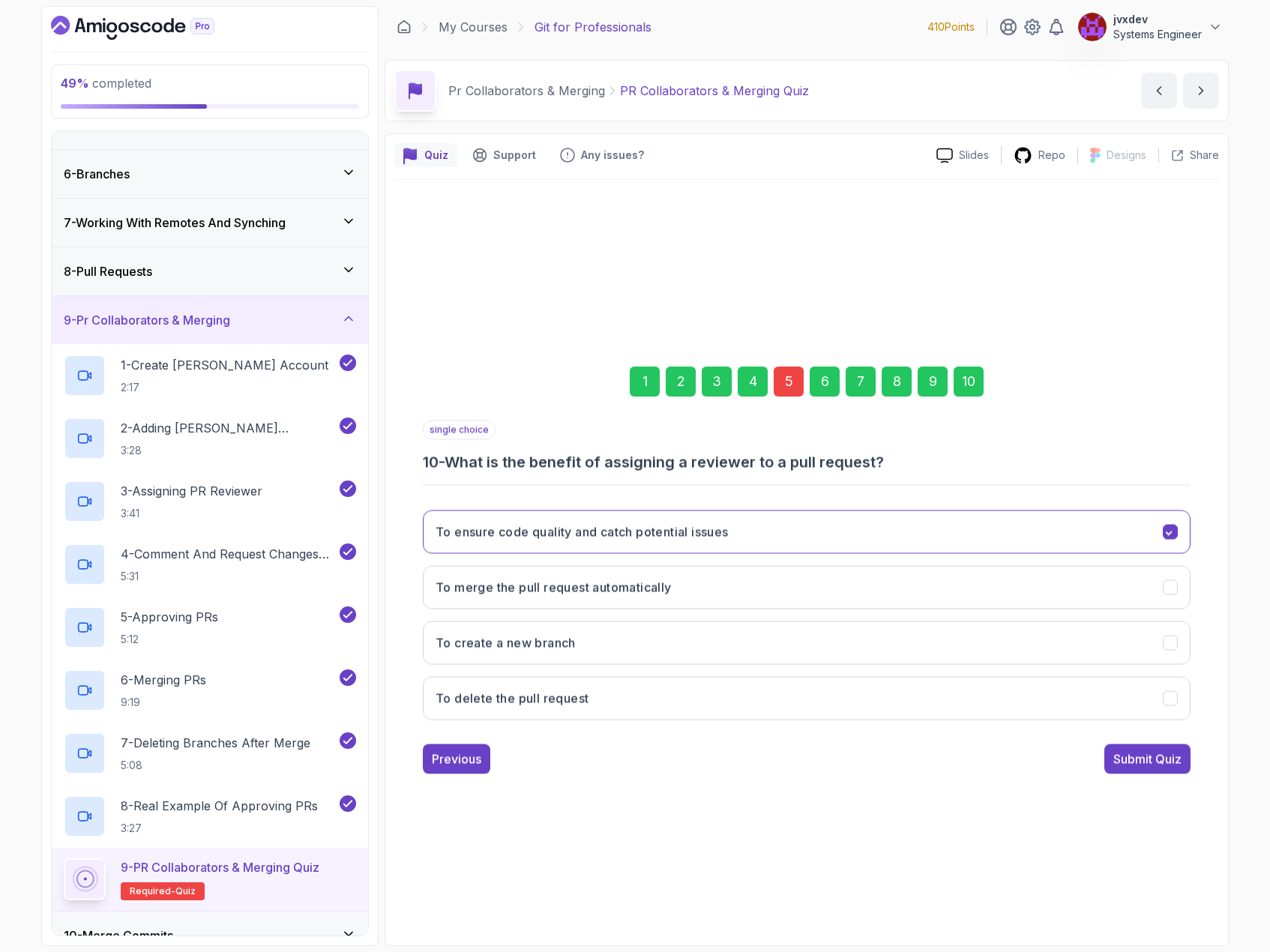
click at [1165, 757] on div "Submit Quiz" at bounding box center [1148, 758] width 69 height 18
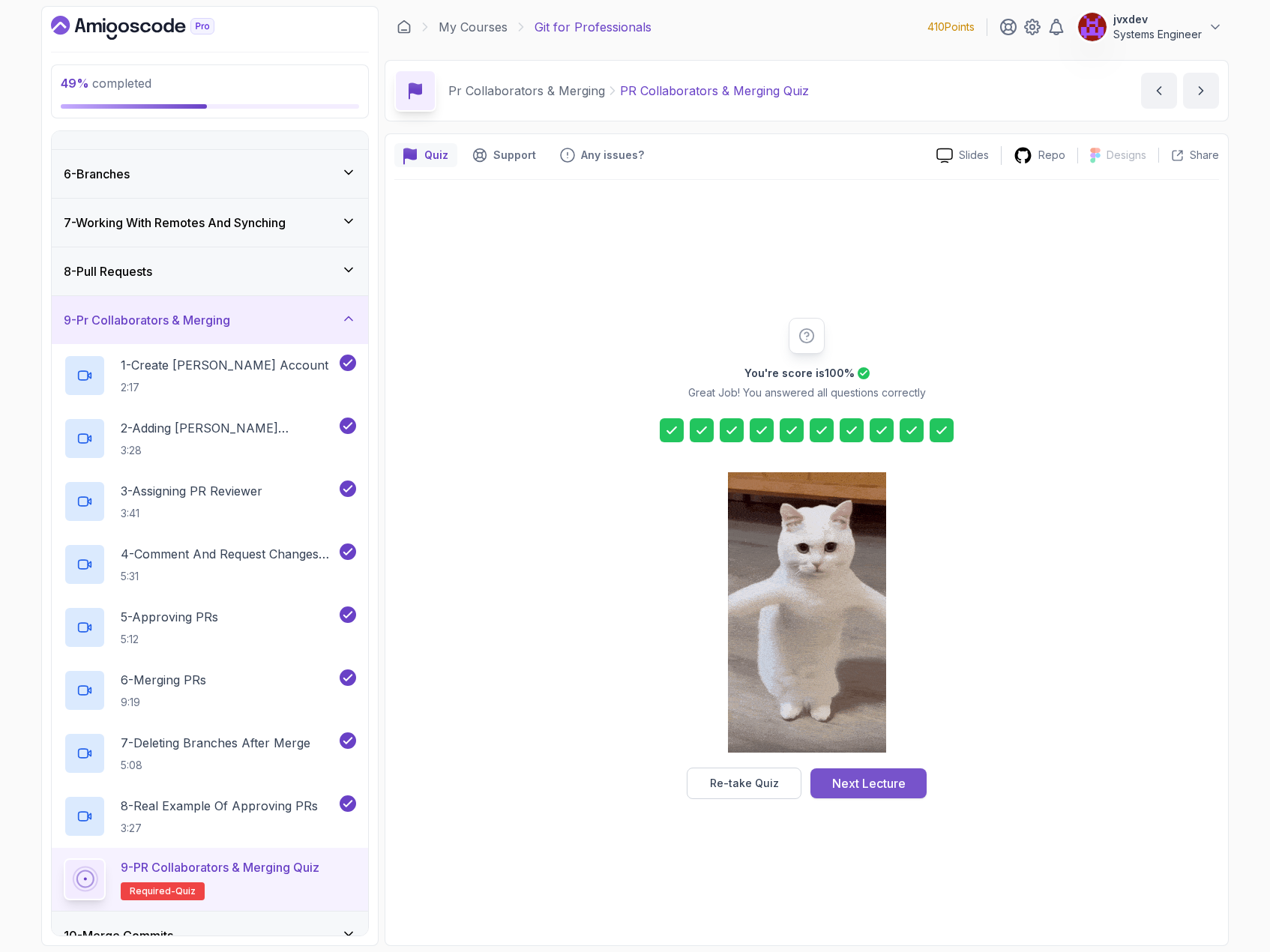
click at [902, 783] on div "Next Lecture" at bounding box center [868, 783] width 73 height 18
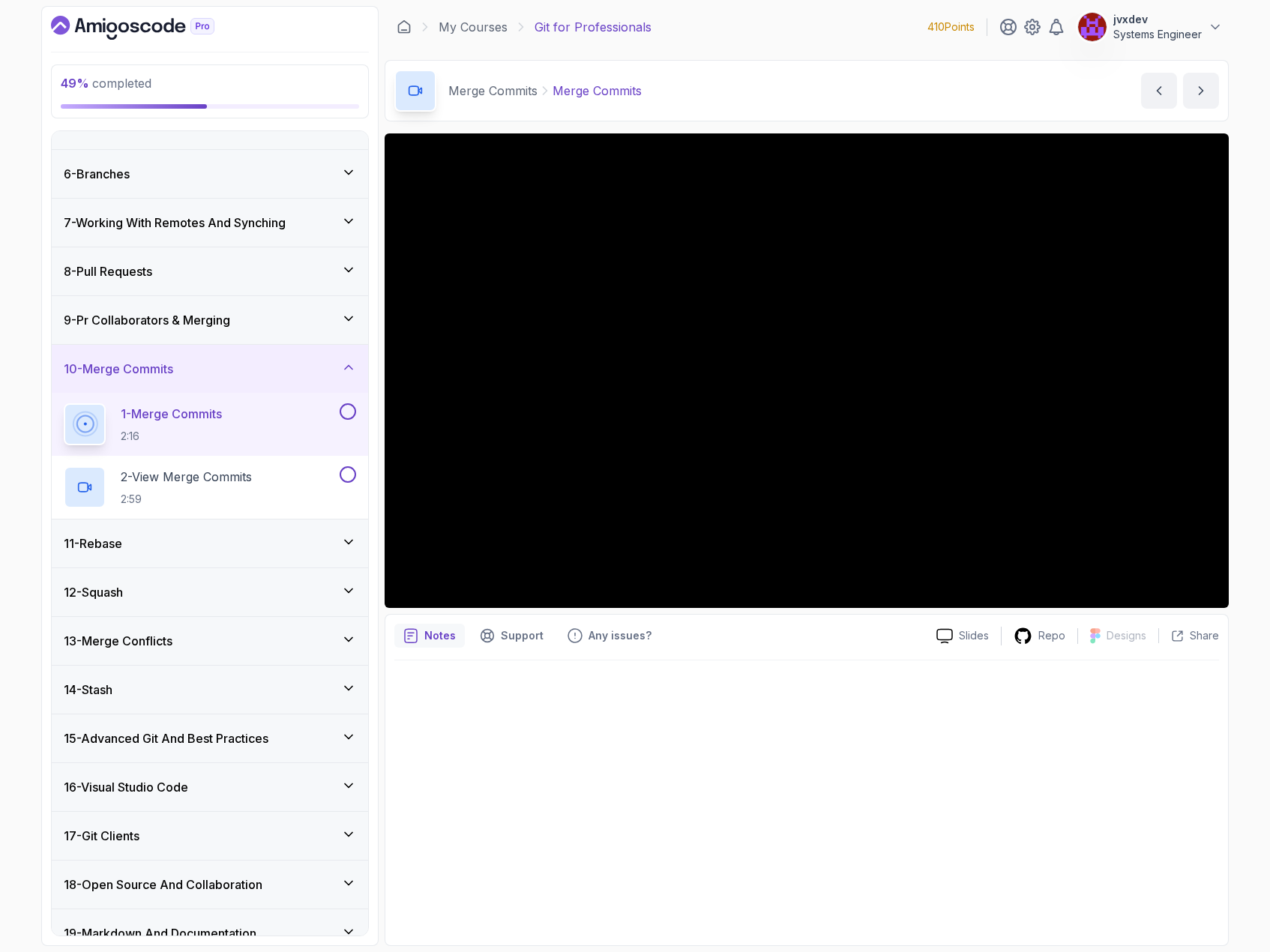
click at [326, 321] on div "9 - Pr Collaborators & Merging" at bounding box center [210, 319] width 293 height 18
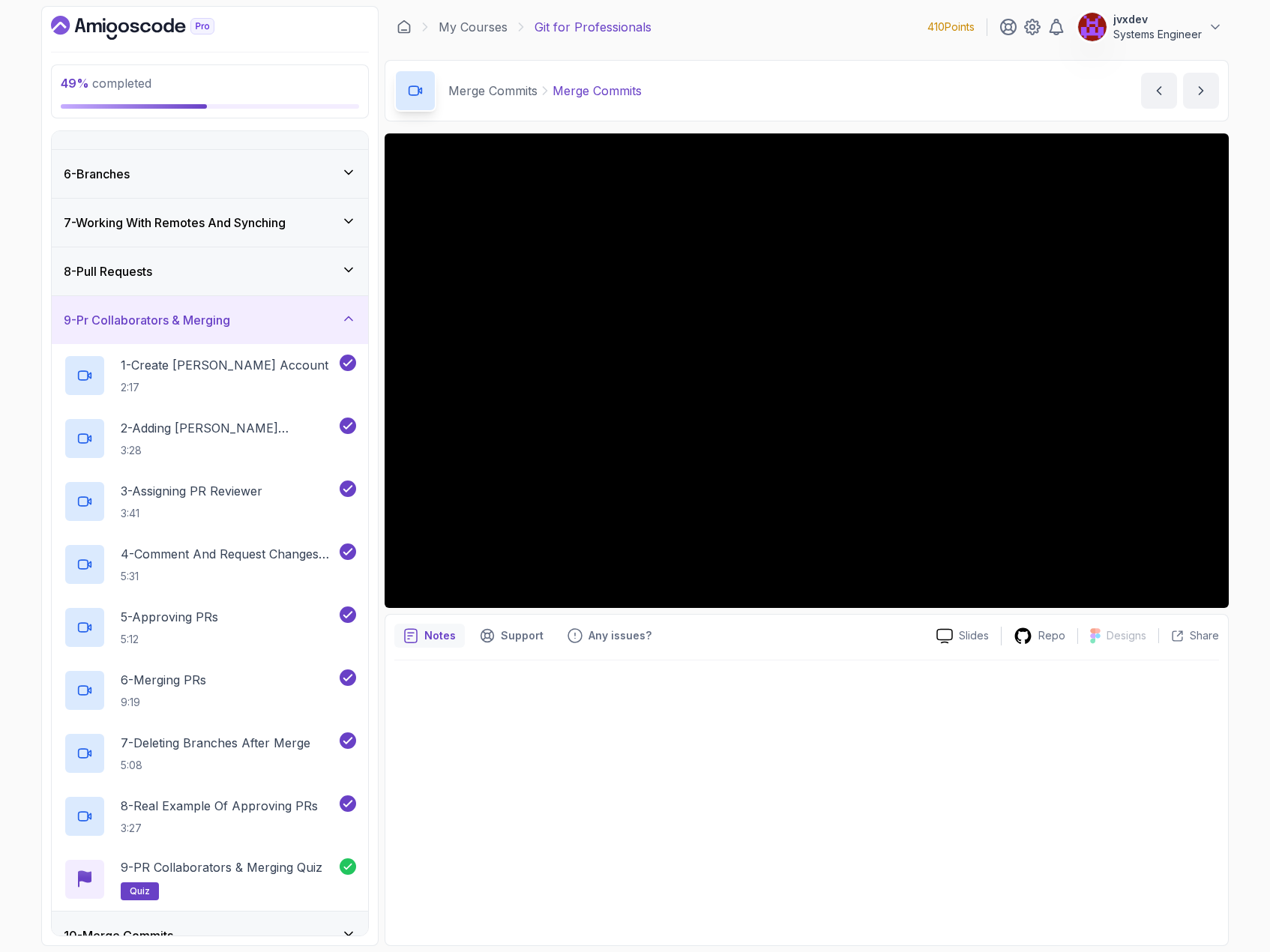
click at [321, 321] on div "9 - Pr Collaborators & Merging" at bounding box center [210, 319] width 293 height 18
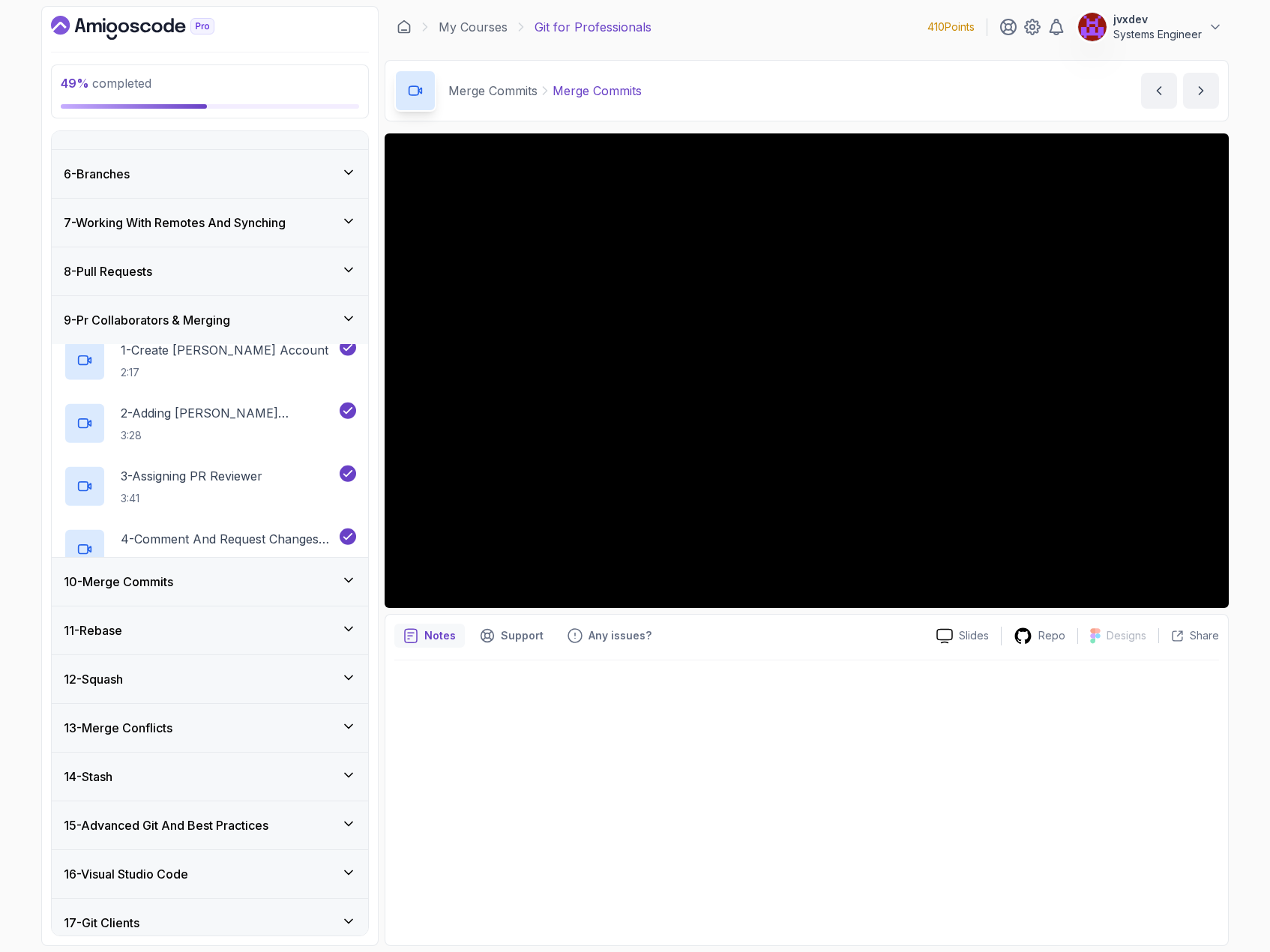
scroll to position [169, 0]
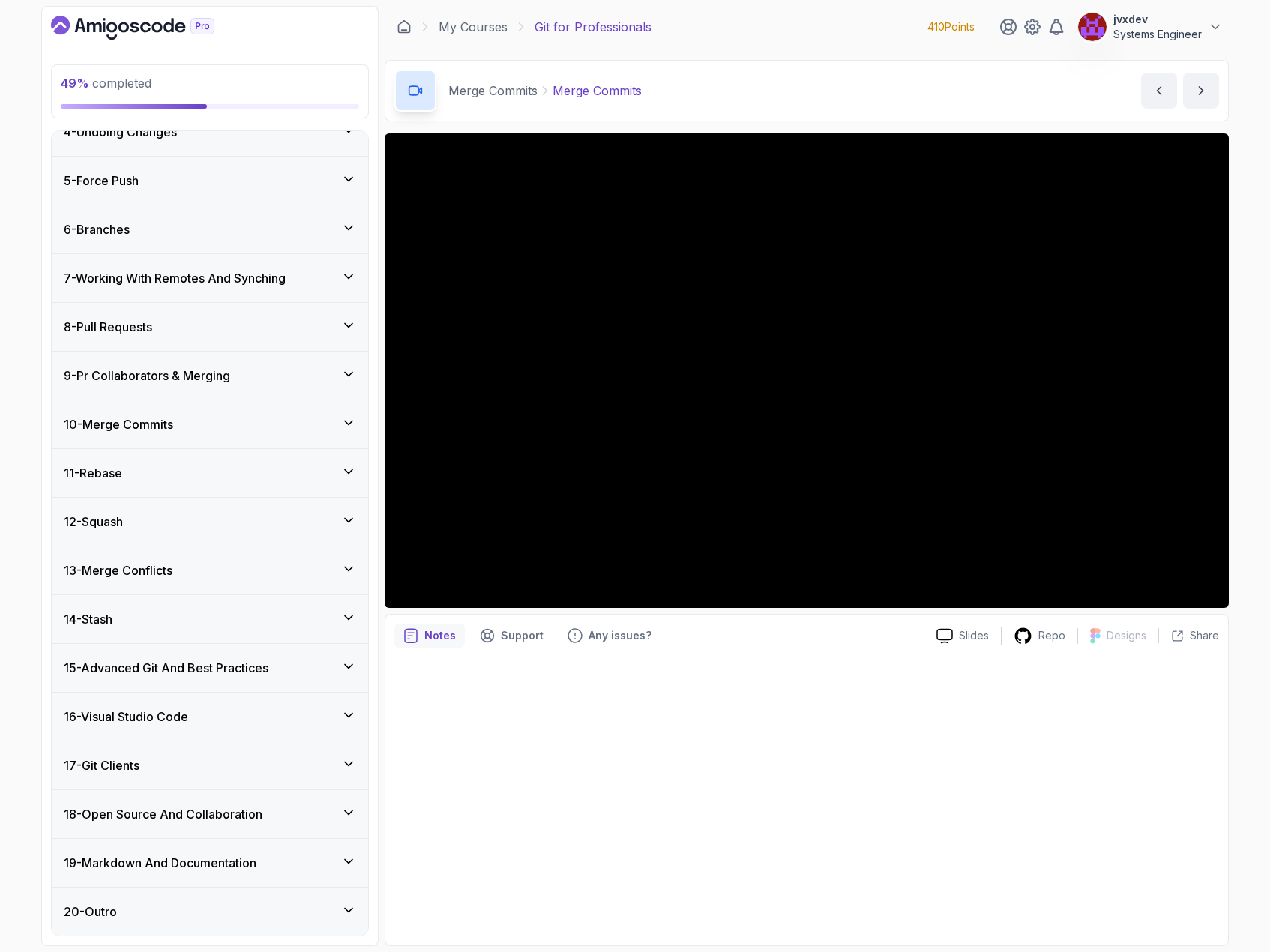
click at [220, 412] on div "10 - Merge Commits" at bounding box center [210, 424] width 317 height 48
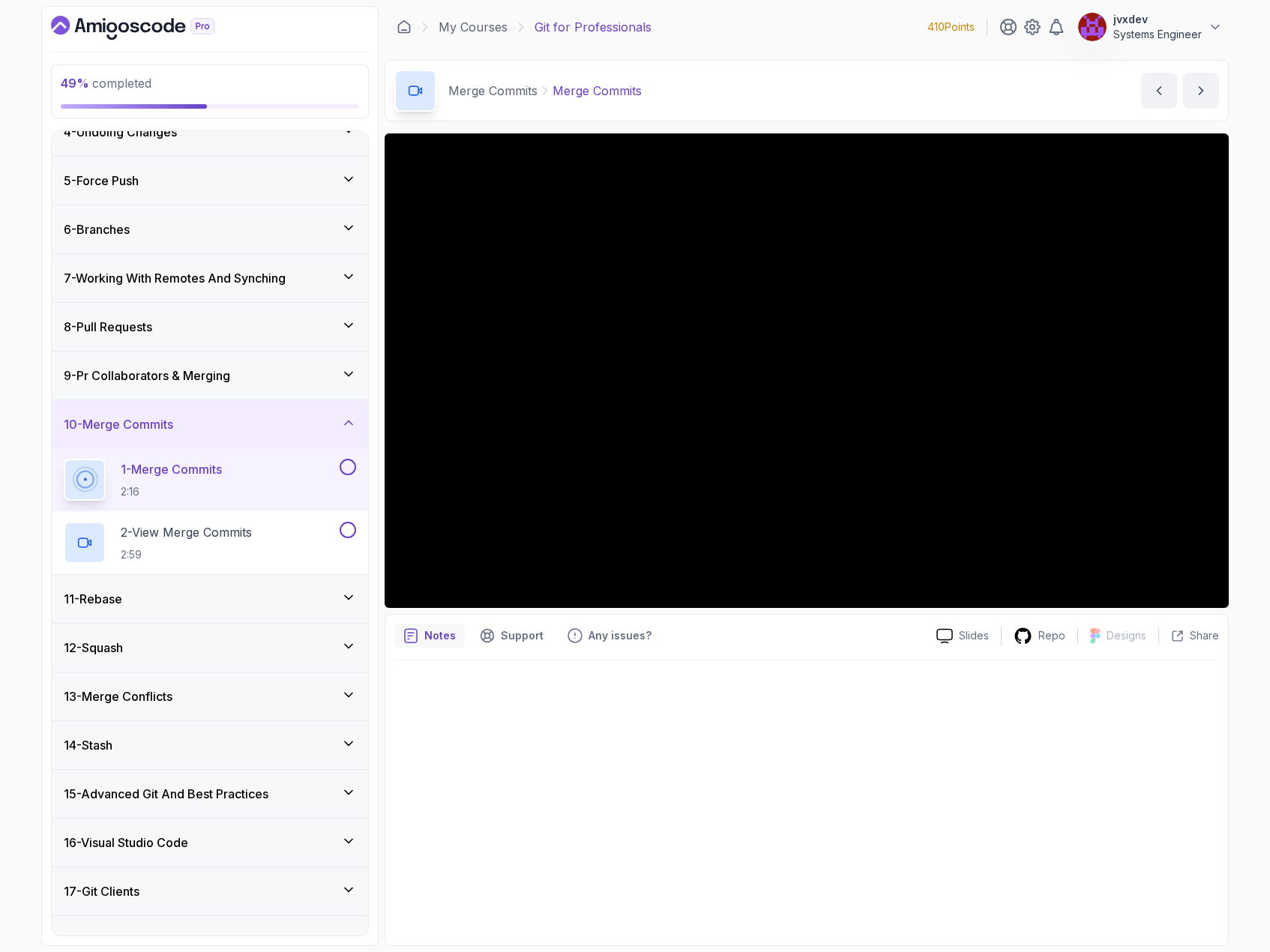
click at [349, 595] on icon at bounding box center [348, 597] width 15 height 15
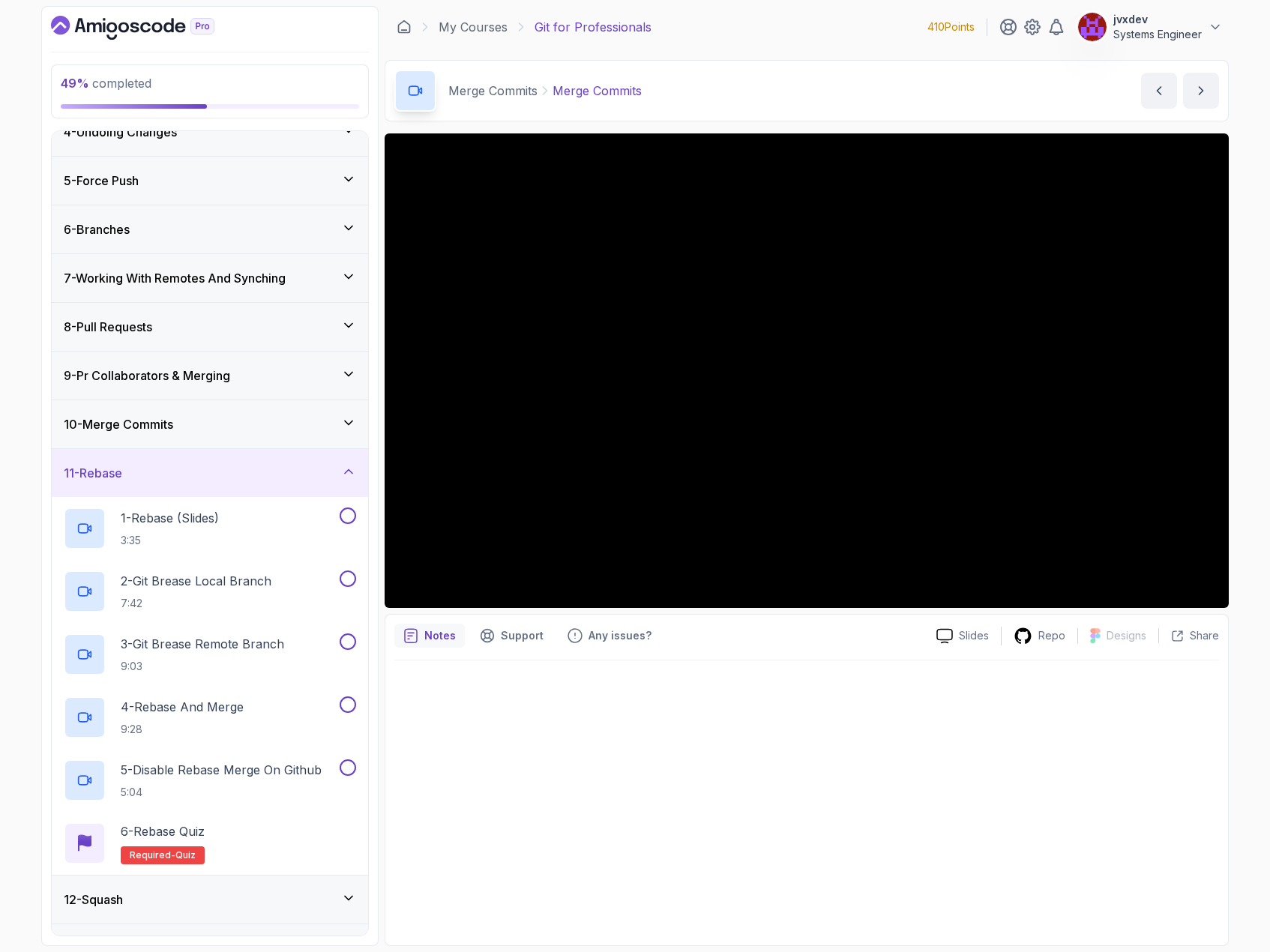
click at [350, 473] on icon at bounding box center [348, 471] width 15 height 15
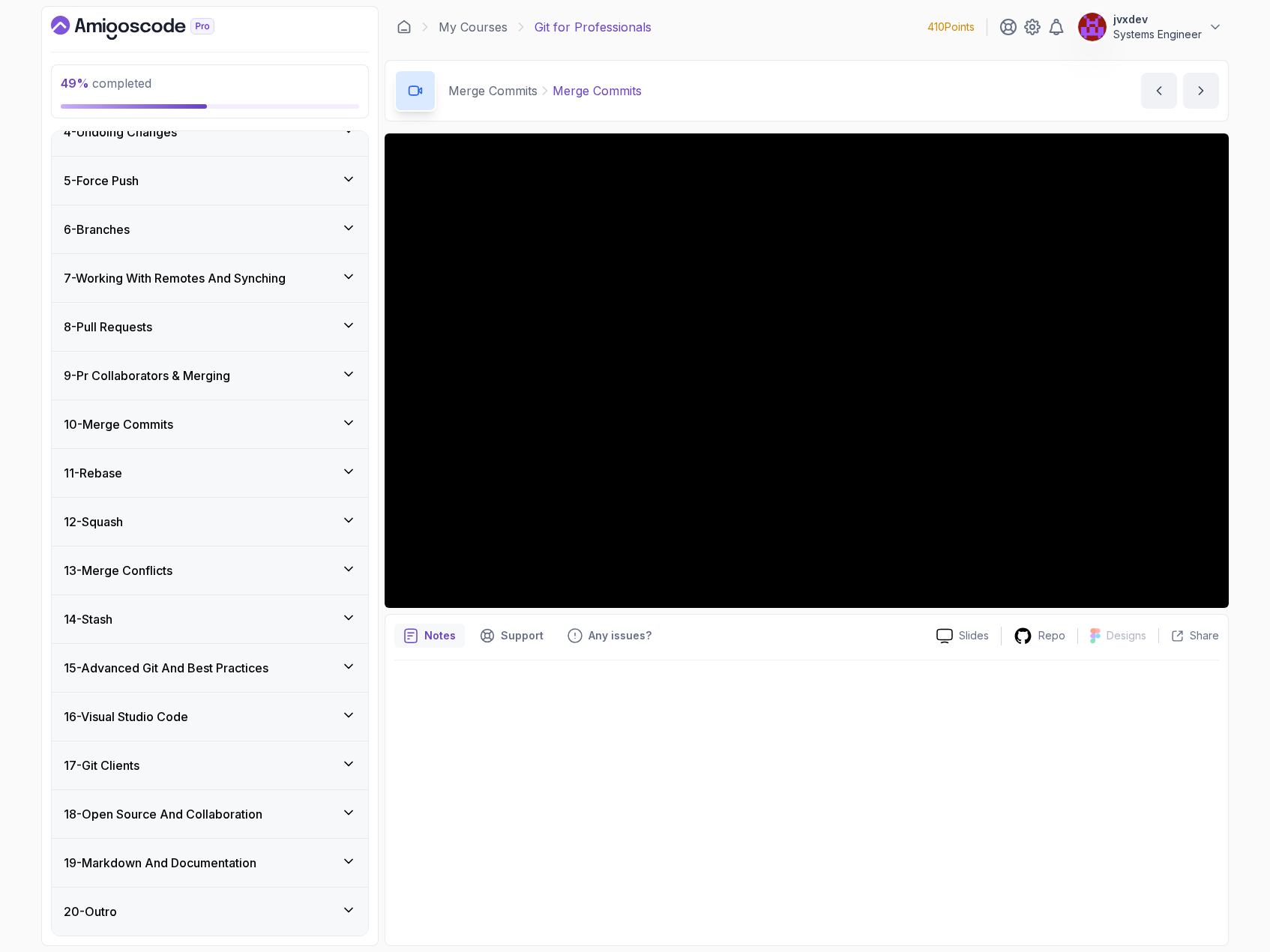
click at [353, 426] on icon at bounding box center [348, 422] width 15 height 15
